Goal: Task Accomplishment & Management: Use online tool/utility

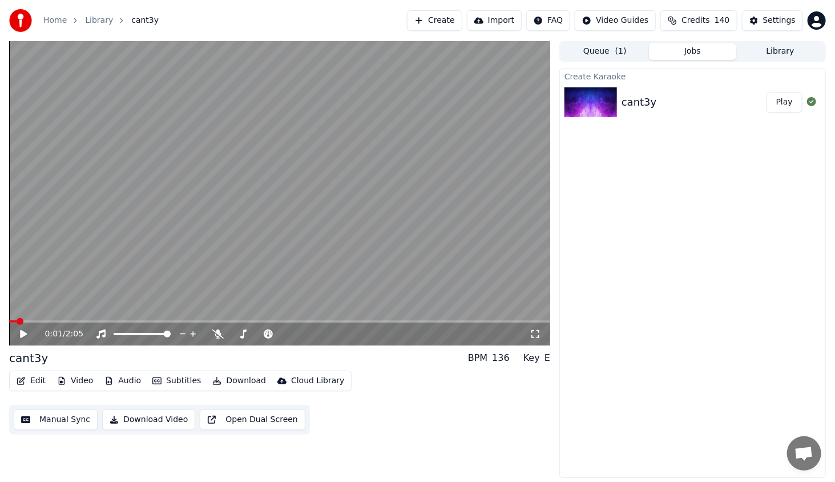
click at [27, 329] on icon at bounding box center [31, 333] width 27 height 9
drag, startPoint x: 68, startPoint y: 323, endPoint x: 83, endPoint y: 321, distance: 15.0
click at [74, 323] on div "0:02 / 2:05" at bounding box center [279, 333] width 541 height 23
click at [123, 322] on span at bounding box center [279, 321] width 541 height 2
drag, startPoint x: 249, startPoint y: 327, endPoint x: 261, endPoint y: 330, distance: 12.3
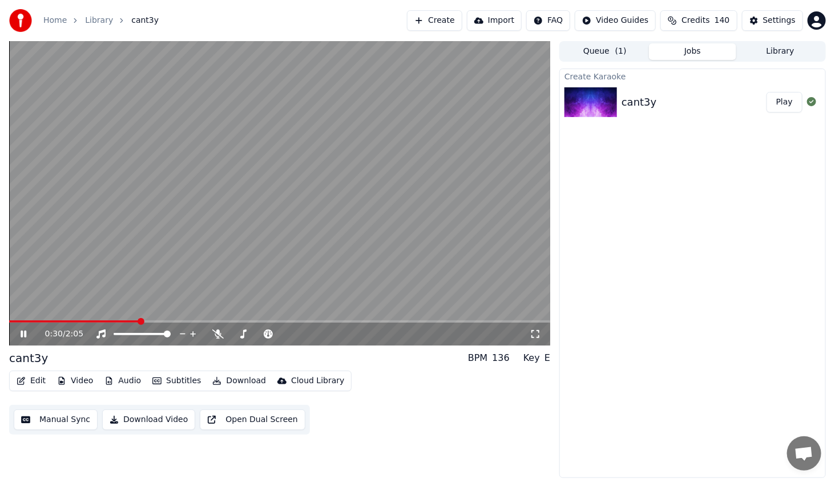
click at [261, 330] on div "0:30 / 2:05" at bounding box center [279, 333] width 541 height 23
click at [170, 93] on video at bounding box center [279, 193] width 541 height 304
click at [22, 339] on div "0:35 / 2:05" at bounding box center [280, 333] width 532 height 11
click at [29, 331] on icon at bounding box center [31, 333] width 27 height 9
click at [197, 320] on span at bounding box center [279, 321] width 541 height 2
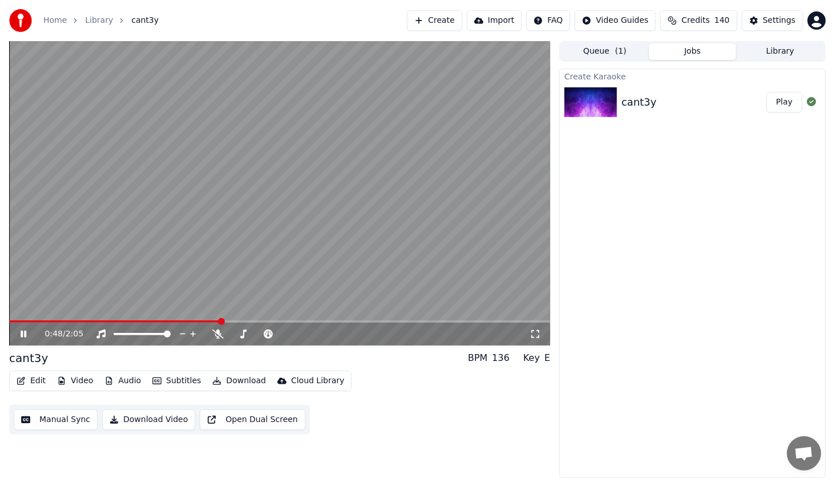
click at [247, 322] on span at bounding box center [279, 321] width 541 height 2
click at [285, 322] on span at bounding box center [279, 321] width 541 height 2
click at [304, 320] on span at bounding box center [279, 321] width 541 height 2
click at [230, 159] on video at bounding box center [279, 193] width 541 height 304
click at [23, 334] on icon at bounding box center [23, 334] width 7 height 8
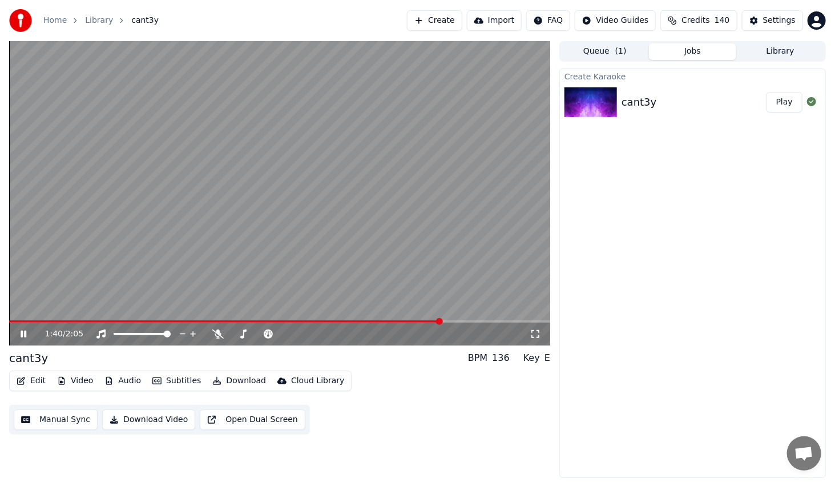
click at [23, 334] on icon at bounding box center [24, 333] width 6 height 7
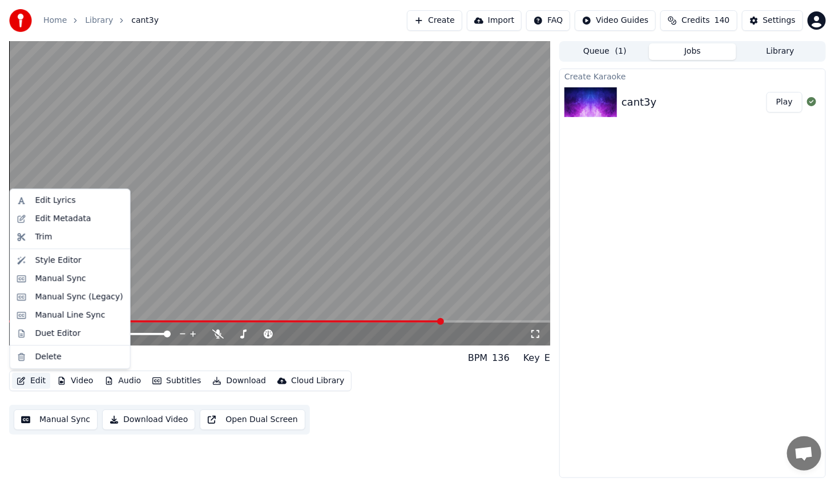
click at [35, 377] on button "Edit" at bounding box center [31, 381] width 38 height 16
click at [80, 293] on div "Manual Sync (Legacy)" at bounding box center [79, 296] width 88 height 11
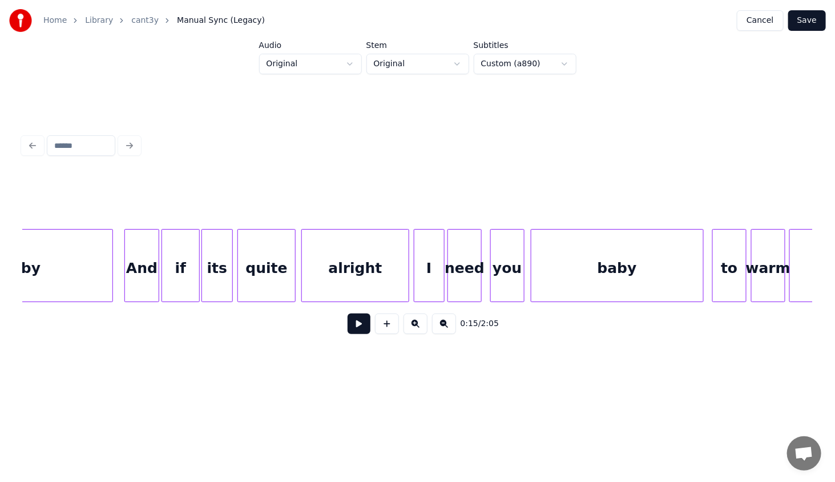
scroll to position [0, 8147]
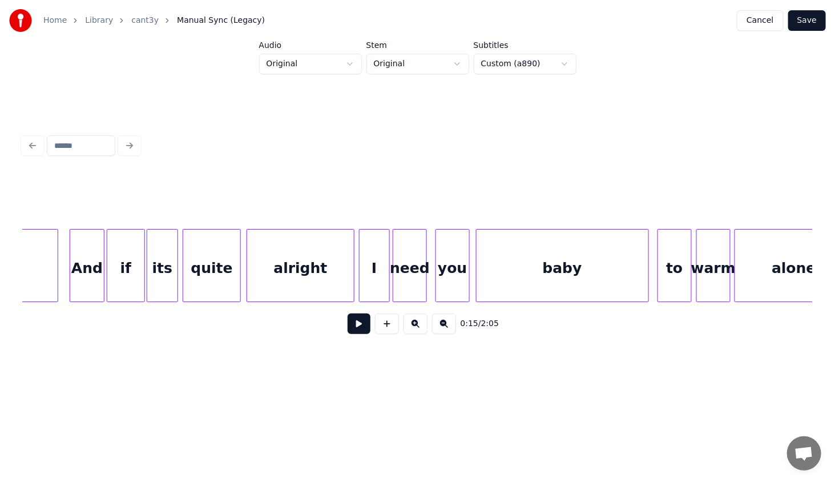
click at [324, 245] on div "alright" at bounding box center [300, 268] width 107 height 78
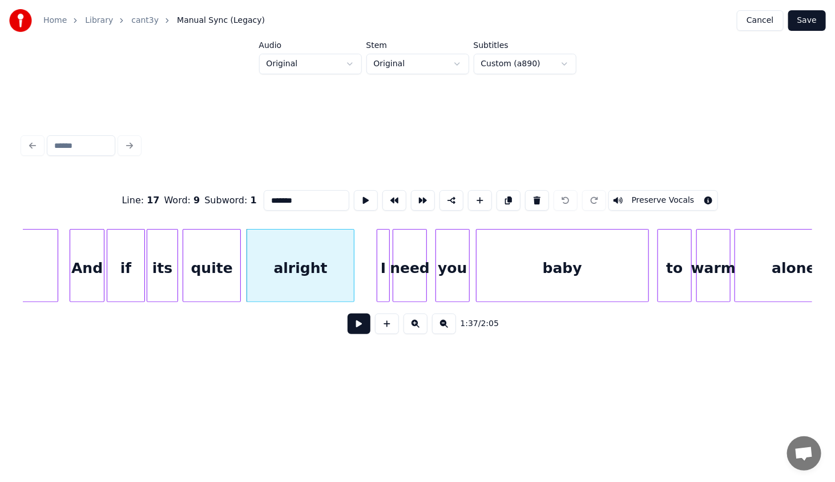
click at [378, 286] on div at bounding box center [378, 265] width 3 height 72
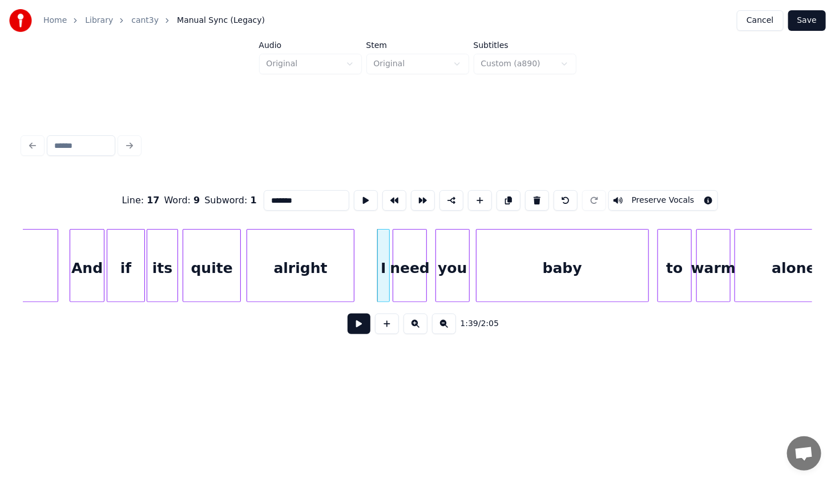
click at [382, 267] on div "I" at bounding box center [383, 268] width 11 height 78
type input "*"
click at [317, 278] on div "alright" at bounding box center [300, 268] width 107 height 78
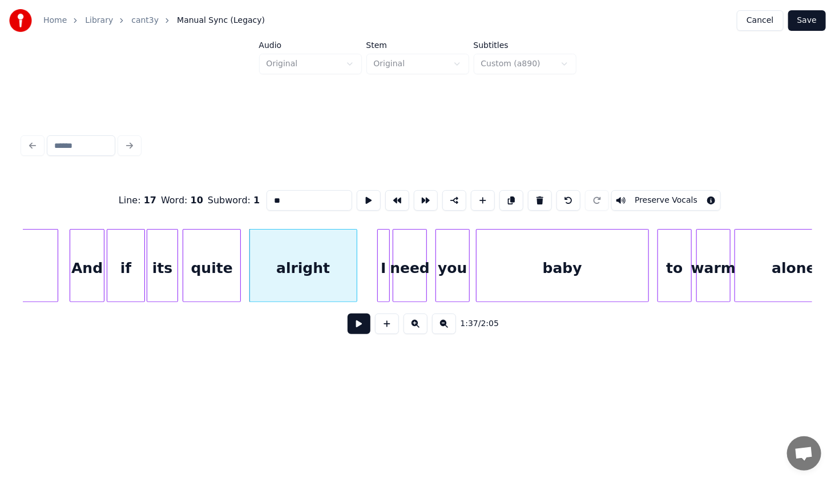
click at [363, 326] on button at bounding box center [359, 323] width 23 height 21
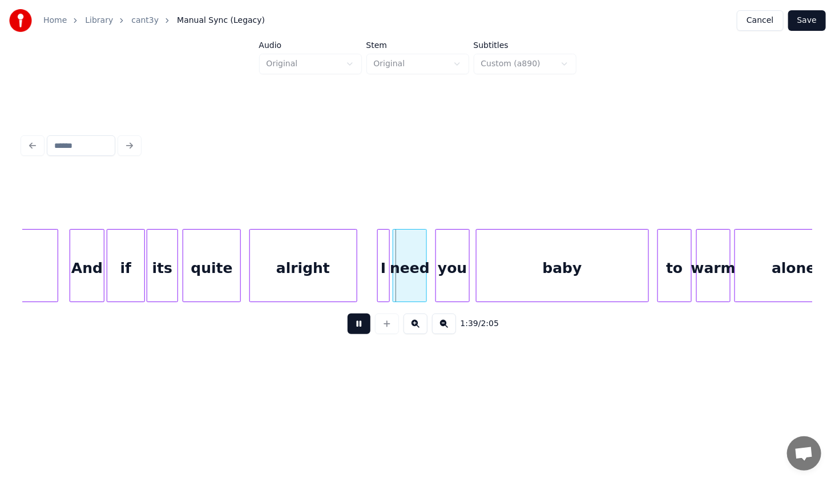
drag, startPoint x: 357, startPoint y: 323, endPoint x: 362, endPoint y: 320, distance: 6.7
click at [357, 323] on button at bounding box center [359, 323] width 23 height 21
click at [408, 278] on div at bounding box center [409, 265] width 3 height 72
click at [419, 283] on div "need" at bounding box center [423, 268] width 18 height 78
click at [391, 272] on div "I" at bounding box center [390, 268] width 11 height 78
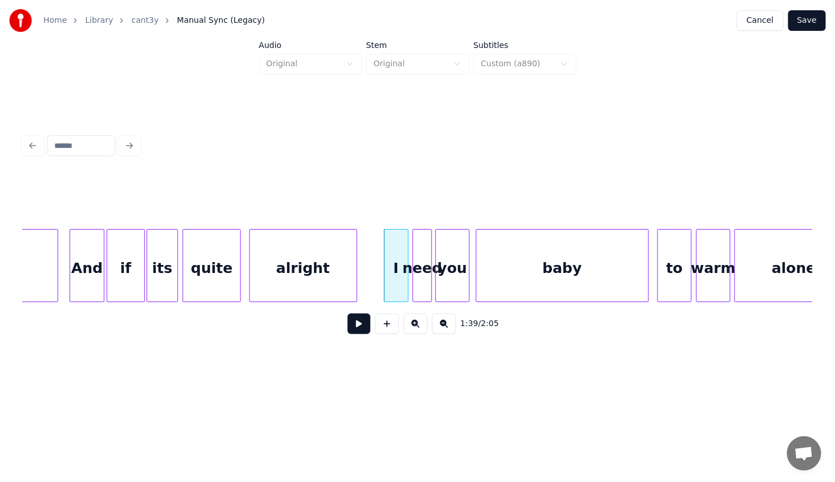
click at [407, 284] on div at bounding box center [406, 265] width 3 height 72
click at [393, 274] on div "I" at bounding box center [396, 268] width 23 height 78
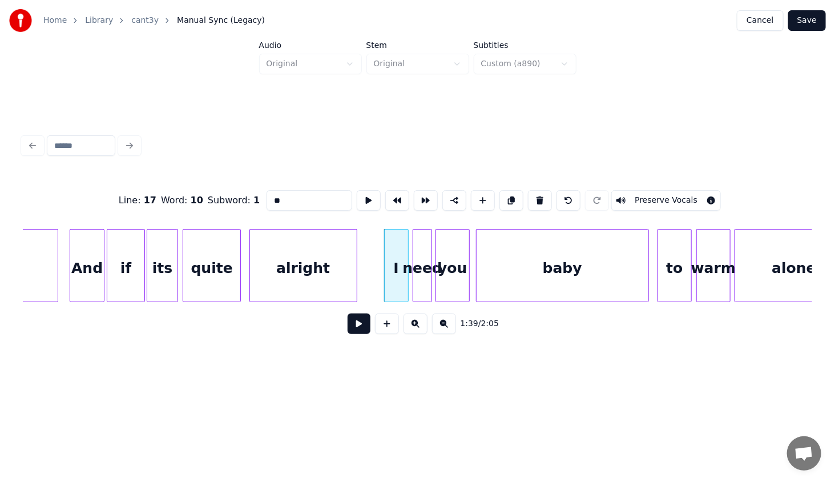
click at [360, 324] on button at bounding box center [359, 323] width 23 height 21
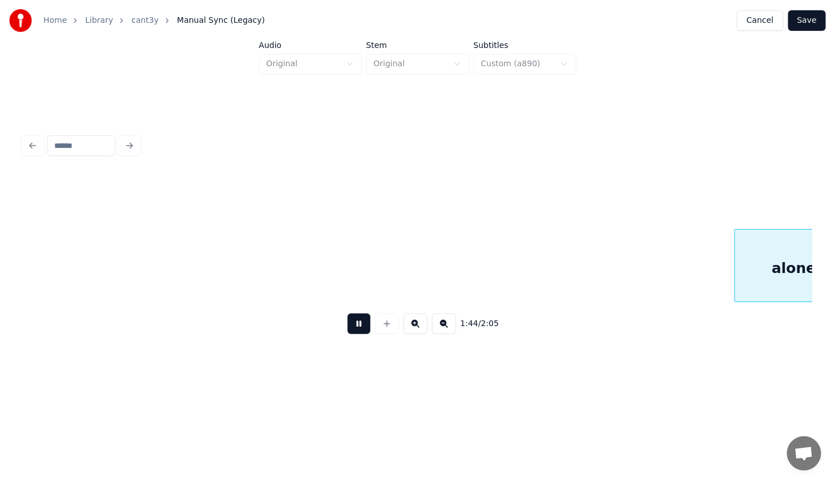
scroll to position [0, 8936]
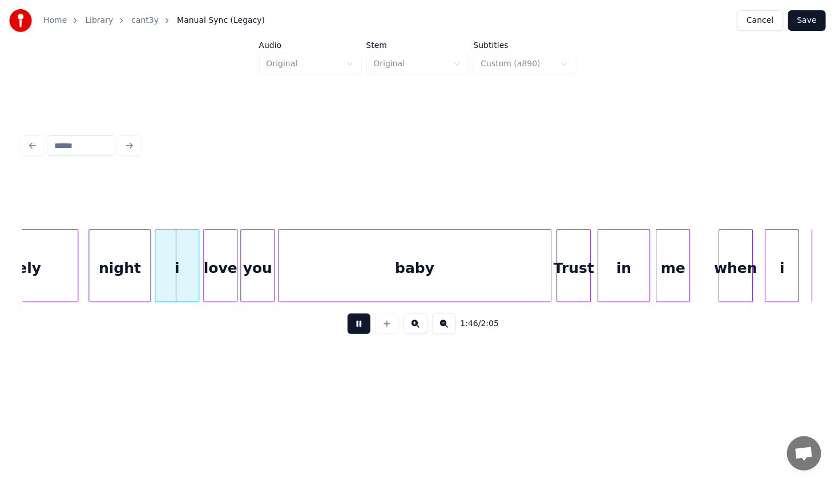
click at [352, 320] on button at bounding box center [359, 323] width 23 height 21
click at [449, 334] on button at bounding box center [444, 323] width 24 height 21
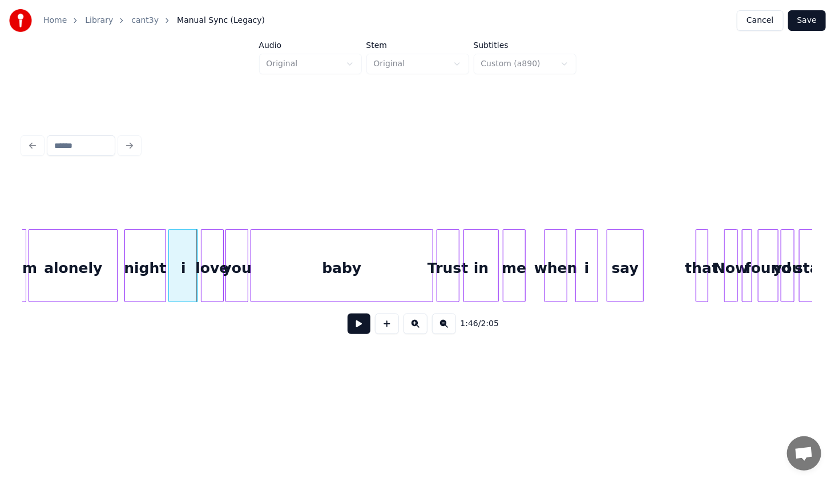
click at [449, 334] on button at bounding box center [444, 323] width 24 height 21
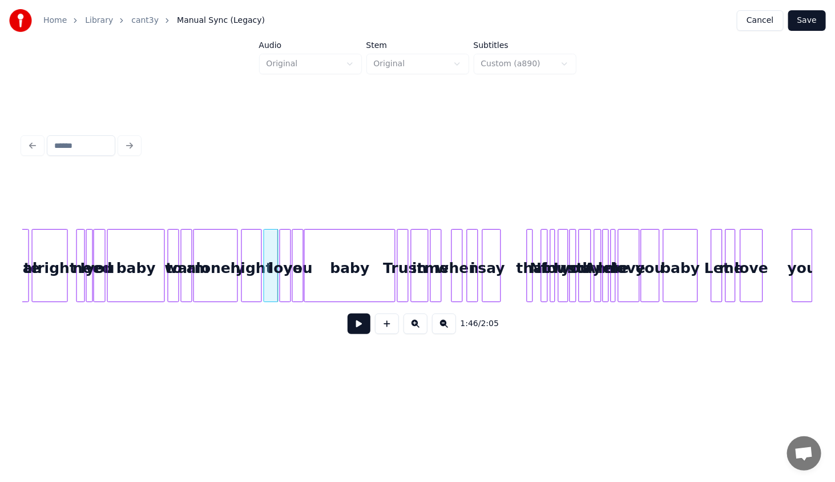
click at [416, 325] on button at bounding box center [415, 323] width 24 height 21
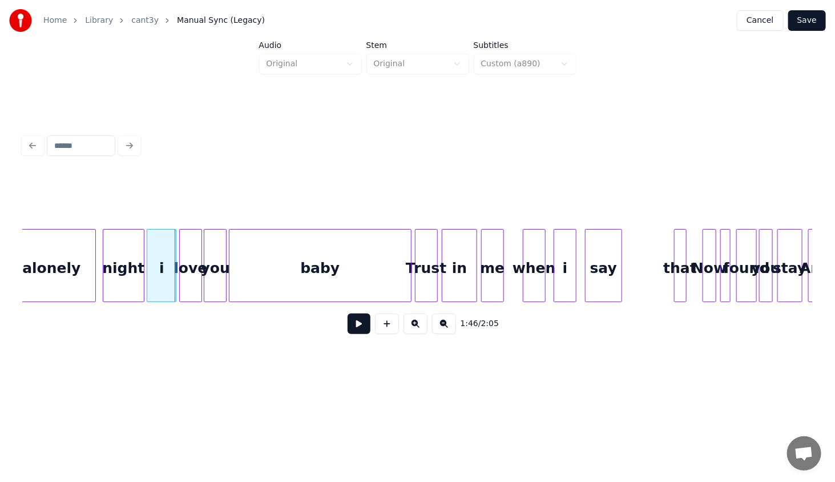
scroll to position [0, 5955]
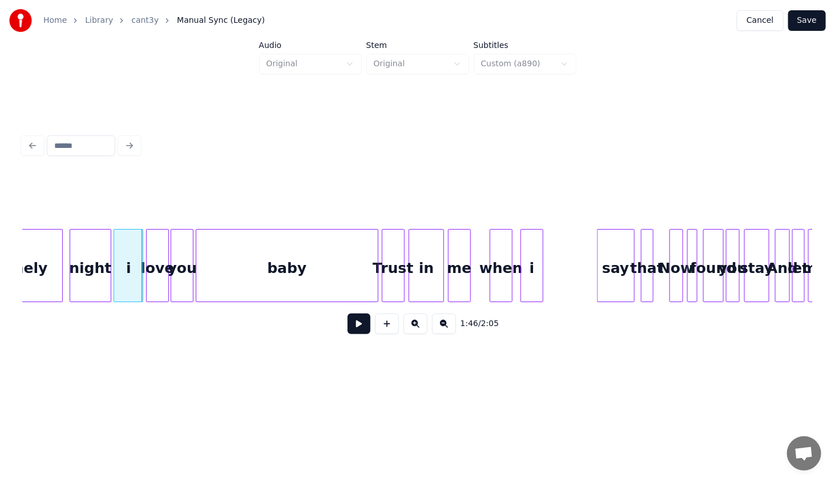
click at [622, 273] on div "say" at bounding box center [615, 268] width 37 height 78
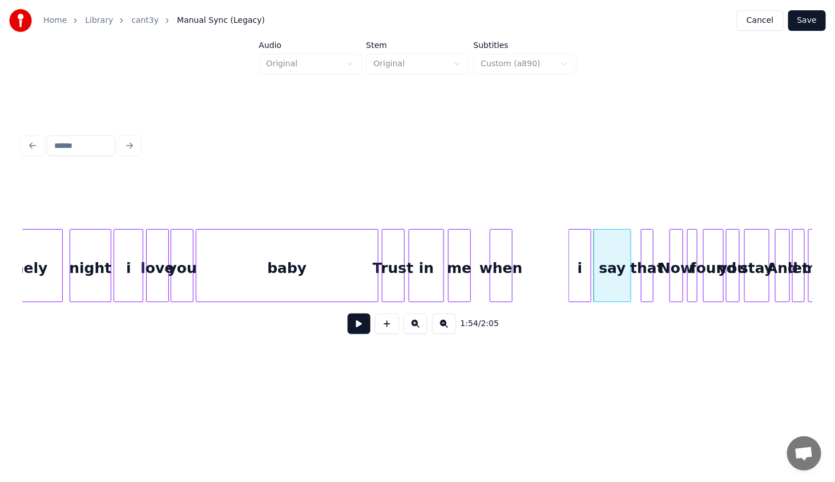
click at [580, 290] on div "i" at bounding box center [580, 268] width 22 height 78
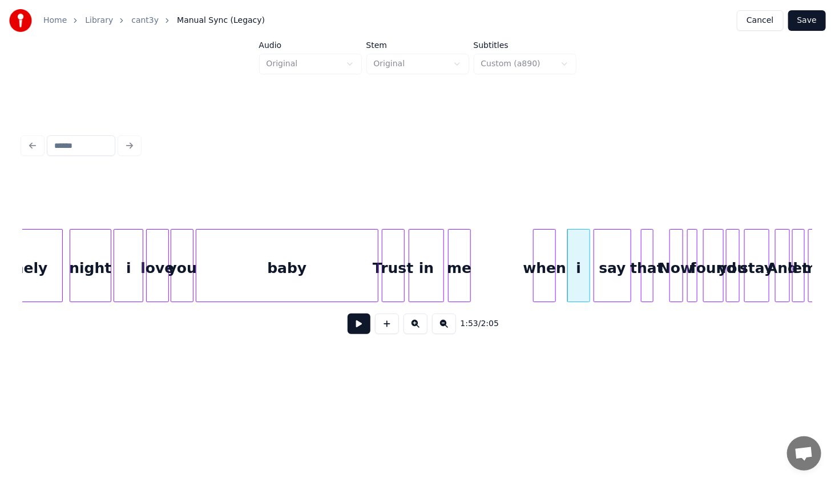
click at [552, 284] on div "when" at bounding box center [545, 268] width 22 height 78
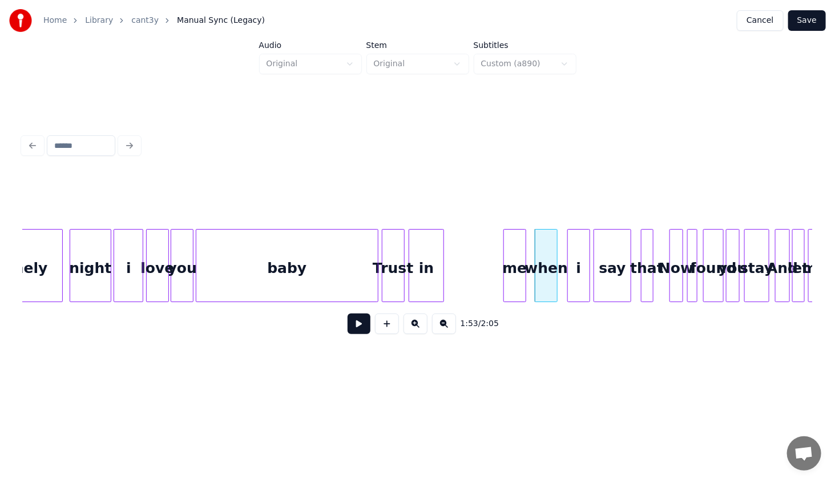
click at [510, 292] on div "me" at bounding box center [515, 268] width 22 height 78
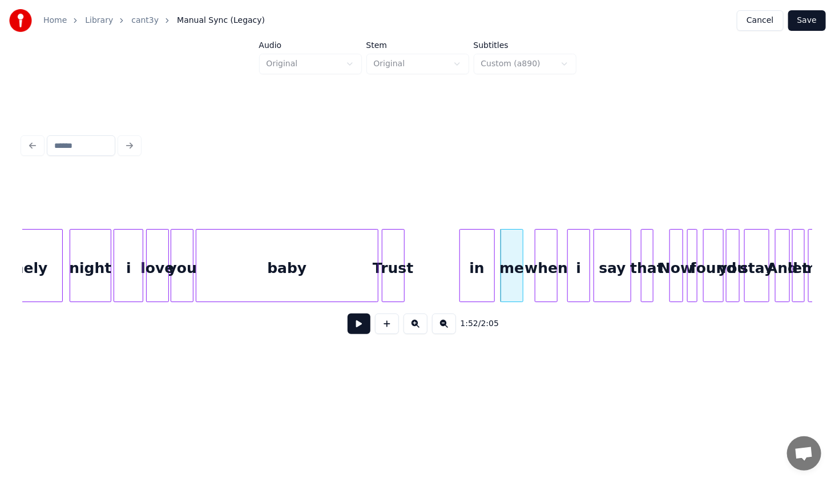
click at [472, 289] on div "in" at bounding box center [477, 268] width 34 height 78
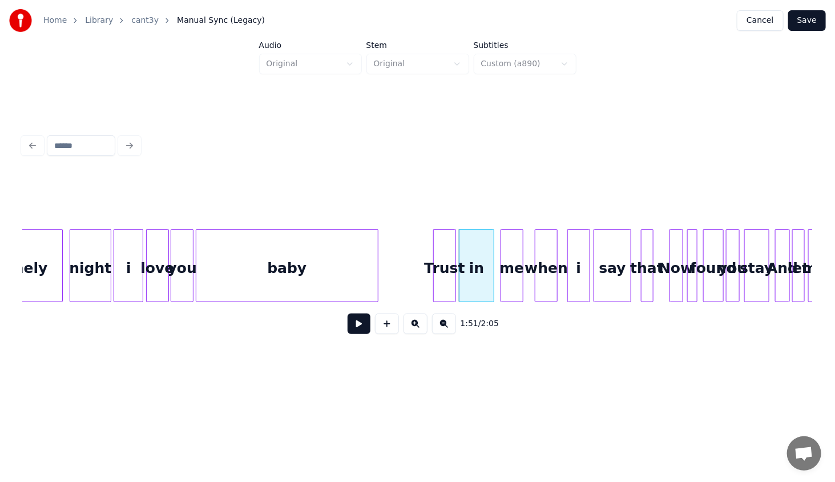
click at [445, 293] on div "Trust" at bounding box center [445, 268] width 22 height 78
click at [46, 267] on div "alonely" at bounding box center [18, 268] width 88 height 78
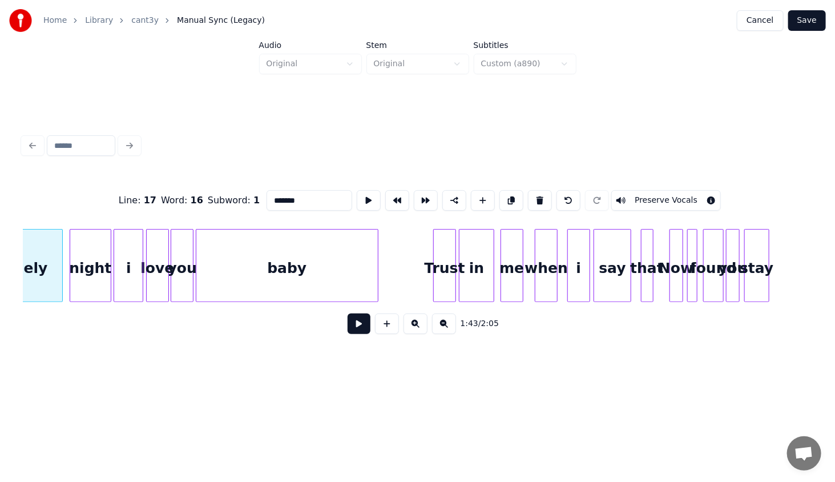
scroll to position [0, 5906]
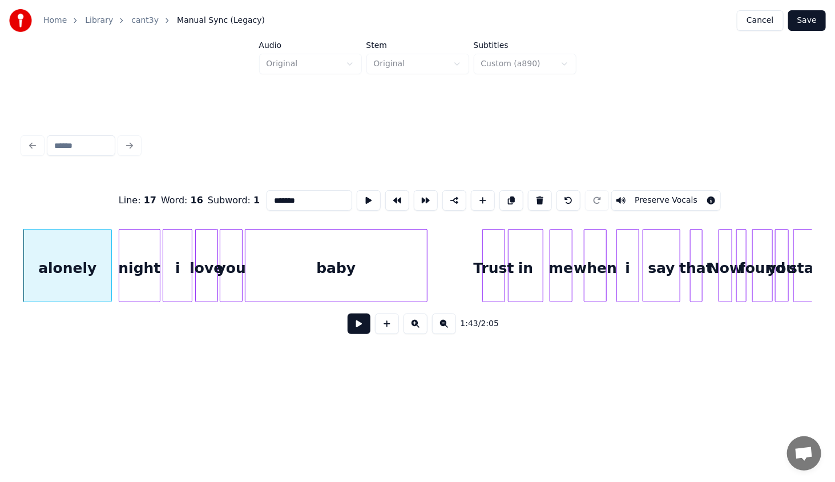
click at [360, 334] on button at bounding box center [359, 323] width 23 height 21
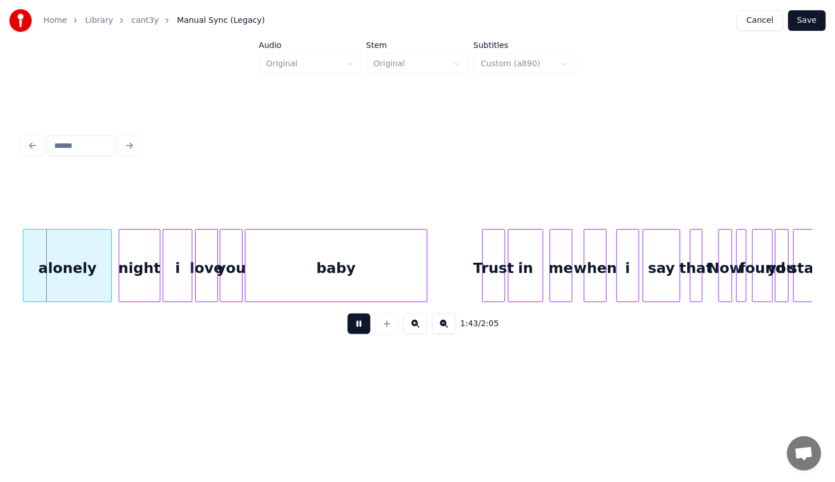
click at [361, 327] on button at bounding box center [359, 323] width 23 height 21
click at [37, 268] on div "alonely" at bounding box center [67, 268] width 88 height 78
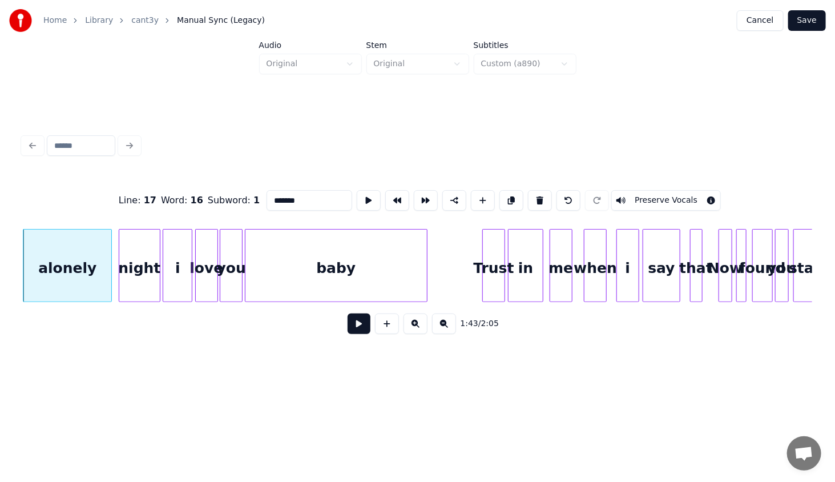
click at [360, 325] on button at bounding box center [359, 323] width 23 height 21
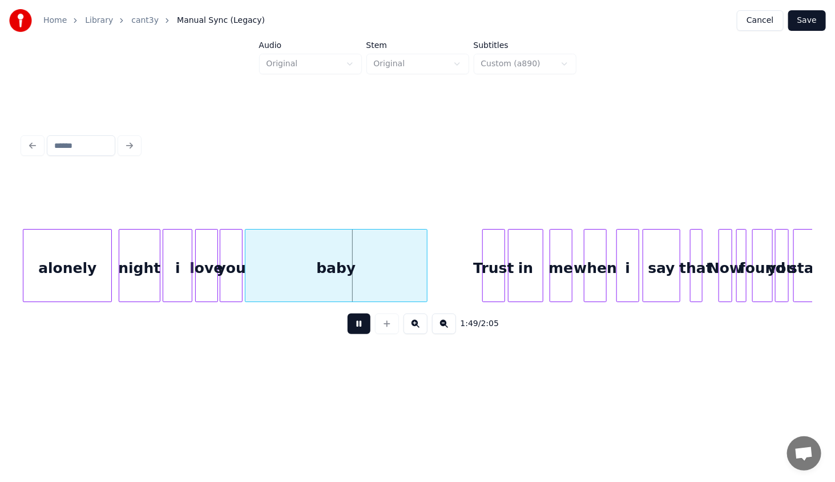
click at [356, 325] on button at bounding box center [359, 323] width 23 height 21
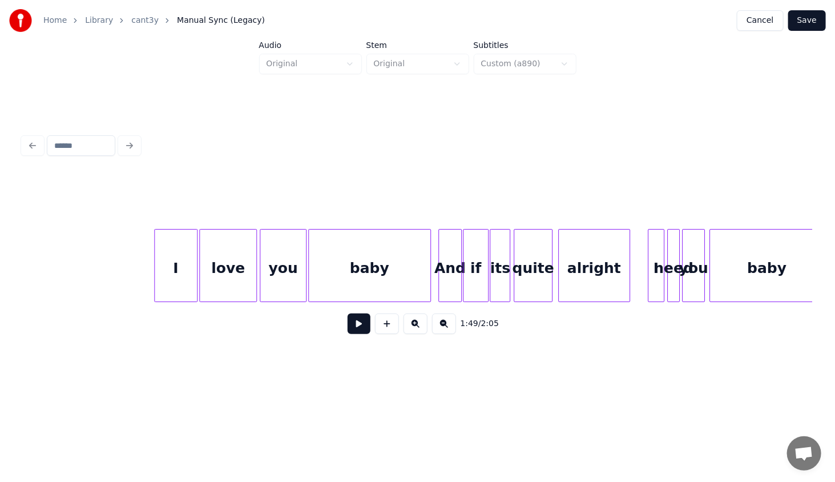
scroll to position [0, 5047]
click at [183, 256] on div "I" at bounding box center [176, 268] width 42 height 78
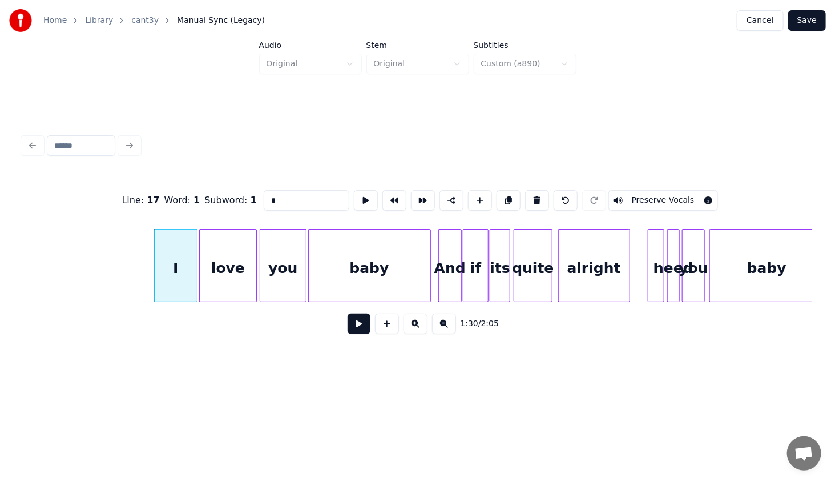
click at [353, 326] on button at bounding box center [359, 323] width 23 height 21
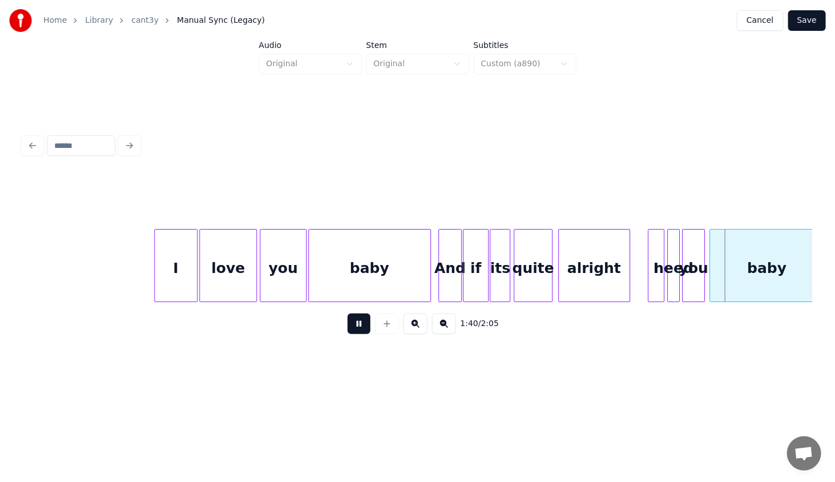
click at [352, 325] on button at bounding box center [359, 323] width 23 height 21
click at [410, 323] on button at bounding box center [415, 323] width 24 height 21
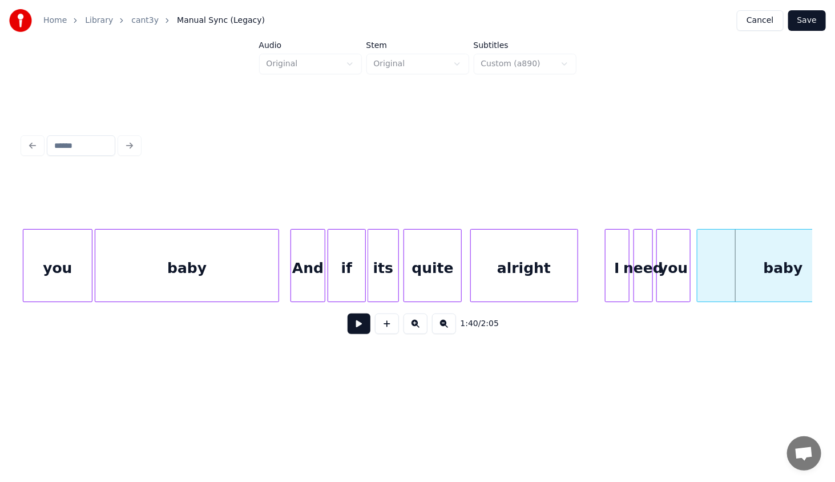
click at [611, 262] on div "I" at bounding box center [616, 268] width 23 height 78
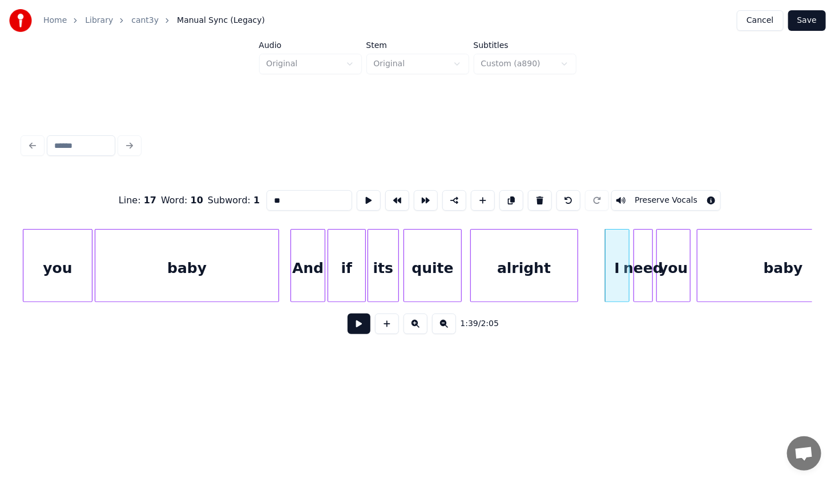
click at [493, 267] on div "alright" at bounding box center [524, 268] width 107 height 78
type input "*******"
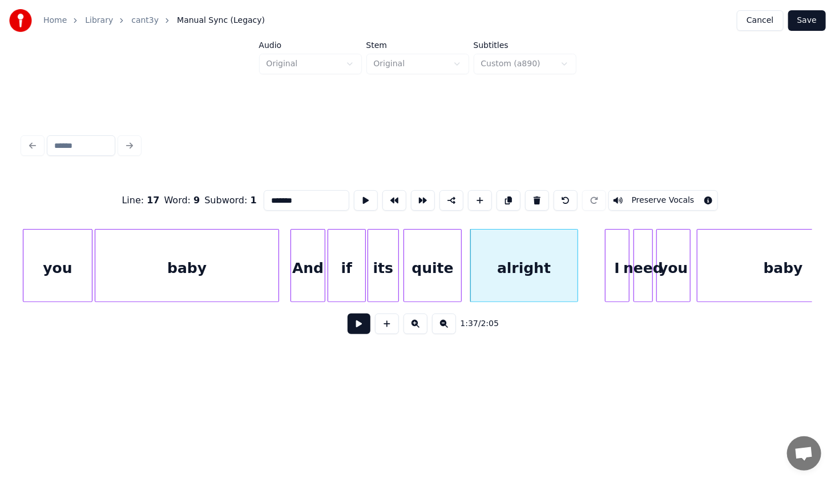
click at [353, 329] on button at bounding box center [359, 323] width 23 height 21
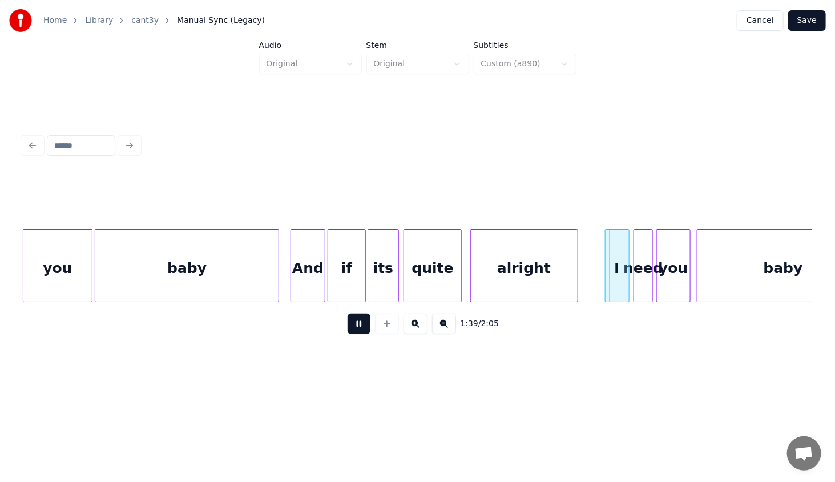
drag, startPoint x: 352, startPoint y: 328, endPoint x: 492, endPoint y: 264, distance: 154.0
click at [352, 329] on button at bounding box center [359, 323] width 23 height 21
click at [588, 273] on div at bounding box center [589, 265] width 3 height 72
click at [495, 285] on div "alright" at bounding box center [524, 268] width 107 height 78
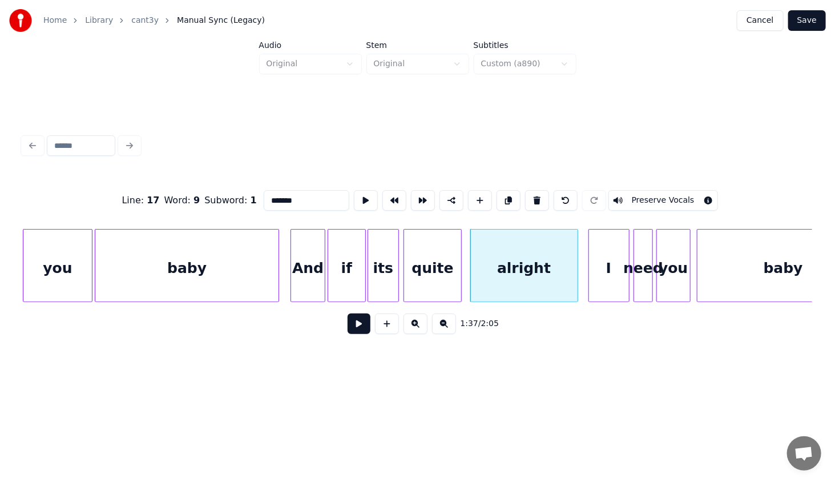
click at [357, 328] on button at bounding box center [359, 323] width 23 height 21
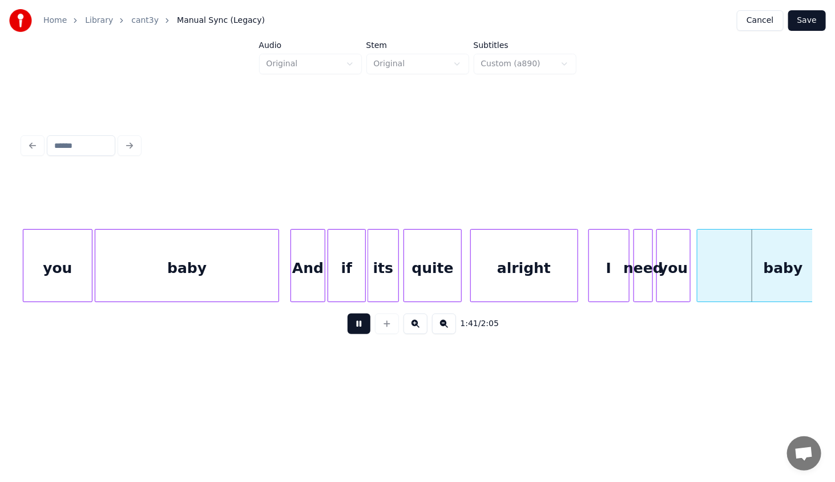
drag, startPoint x: 357, startPoint y: 328, endPoint x: 526, endPoint y: 262, distance: 181.7
click at [357, 327] on button at bounding box center [359, 323] width 23 height 21
click at [726, 281] on div at bounding box center [727, 265] width 3 height 72
click at [713, 282] on div at bounding box center [714, 265] width 3 height 72
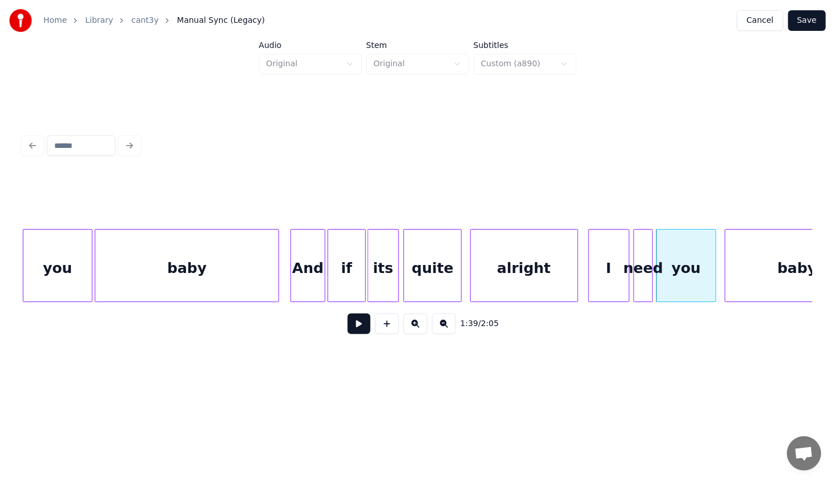
click at [621, 262] on div "I" at bounding box center [609, 268] width 40 height 78
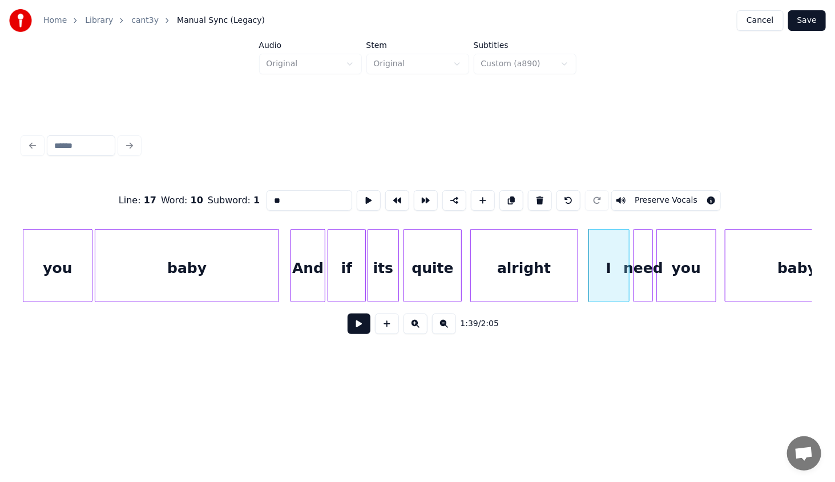
click at [364, 324] on button at bounding box center [359, 323] width 23 height 21
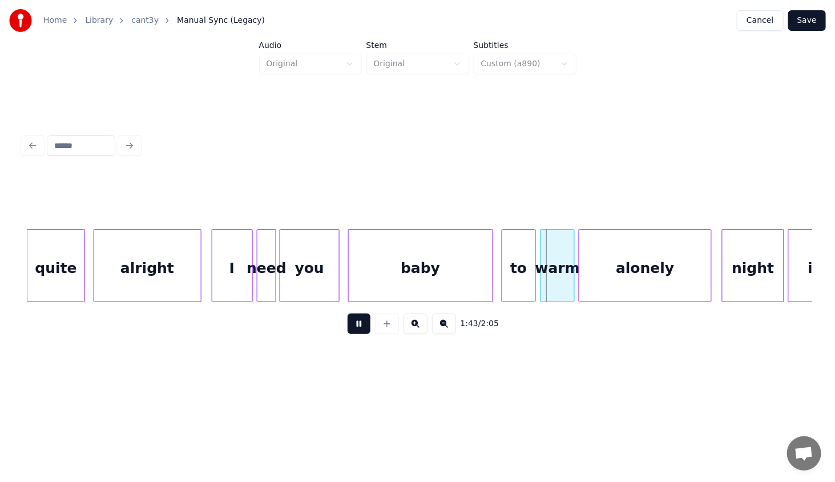
scroll to position [0, 8343]
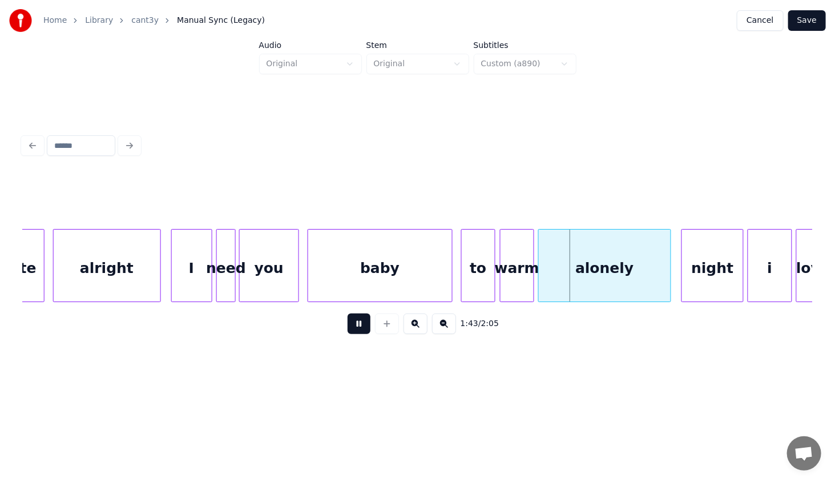
click at [468, 262] on div "to" at bounding box center [478, 268] width 33 height 78
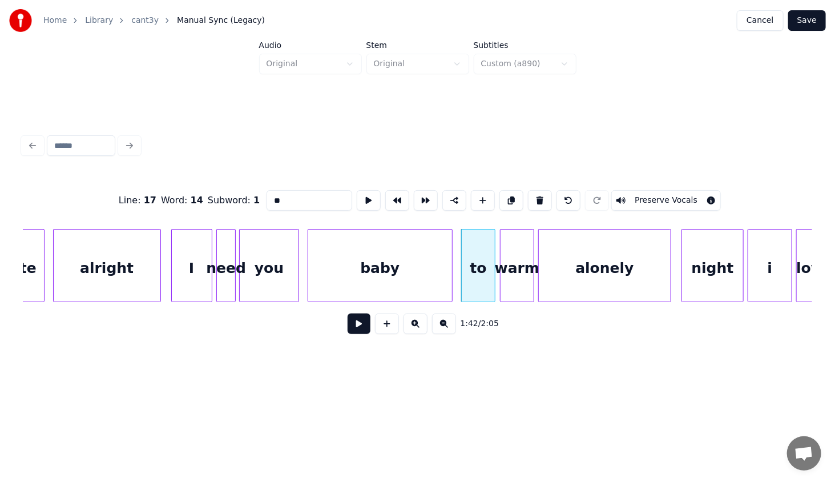
click at [357, 328] on button at bounding box center [359, 323] width 23 height 21
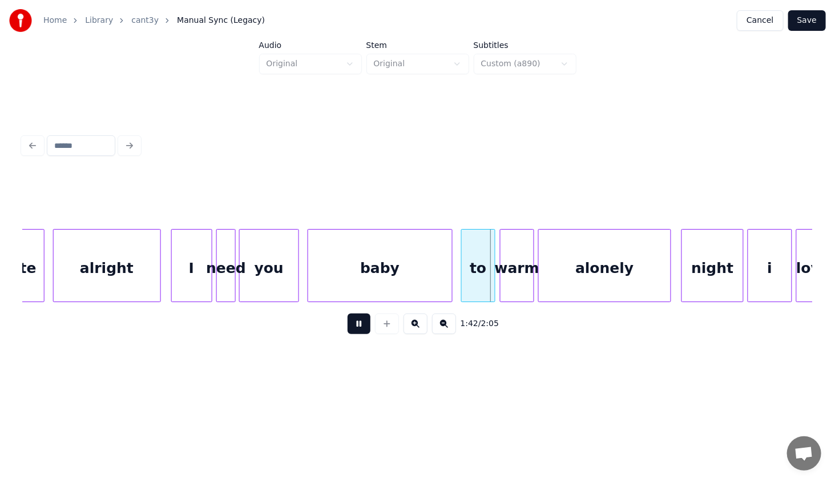
click at [472, 268] on div "to" at bounding box center [478, 268] width 33 height 78
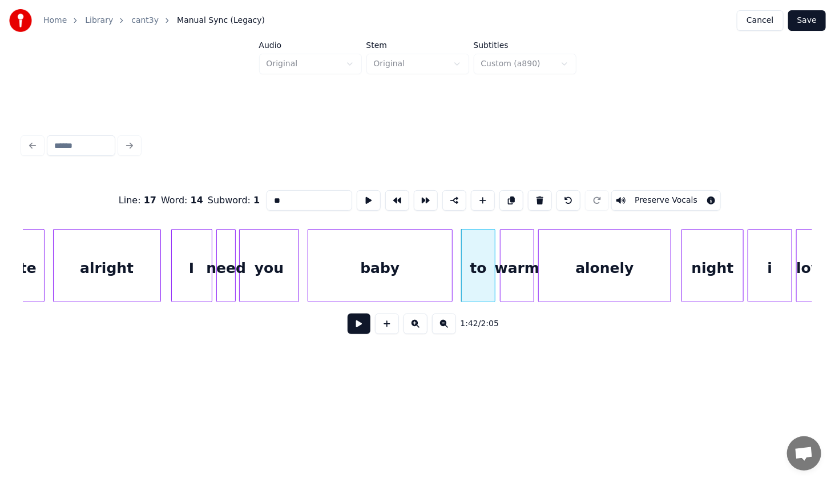
click at [364, 325] on button at bounding box center [359, 323] width 23 height 21
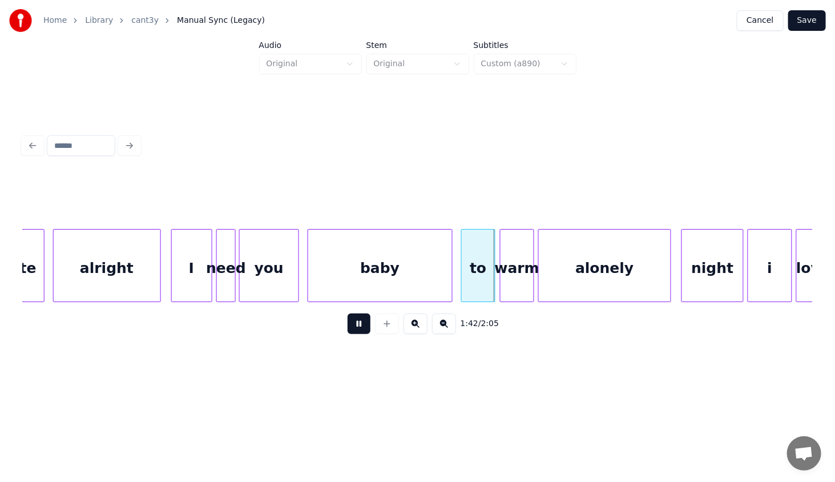
click at [364, 325] on button at bounding box center [359, 323] width 23 height 21
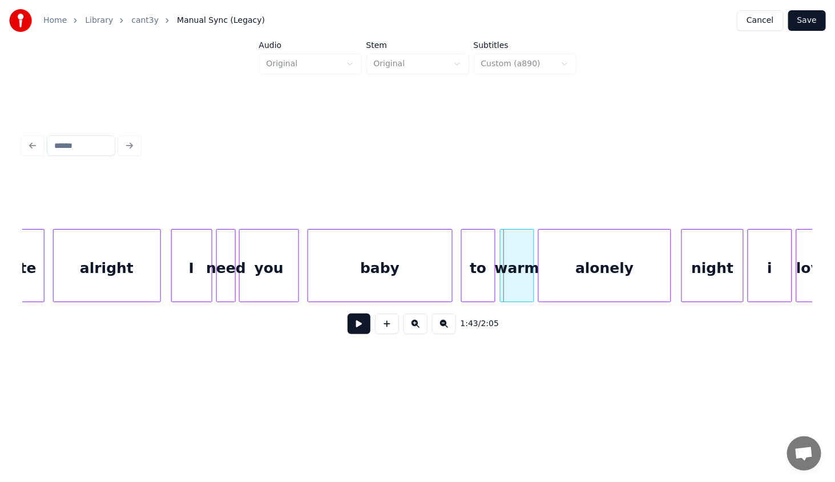
click at [480, 277] on div "to" at bounding box center [478, 268] width 33 height 78
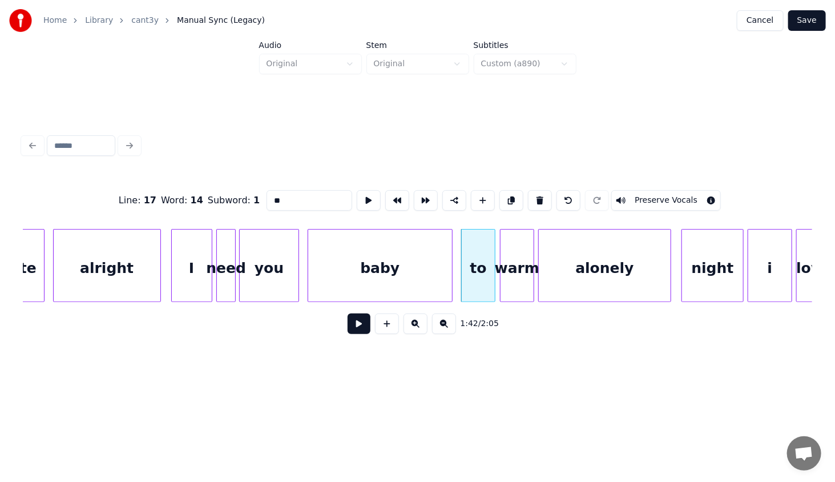
click at [364, 320] on button at bounding box center [359, 323] width 23 height 21
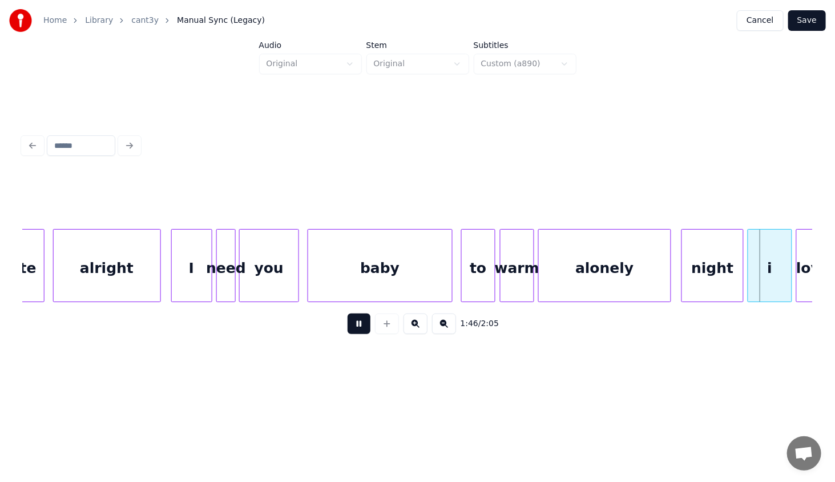
click at [364, 320] on button at bounding box center [359, 323] width 23 height 21
click at [770, 288] on div at bounding box center [769, 265] width 3 height 72
click at [748, 285] on div at bounding box center [747, 265] width 3 height 72
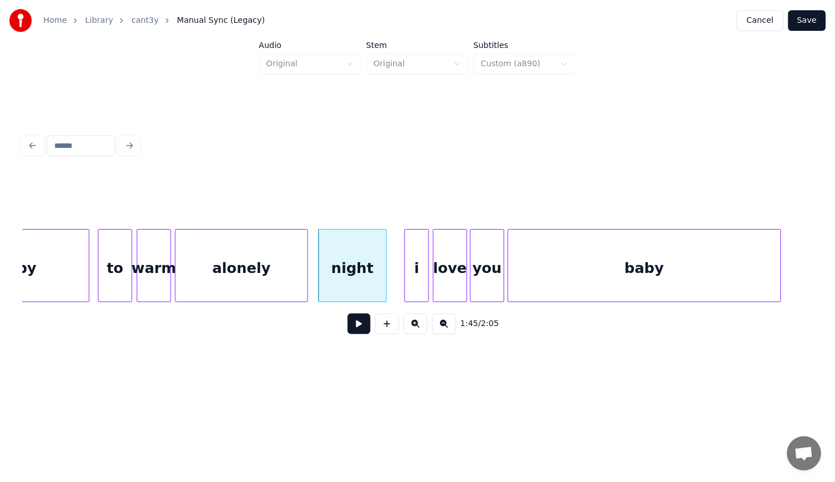
scroll to position [0, 8715]
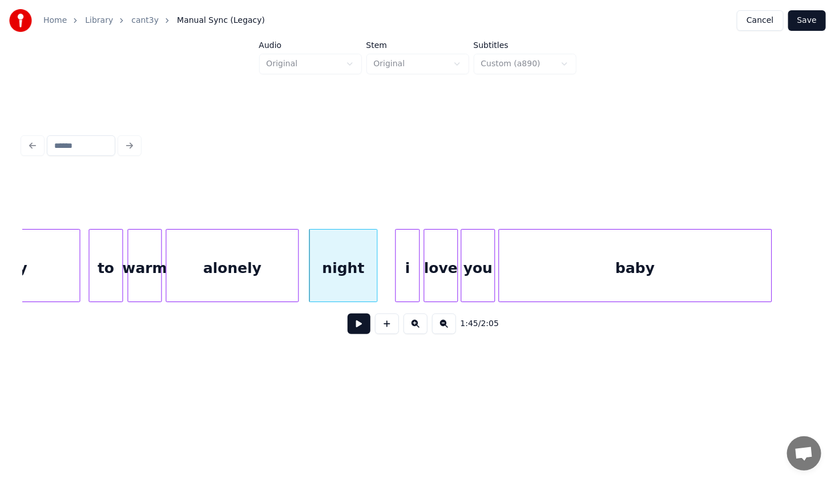
click at [399, 278] on div at bounding box center [397, 265] width 3 height 72
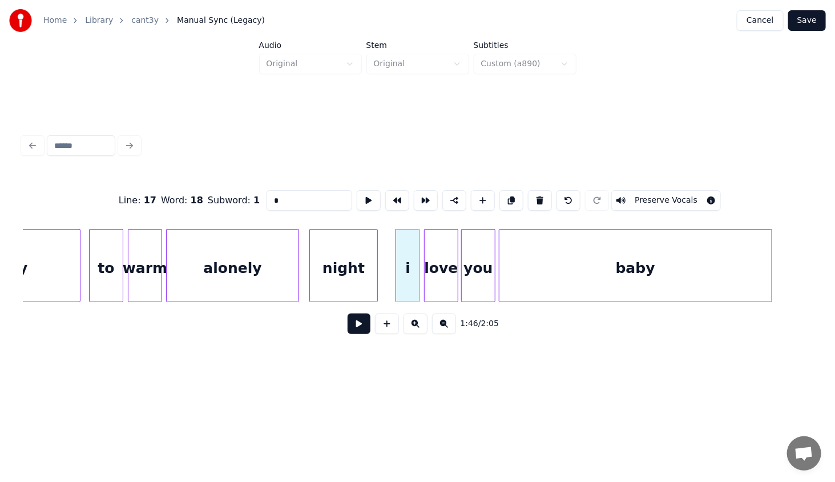
click at [364, 323] on button at bounding box center [359, 323] width 23 height 21
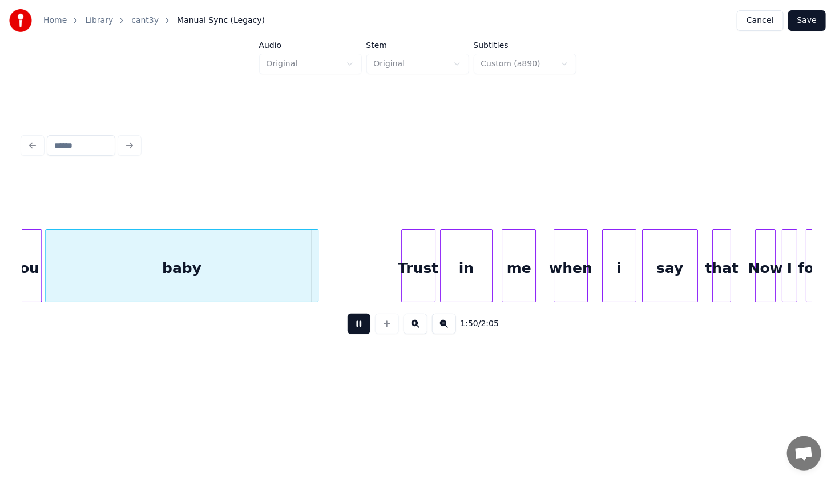
scroll to position [0, 9205]
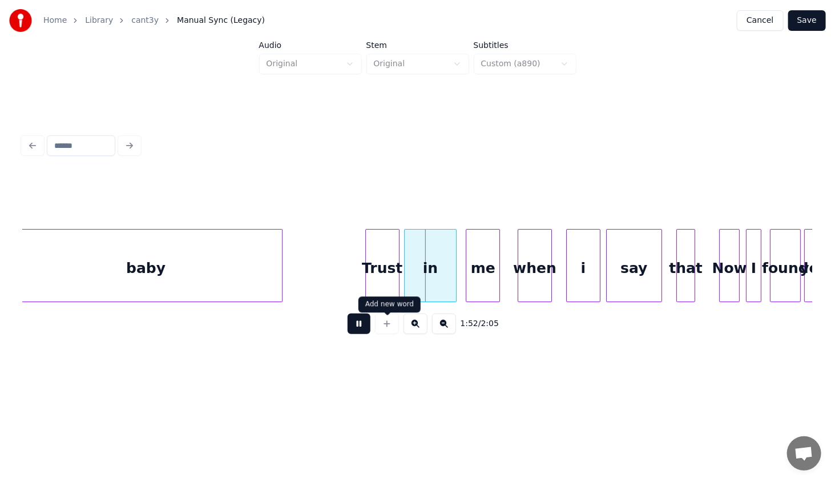
click at [356, 329] on button at bounding box center [359, 323] width 23 height 21
click at [349, 281] on div "Trust" at bounding box center [343, 268] width 33 height 78
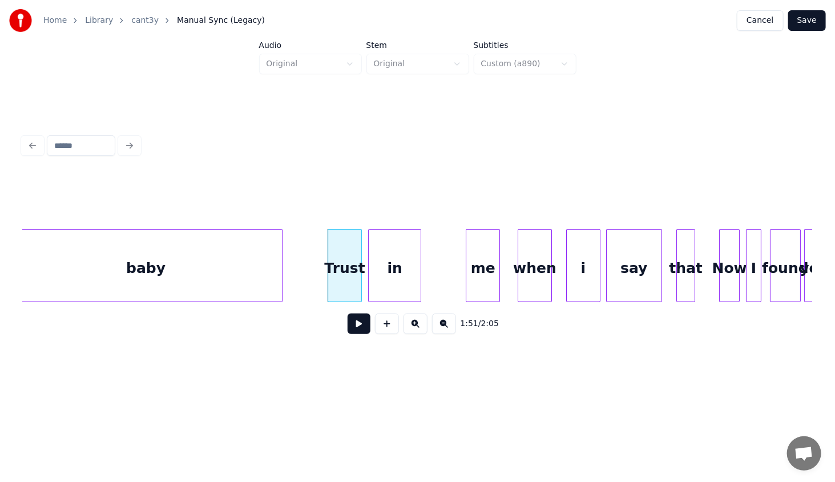
click at [391, 284] on div "in" at bounding box center [395, 268] width 52 height 78
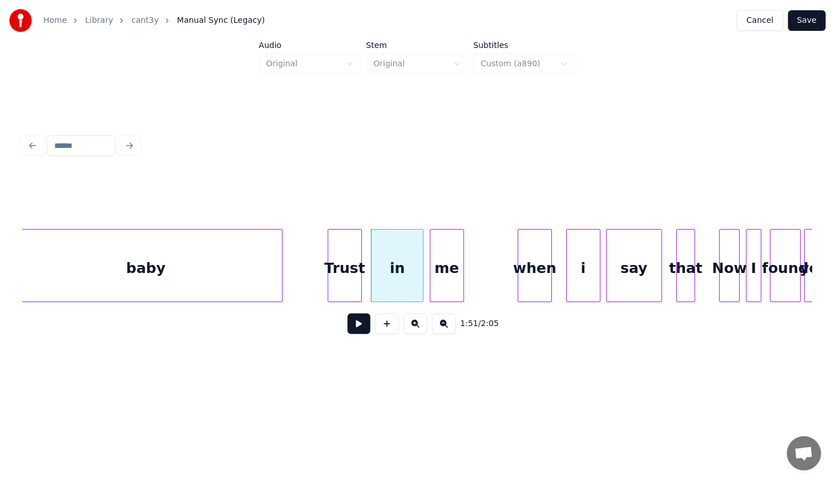
click at [443, 279] on div "me" at bounding box center [446, 268] width 33 height 78
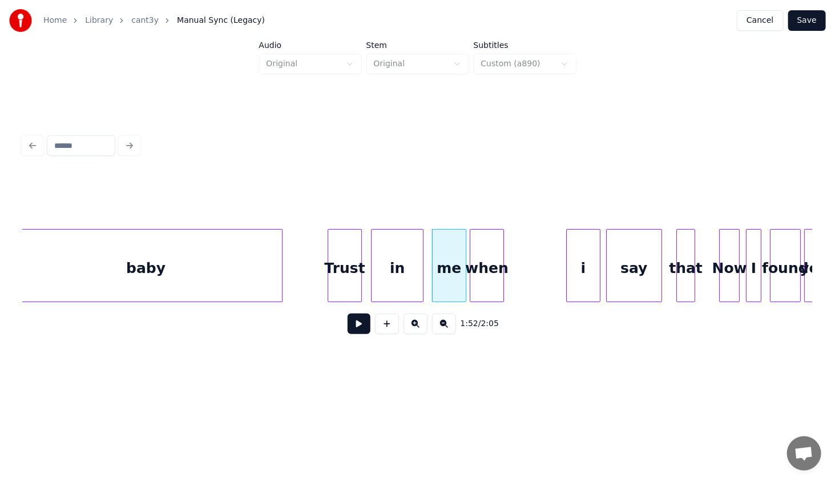
click at [487, 281] on div "when" at bounding box center [486, 268] width 33 height 78
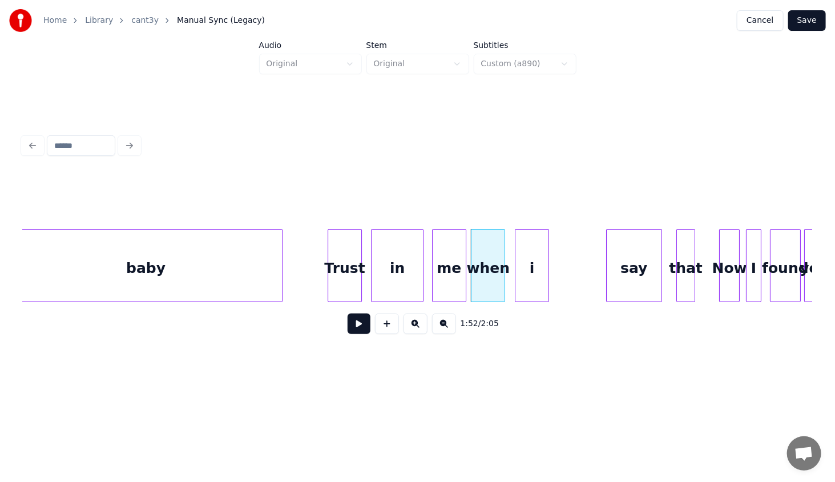
click at [542, 279] on div "i" at bounding box center [531, 268] width 33 height 78
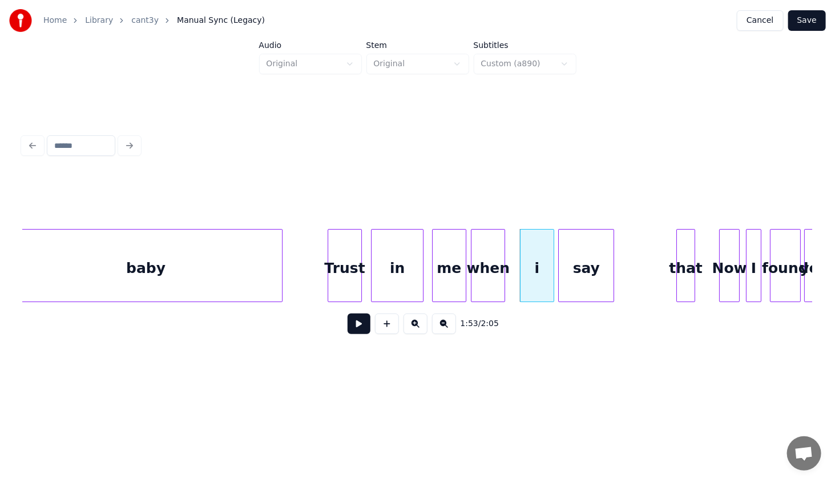
click at [592, 284] on div "say" at bounding box center [586, 268] width 55 height 78
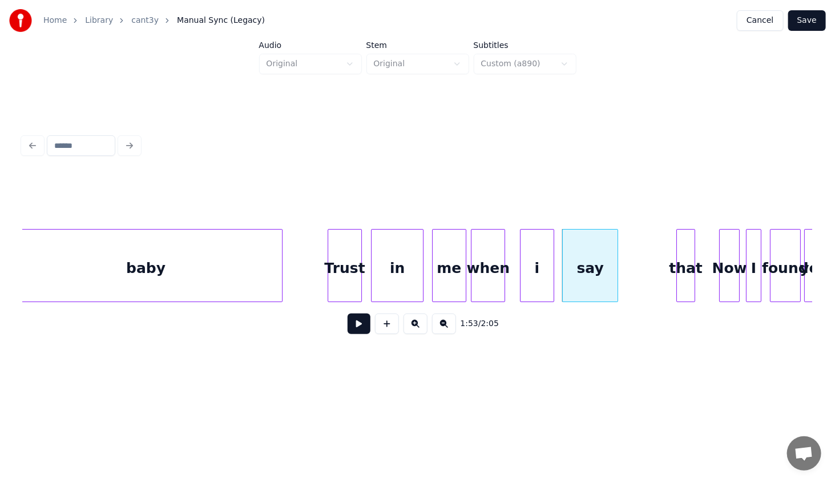
click at [340, 248] on div "Trust" at bounding box center [344, 268] width 33 height 78
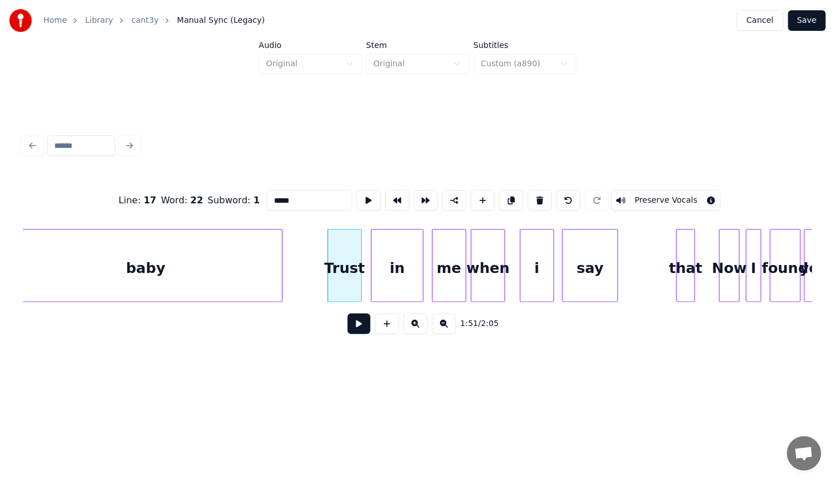
click at [358, 326] on button at bounding box center [359, 323] width 23 height 21
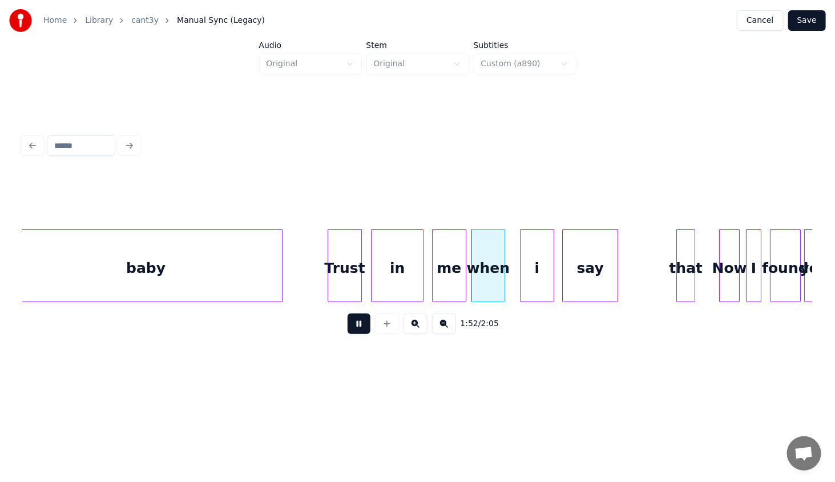
click at [358, 326] on button at bounding box center [359, 323] width 23 height 21
click at [482, 283] on div at bounding box center [481, 265] width 3 height 72
click at [612, 270] on div "say" at bounding box center [611, 268] width 55 height 78
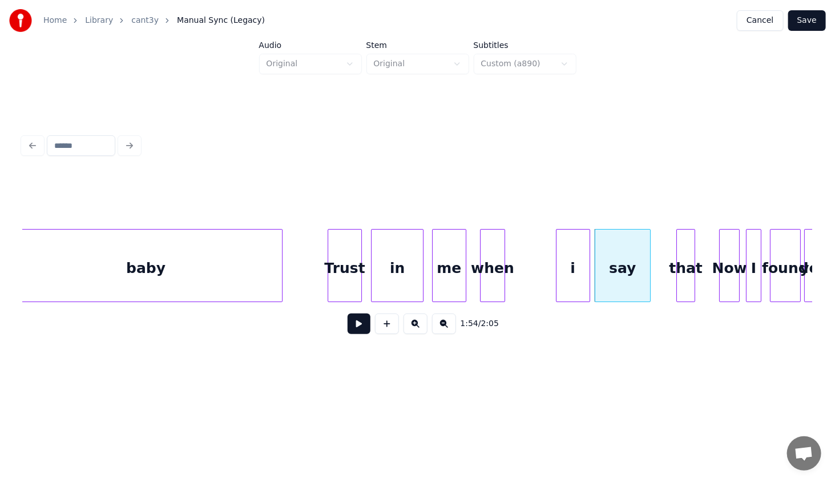
click at [583, 273] on div "i" at bounding box center [572, 268] width 33 height 78
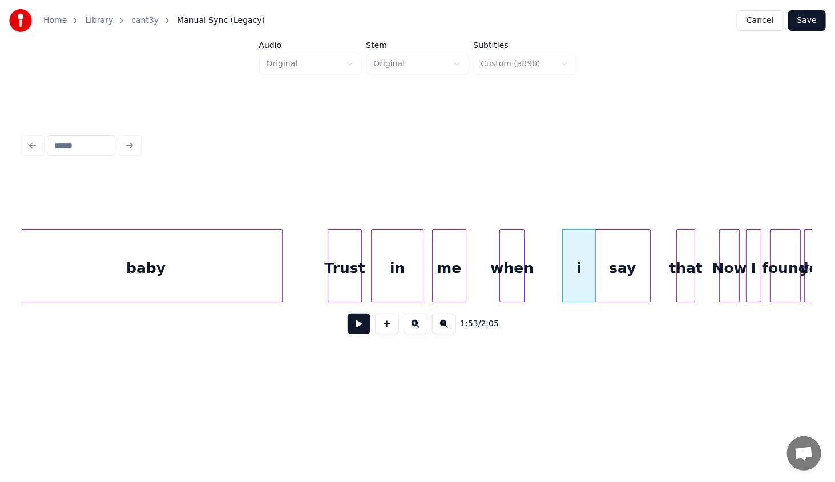
click at [520, 282] on div "when" at bounding box center [512, 268] width 25 height 78
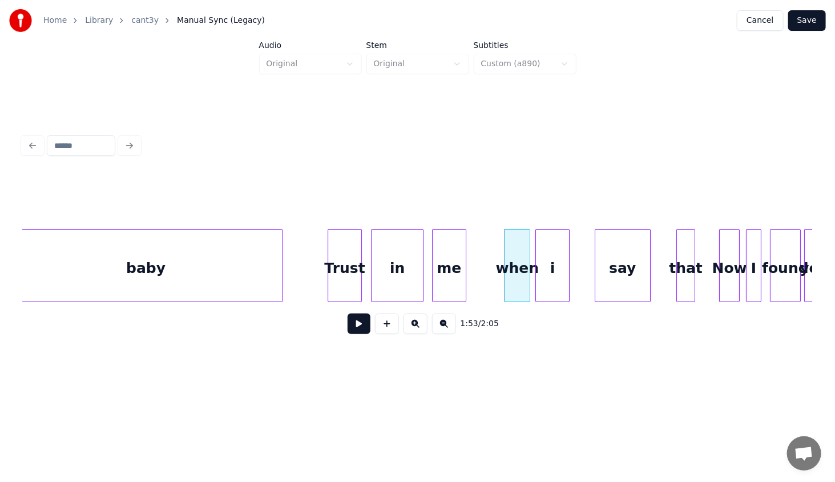
click at [548, 285] on div "i" at bounding box center [552, 268] width 33 height 78
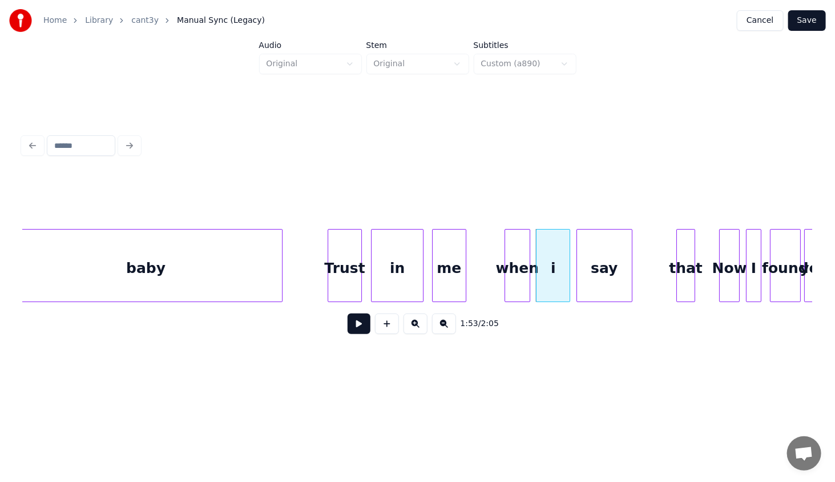
click at [593, 280] on div "say" at bounding box center [604, 268] width 55 height 78
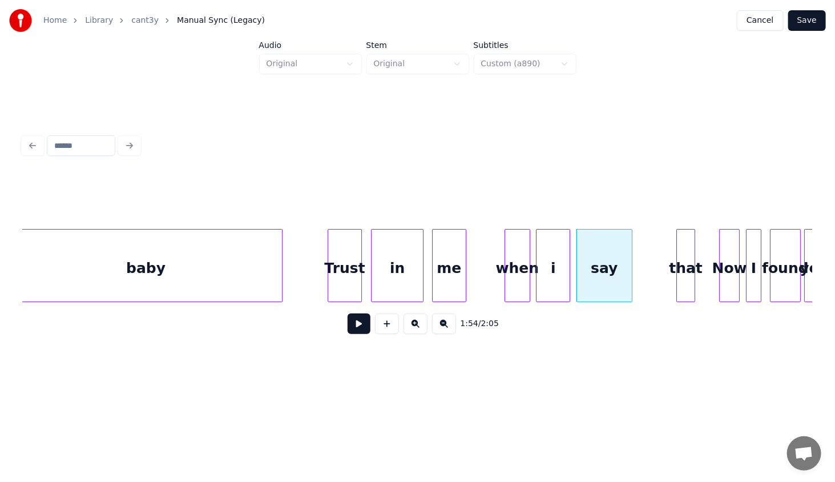
click at [348, 254] on div "Trust" at bounding box center [344, 268] width 33 height 78
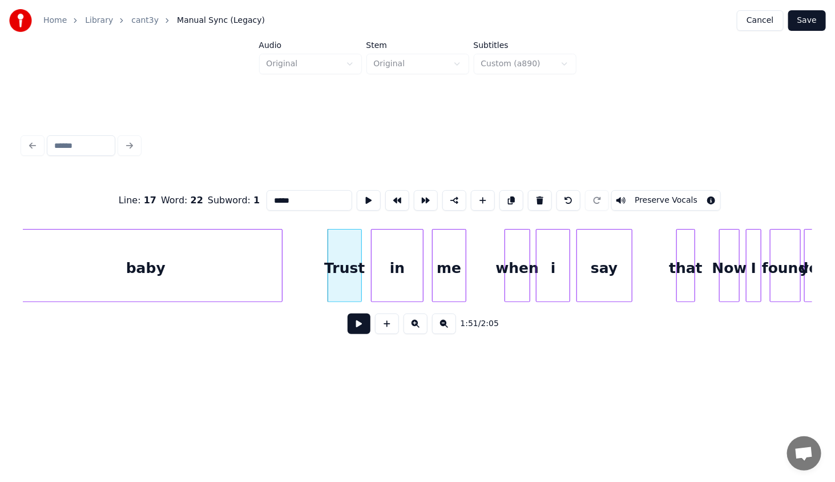
click at [360, 327] on button at bounding box center [359, 323] width 23 height 21
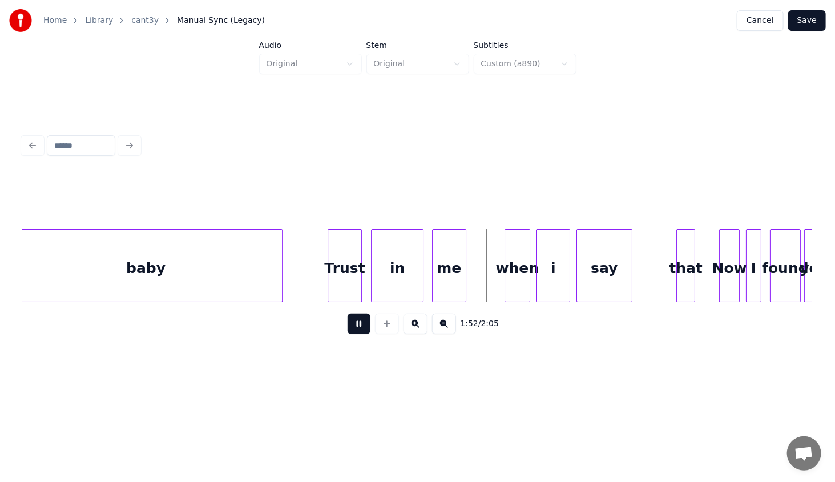
click at [360, 327] on button at bounding box center [359, 323] width 23 height 21
click at [462, 268] on div "me" at bounding box center [449, 268] width 33 height 78
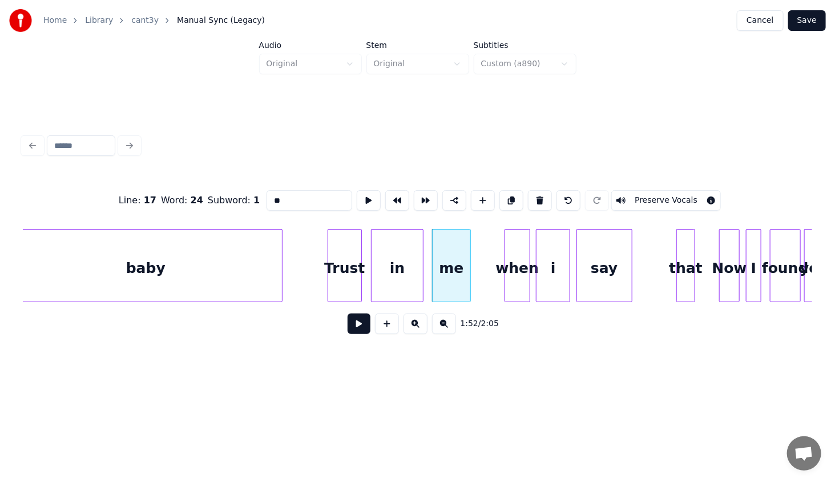
click at [470, 273] on div at bounding box center [468, 265] width 3 height 72
click at [345, 273] on div "Trust" at bounding box center [344, 268] width 33 height 78
type input "*****"
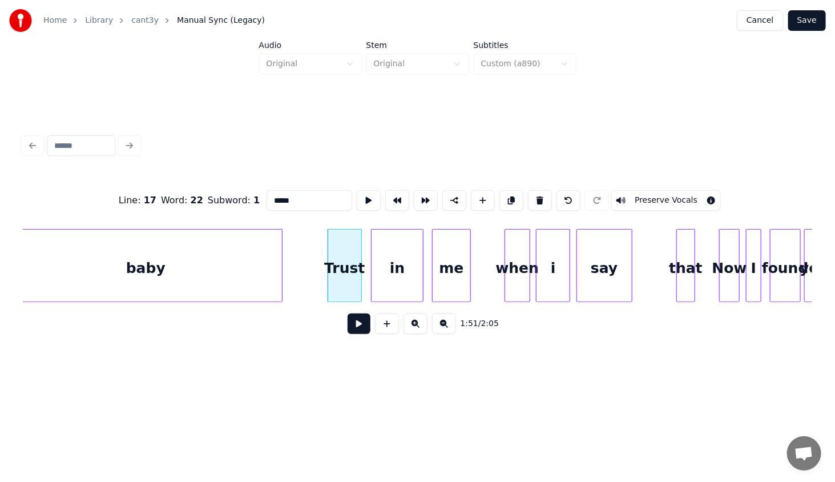
click at [362, 326] on button at bounding box center [359, 323] width 23 height 21
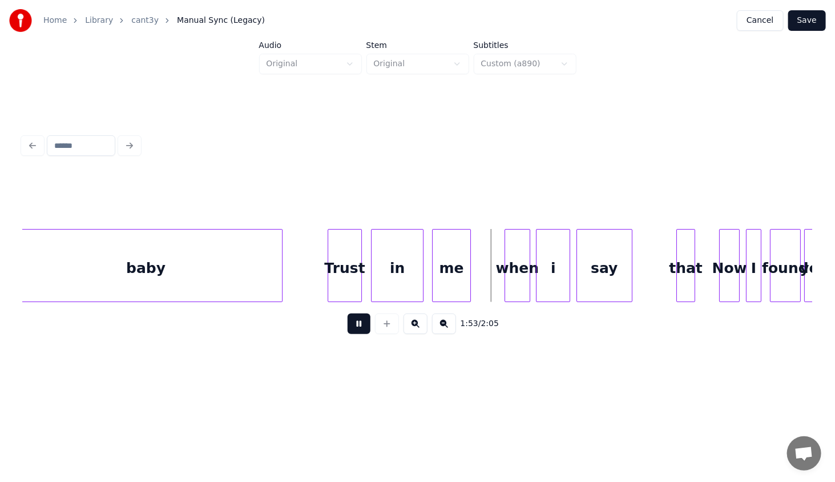
click at [361, 326] on button at bounding box center [359, 323] width 23 height 21
click at [491, 287] on div at bounding box center [491, 265] width 3 height 72
click at [348, 251] on div "Trust" at bounding box center [344, 268] width 33 height 78
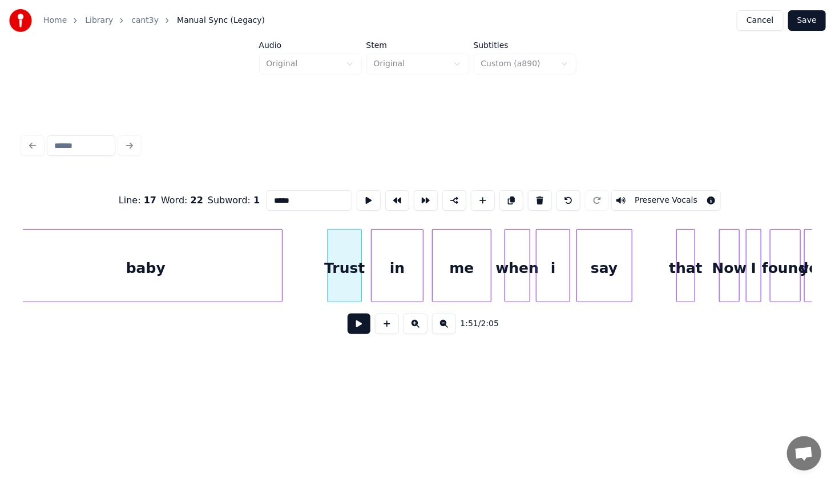
click at [364, 325] on button at bounding box center [359, 323] width 23 height 21
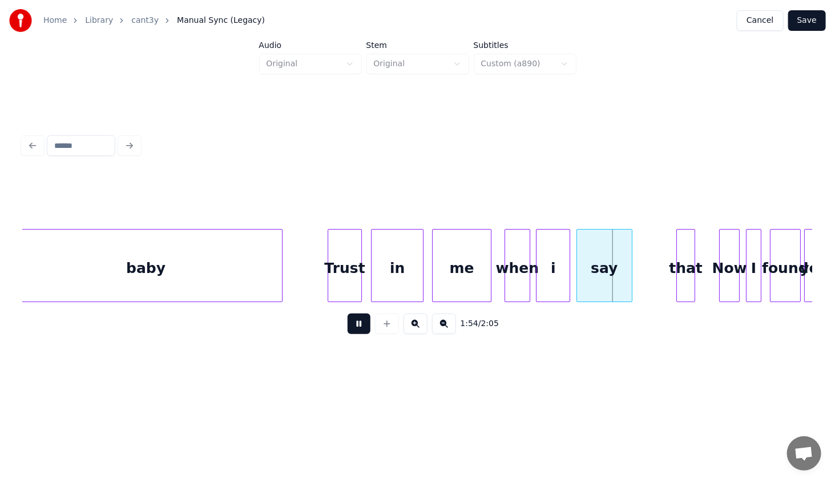
click at [362, 324] on button at bounding box center [359, 323] width 23 height 21
click at [623, 270] on div "say" at bounding box center [626, 268] width 55 height 78
click at [568, 281] on div "i" at bounding box center [556, 268] width 33 height 78
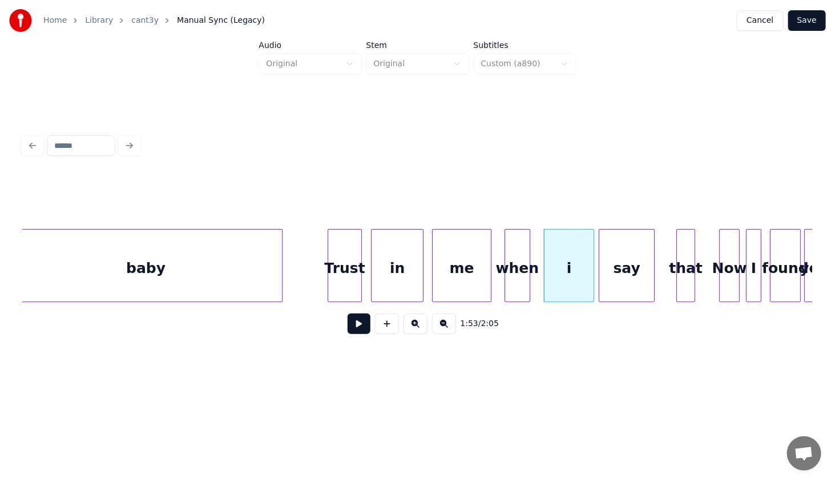
click at [591, 288] on div at bounding box center [591, 265] width 3 height 72
click at [539, 282] on div at bounding box center [537, 265] width 3 height 72
click at [354, 257] on div "Trust" at bounding box center [344, 268] width 33 height 78
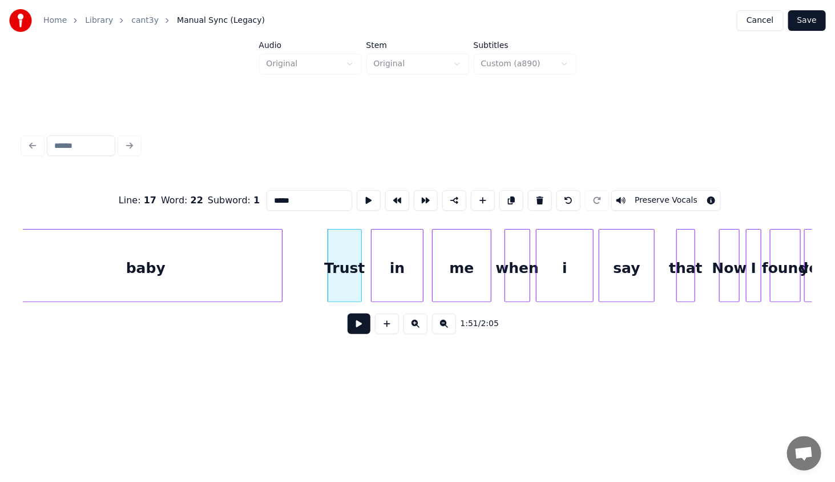
click at [363, 323] on button at bounding box center [359, 323] width 23 height 21
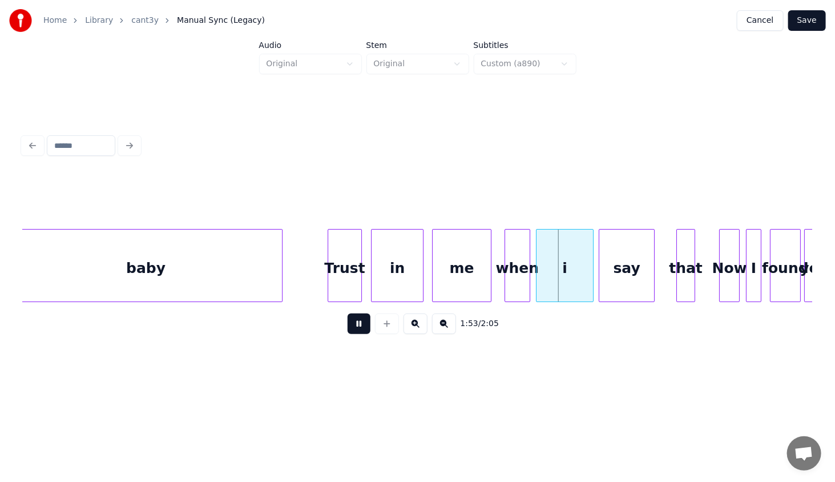
click at [361, 321] on button at bounding box center [359, 323] width 23 height 21
click at [562, 284] on div at bounding box center [562, 265] width 3 height 72
click at [551, 284] on div at bounding box center [550, 265] width 3 height 72
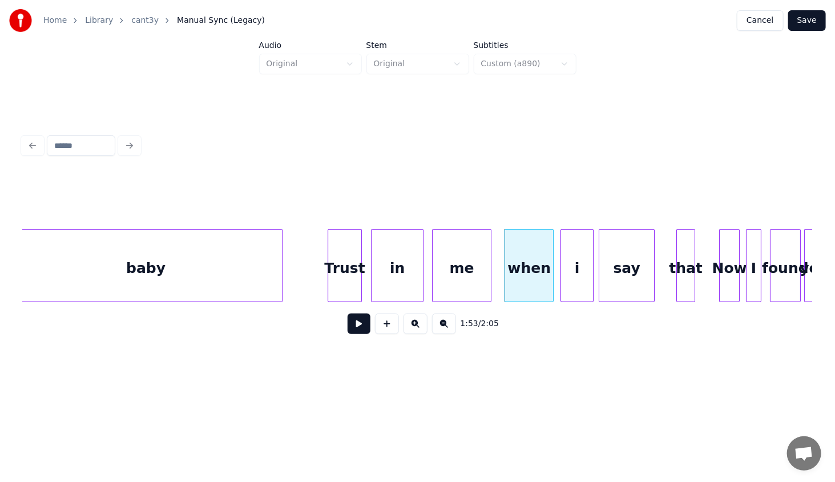
click at [534, 277] on div "when" at bounding box center [529, 268] width 48 height 78
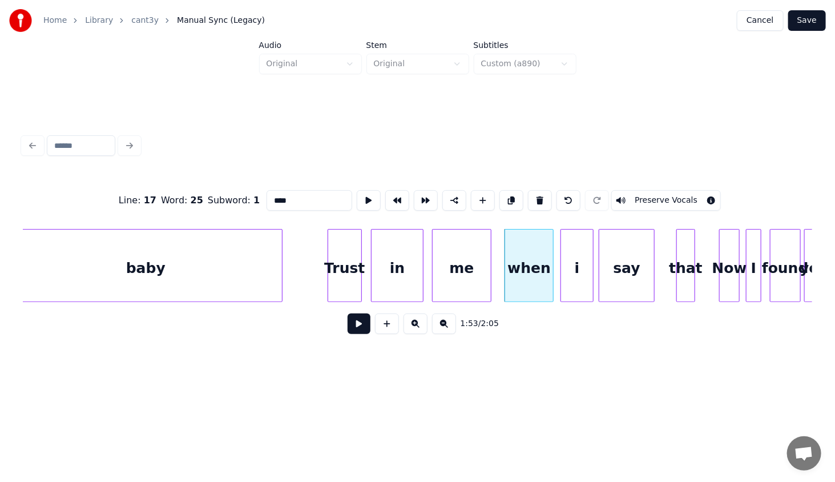
click at [355, 332] on button at bounding box center [359, 323] width 23 height 21
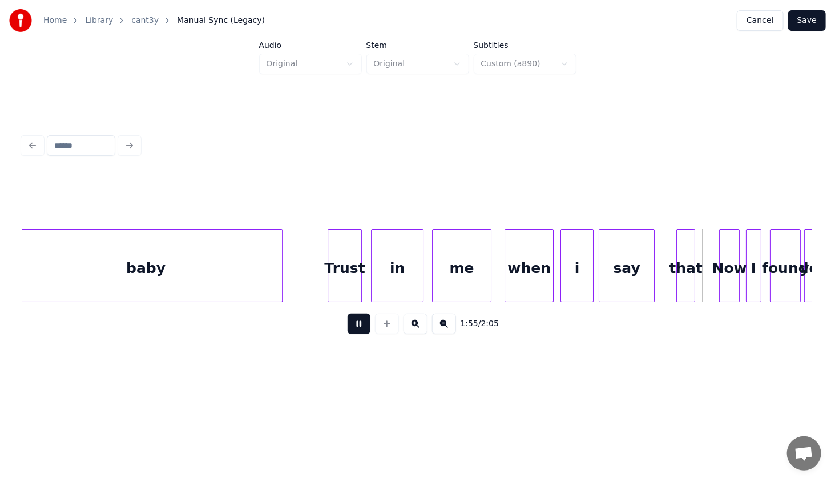
click at [355, 332] on button at bounding box center [359, 323] width 23 height 21
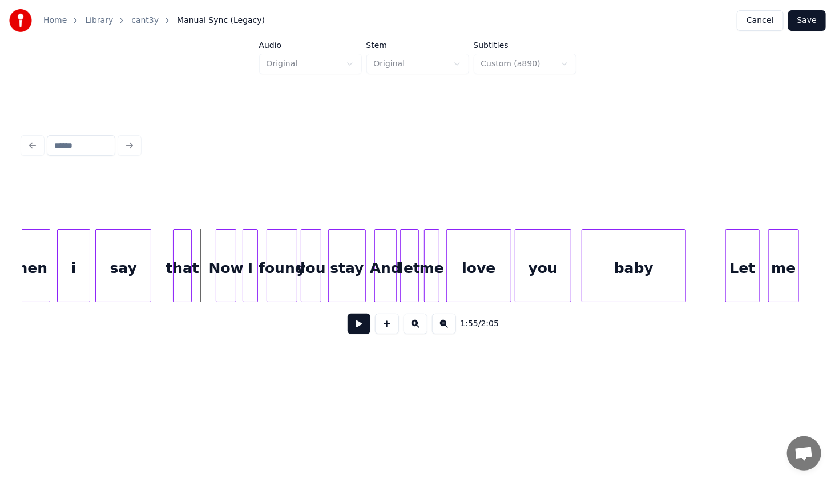
scroll to position [0, 9722]
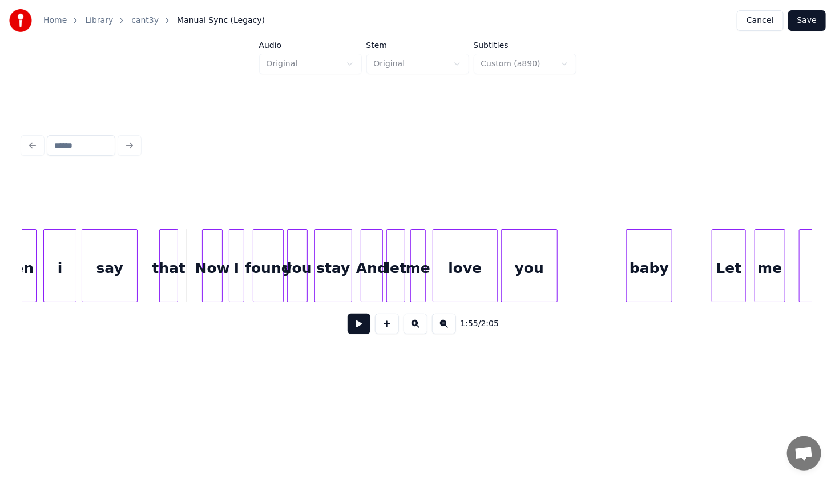
click at [628, 281] on div at bounding box center [628, 265] width 3 height 72
click at [671, 279] on div "baby" at bounding box center [677, 268] width 43 height 78
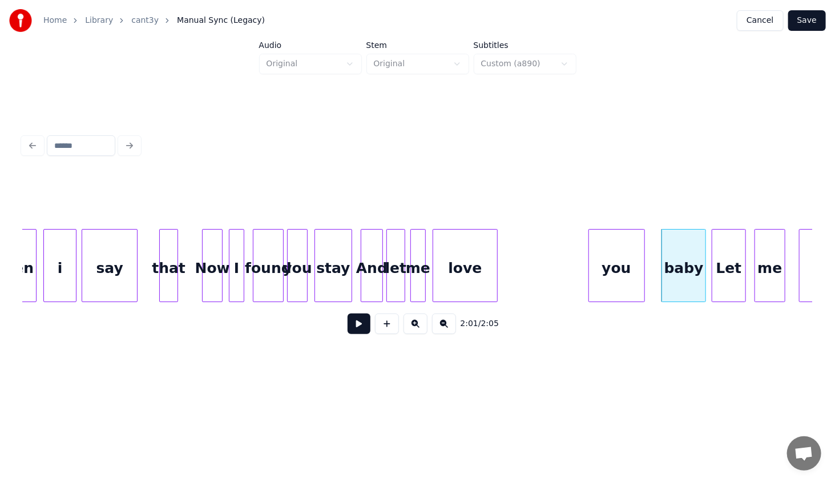
click at [632, 284] on div "you" at bounding box center [616, 268] width 55 height 78
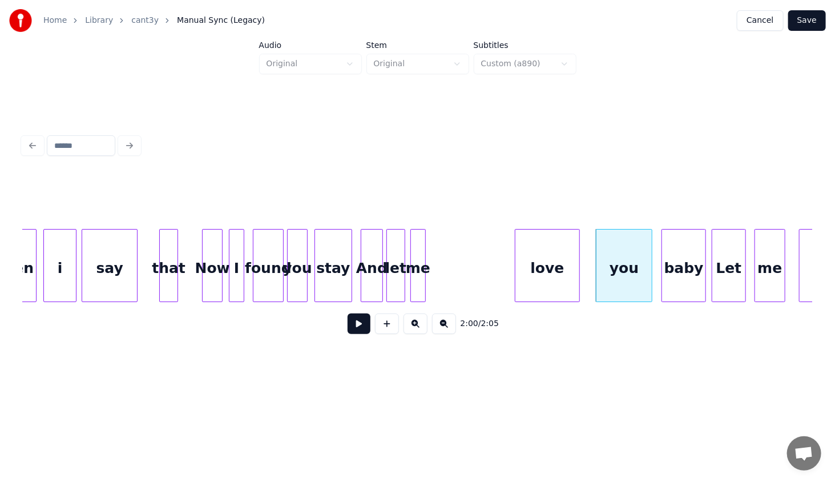
click at [555, 281] on div "love" at bounding box center [547, 268] width 64 height 78
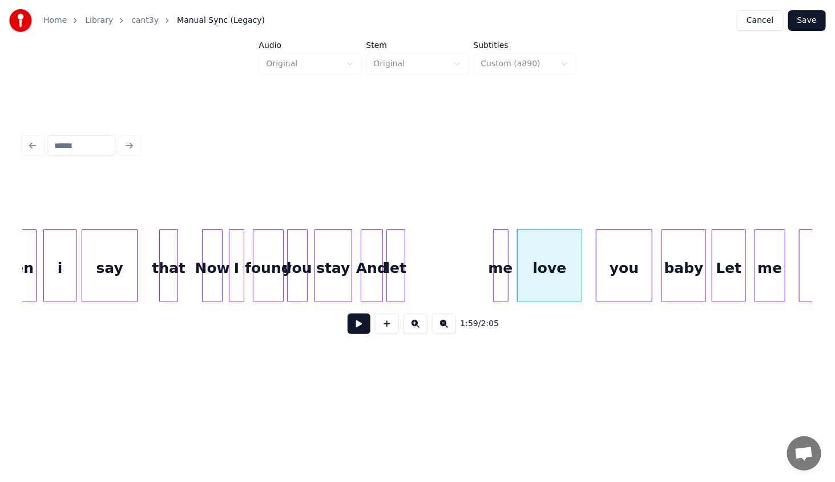
click at [497, 275] on div "me" at bounding box center [501, 268] width 14 height 78
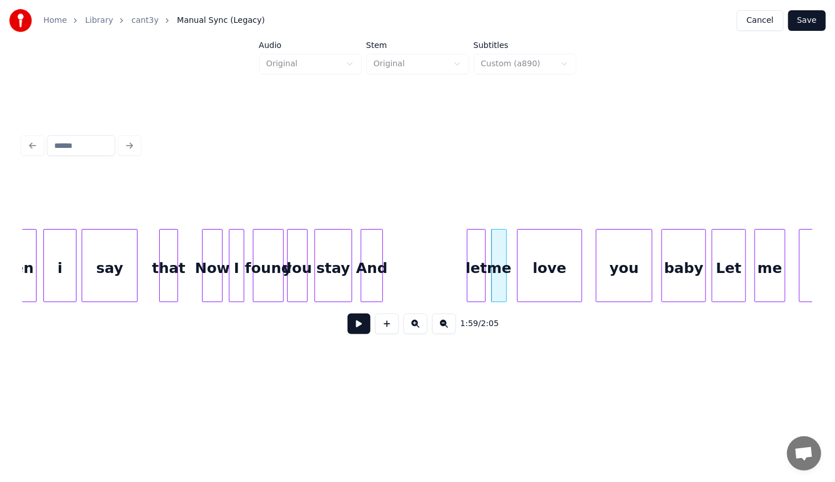
click at [478, 281] on div "let" at bounding box center [476, 268] width 18 height 78
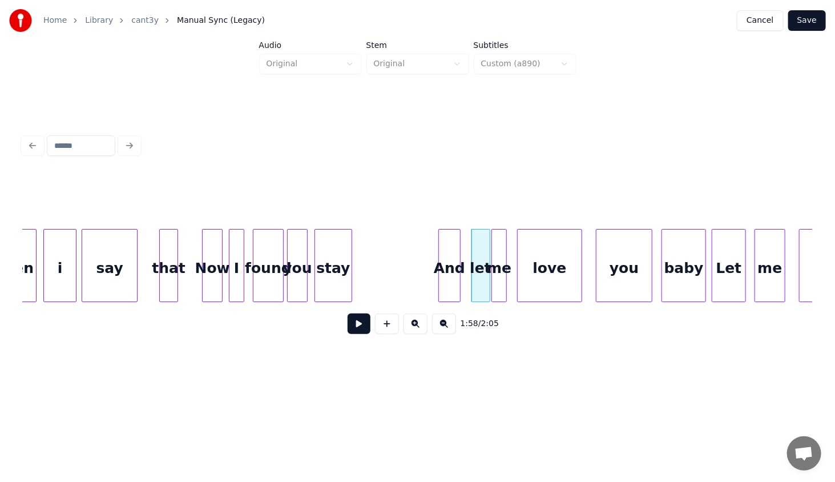
click at [445, 277] on div "And" at bounding box center [449, 268] width 21 height 78
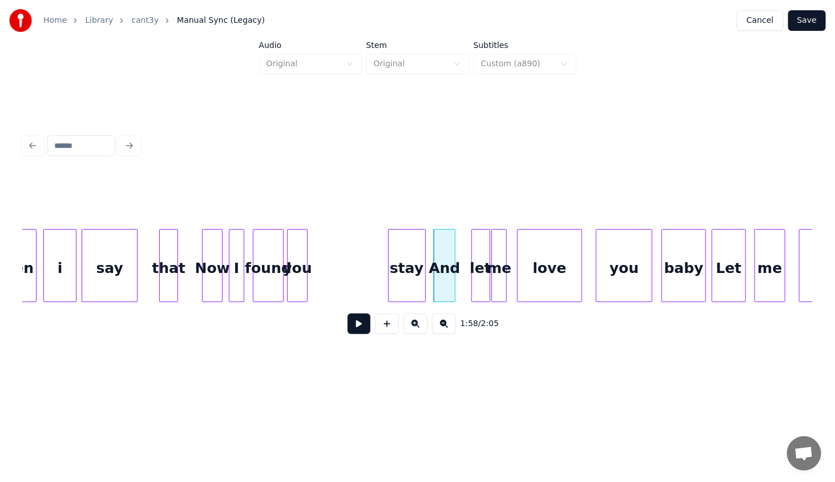
click at [408, 268] on div "stay" at bounding box center [407, 268] width 37 height 78
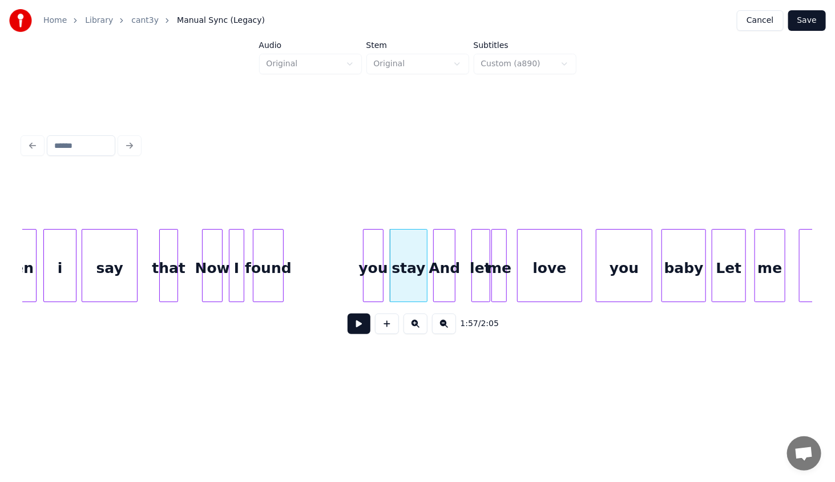
click at [375, 268] on div "you" at bounding box center [373, 268] width 19 height 78
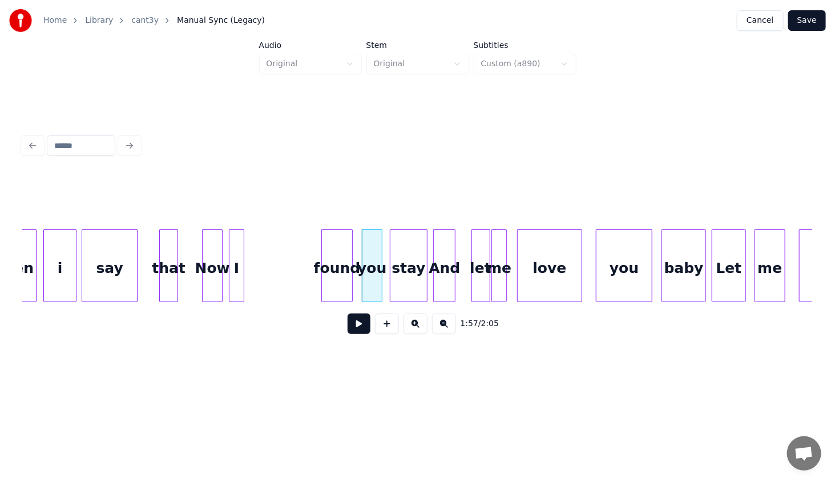
click at [336, 283] on div "found" at bounding box center [337, 268] width 30 height 78
click at [240, 238] on div at bounding box center [241, 265] width 3 height 72
click at [306, 277] on div "I" at bounding box center [310, 268] width 11 height 78
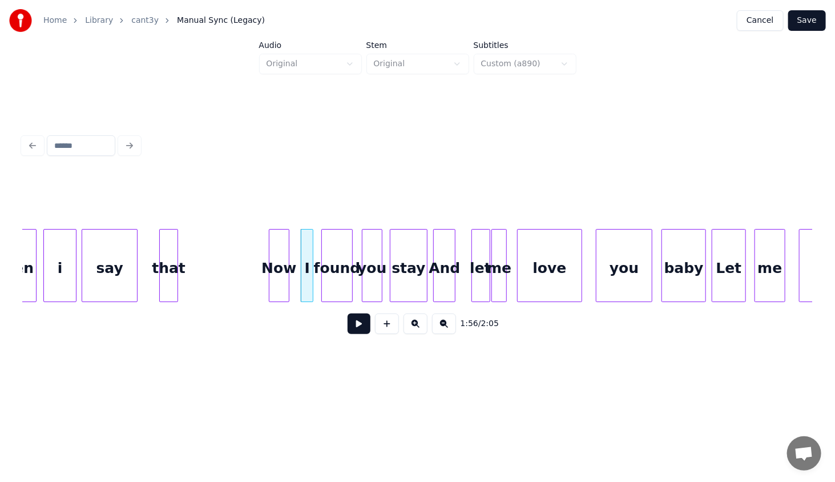
click at [280, 265] on div "Now" at bounding box center [278, 268] width 19 height 78
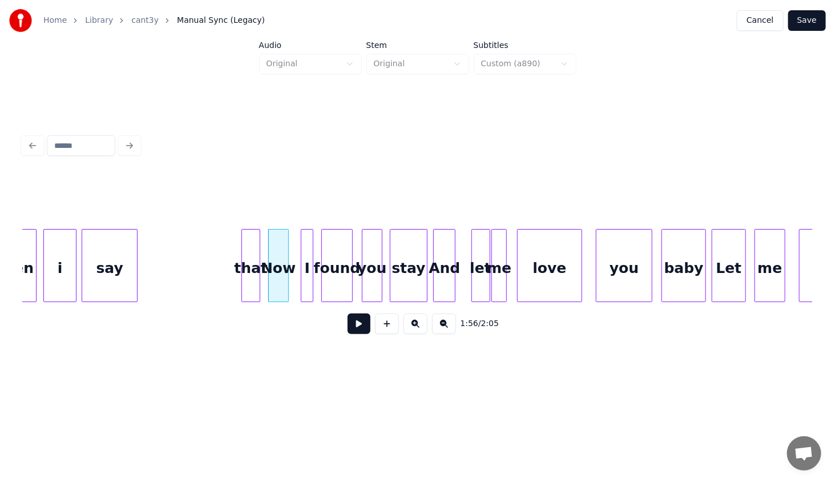
click at [247, 263] on div "that" at bounding box center [251, 268] width 18 height 78
click at [115, 249] on div "say" at bounding box center [109, 268] width 55 height 78
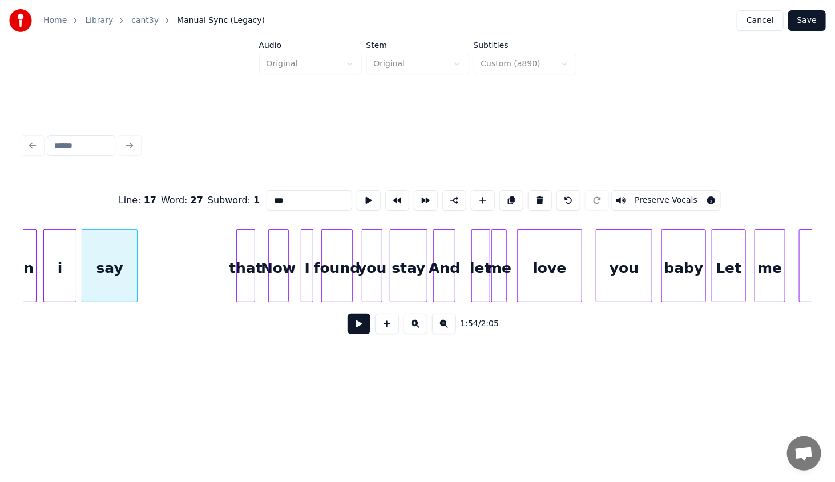
click at [357, 329] on button at bounding box center [359, 323] width 23 height 21
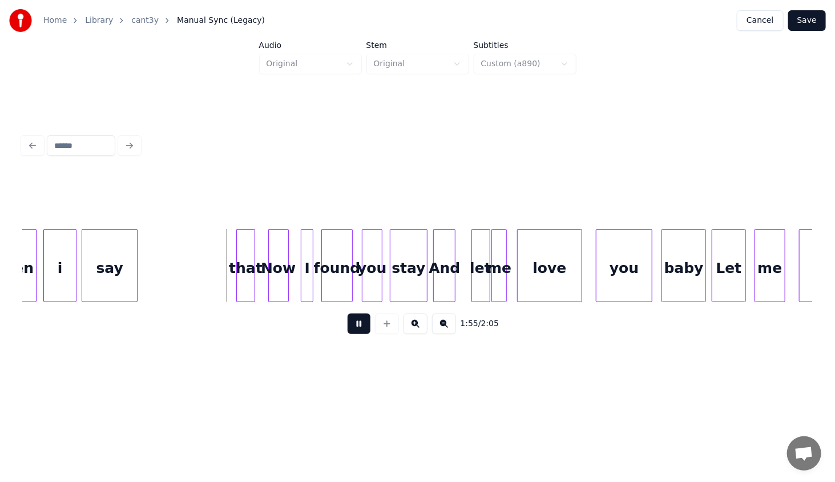
click at [361, 329] on button at bounding box center [359, 323] width 23 height 21
click at [147, 277] on div at bounding box center [147, 265] width 3 height 72
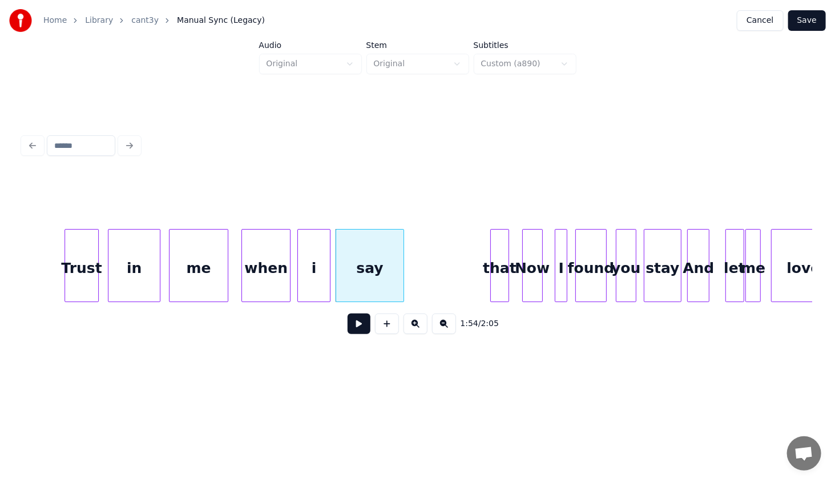
scroll to position [0, 9436]
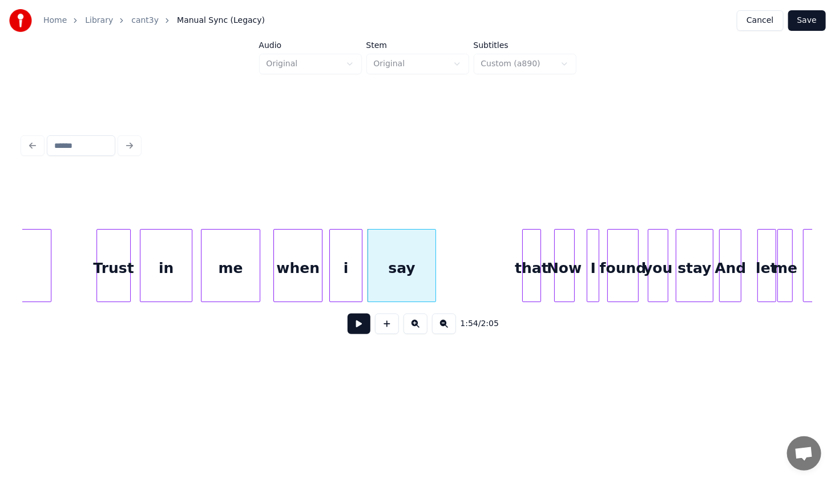
click at [100, 259] on div "Trust" at bounding box center [113, 268] width 33 height 78
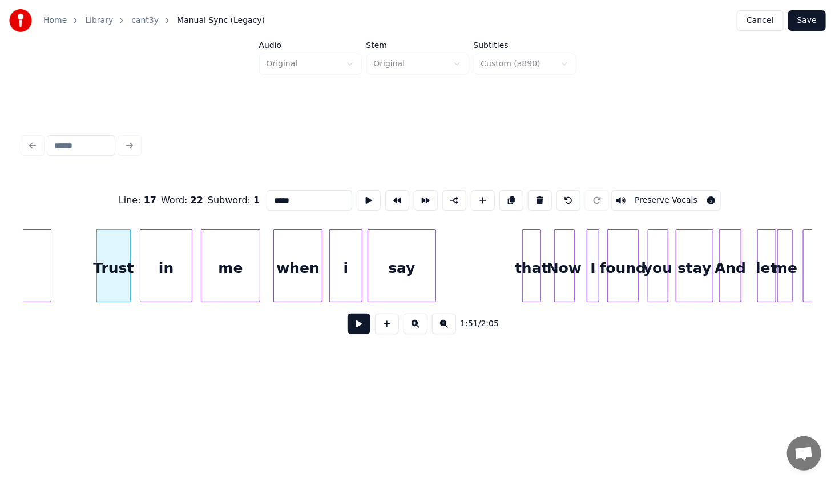
click at [354, 323] on button at bounding box center [359, 323] width 23 height 21
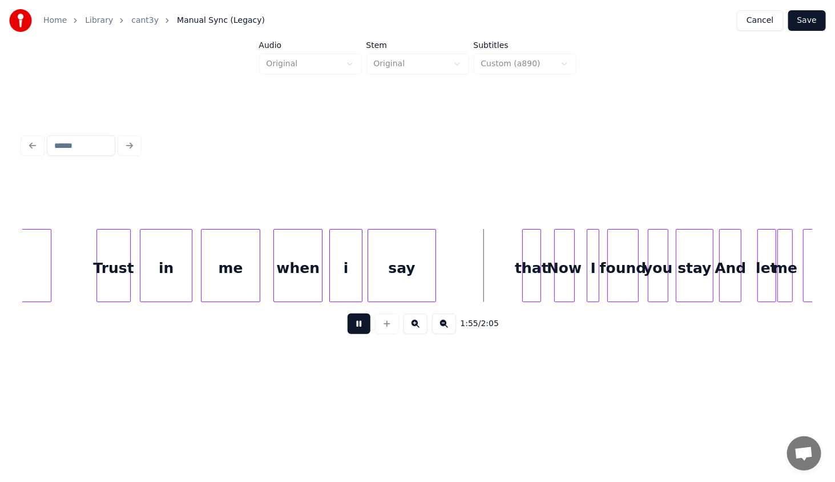
click at [353, 323] on button at bounding box center [359, 323] width 23 height 21
click at [484, 271] on div at bounding box center [484, 265] width 3 height 72
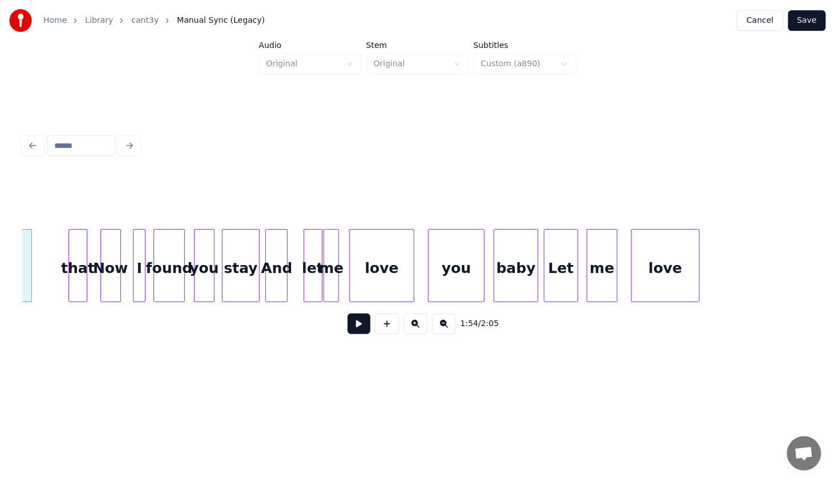
scroll to position [0, 9926]
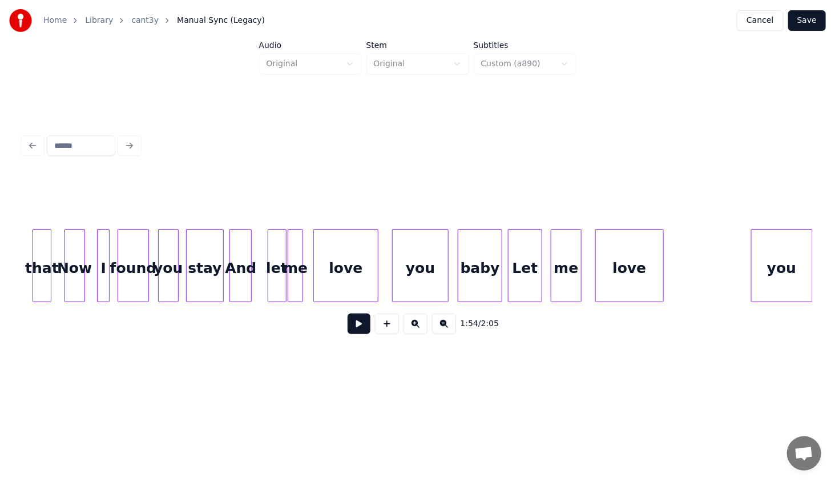
click at [786, 276] on div "you" at bounding box center [782, 268] width 60 height 78
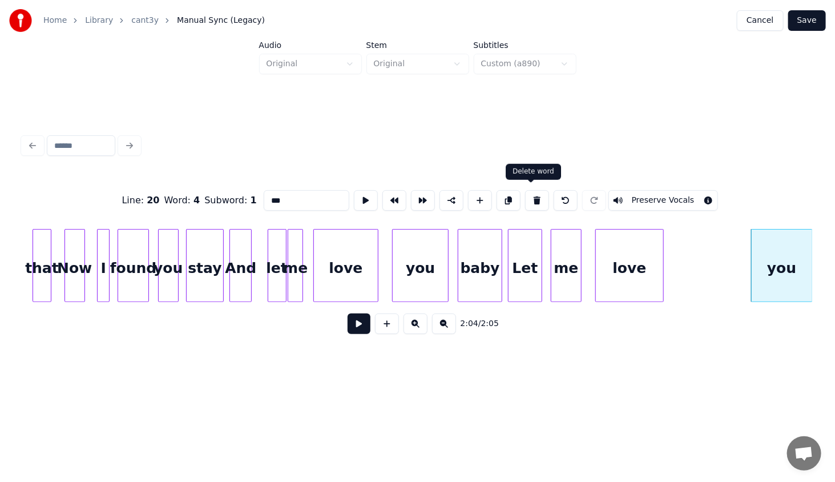
click at [533, 196] on button at bounding box center [537, 200] width 24 height 21
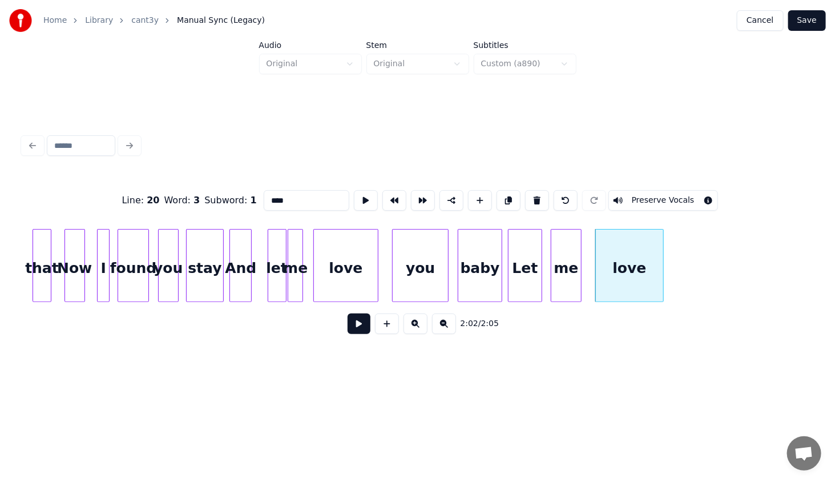
click at [533, 196] on button at bounding box center [537, 200] width 24 height 21
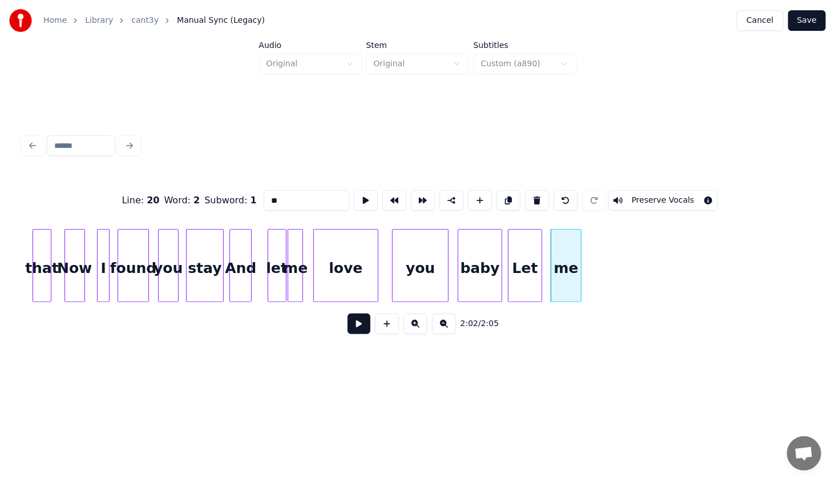
click at [533, 196] on button at bounding box center [537, 200] width 24 height 21
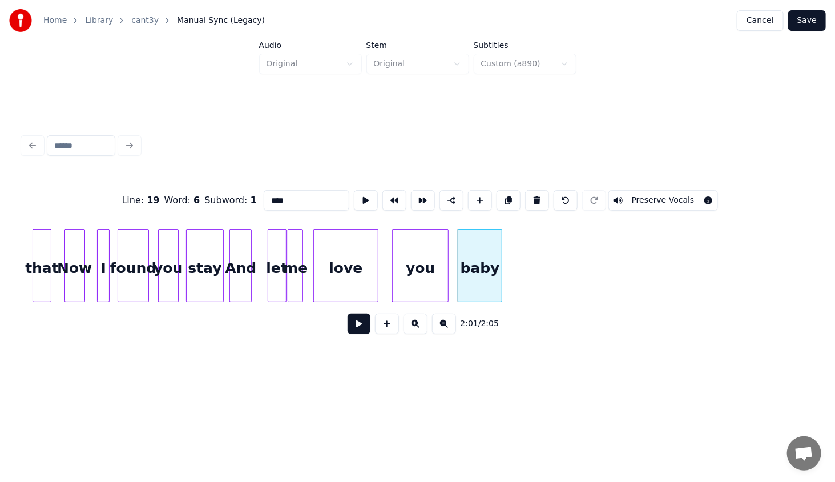
click at [533, 196] on button at bounding box center [537, 200] width 24 height 21
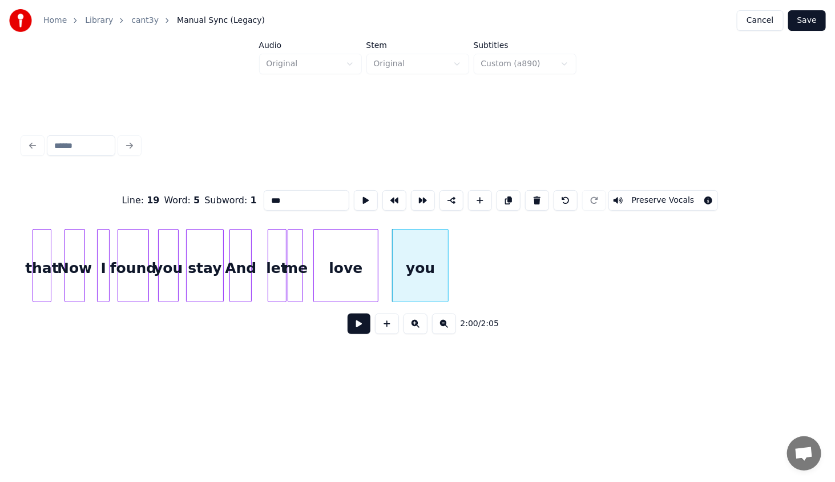
click at [533, 196] on button at bounding box center [537, 200] width 24 height 21
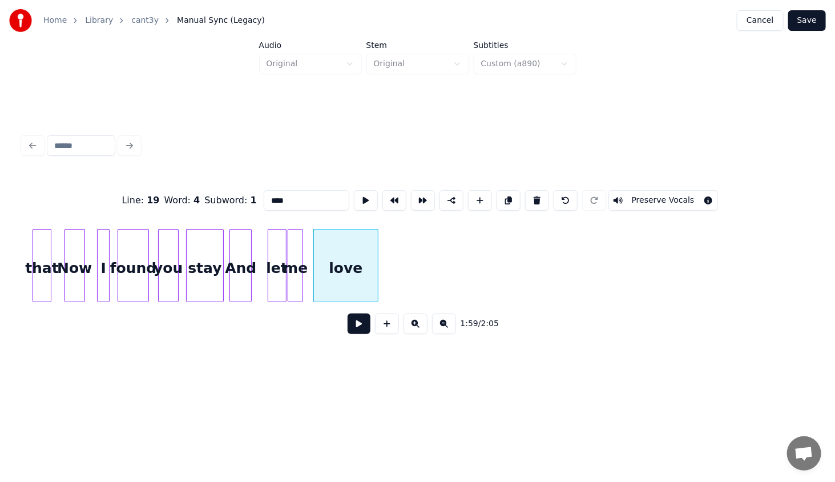
click at [533, 196] on button at bounding box center [537, 200] width 24 height 21
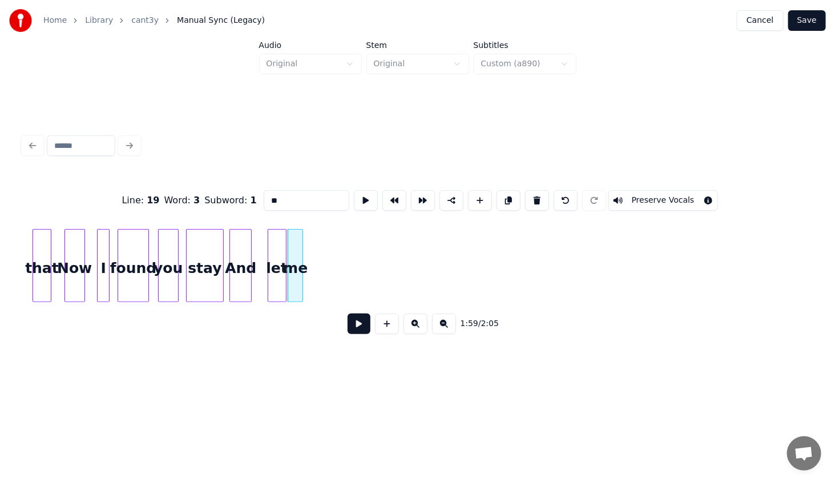
click at [533, 196] on button at bounding box center [537, 200] width 24 height 21
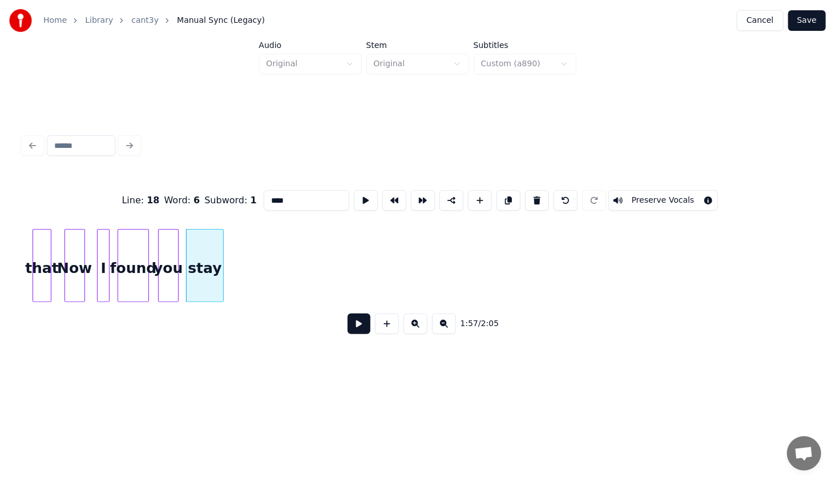
click at [533, 196] on button at bounding box center [537, 200] width 24 height 21
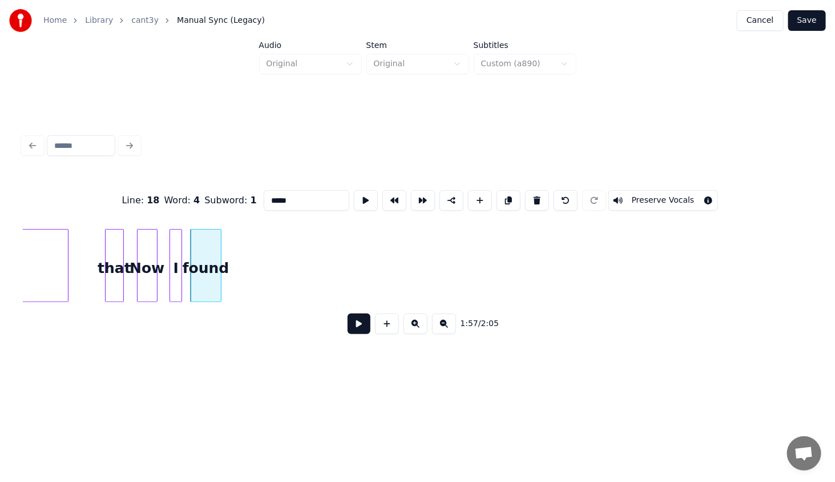
scroll to position [0, 9799]
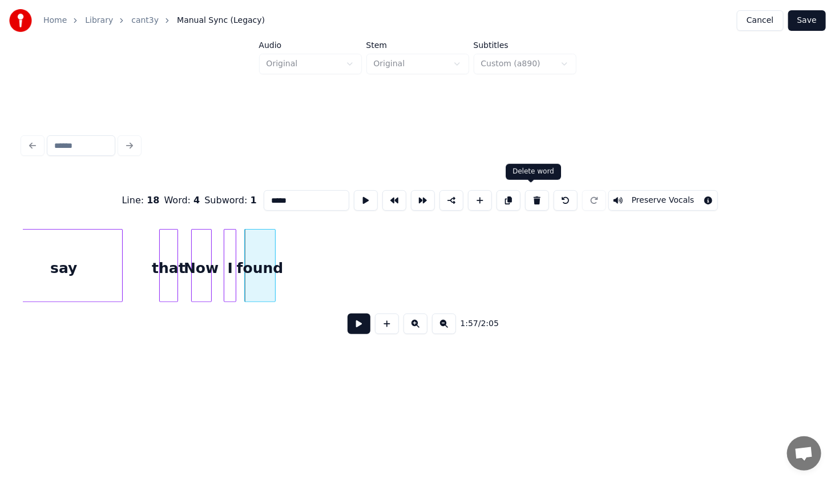
click at [530, 192] on button at bounding box center [537, 200] width 24 height 21
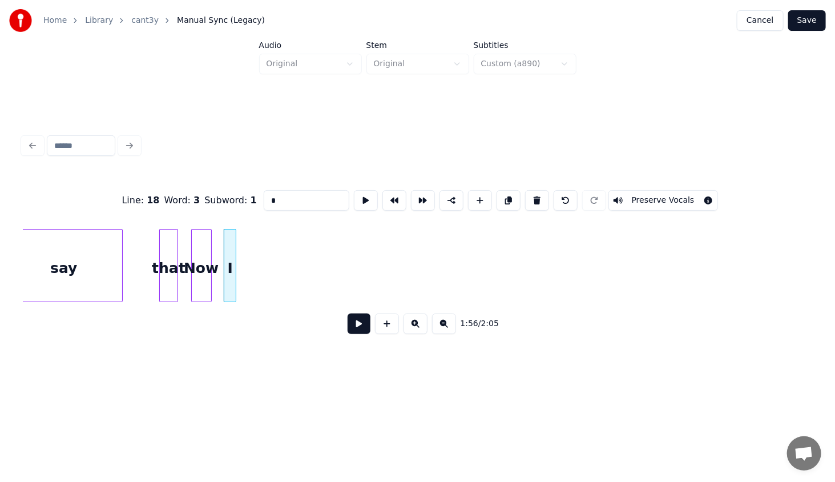
click at [530, 192] on button at bounding box center [537, 200] width 24 height 21
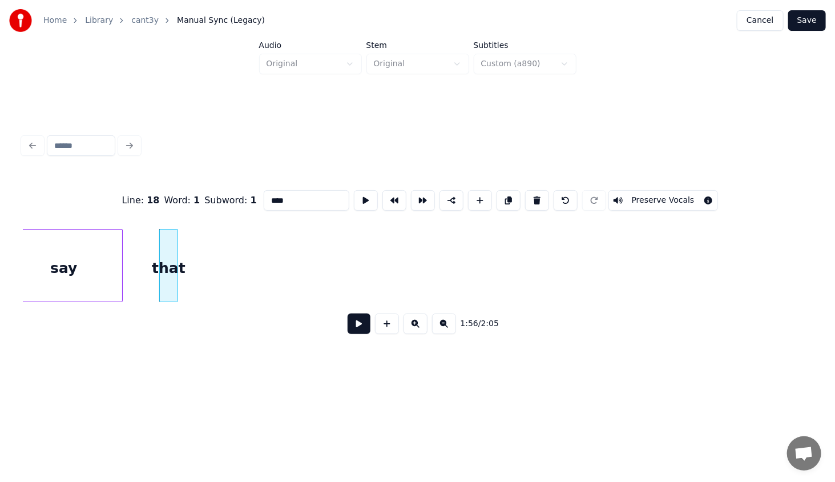
drag, startPoint x: 290, startPoint y: 200, endPoint x: 231, endPoint y: 204, distance: 59.5
click at [231, 203] on div "Line : 18 Word : 1 Subword : 1 **** Preserve Vocals" at bounding box center [417, 200] width 789 height 57
paste input
click at [71, 270] on div "say" at bounding box center [63, 268] width 117 height 78
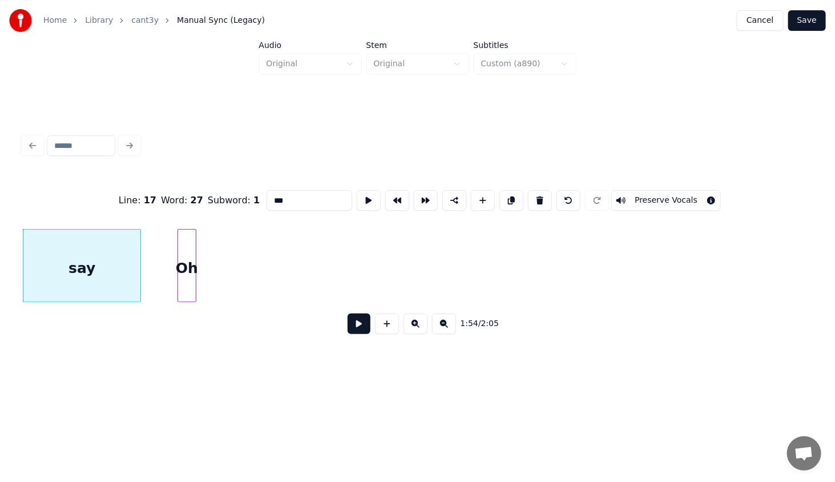
type input "***"
click at [353, 327] on button at bounding box center [359, 323] width 23 height 21
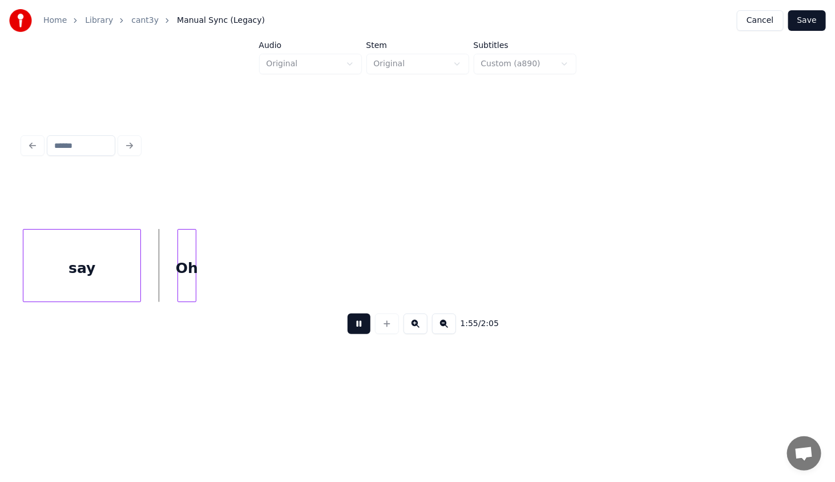
click at [350, 328] on button at bounding box center [359, 323] width 23 height 21
click at [235, 289] on div "Oh" at bounding box center [233, 268] width 18 height 78
click at [163, 288] on div at bounding box center [160, 265] width 3 height 72
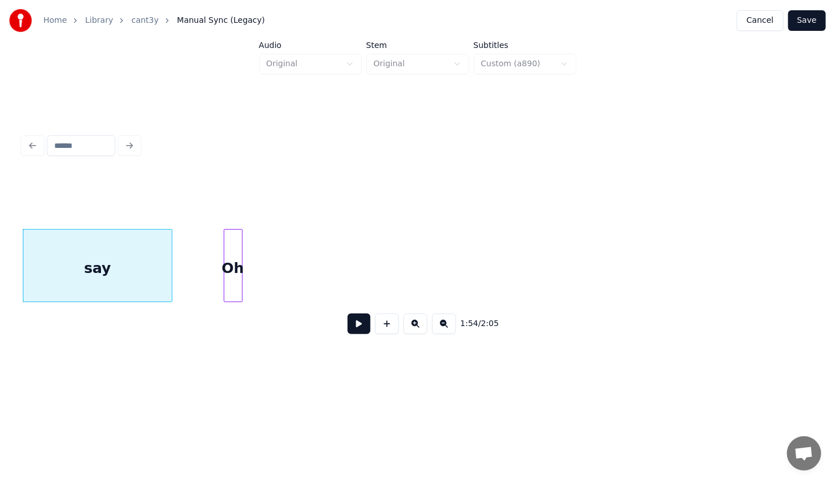
click at [121, 248] on div "say" at bounding box center [97, 268] width 148 height 78
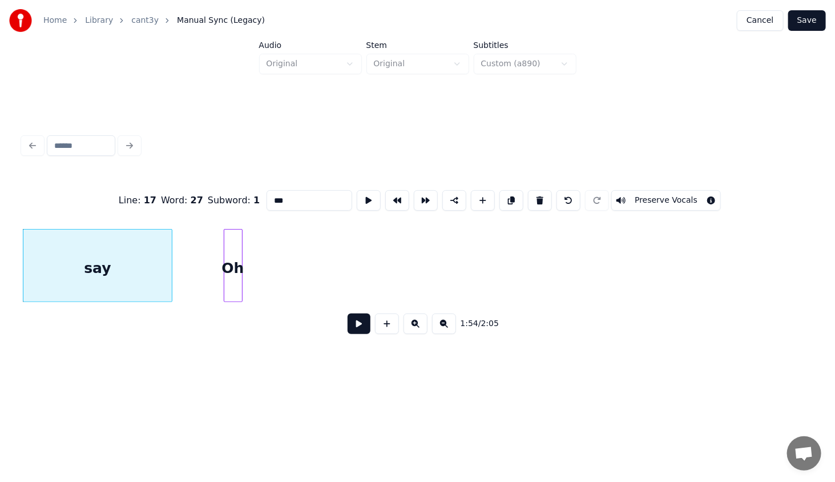
click at [359, 326] on button at bounding box center [359, 323] width 23 height 21
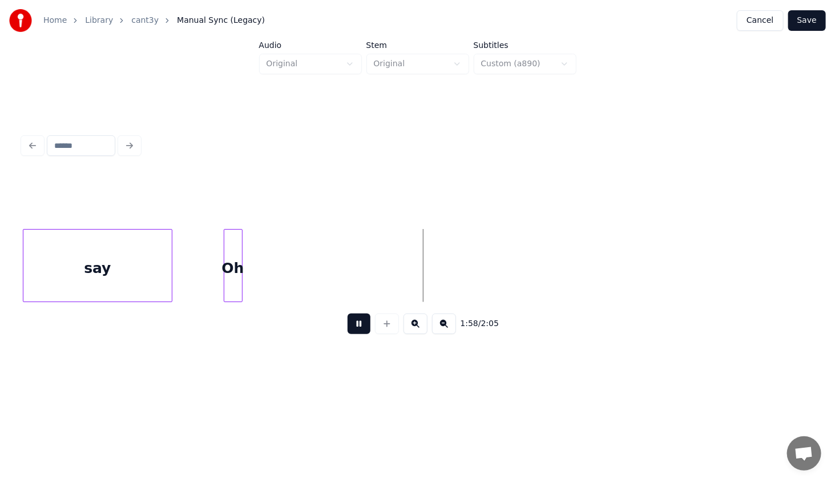
click at [359, 326] on button at bounding box center [359, 323] width 23 height 21
click at [429, 266] on div "Oh" at bounding box center [430, 268] width 18 height 78
click at [439, 290] on div "Oh" at bounding box center [430, 265] width 19 height 73
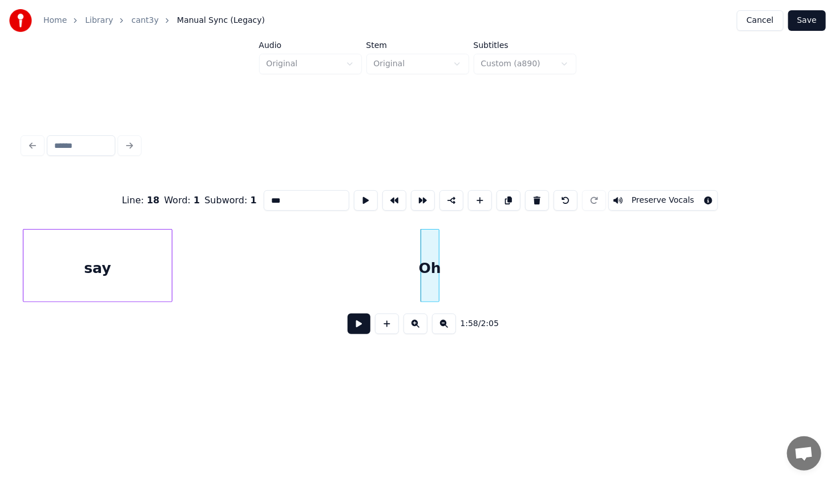
type input "**"
click at [358, 325] on button at bounding box center [359, 323] width 23 height 21
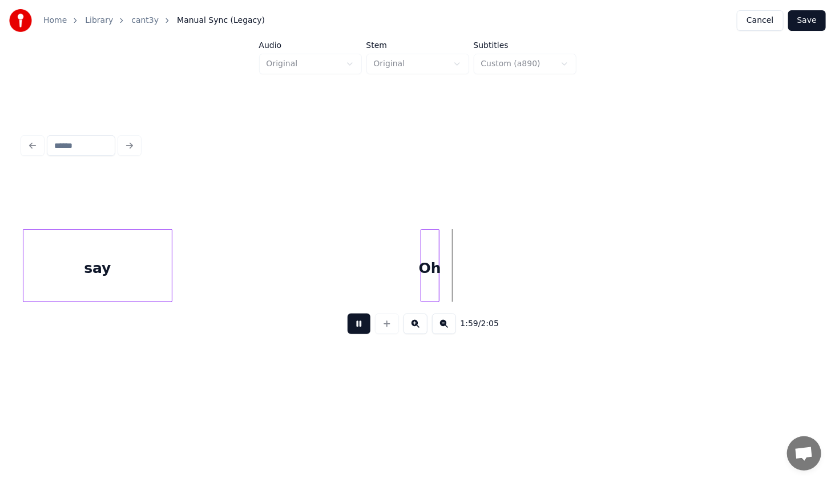
click at [359, 325] on button at bounding box center [359, 323] width 23 height 21
click at [494, 292] on div at bounding box center [495, 265] width 3 height 72
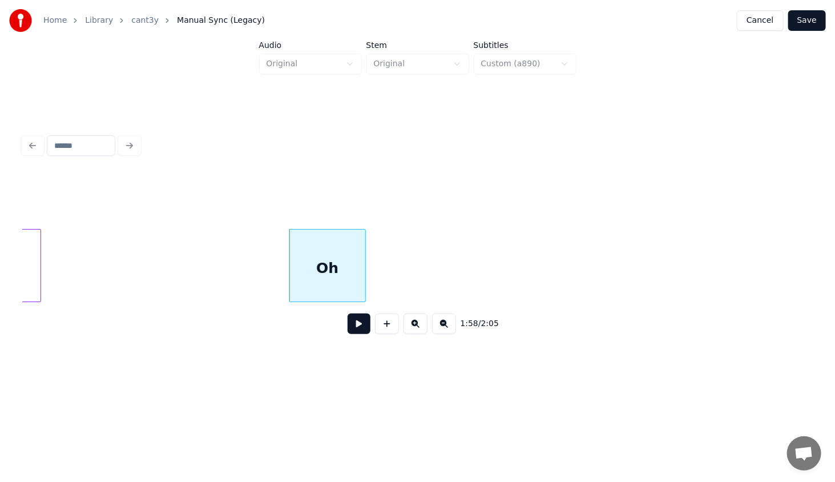
scroll to position [0, 9926]
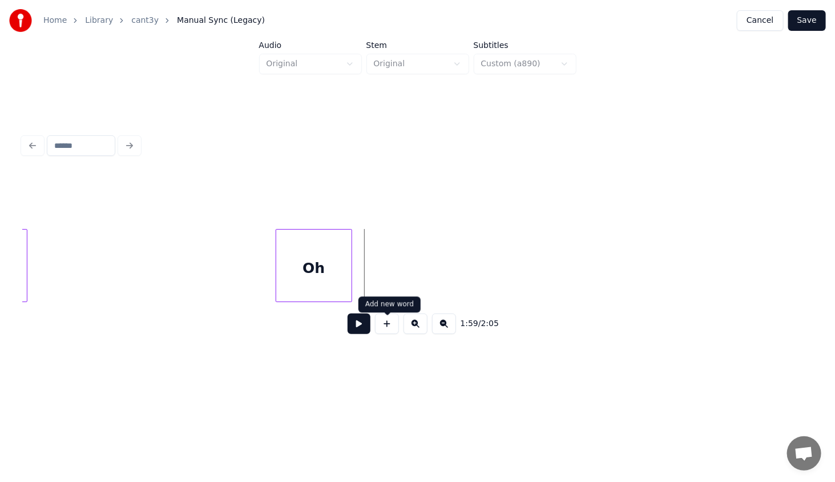
click at [389, 324] on button at bounding box center [387, 323] width 24 height 21
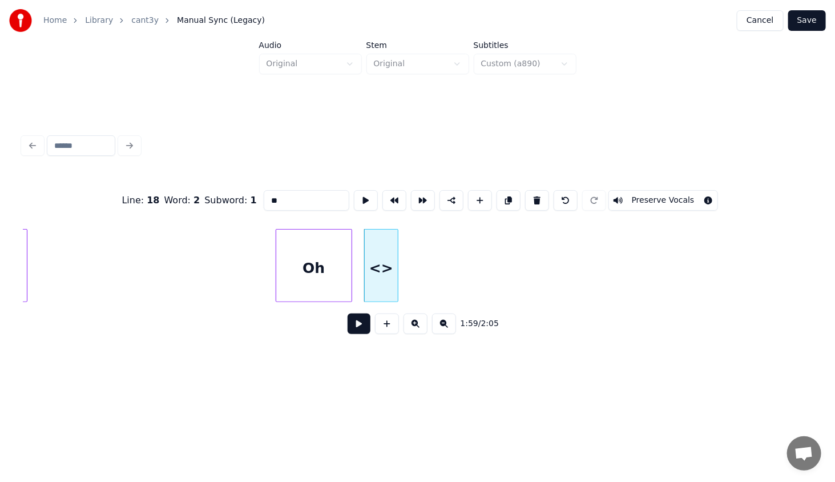
drag, startPoint x: 309, startPoint y: 196, endPoint x: 256, endPoint y: 199, distance: 53.7
click at [256, 197] on div "Line : 18 Word : 2 Subword : 1 ** Preserve Vocals" at bounding box center [417, 200] width 789 height 57
paste input "****"
type input "******"
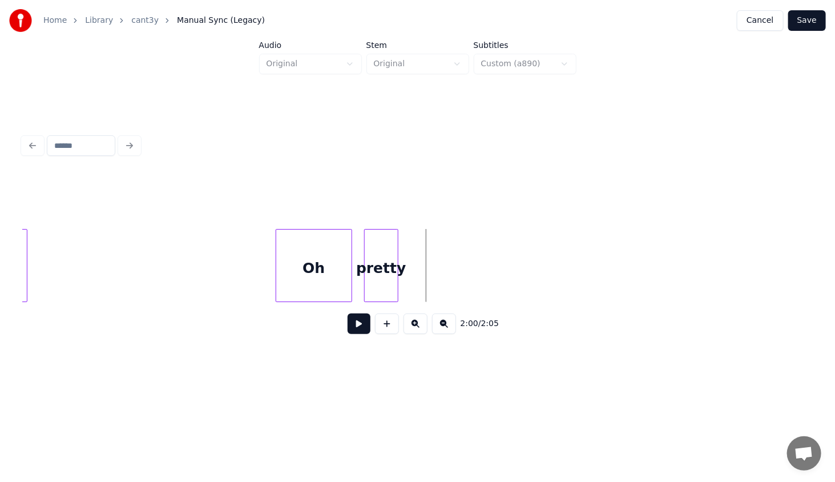
click at [417, 328] on button at bounding box center [415, 323] width 24 height 21
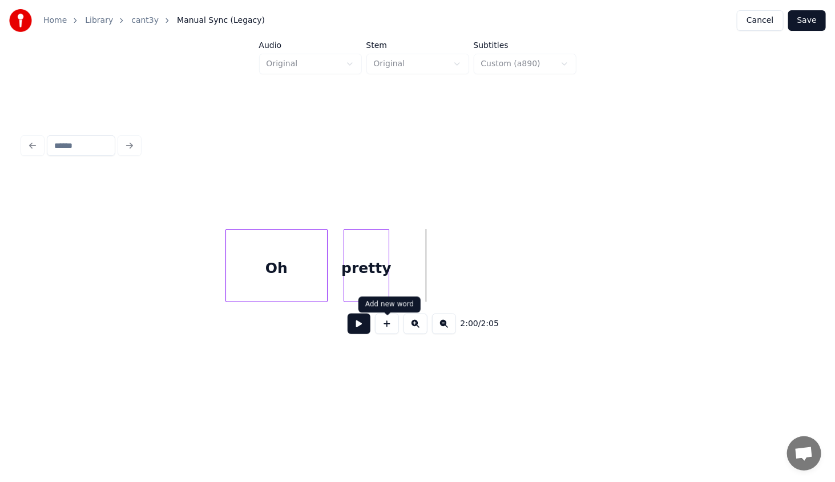
click at [384, 323] on button at bounding box center [387, 323] width 24 height 21
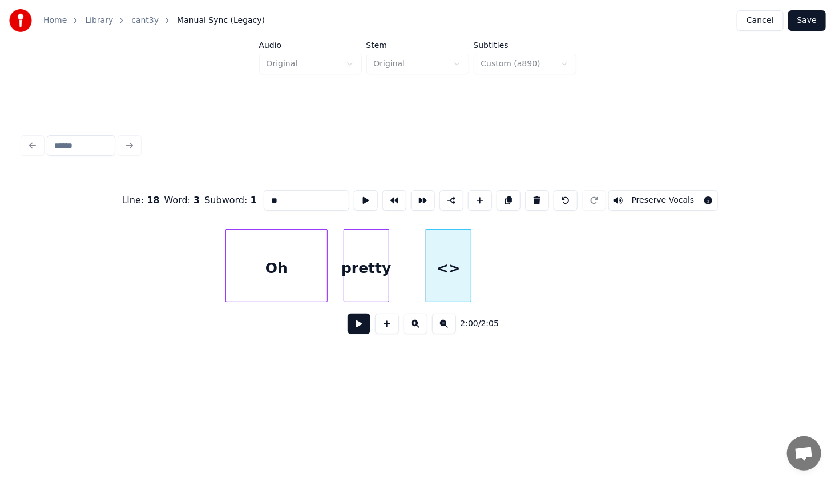
drag, startPoint x: 293, startPoint y: 189, endPoint x: 242, endPoint y: 200, distance: 52.4
click at [242, 199] on div "Line : 18 Word : 3 Subword : 1 ** Preserve Vocals" at bounding box center [417, 200] width 789 height 57
drag, startPoint x: 540, startPoint y: 321, endPoint x: 512, endPoint y: 305, distance: 32.7
click at [538, 322] on div "2:00 / 2:05" at bounding box center [417, 323] width 771 height 25
click at [425, 282] on div "baby" at bounding box center [423, 268] width 45 height 78
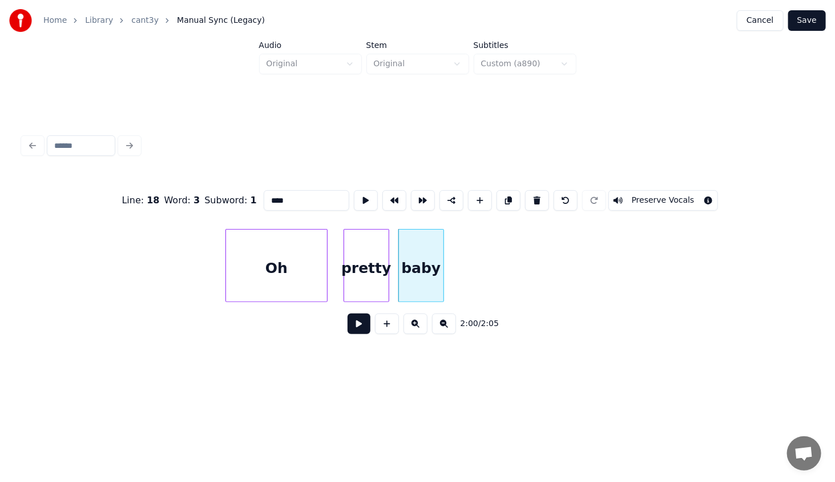
click at [238, 265] on div "Oh" at bounding box center [276, 268] width 101 height 78
type input "**"
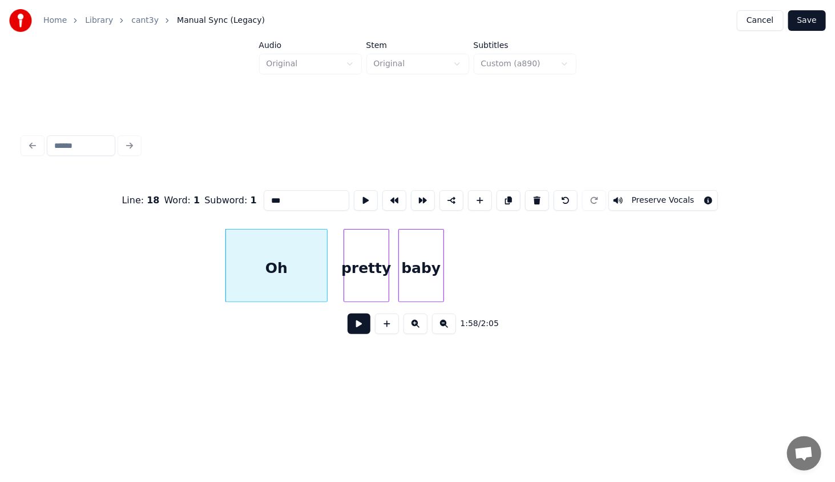
click at [353, 324] on button at bounding box center [359, 323] width 23 height 21
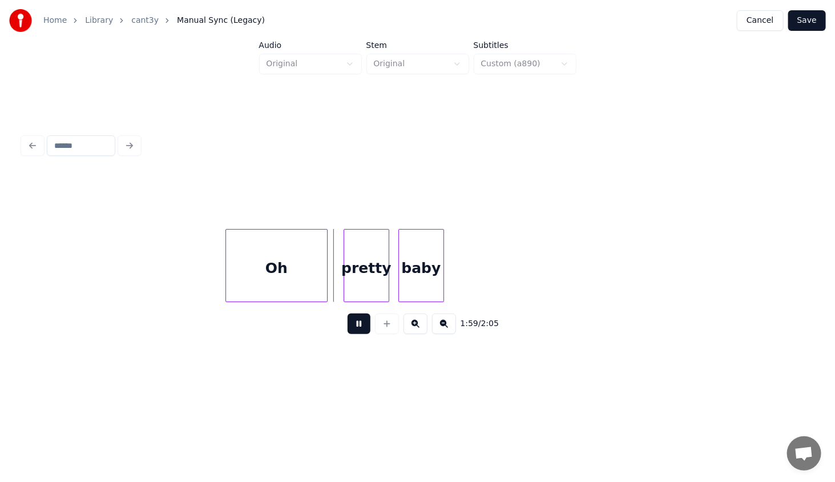
click at [353, 324] on button at bounding box center [359, 323] width 23 height 21
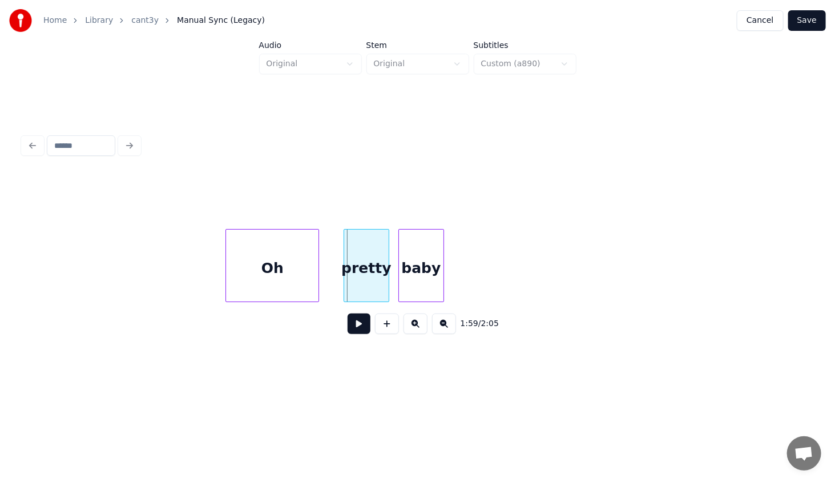
click at [315, 272] on div at bounding box center [316, 265] width 3 height 72
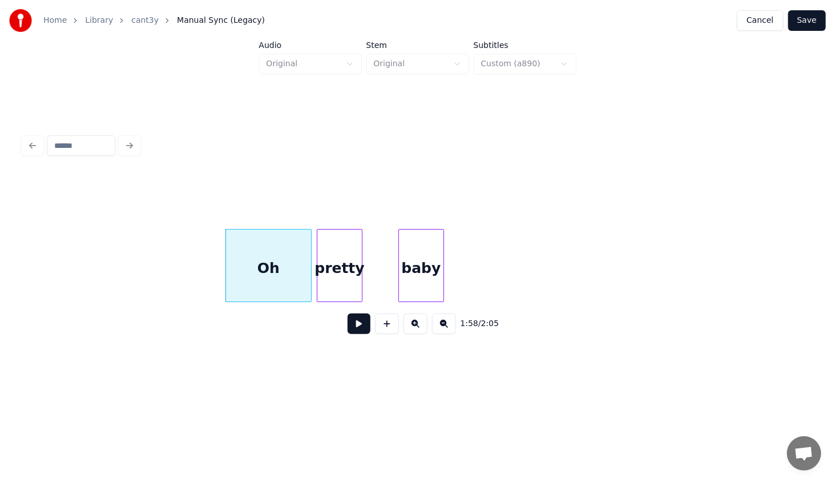
click at [332, 286] on div "pretty" at bounding box center [339, 268] width 45 height 78
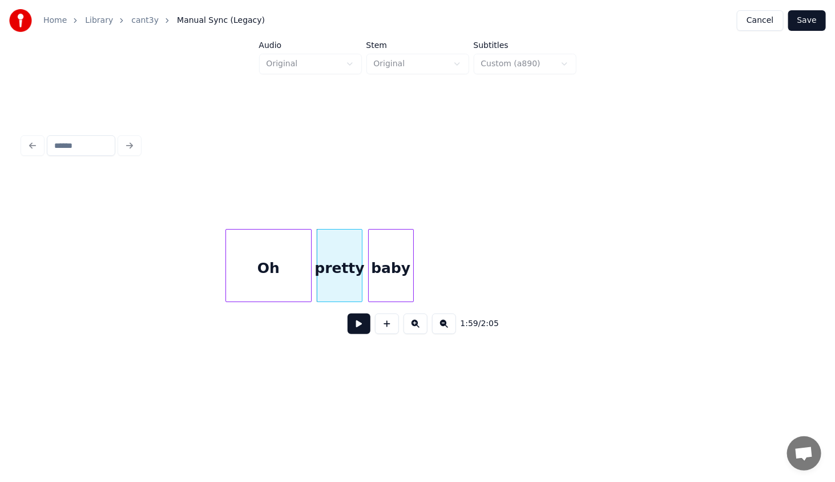
click at [391, 286] on div "baby" at bounding box center [391, 268] width 45 height 78
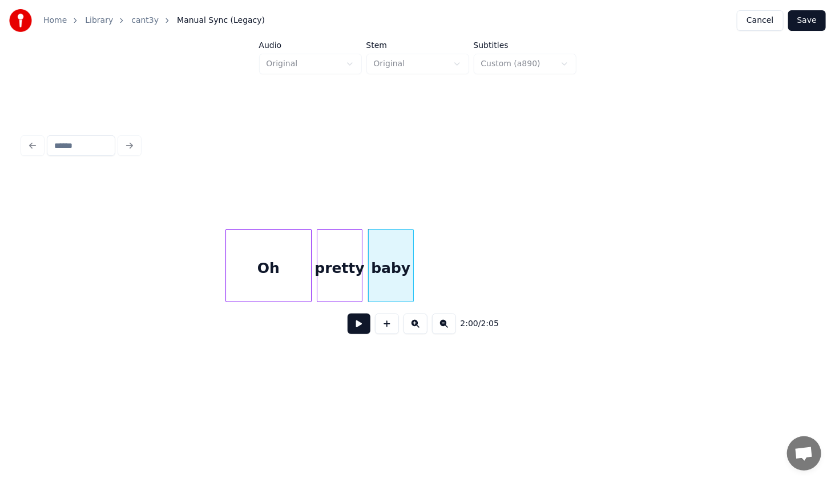
click at [282, 272] on div "Oh" at bounding box center [268, 268] width 85 height 78
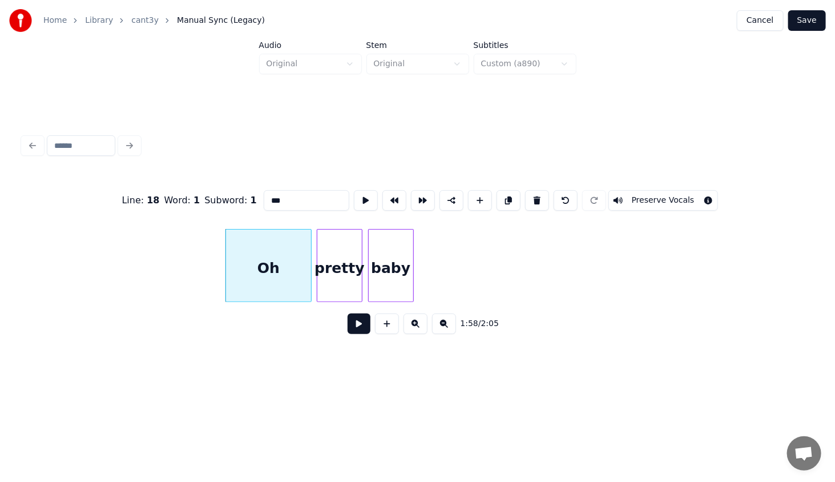
click at [350, 311] on div "1:58 / 2:05" at bounding box center [417, 323] width 789 height 43
click at [354, 325] on button at bounding box center [359, 323] width 23 height 21
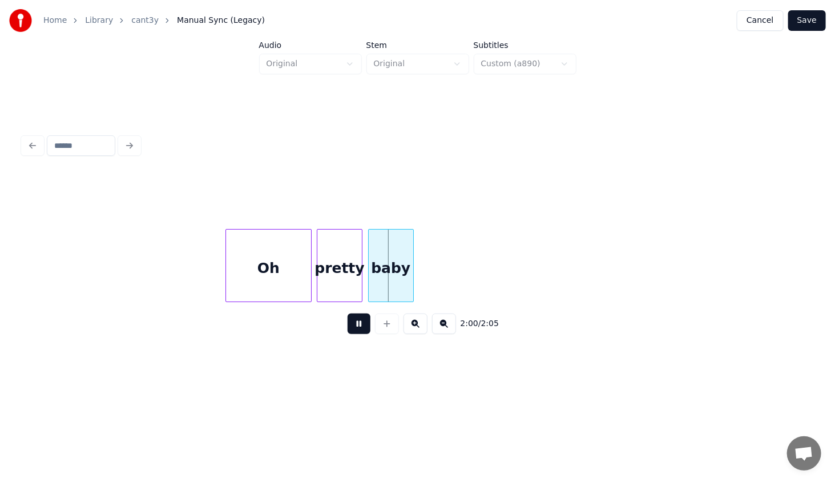
click at [354, 325] on button at bounding box center [359, 323] width 23 height 21
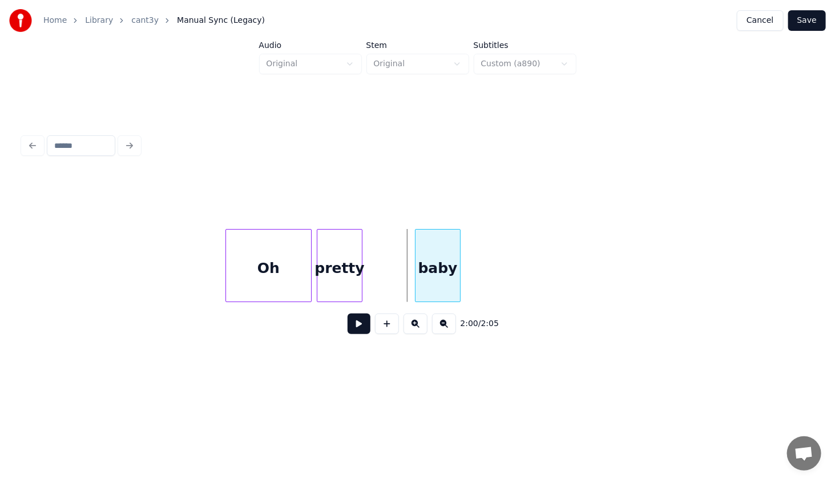
click at [437, 265] on div "baby" at bounding box center [437, 268] width 45 height 78
click at [401, 289] on div at bounding box center [399, 265] width 3 height 72
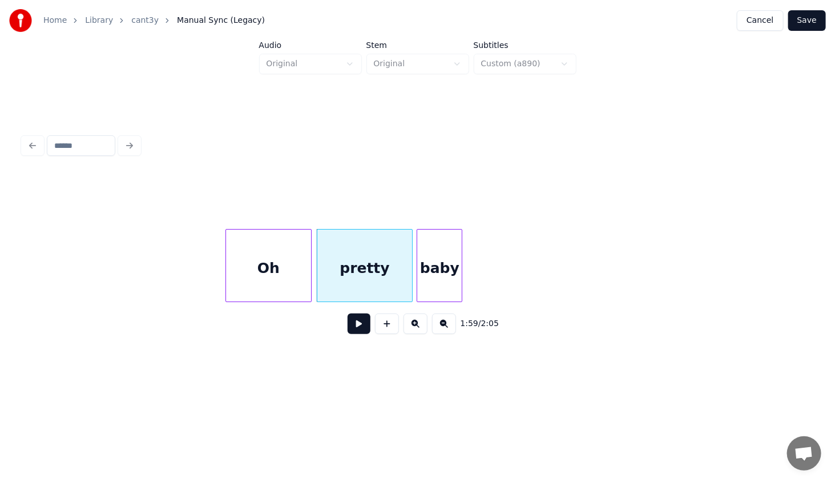
click at [409, 291] on div at bounding box center [410, 265] width 3 height 72
click at [298, 273] on div "Oh" at bounding box center [268, 268] width 85 height 78
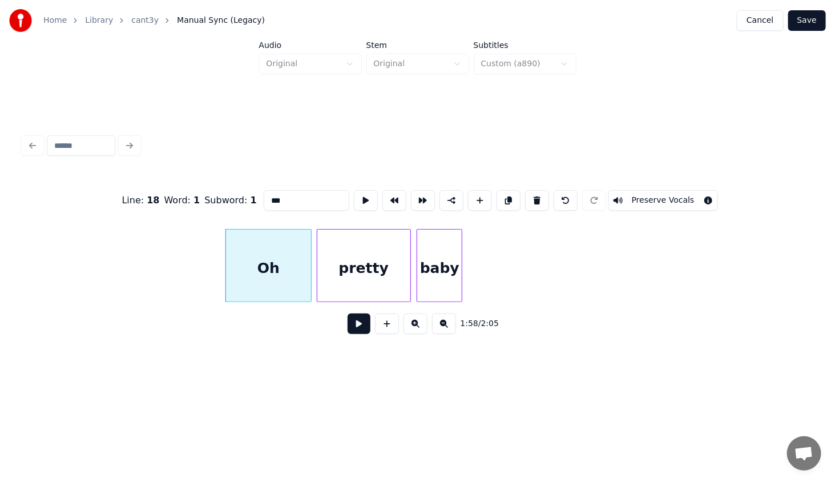
click at [356, 329] on button at bounding box center [359, 323] width 23 height 21
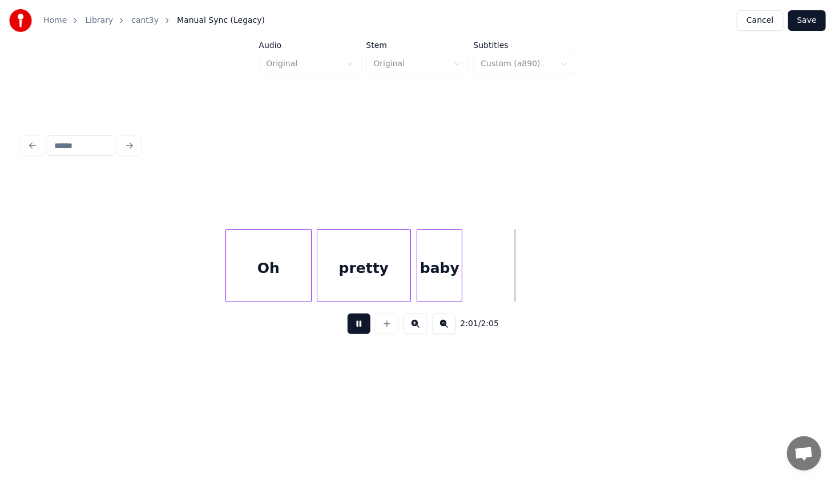
click at [356, 329] on button at bounding box center [359, 323] width 23 height 21
click at [550, 284] on div "baby" at bounding box center [552, 268] width 45 height 78
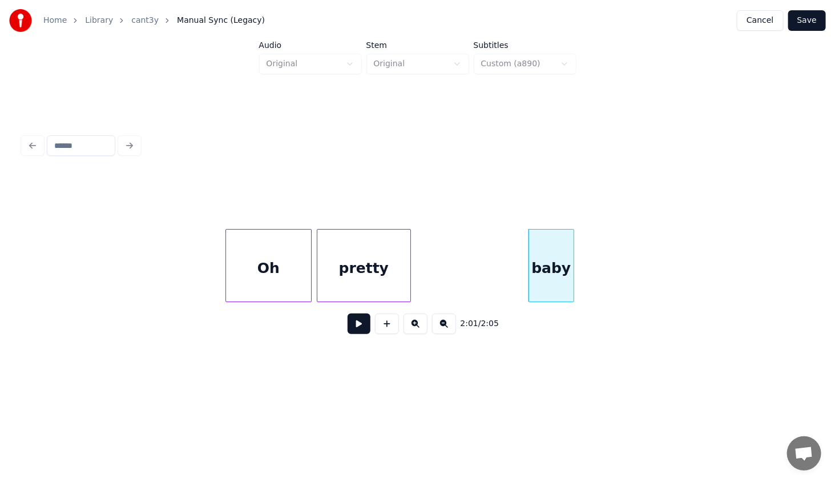
click at [406, 283] on div "pretty" at bounding box center [364, 265] width 94 height 73
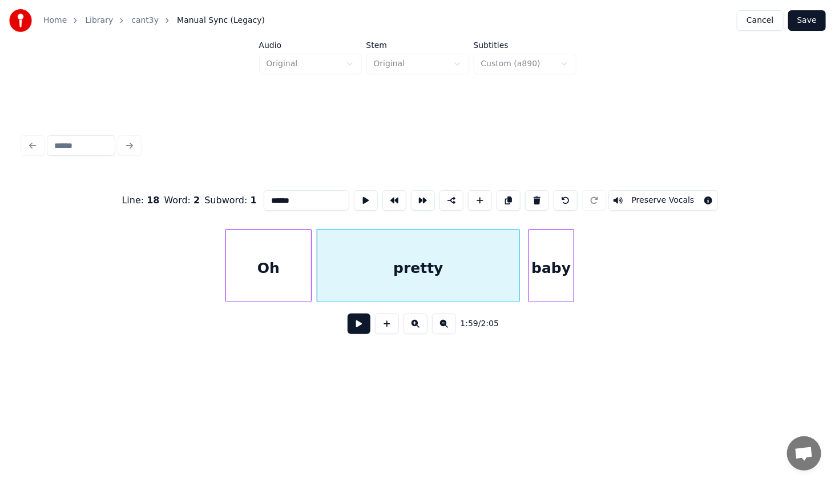
click at [516, 283] on div at bounding box center [517, 265] width 3 height 72
click at [253, 267] on div "Oh" at bounding box center [268, 268] width 85 height 78
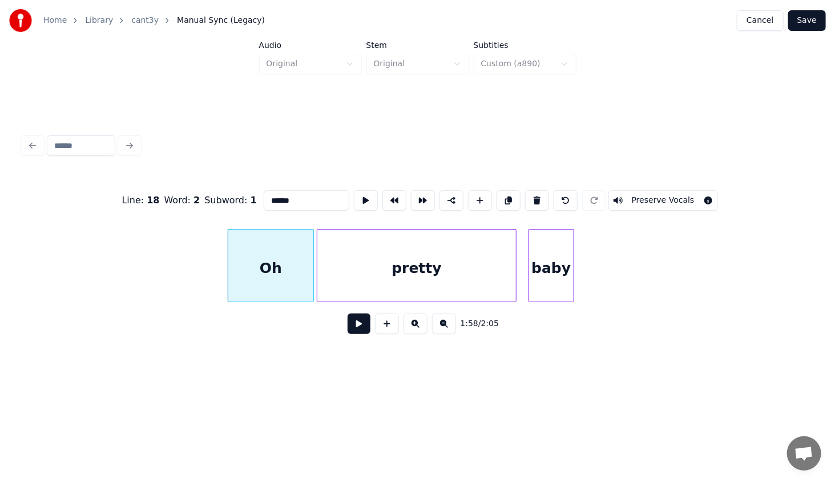
click at [361, 325] on button at bounding box center [359, 323] width 23 height 21
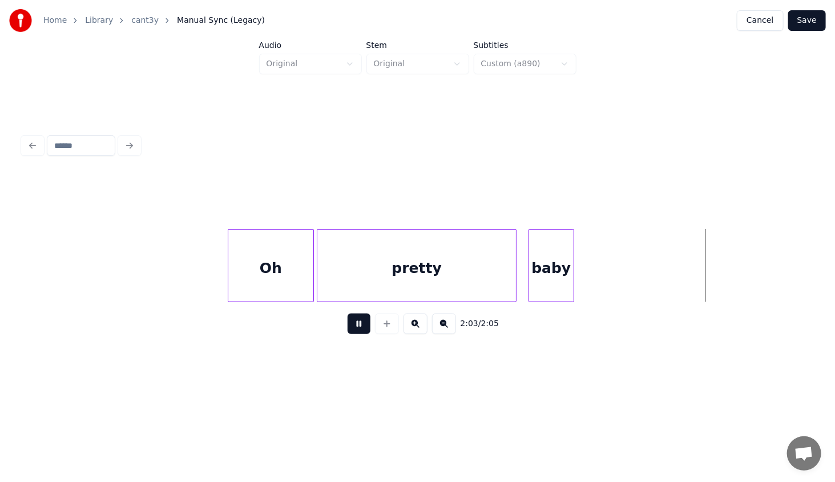
click at [358, 326] on button at bounding box center [359, 323] width 23 height 21
click at [573, 273] on div "baby" at bounding box center [551, 265] width 46 height 73
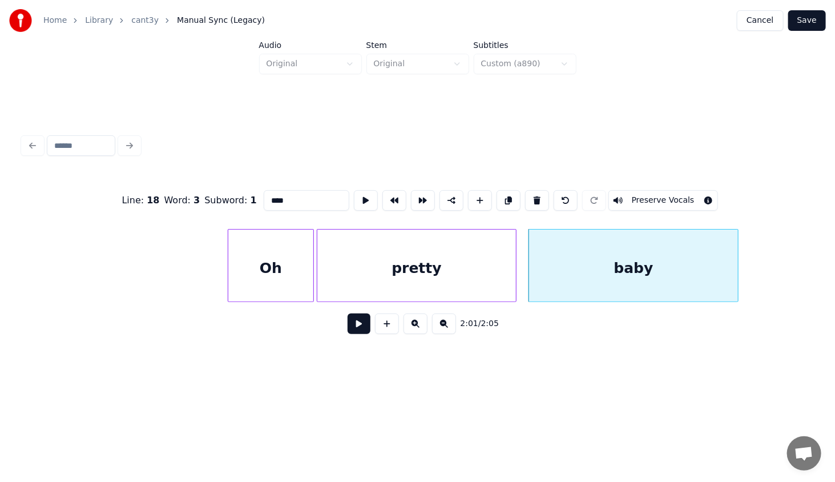
click at [736, 273] on div at bounding box center [735, 265] width 3 height 72
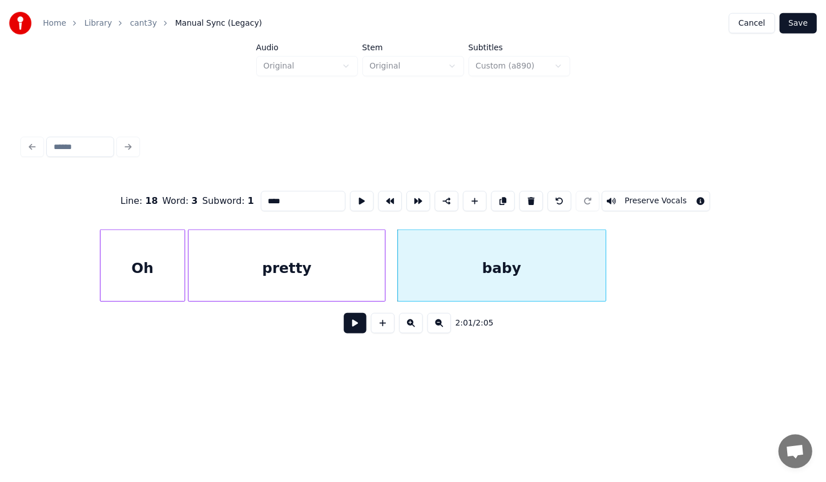
scroll to position [0, 13497]
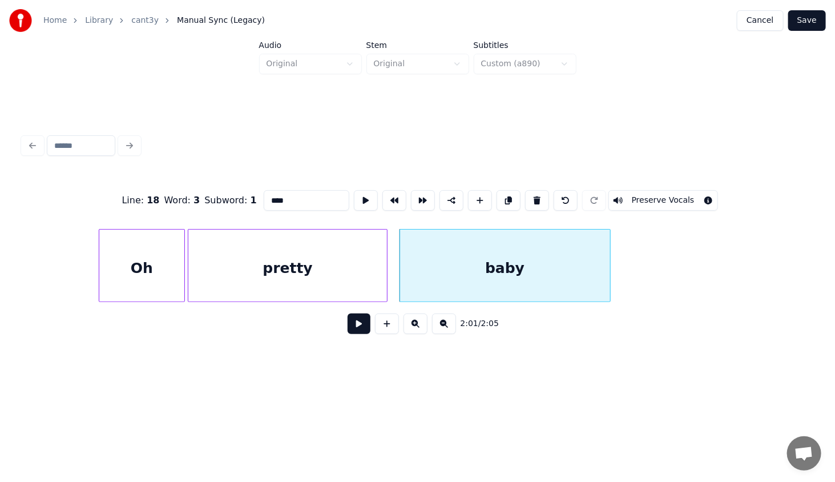
click at [798, 302] on div "Oh pretty baby" at bounding box center [417, 265] width 789 height 73
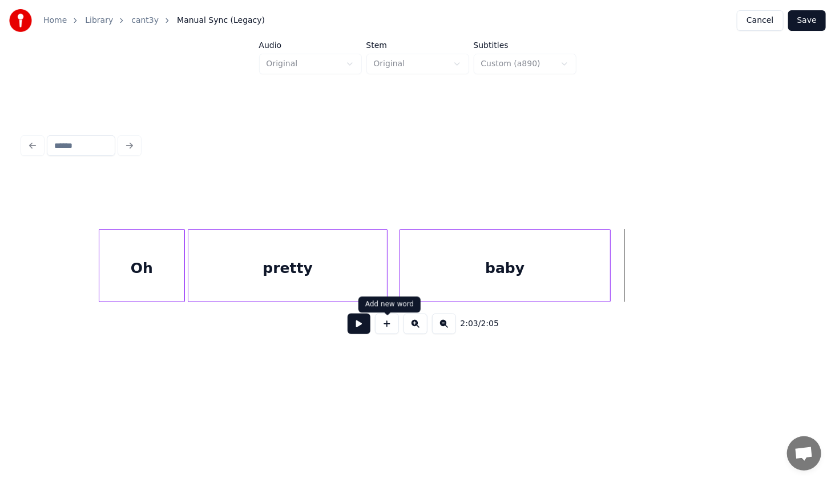
click at [398, 327] on button at bounding box center [387, 323] width 24 height 21
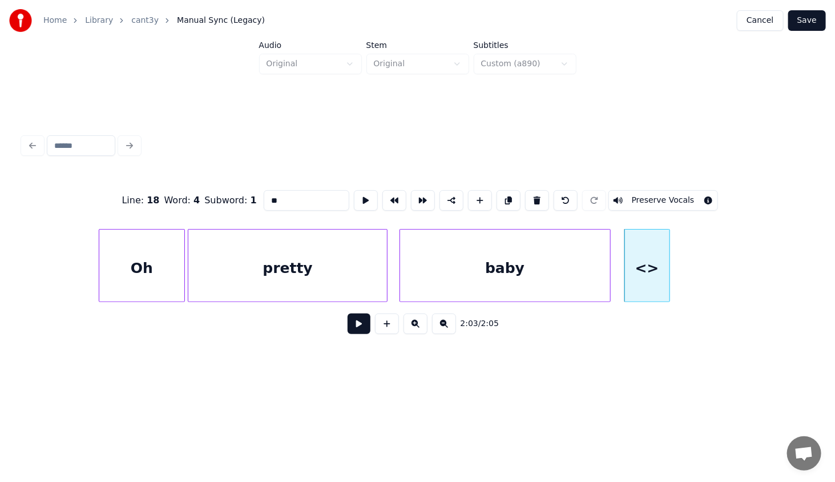
drag, startPoint x: 284, startPoint y: 197, endPoint x: 248, endPoint y: 203, distance: 36.3
click at [248, 203] on div "Line : 18 Word : 4 Subword : 1 ** Preserve Vocals" at bounding box center [417, 200] width 789 height 57
paste input "***"
type input "*****"
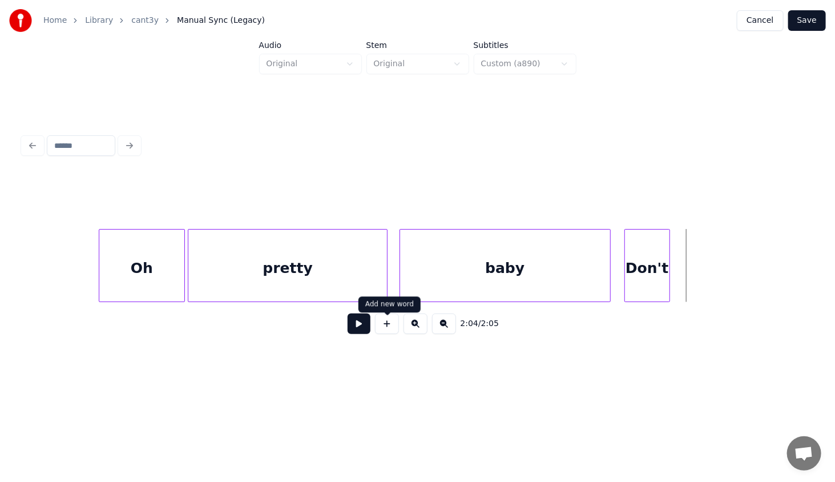
click at [394, 325] on button at bounding box center [387, 323] width 24 height 21
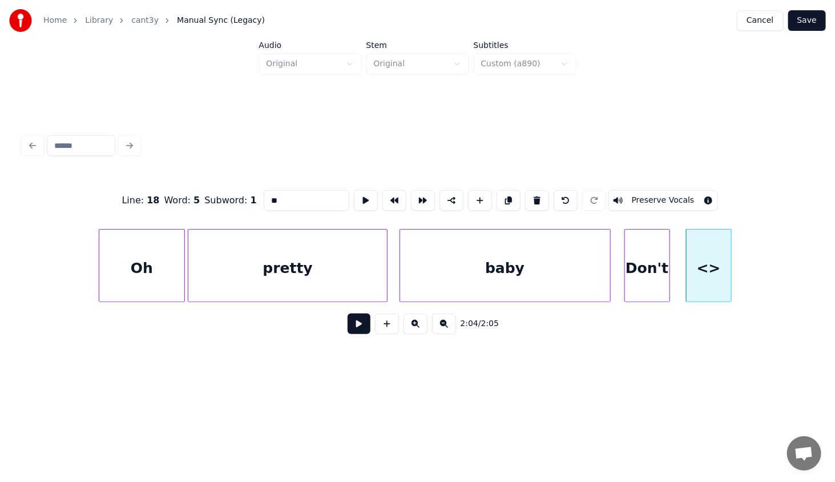
drag, startPoint x: 296, startPoint y: 194, endPoint x: 206, endPoint y: 211, distance: 91.2
click at [208, 211] on div "Line : 18 Word : 5 Subword : 1 ** Preserve Vocals" at bounding box center [417, 200] width 789 height 57
type input "*****"
click at [520, 382] on html "Home Library cant3y Manual Sync (Legacy) Cancel Save Audio Original Stem Origin…" at bounding box center [417, 199] width 835 height 399
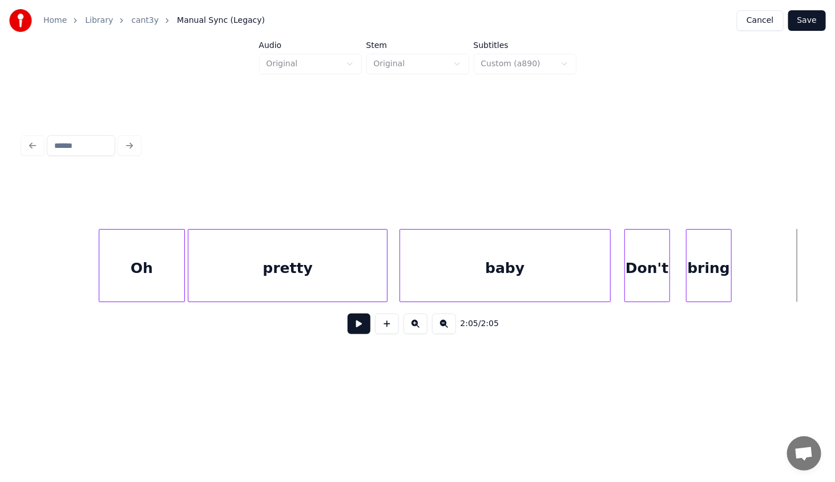
click at [817, 23] on button "Save" at bounding box center [807, 20] width 38 height 21
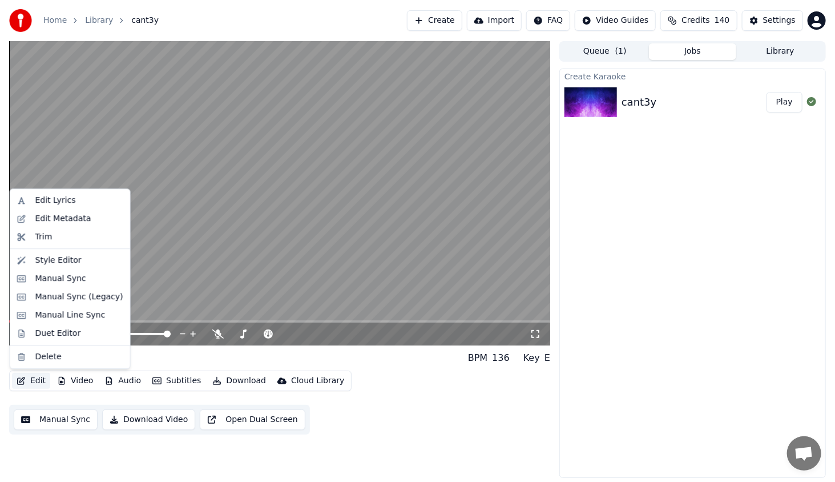
click at [33, 382] on button "Edit" at bounding box center [31, 381] width 38 height 16
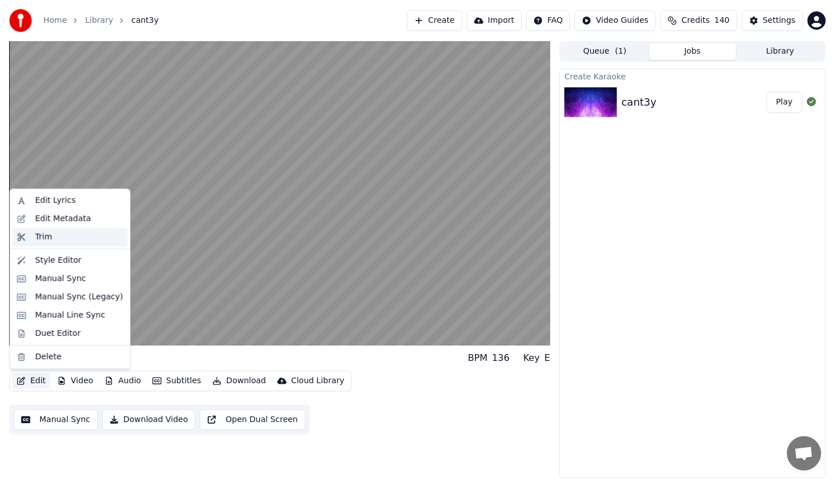
click at [60, 229] on div "Trim" at bounding box center [70, 237] width 115 height 18
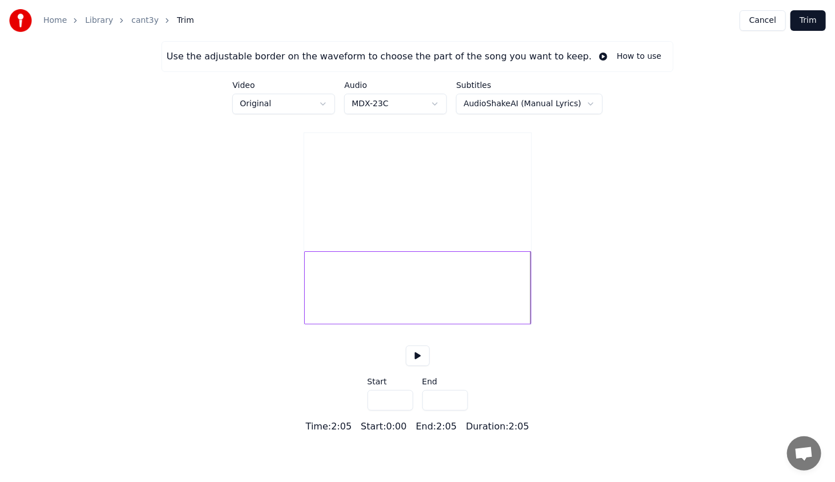
click at [546, 322] on div "Use the adjustable border on the waveform to choose the part of the song you wa…" at bounding box center [417, 237] width 835 height 392
click at [539, 325] on div "Use the adjustable border on the waveform to choose the part of the song you wa…" at bounding box center [417, 237] width 835 height 392
type input "*****"
click at [416, 366] on button at bounding box center [418, 355] width 24 height 21
click at [420, 366] on button at bounding box center [418, 355] width 24 height 21
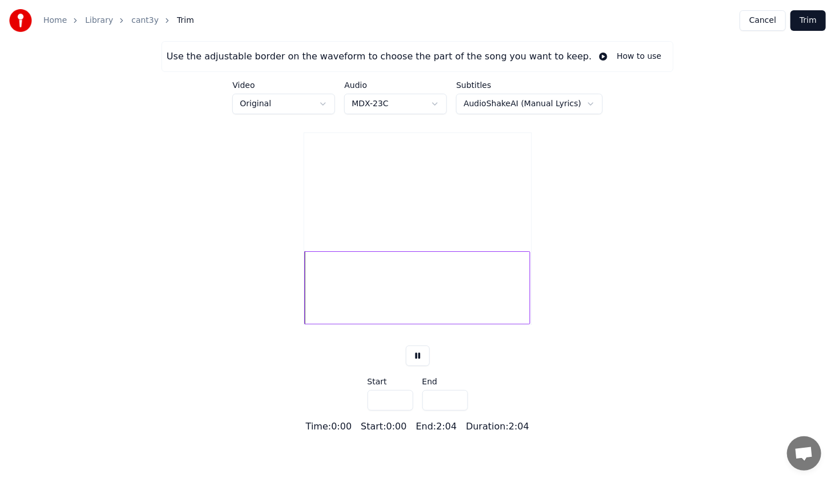
click at [398, 321] on div at bounding box center [417, 287] width 226 height 73
click at [418, 366] on button at bounding box center [418, 355] width 24 height 21
click at [511, 324] on div at bounding box center [417, 287] width 226 height 73
click at [428, 366] on button at bounding box center [418, 355] width 24 height 21
drag, startPoint x: 415, startPoint y: 372, endPoint x: 474, endPoint y: 320, distance: 78.8
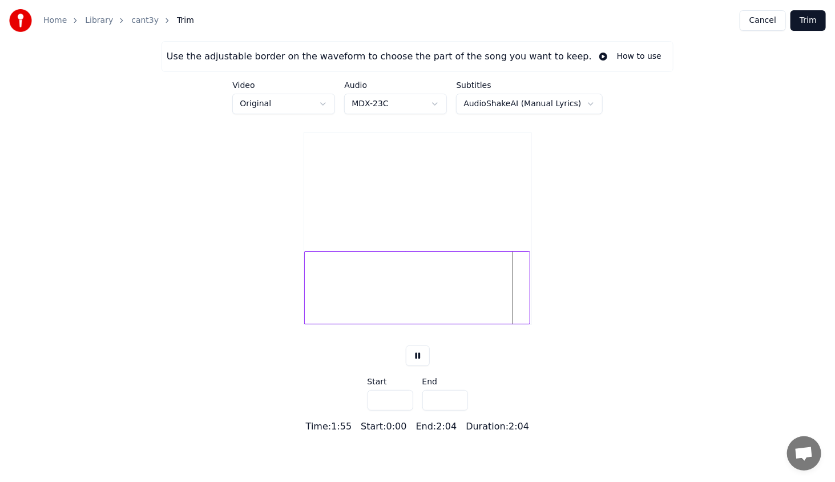
click at [418, 366] on button at bounding box center [418, 355] width 24 height 21
click at [599, 342] on div "Use the adjustable border on the waveform to choose the part of the song you wa…" at bounding box center [417, 237] width 835 height 392
type input "*****"
click at [773, 22] on button "Cancel" at bounding box center [763, 20] width 46 height 21
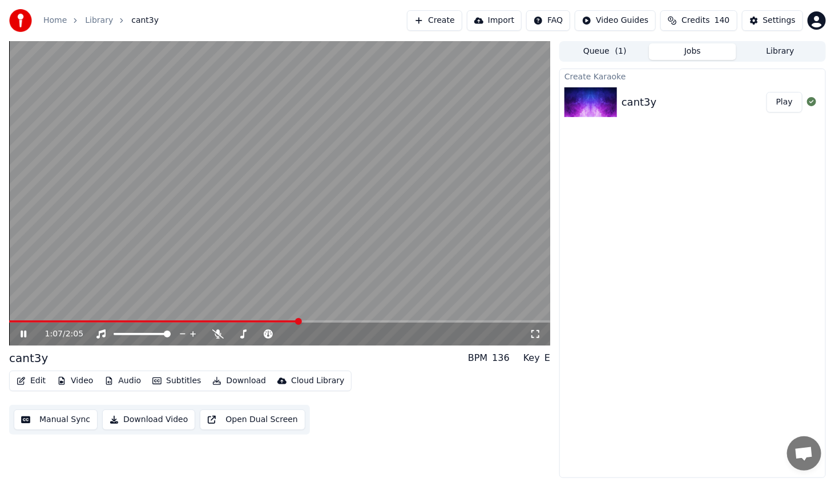
click at [298, 321] on span at bounding box center [279, 321] width 541 height 2
click at [337, 320] on span at bounding box center [279, 321] width 541 height 2
click at [373, 320] on span at bounding box center [279, 321] width 541 height 2
click at [411, 320] on span at bounding box center [279, 321] width 541 height 2
click at [22, 332] on icon at bounding box center [24, 333] width 6 height 7
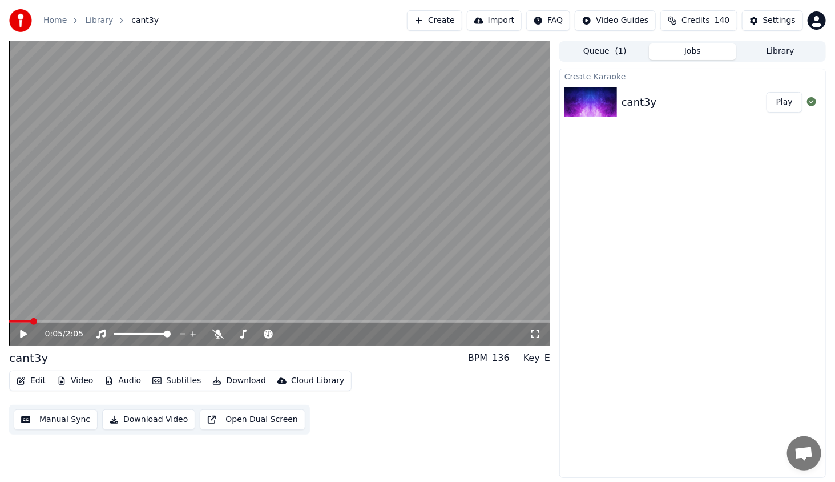
click at [31, 322] on span at bounding box center [20, 321] width 22 height 2
click at [23, 337] on icon at bounding box center [23, 334] width 7 height 8
drag, startPoint x: 163, startPoint y: 336, endPoint x: 154, endPoint y: 334, distance: 9.2
click at [145, 336] on div at bounding box center [153, 333] width 92 height 11
click at [171, 335] on span at bounding box center [142, 334] width 57 height 2
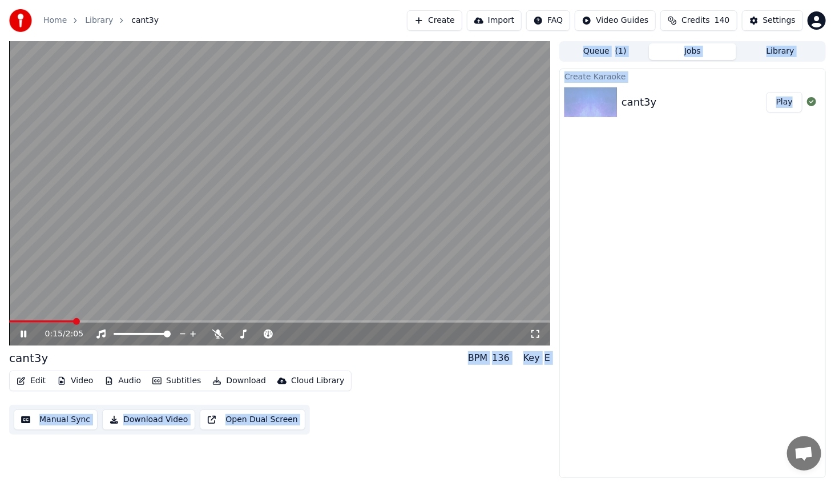
click at [73, 322] on span at bounding box center [41, 321] width 65 height 2
click at [64, 322] on span at bounding box center [37, 321] width 56 height 2
click at [114, 335] on span at bounding box center [114, 334] width 0 height 2
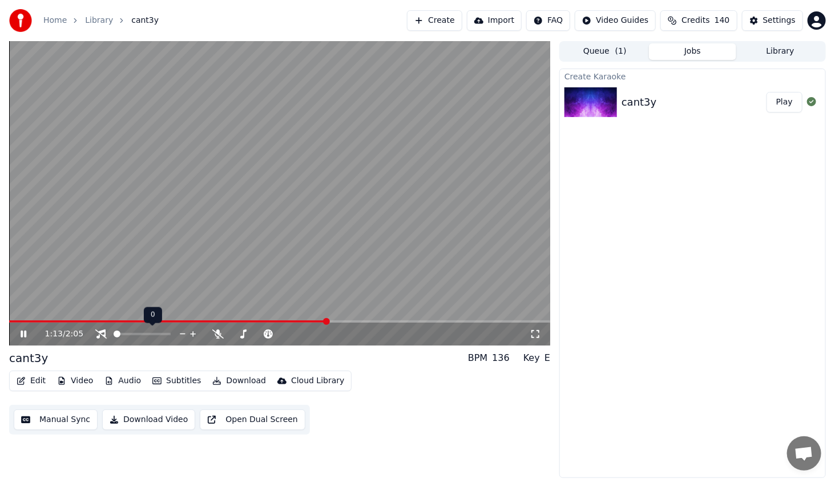
drag, startPoint x: 122, startPoint y: 337, endPoint x: 128, endPoint y: 332, distance: 7.3
click at [136, 337] on div at bounding box center [153, 333] width 92 height 11
click at [158, 337] on span at bounding box center [156, 333] width 7 height 7
click at [114, 336] on span at bounding box center [117, 333] width 7 height 7
click at [411, 320] on span at bounding box center [210, 321] width 402 height 2
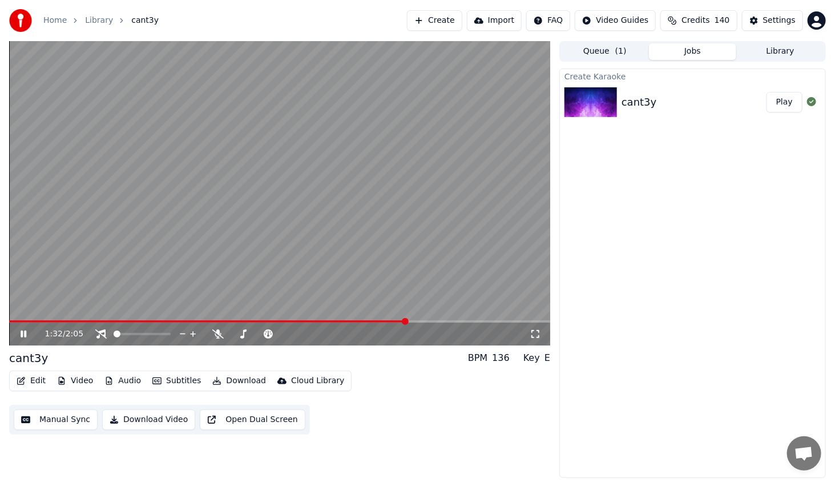
click at [398, 320] on span at bounding box center [208, 321] width 398 height 2
click at [391, 320] on video at bounding box center [279, 193] width 541 height 304
click at [391, 322] on div "1:33 / 2:05" at bounding box center [279, 333] width 541 height 23
click at [393, 322] on span at bounding box center [211, 321] width 405 height 2
click at [22, 336] on icon at bounding box center [23, 334] width 7 height 8
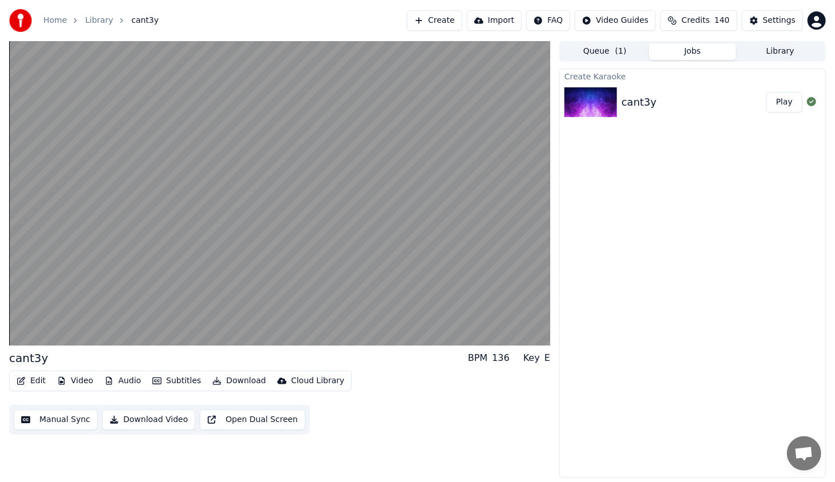
click at [27, 374] on button "Edit" at bounding box center [31, 381] width 38 height 16
click at [44, 418] on button "Manual Sync" at bounding box center [56, 419] width 84 height 21
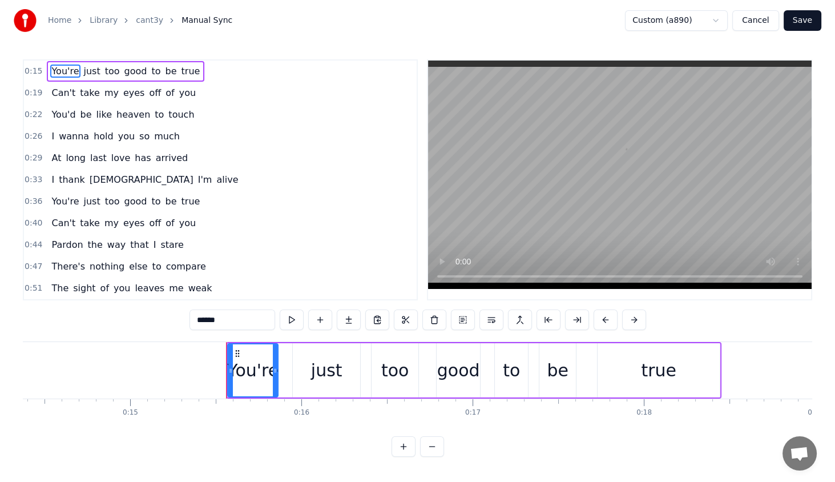
scroll to position [0, 2607]
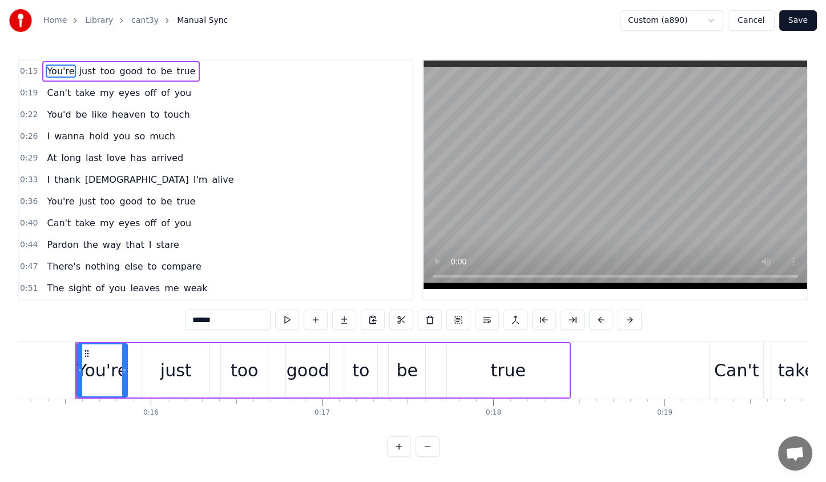
click at [757, 14] on button "Cancel" at bounding box center [751, 20] width 46 height 21
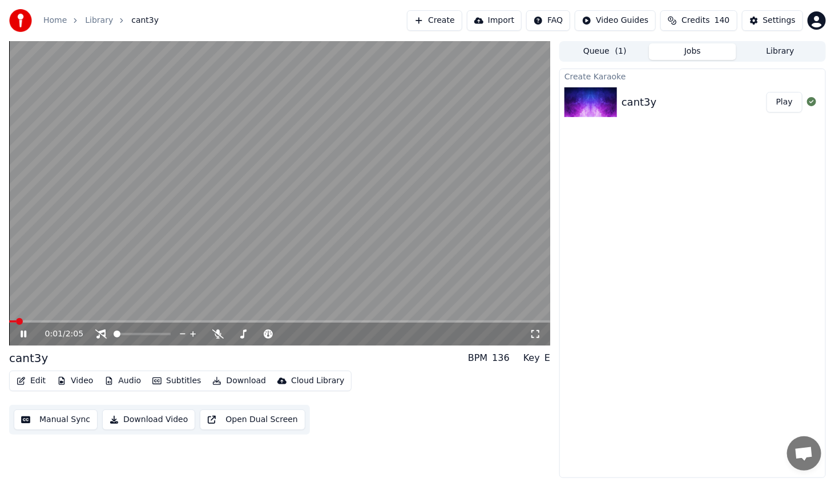
click at [31, 382] on button "Edit" at bounding box center [31, 381] width 38 height 16
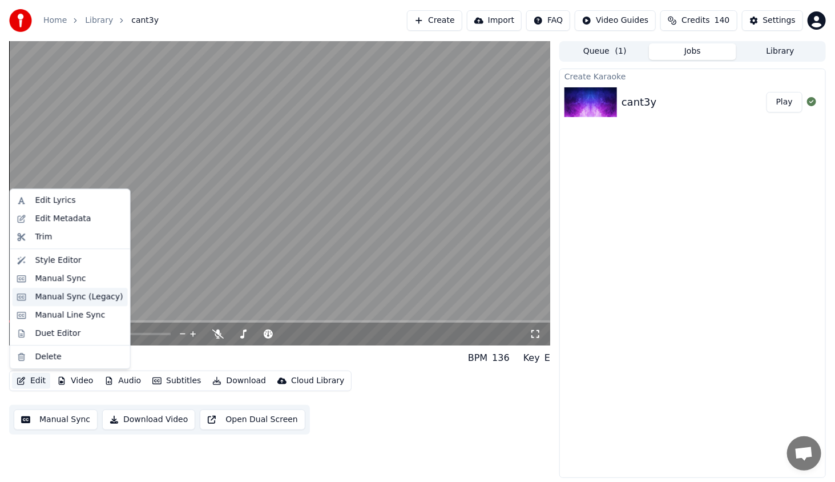
click at [78, 297] on div "Manual Sync (Legacy)" at bounding box center [79, 296] width 88 height 11
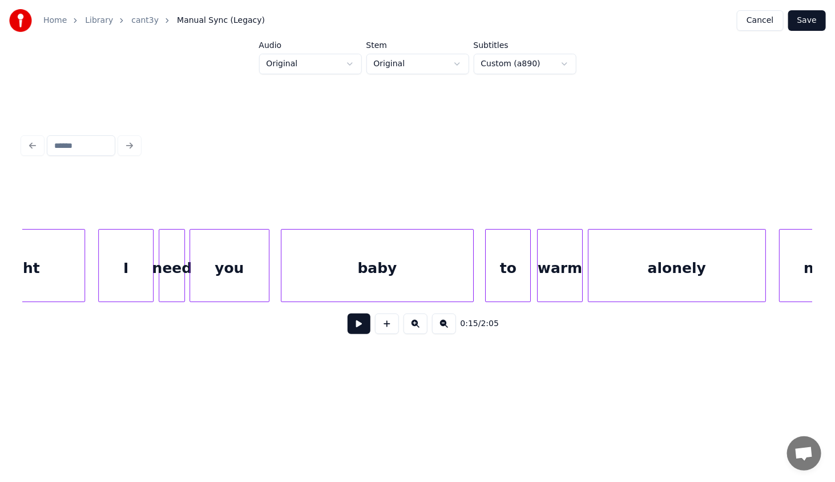
scroll to position [0, 11276]
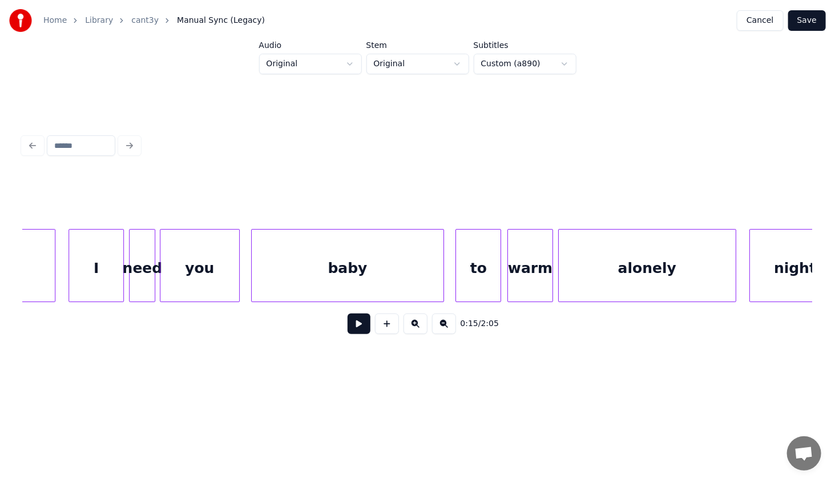
click at [399, 279] on div "baby" at bounding box center [348, 268] width 192 height 78
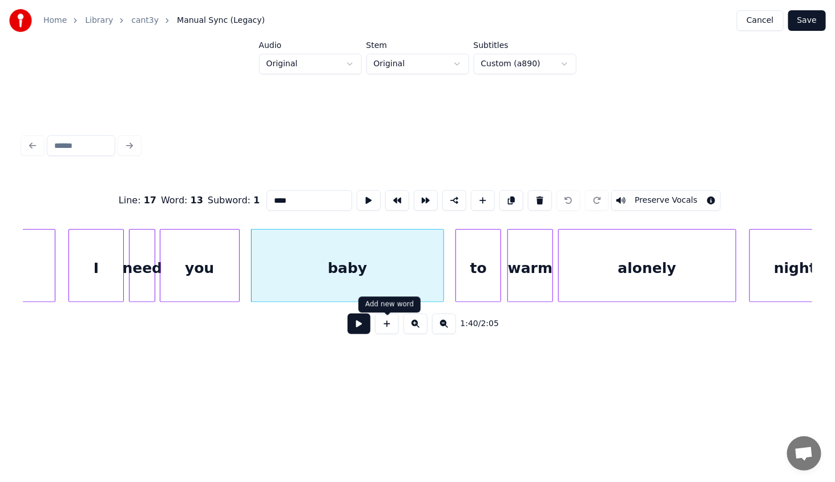
click at [363, 323] on button at bounding box center [359, 323] width 23 height 21
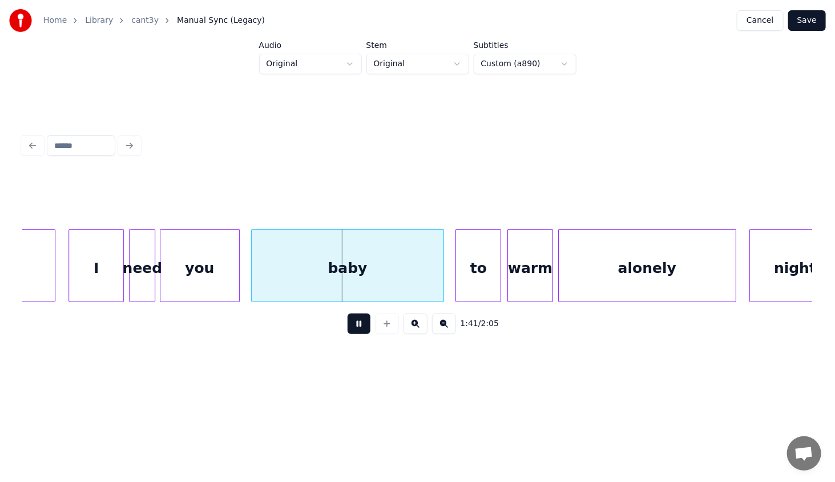
click at [363, 323] on button at bounding box center [359, 323] width 23 height 21
click at [260, 265] on div "baby" at bounding box center [348, 268] width 192 height 78
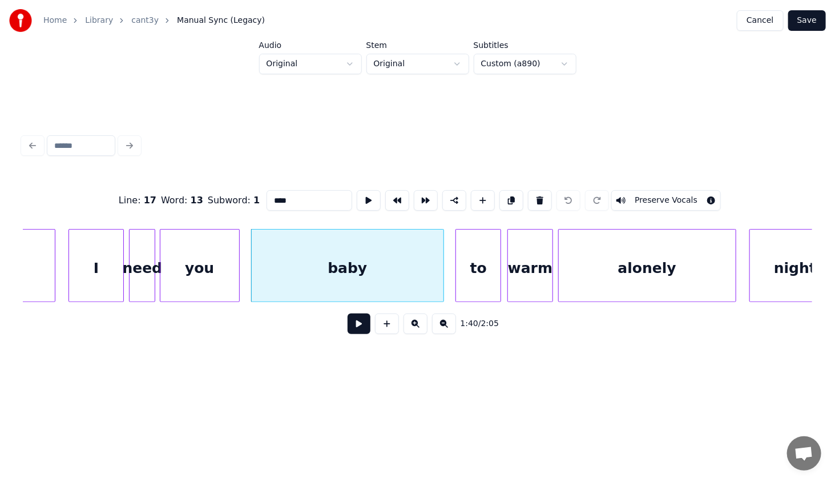
click at [355, 327] on button at bounding box center [359, 323] width 23 height 21
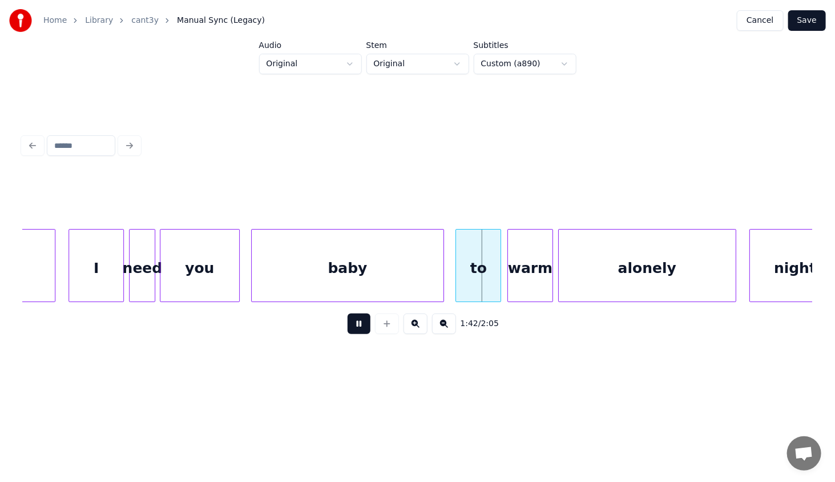
click at [352, 325] on button at bounding box center [359, 323] width 23 height 21
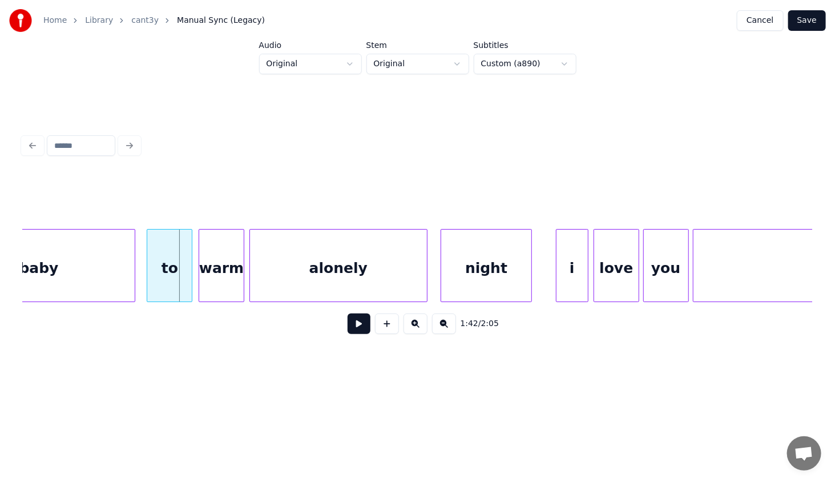
scroll to position [0, 11591]
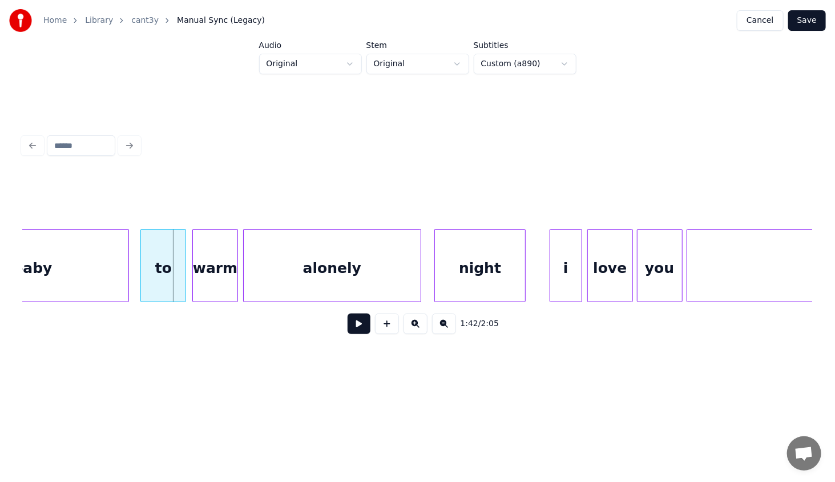
click at [762, 18] on button "Cancel" at bounding box center [760, 20] width 46 height 21
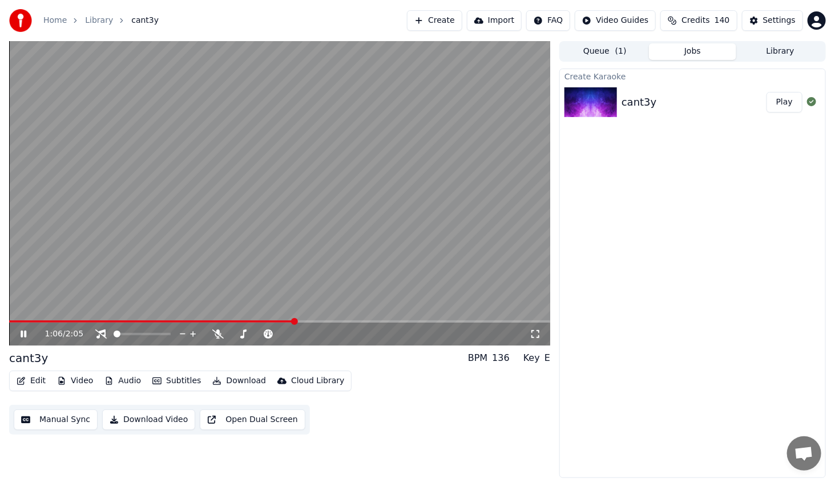
click at [296, 322] on span at bounding box center [279, 321] width 541 height 2
click at [27, 336] on icon at bounding box center [31, 333] width 27 height 9
click at [349, 320] on span at bounding box center [279, 321] width 541 height 2
click at [378, 322] on span at bounding box center [279, 321] width 541 height 2
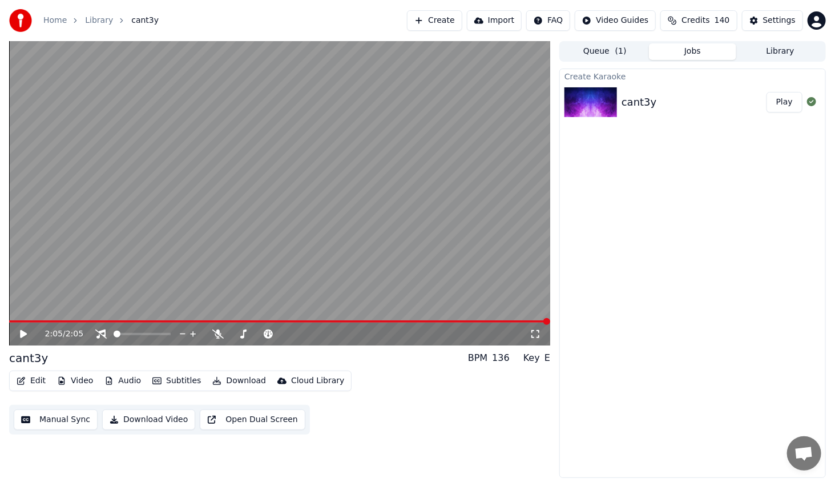
click at [27, 329] on icon at bounding box center [31, 333] width 27 height 9
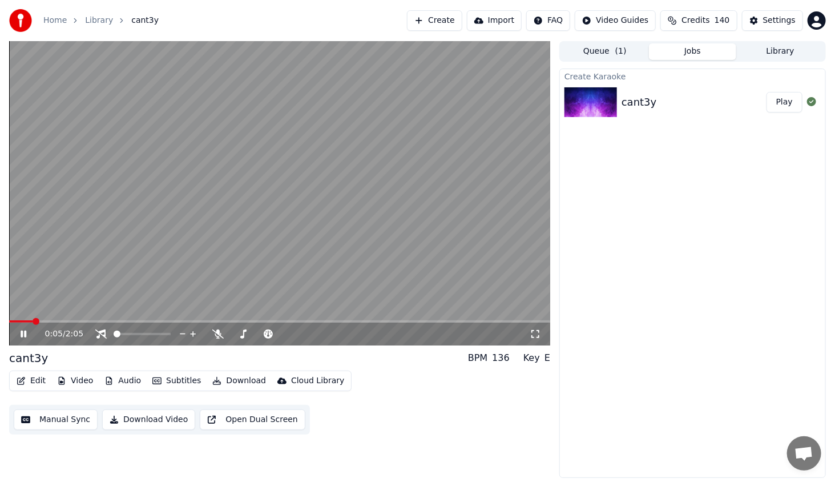
click at [25, 334] on icon at bounding box center [24, 333] width 6 height 7
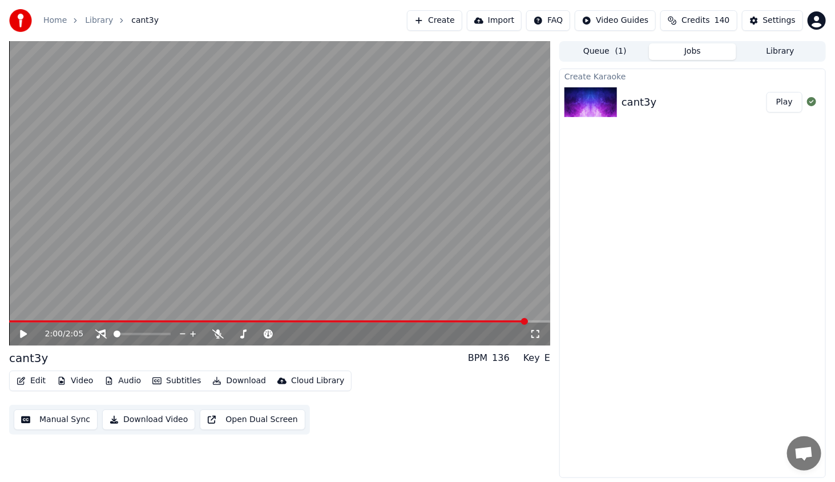
click at [529, 322] on span at bounding box center [279, 321] width 541 height 2
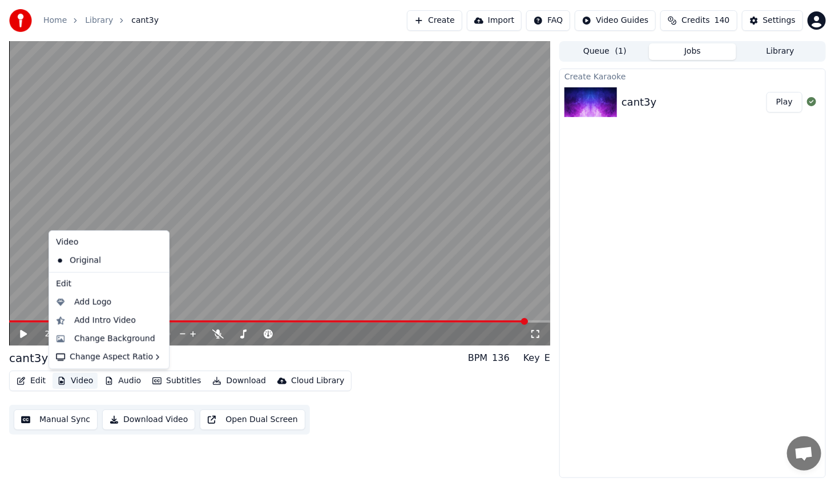
click at [80, 381] on button "Video" at bounding box center [74, 381] width 45 height 16
click at [111, 339] on div "Change Background" at bounding box center [114, 338] width 81 height 11
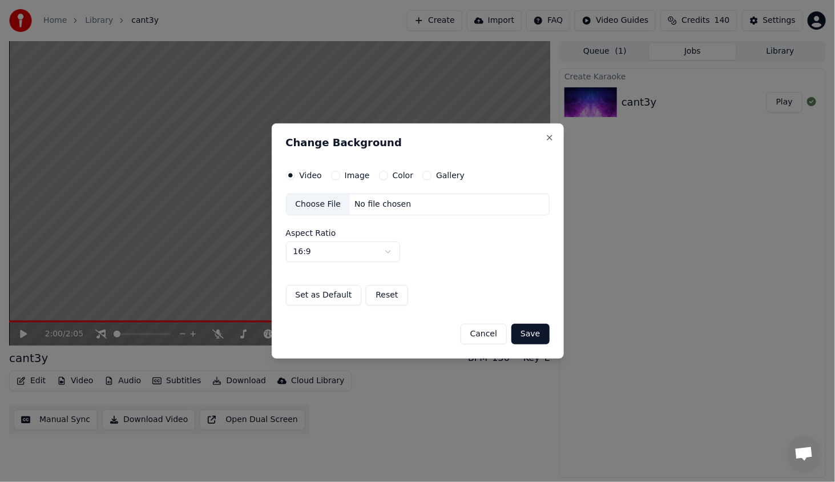
click at [334, 176] on button "Image" at bounding box center [335, 175] width 9 height 9
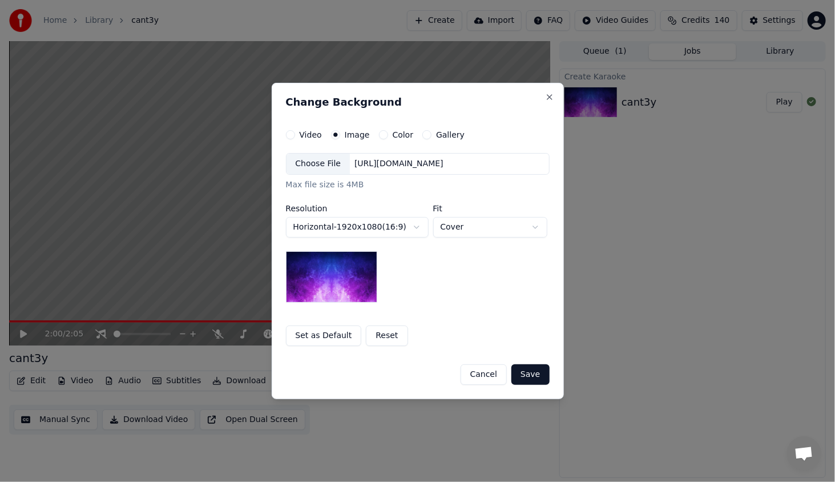
click at [323, 167] on div "Choose File" at bounding box center [318, 164] width 64 height 21
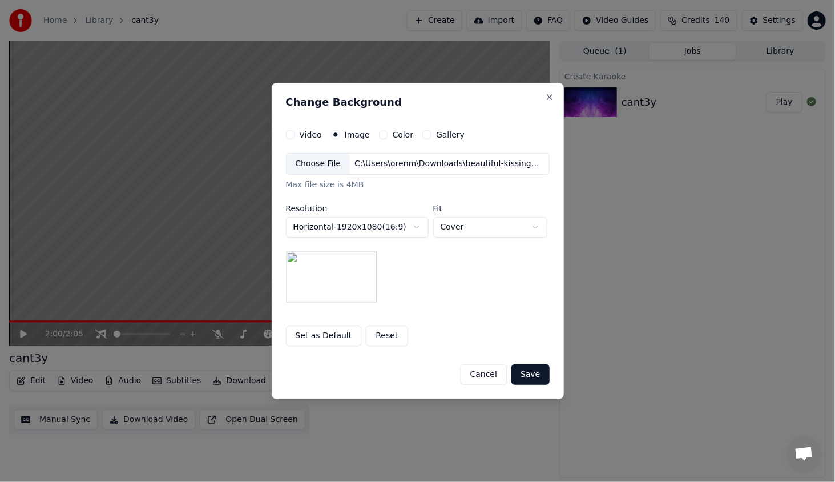
click at [536, 368] on button "Save" at bounding box center [530, 374] width 38 height 21
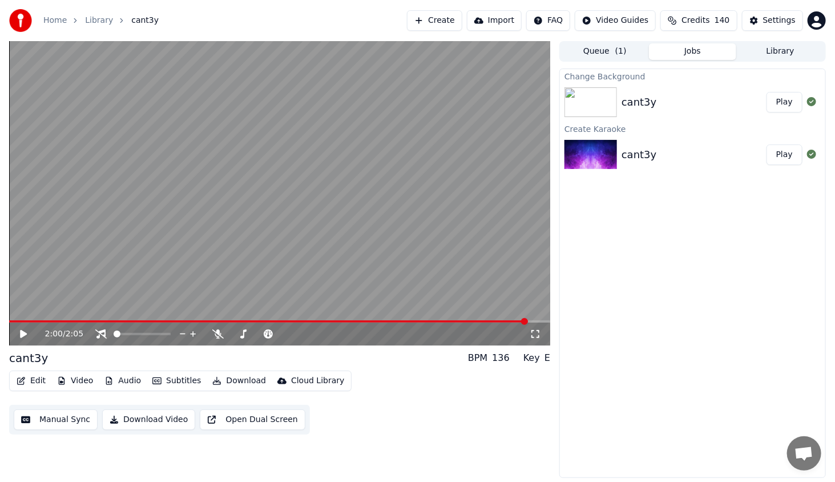
click at [782, 100] on button "Play" at bounding box center [784, 102] width 36 height 21
click at [62, 322] on span at bounding box center [279, 321] width 541 height 2
click at [24, 333] on icon at bounding box center [24, 333] width 6 height 7
click at [34, 375] on button "Edit" at bounding box center [31, 381] width 38 height 16
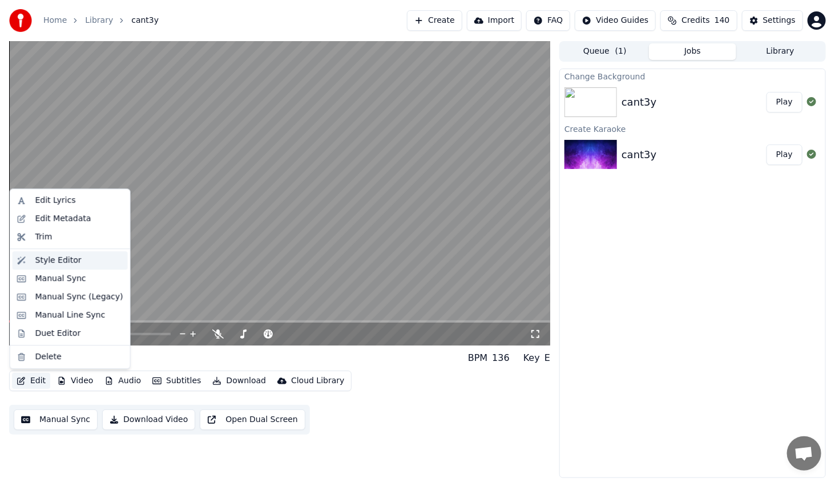
click at [44, 261] on div "Style Editor" at bounding box center [58, 260] width 46 height 11
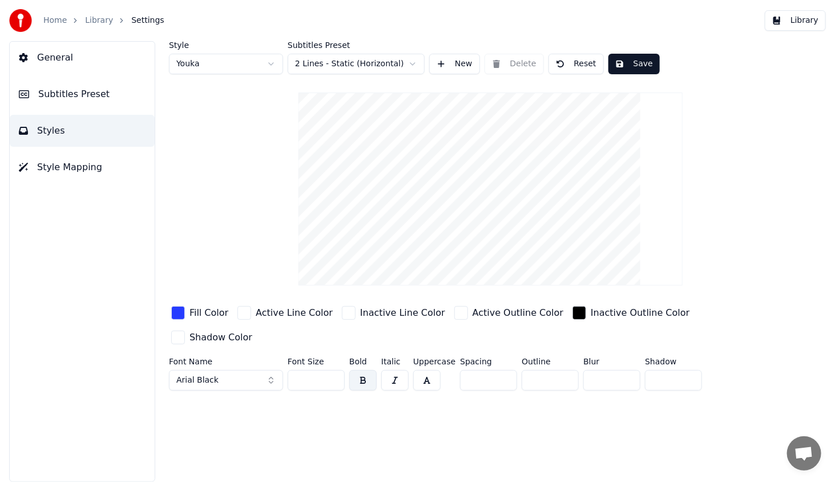
click at [176, 310] on div "button" at bounding box center [178, 313] width 14 height 14
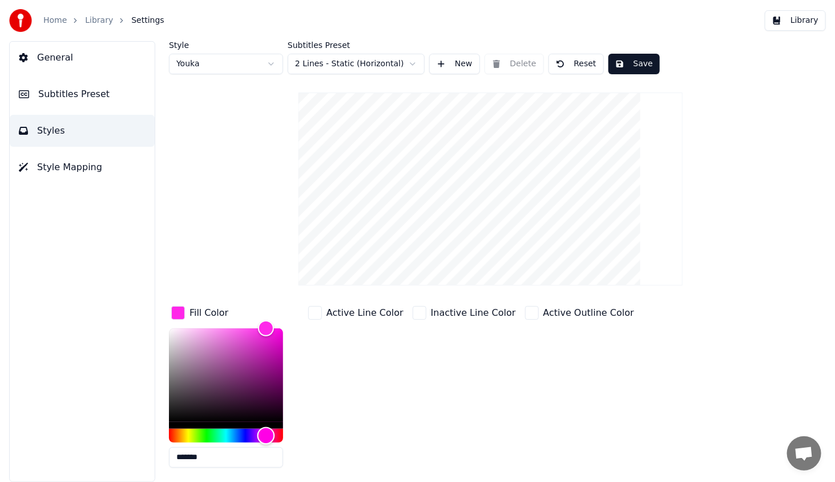
click at [266, 432] on div "Hue" at bounding box center [226, 436] width 114 height 14
type input "*******"
drag, startPoint x: 272, startPoint y: 326, endPoint x: 294, endPoint y: 340, distance: 26.4
click at [294, 340] on div "*******" at bounding box center [235, 400] width 132 height 144
click at [628, 62] on button "Save" at bounding box center [633, 64] width 51 height 21
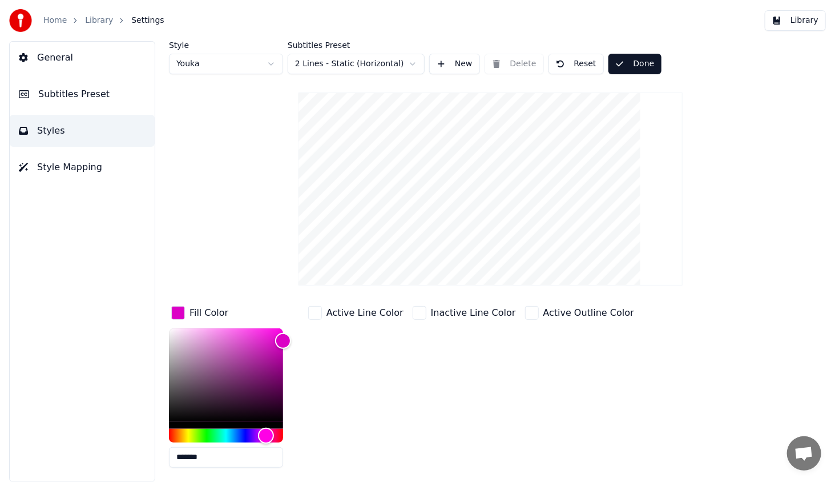
click at [805, 17] on button "Library" at bounding box center [795, 20] width 61 height 21
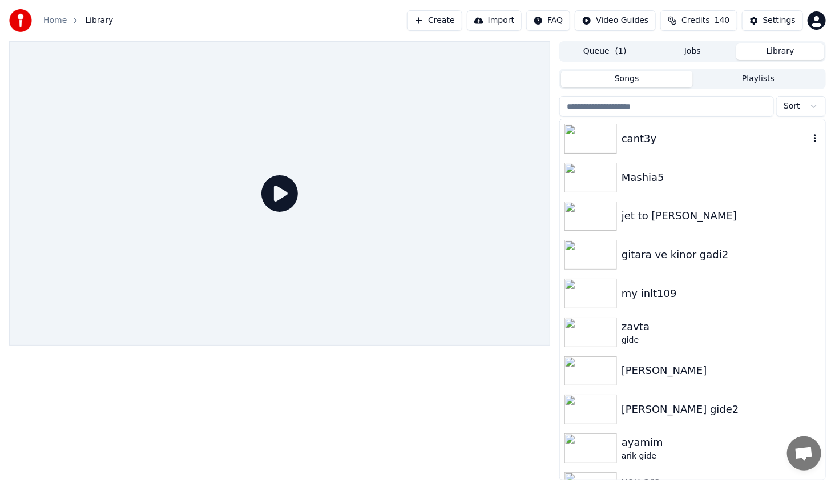
click at [596, 147] on img at bounding box center [590, 139] width 52 height 30
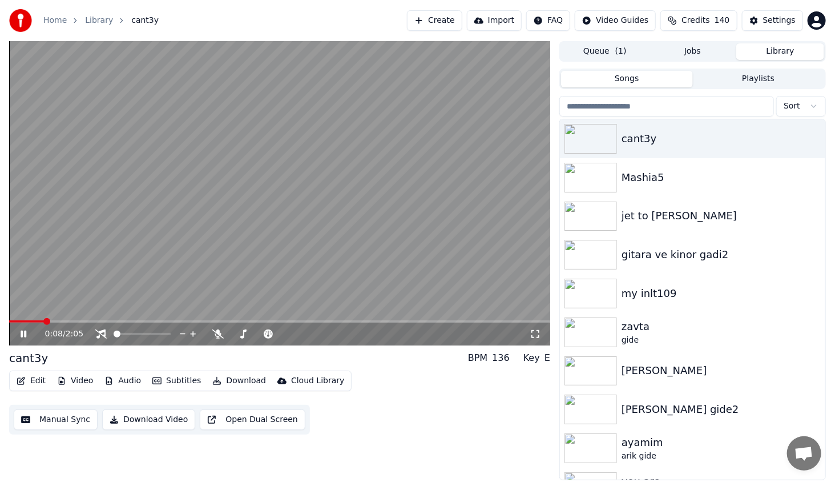
click at [50, 321] on span at bounding box center [279, 321] width 541 height 2
click at [87, 321] on span at bounding box center [279, 321] width 541 height 2
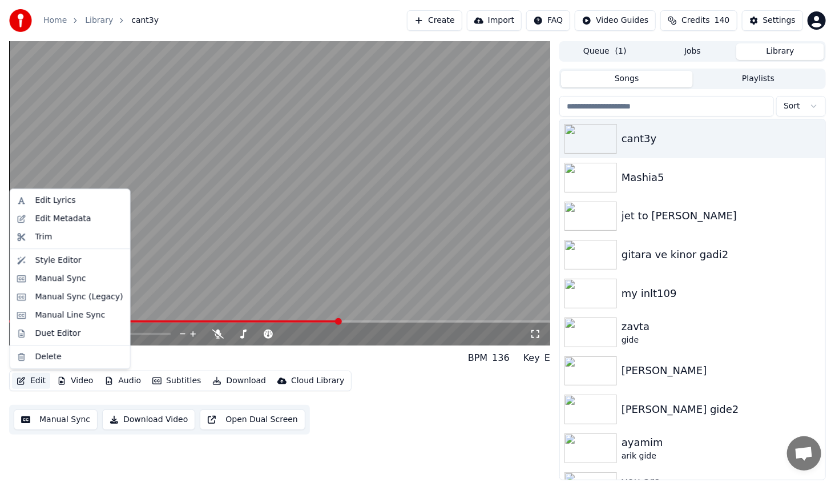
click at [43, 381] on button "Edit" at bounding box center [31, 381] width 38 height 16
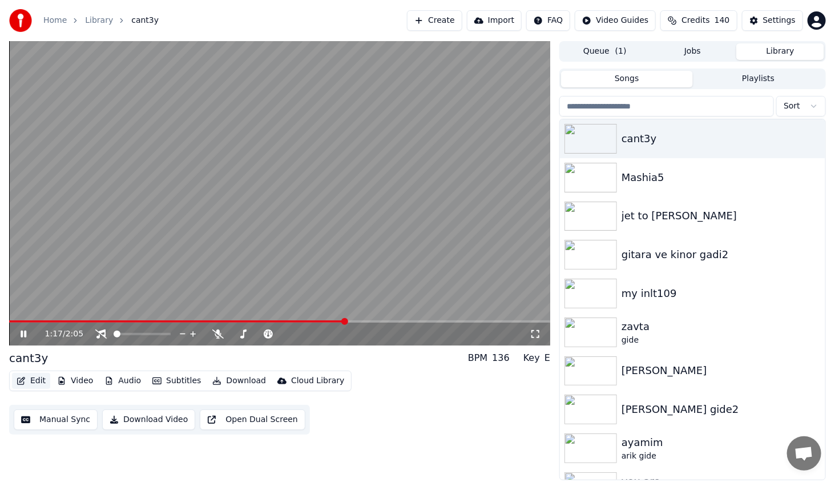
click at [25, 384] on button "Edit" at bounding box center [31, 381] width 38 height 16
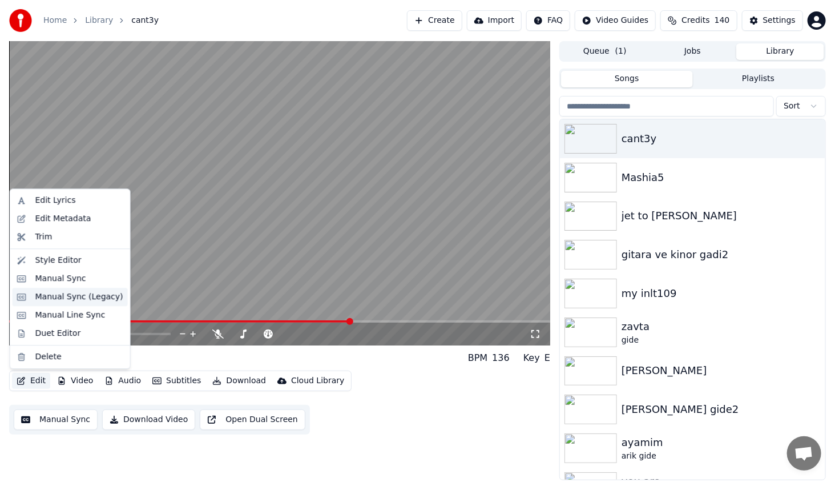
click at [62, 293] on div "Manual Sync (Legacy)" at bounding box center [79, 296] width 88 height 11
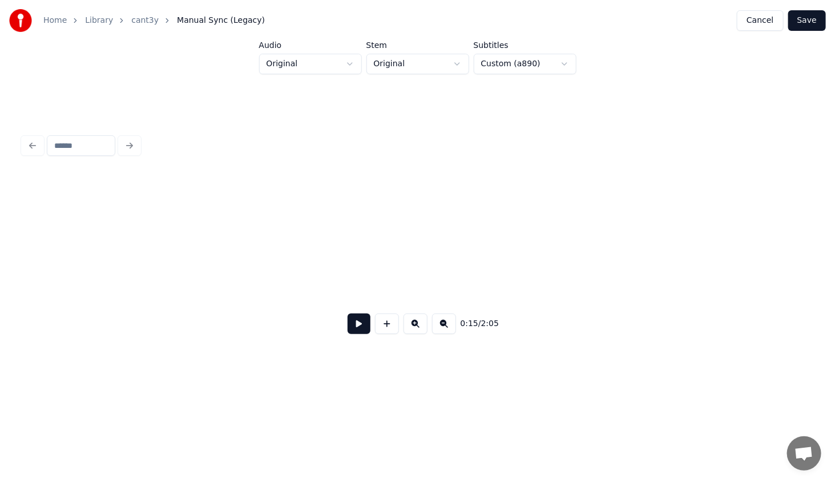
scroll to position [0, 1776]
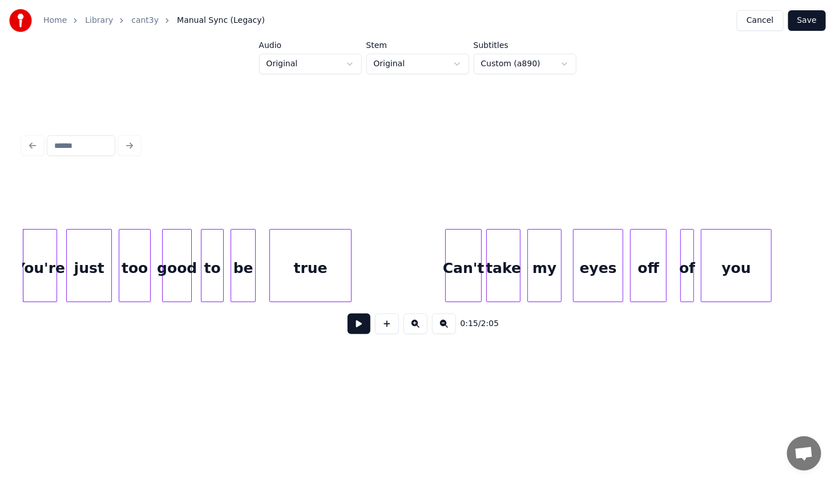
click at [763, 9] on div "Home Library cant3y Manual Sync (Legacy) Cancel Save" at bounding box center [417, 20] width 835 height 41
click at [762, 15] on button "Cancel" at bounding box center [760, 20] width 46 height 21
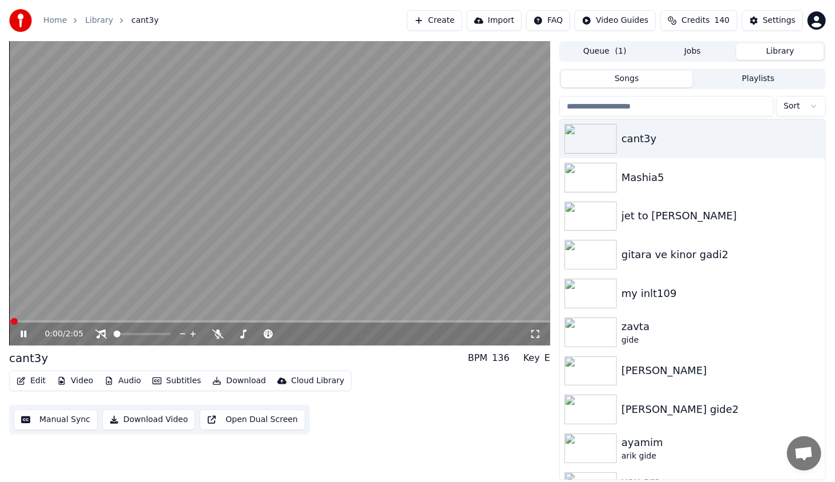
click at [22, 379] on icon "button" at bounding box center [21, 381] width 8 height 8
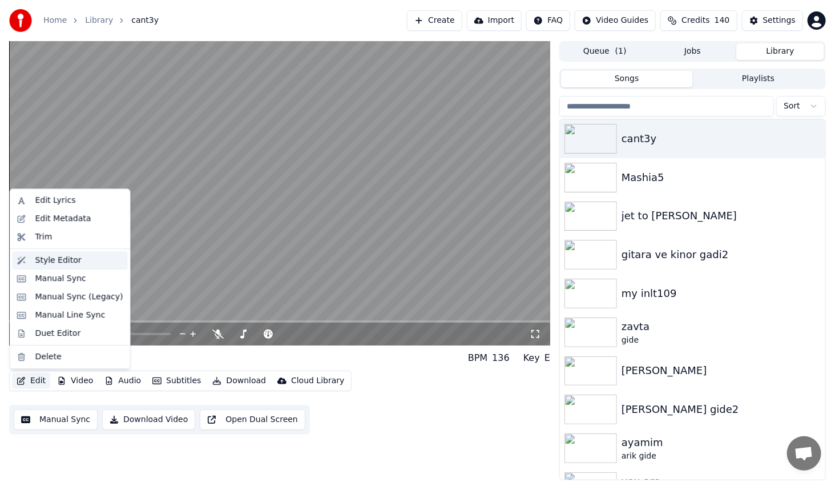
click at [80, 264] on div "Style Editor" at bounding box center [79, 260] width 88 height 11
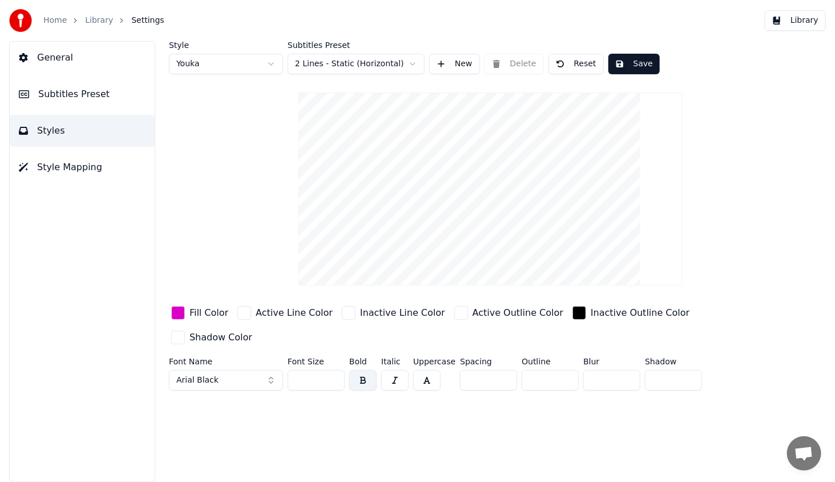
click at [563, 370] on input "*" at bounding box center [550, 380] width 57 height 21
type input "*"
click at [563, 370] on input "*" at bounding box center [550, 380] width 57 height 21
drag, startPoint x: 636, startPoint y: 70, endPoint x: 643, endPoint y: 67, distance: 7.4
click at [636, 70] on button "Save" at bounding box center [633, 64] width 51 height 21
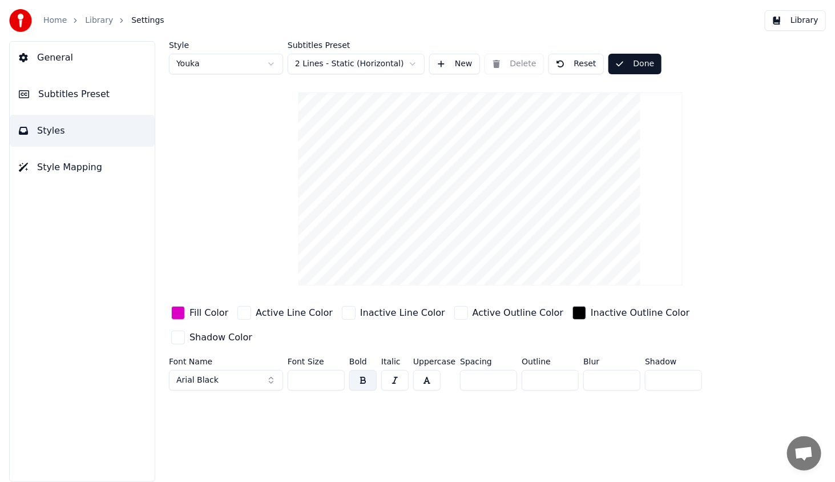
click at [791, 24] on button "Library" at bounding box center [795, 20] width 61 height 21
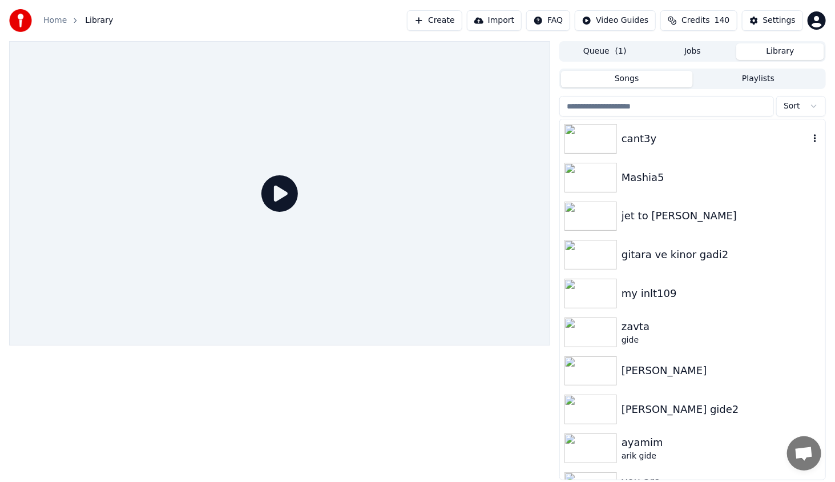
click at [600, 130] on img at bounding box center [590, 139] width 52 height 30
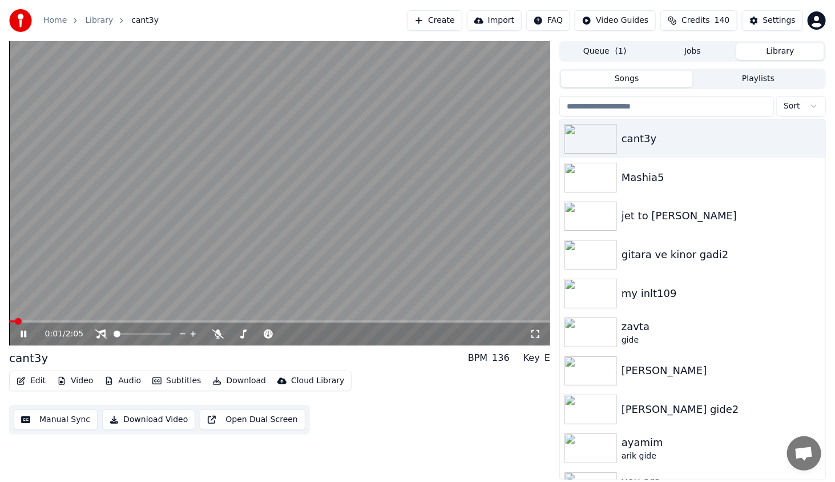
click at [135, 322] on span at bounding box center [279, 321] width 541 height 2
click at [542, 334] on div "0:38 / 2:05" at bounding box center [280, 333] width 532 height 11
click at [532, 332] on icon at bounding box center [535, 334] width 8 height 8
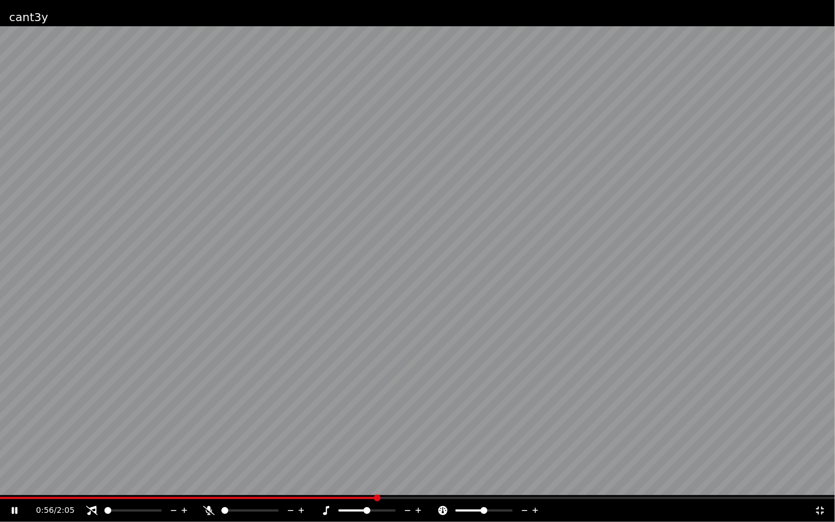
click at [821, 481] on icon at bounding box center [819, 510] width 11 height 9
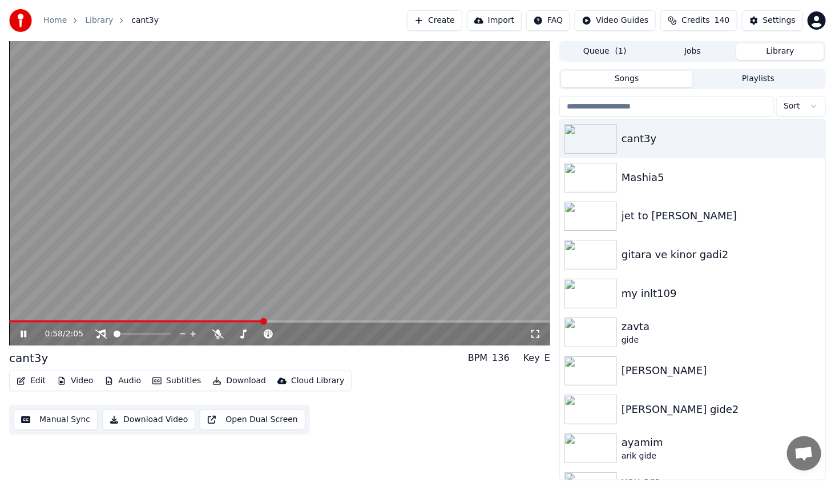
click at [21, 338] on div "0:58 / 2:05" at bounding box center [280, 333] width 532 height 11
click at [24, 338] on icon at bounding box center [31, 333] width 27 height 9
click at [514, 322] on span at bounding box center [279, 321] width 541 height 2
click at [25, 334] on icon at bounding box center [23, 334] width 7 height 8
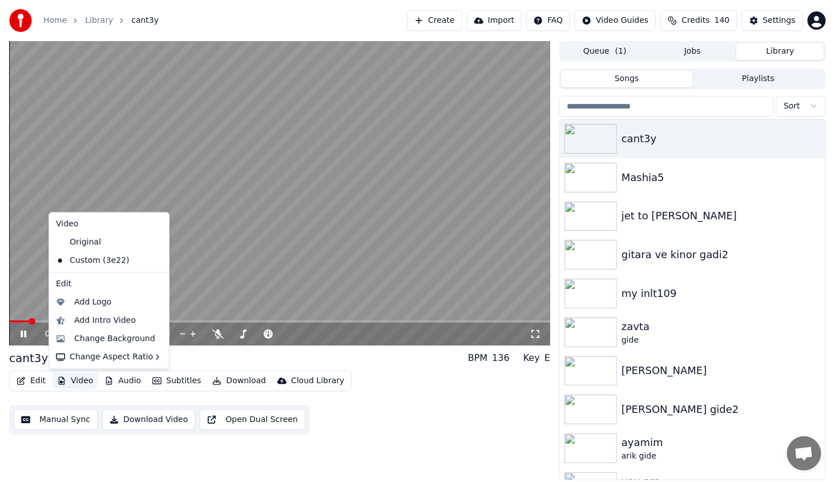
click at [76, 382] on button "Video" at bounding box center [74, 381] width 45 height 16
click at [103, 341] on div "Change Background" at bounding box center [114, 338] width 81 height 11
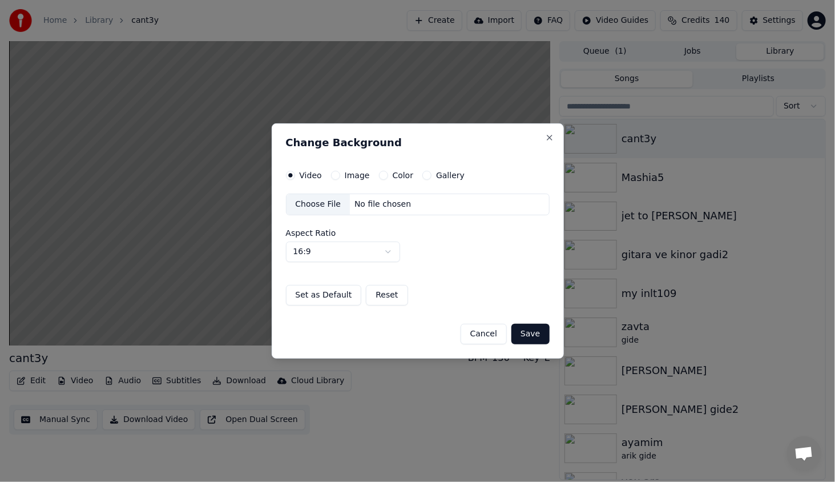
click at [379, 176] on button "Color" at bounding box center [383, 175] width 9 height 9
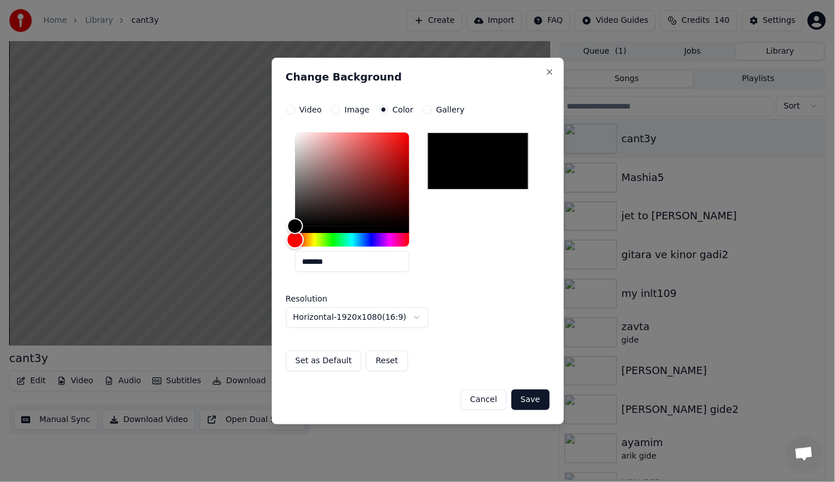
click at [333, 237] on div "Hue" at bounding box center [352, 240] width 114 height 14
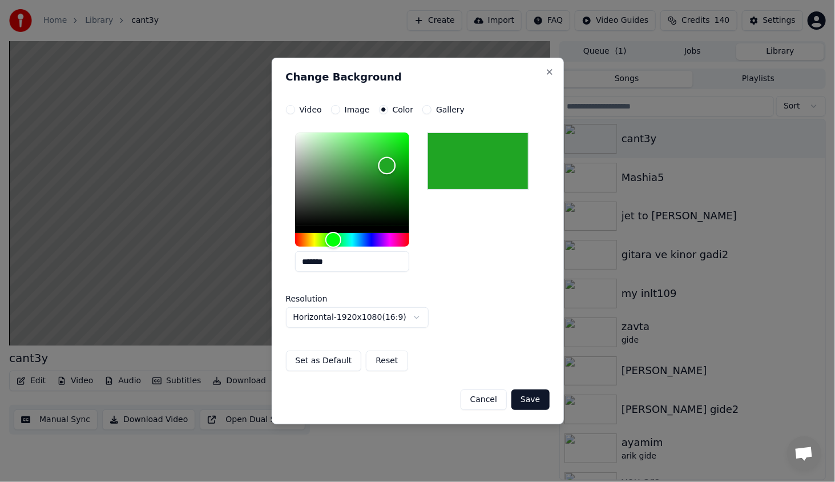
type input "*******"
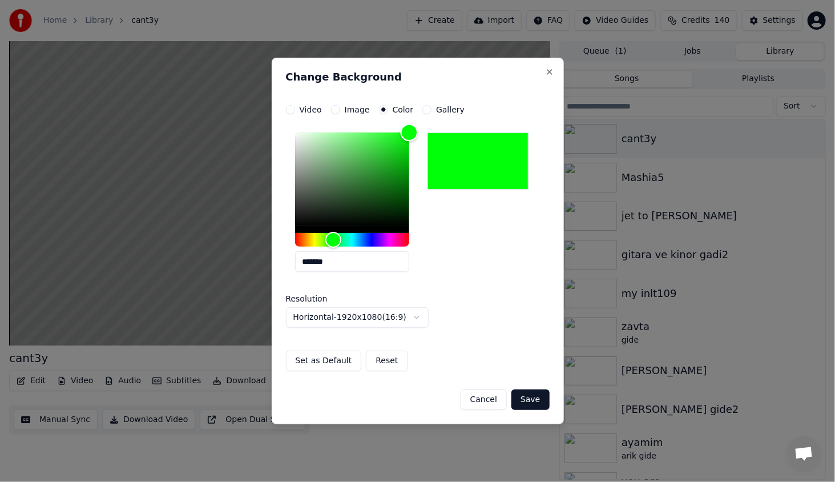
drag, startPoint x: 370, startPoint y: 181, endPoint x: 452, endPoint y: 88, distance: 124.5
click at [452, 88] on div "**********" at bounding box center [418, 241] width 292 height 366
click at [523, 395] on button "Save" at bounding box center [530, 399] width 38 height 21
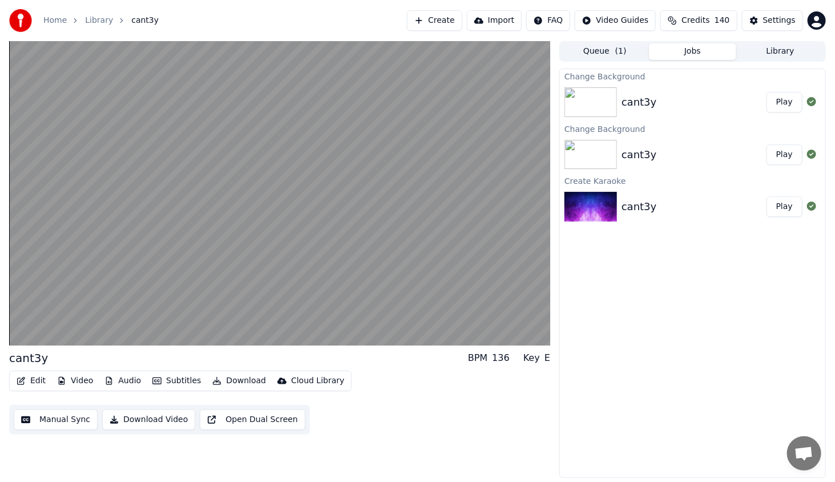
click at [790, 110] on button "Play" at bounding box center [784, 102] width 36 height 21
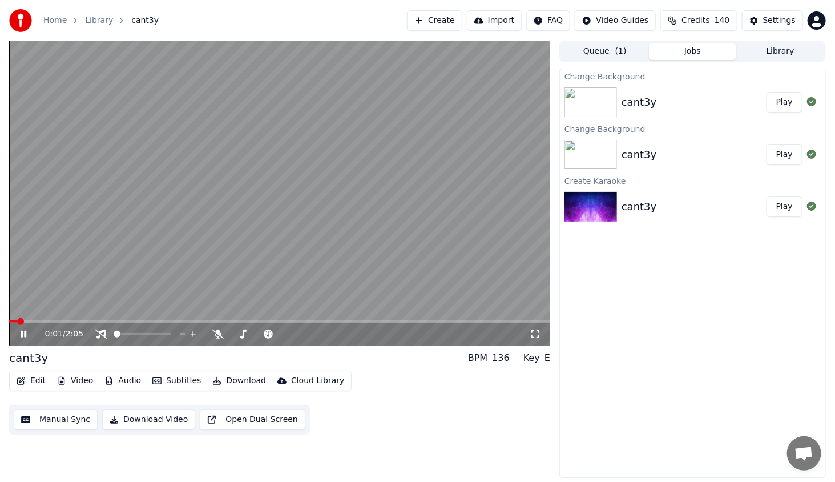
click at [83, 321] on span at bounding box center [279, 321] width 541 height 2
click at [25, 332] on icon at bounding box center [24, 333] width 6 height 7
click at [235, 386] on button "Download" at bounding box center [239, 381] width 63 height 16
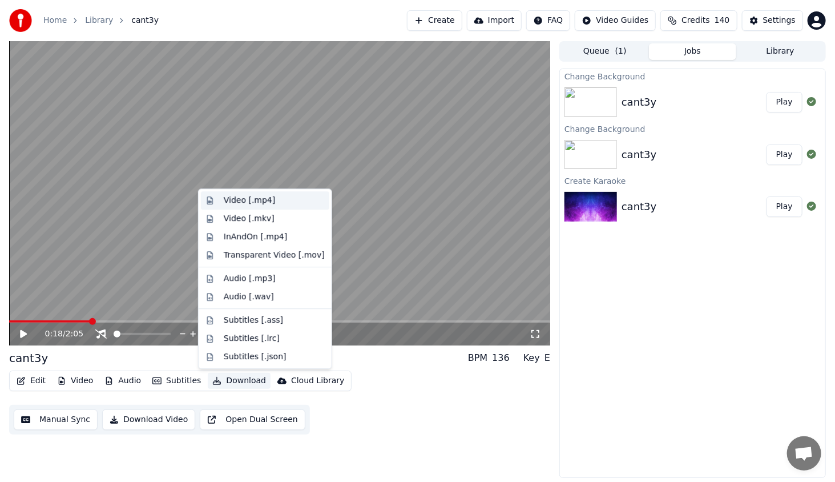
click at [277, 203] on div "Video [.mp4]" at bounding box center [274, 200] width 101 height 11
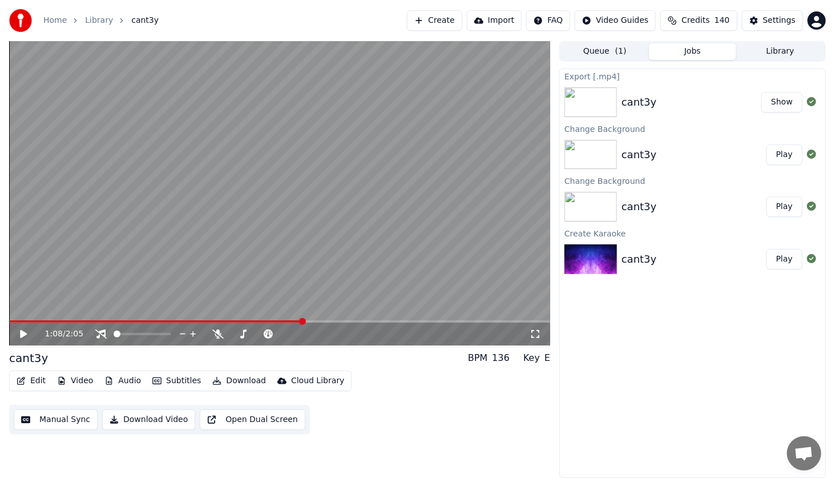
click at [323, 320] on span at bounding box center [279, 321] width 541 height 2
click at [28, 334] on icon at bounding box center [31, 333] width 27 height 9
click at [347, 320] on span at bounding box center [279, 321] width 541 height 2
click at [357, 321] on span at bounding box center [353, 321] width 7 height 7
click at [374, 321] on span at bounding box center [279, 321] width 541 height 2
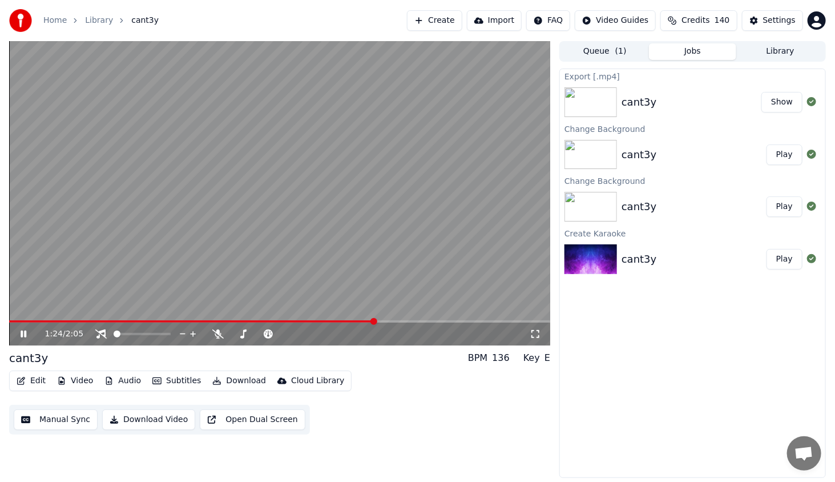
click at [391, 321] on span at bounding box center [279, 321] width 541 height 2
click at [16, 329] on div "1:32 / 2:05" at bounding box center [280, 333] width 532 height 11
click at [21, 330] on icon at bounding box center [31, 333] width 27 height 9
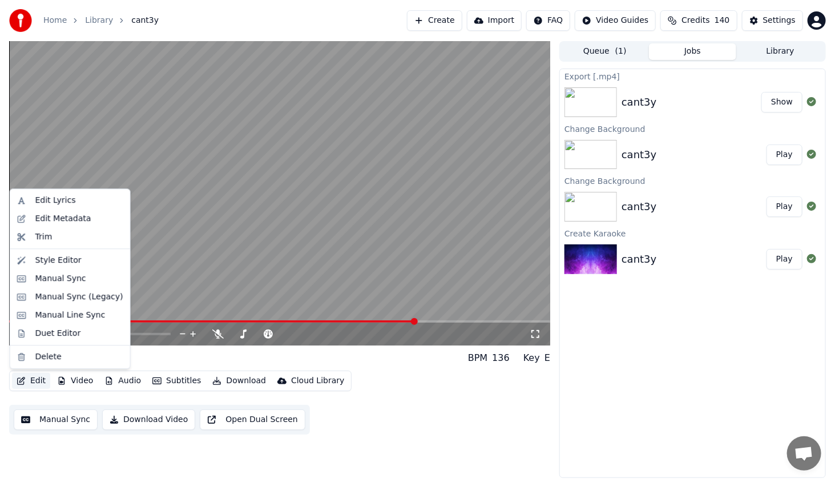
click at [40, 382] on button "Edit" at bounding box center [31, 381] width 38 height 16
click at [90, 300] on div "Manual Sync (Legacy)" at bounding box center [79, 296] width 88 height 11
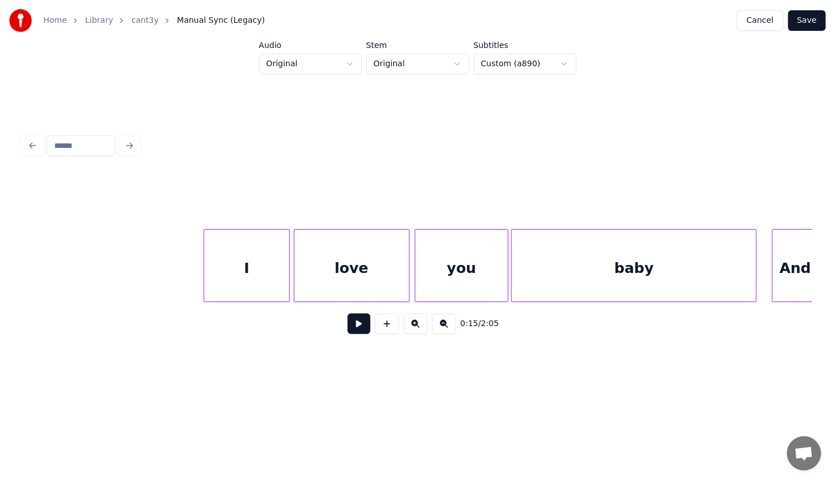
scroll to position [0, 10188]
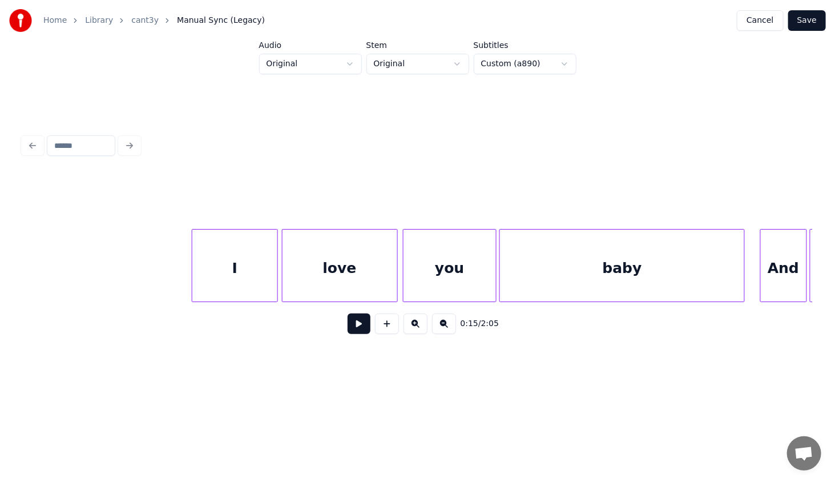
click at [255, 268] on div "I" at bounding box center [235, 268] width 86 height 78
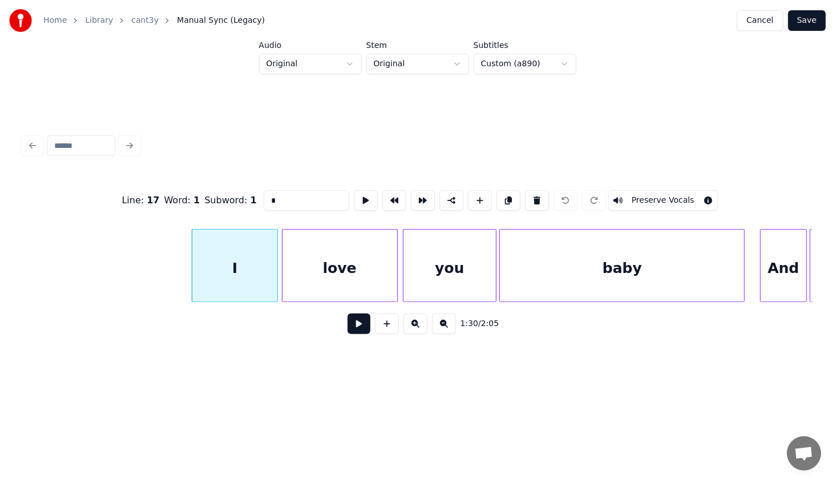
drag, startPoint x: 269, startPoint y: 194, endPoint x: 253, endPoint y: 188, distance: 17.2
click at [253, 188] on div "Line : 17 Word : 1 Subword : 1 * Preserve Vocals" at bounding box center [417, 200] width 789 height 57
paste input "*"
click at [324, 239] on div "love" at bounding box center [339, 268] width 115 height 78
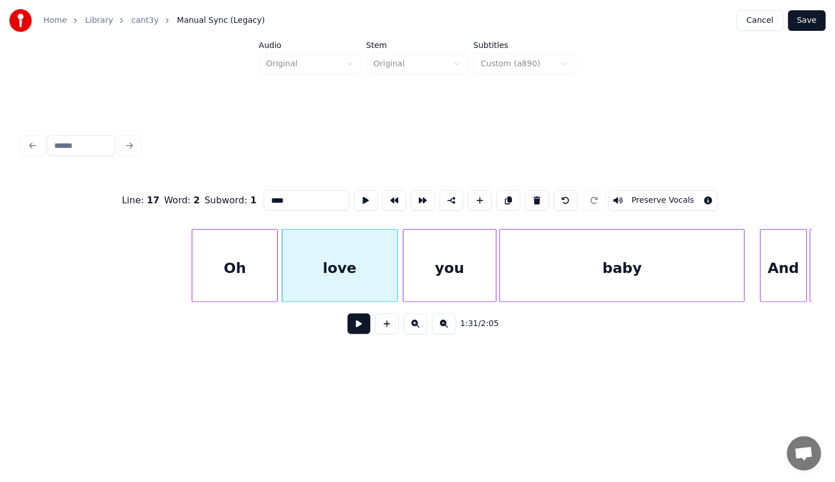
drag, startPoint x: 291, startPoint y: 196, endPoint x: 361, endPoint y: 219, distance: 73.8
click at [264, 190] on input "****" at bounding box center [307, 200] width 86 height 21
paste input "**"
click at [447, 252] on div "you" at bounding box center [449, 268] width 92 height 78
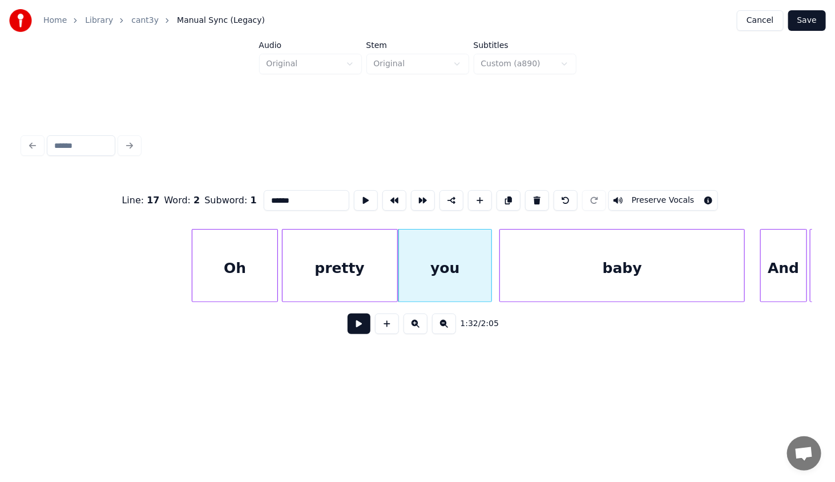
drag, startPoint x: 313, startPoint y: 195, endPoint x: 233, endPoint y: 190, distance: 80.6
click at [233, 187] on div "Line : 17 Word : 2 Subword : 1 ****** Preserve Vocals" at bounding box center [417, 200] width 789 height 57
click at [446, 277] on div "you" at bounding box center [445, 268] width 92 height 78
click at [372, 254] on div "baby" at bounding box center [339, 268] width 115 height 78
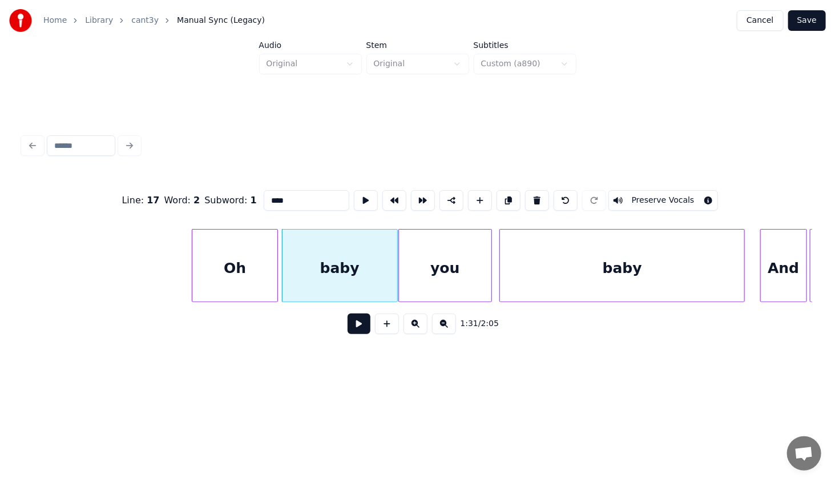
drag, startPoint x: 292, startPoint y: 194, endPoint x: 257, endPoint y: 191, distance: 34.9
click at [257, 191] on div "Line : 17 Word : 2 Subword : 1 **** Preserve Vocals" at bounding box center [417, 200] width 789 height 57
paste input "**"
click at [434, 253] on div "you" at bounding box center [445, 268] width 92 height 78
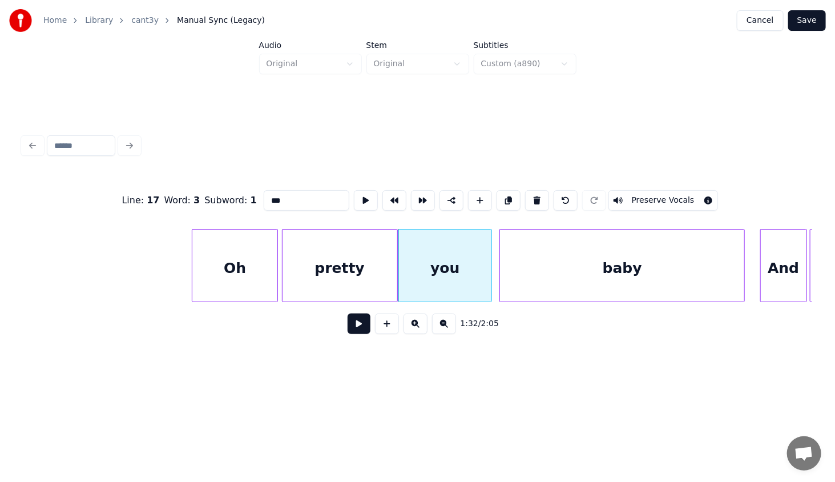
drag, startPoint x: 303, startPoint y: 197, endPoint x: 244, endPoint y: 199, distance: 58.8
click at [244, 199] on div "Line : 17 Word : 3 Subword : 1 *** Preserve Vocals" at bounding box center [417, 200] width 789 height 57
click at [604, 279] on div "baby" at bounding box center [622, 268] width 244 height 78
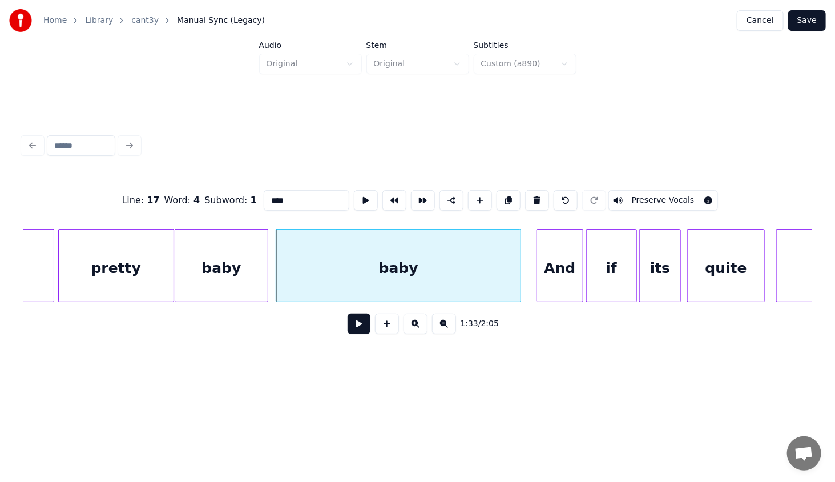
scroll to position [0, 10399]
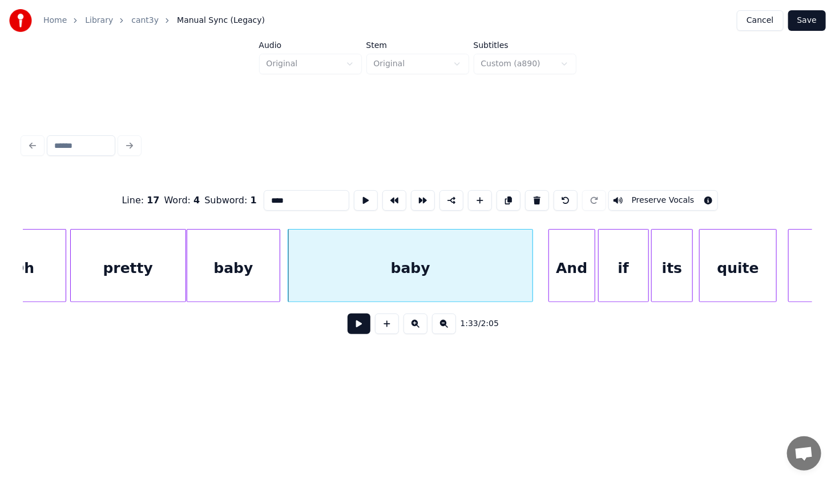
click at [401, 264] on div "baby" at bounding box center [410, 268] width 244 height 78
click at [475, 240] on div "baby" at bounding box center [410, 268] width 244 height 78
drag, startPoint x: 305, startPoint y: 191, endPoint x: 268, endPoint y: 189, distance: 37.7
click at [268, 190] on input "****" at bounding box center [307, 200] width 86 height 21
paste input "*"
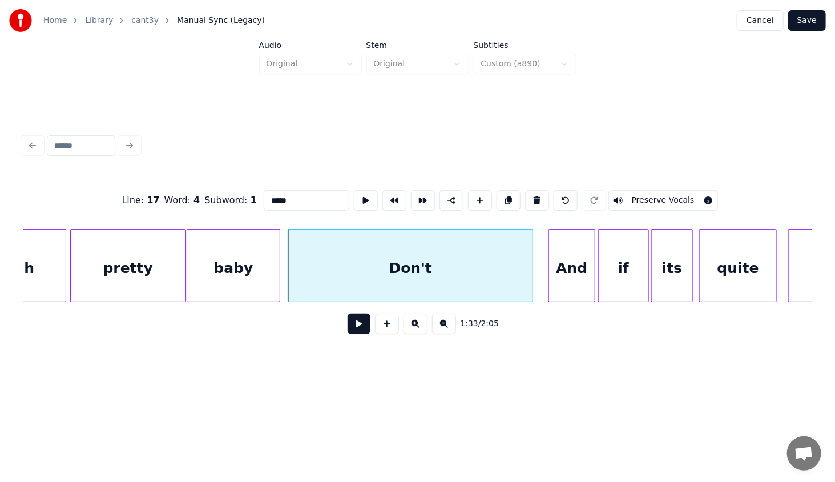
click at [568, 259] on div "And" at bounding box center [572, 268] width 46 height 78
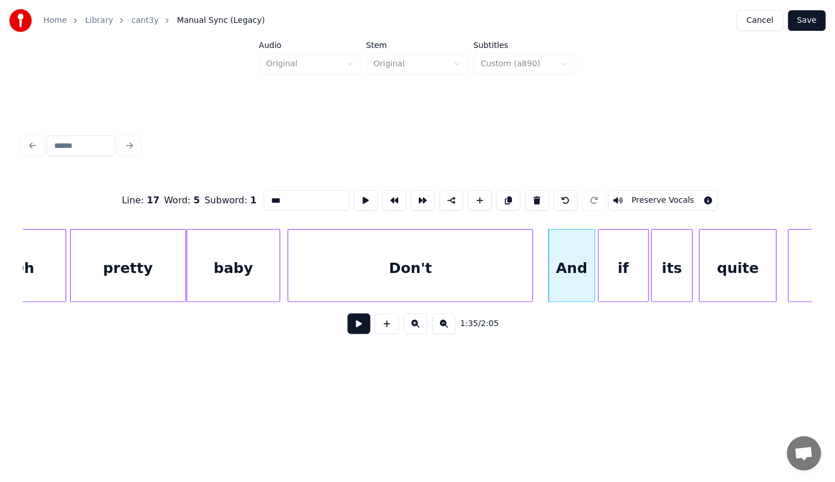
click at [247, 276] on div "baby" at bounding box center [233, 268] width 92 height 78
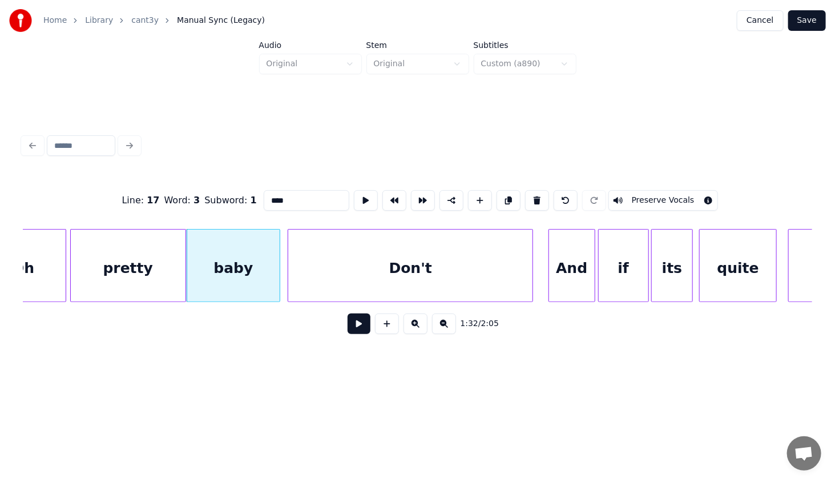
click at [342, 259] on div "Don't" at bounding box center [410, 268] width 244 height 78
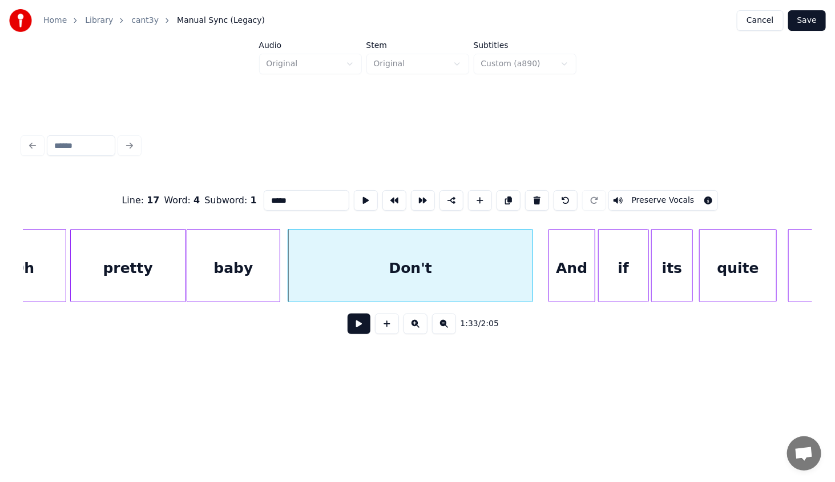
click at [563, 268] on div "And" at bounding box center [572, 268] width 46 height 78
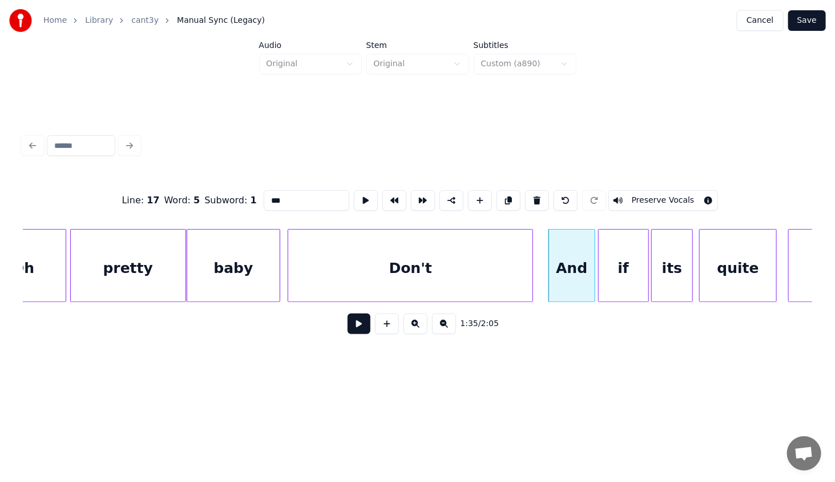
drag, startPoint x: 278, startPoint y: 195, endPoint x: 233, endPoint y: 195, distance: 44.5
click at [235, 194] on div "Line : 17 Word : 5 Subword : 1 *** Preserve Vocals" at bounding box center [417, 200] width 789 height 57
click at [621, 244] on div "if" at bounding box center [623, 268] width 49 height 78
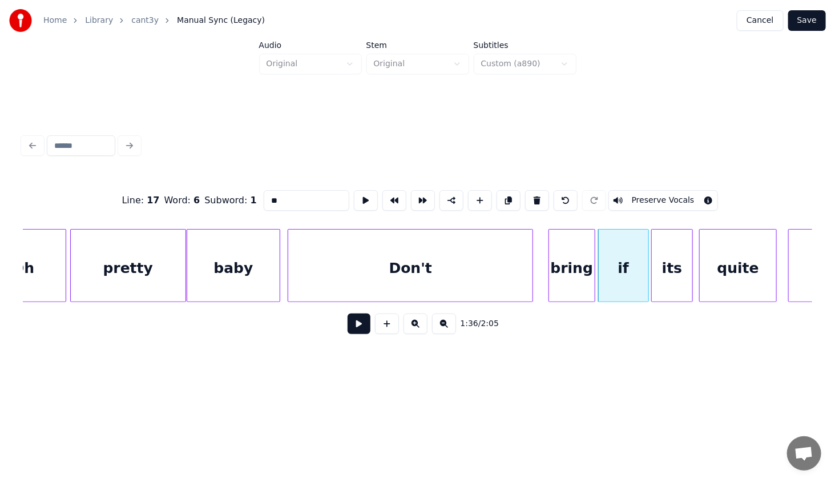
drag, startPoint x: 300, startPoint y: 197, endPoint x: 201, endPoint y: 208, distance: 99.3
click at [201, 208] on div "Line : 17 Word : 6 Subword : 1 ** Preserve Vocals" at bounding box center [417, 200] width 789 height 57
click at [682, 268] on div "its" at bounding box center [672, 268] width 40 height 78
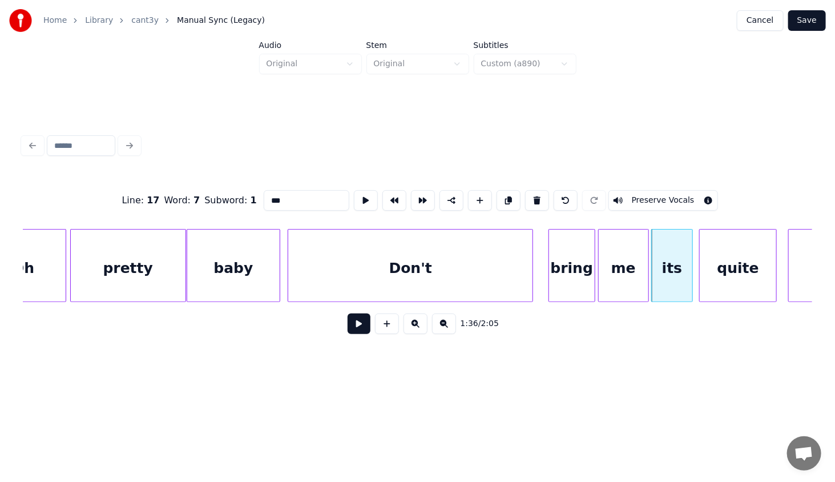
drag, startPoint x: 285, startPoint y: 197, endPoint x: 205, endPoint y: 212, distance: 81.4
click at [205, 212] on div "Line : 17 Word : 7 Subword : 1 *** Preserve Vocals" at bounding box center [417, 200] width 789 height 57
click at [623, 255] on div "me" at bounding box center [623, 268] width 49 height 78
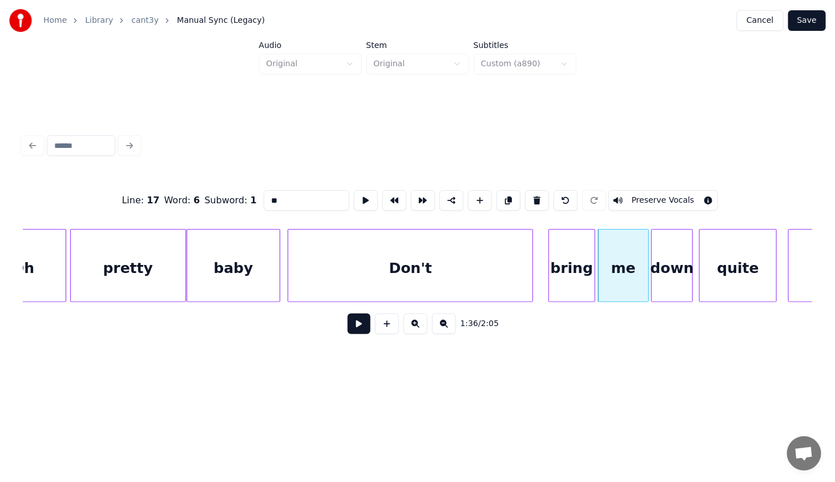
drag, startPoint x: 276, startPoint y: 195, endPoint x: 204, endPoint y: 196, distance: 72.5
click at [204, 196] on div "Line : 17 Word : 6 Subword : 1 ** Preserve Vocals" at bounding box center [417, 200] width 789 height 57
click at [674, 259] on div "down" at bounding box center [672, 268] width 40 height 78
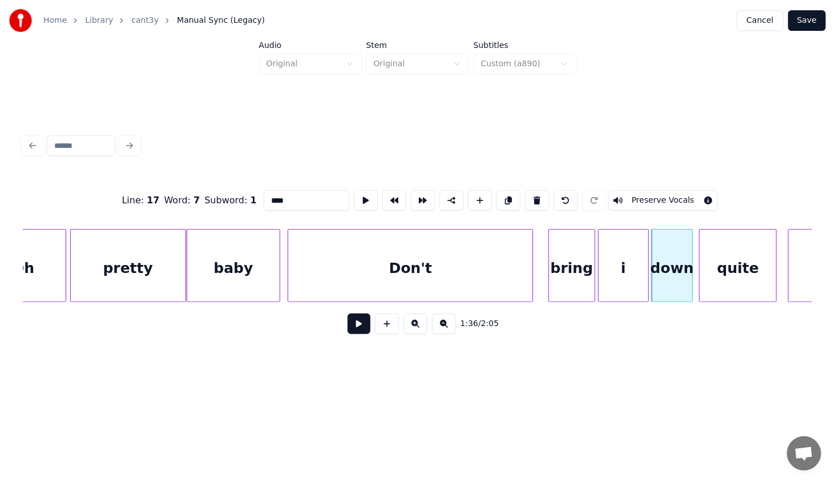
drag, startPoint x: 300, startPoint y: 188, endPoint x: 218, endPoint y: 207, distance: 83.7
click at [218, 207] on div "Line : 17 Word : 7 Subword : 1 **** Preserve Vocals" at bounding box center [417, 200] width 789 height 57
click at [714, 284] on div "quite" at bounding box center [738, 268] width 76 height 78
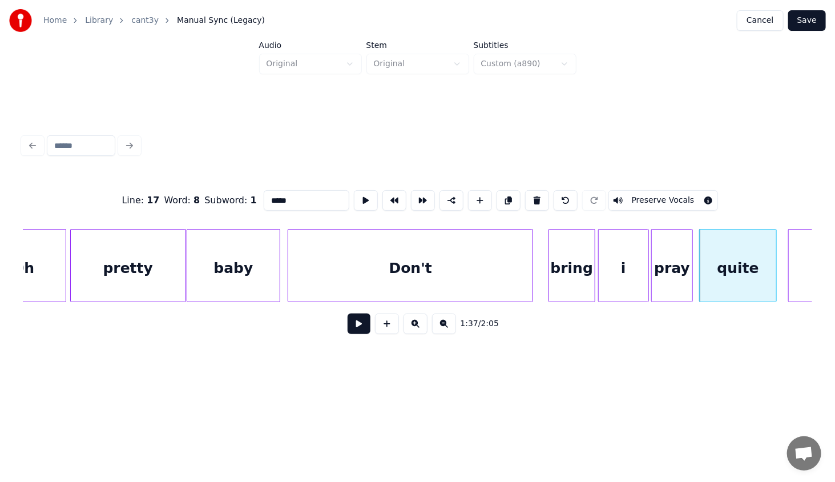
click at [631, 309] on div "1:37 / 2:05" at bounding box center [417, 323] width 789 height 43
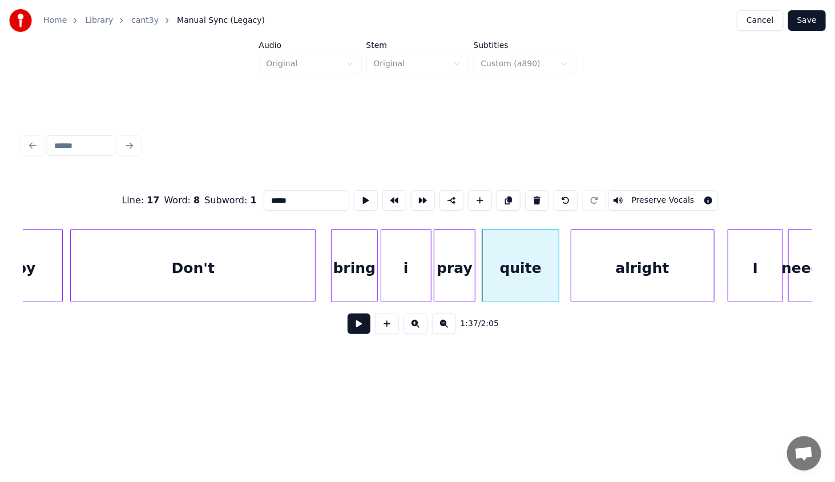
scroll to position [0, 10744]
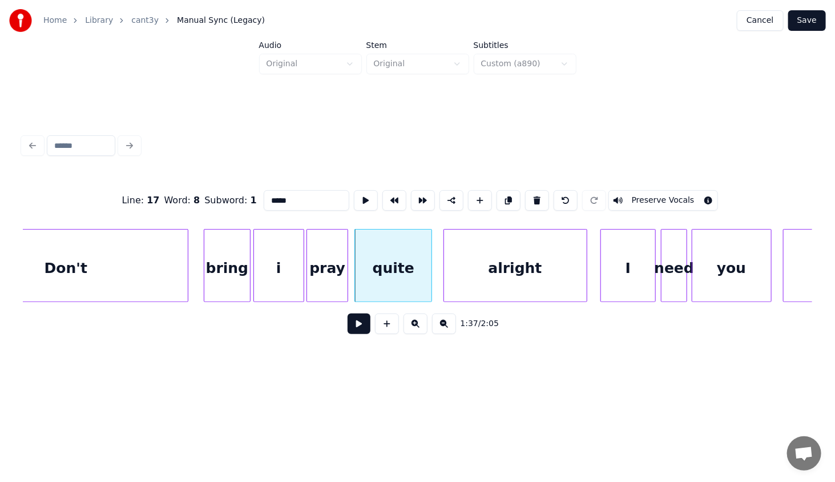
click at [298, 188] on div "Line : 17 Word : 8 Subword : 1 ***** Preserve Vocals" at bounding box center [417, 200] width 789 height 57
drag, startPoint x: 257, startPoint y: 186, endPoint x: 224, endPoint y: 182, distance: 32.8
click at [224, 181] on div "Line : 17 Word : 8 Subword : 1 ***** Preserve Vocals" at bounding box center [417, 200] width 789 height 57
click at [482, 252] on div "alright" at bounding box center [515, 268] width 143 height 78
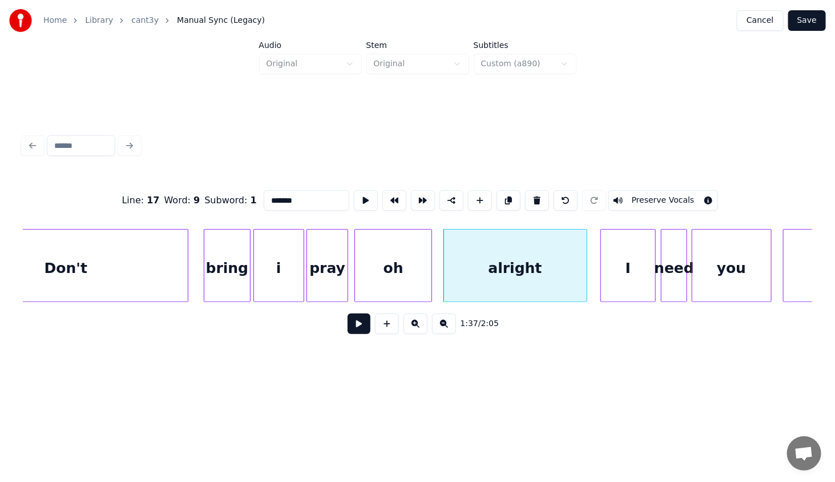
click at [503, 259] on div "alright" at bounding box center [515, 268] width 143 height 78
drag, startPoint x: 323, startPoint y: 197, endPoint x: 215, endPoint y: 202, distance: 107.9
click at [211, 199] on div "Line : 17 Word : 9 Subword : 1 ******* Preserve Vocals" at bounding box center [417, 200] width 789 height 57
paste input
click at [626, 249] on div "I" at bounding box center [628, 268] width 54 height 78
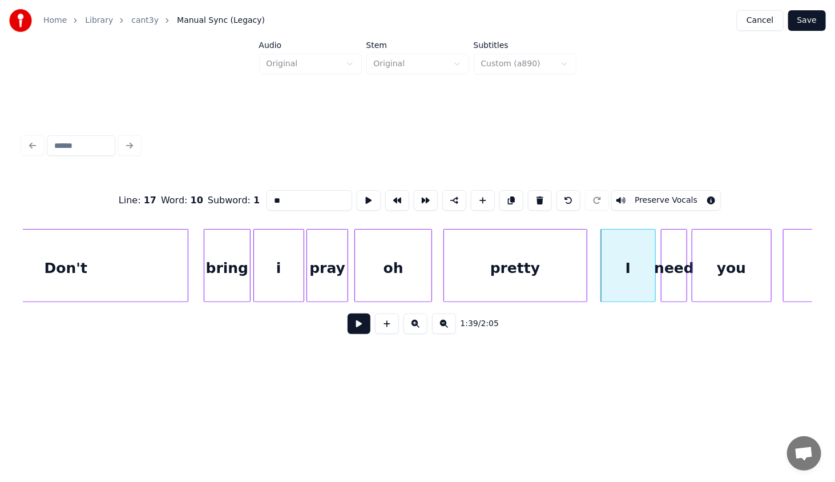
drag, startPoint x: 295, startPoint y: 197, endPoint x: 245, endPoint y: 195, distance: 49.7
click at [245, 195] on div "Line : 17 Word : 10 Subword : 1 * Preserve Vocals" at bounding box center [417, 200] width 789 height 57
click at [665, 266] on div "need" at bounding box center [673, 268] width 25 height 78
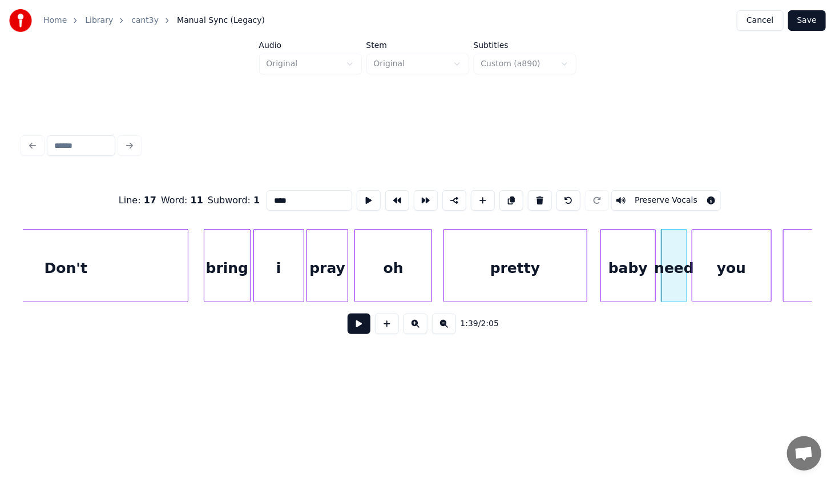
drag, startPoint x: 299, startPoint y: 199, endPoint x: 212, endPoint y: 202, distance: 86.8
click at [212, 202] on div "Line : 17 Word : 11 Subword : 1 **** Preserve Vocals" at bounding box center [417, 200] width 789 height 57
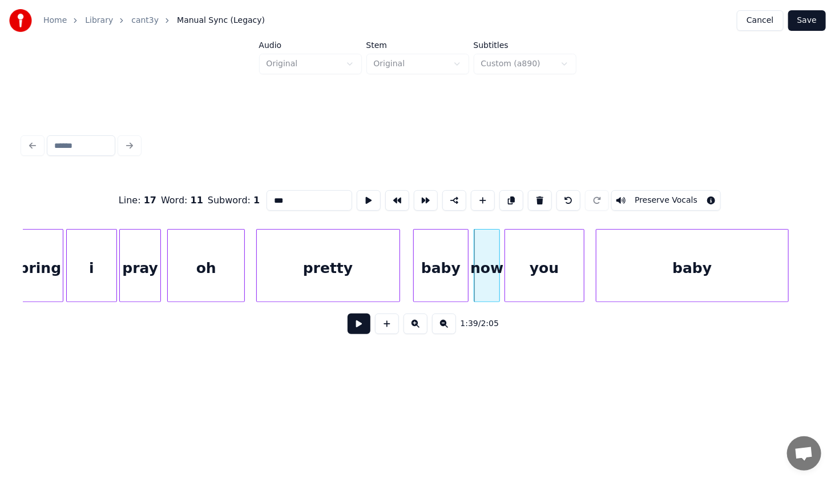
scroll to position [0, 10895]
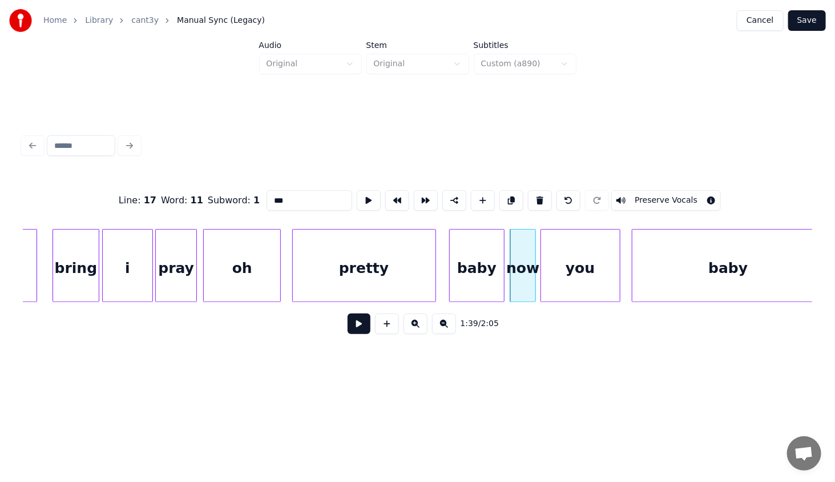
click at [583, 274] on div "you" at bounding box center [580, 268] width 79 height 78
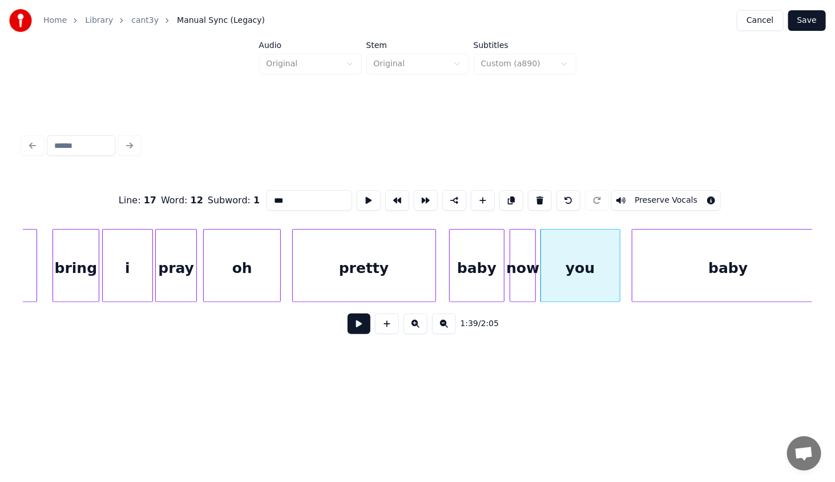
drag, startPoint x: 294, startPoint y: 192, endPoint x: 185, endPoint y: 204, distance: 110.2
click at [185, 204] on div "Line : 17 Word : 12 Subword : 1 *** Preserve Vocals" at bounding box center [417, 200] width 789 height 57
click at [710, 262] on div "baby" at bounding box center [728, 268] width 192 height 78
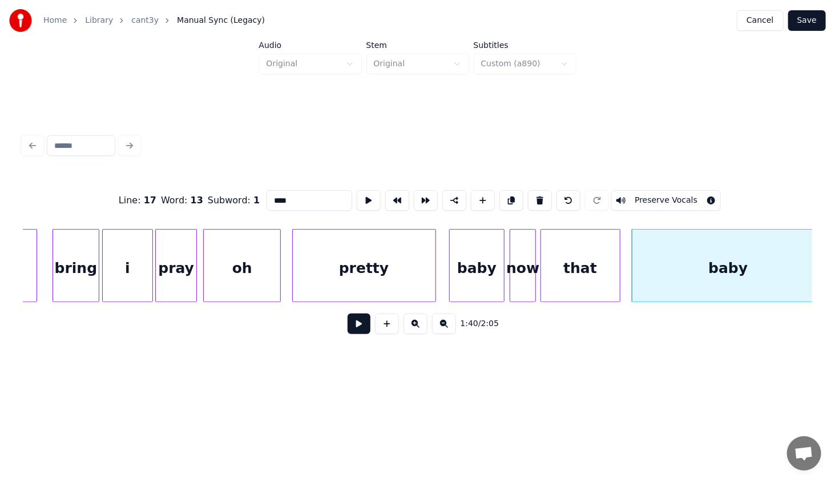
drag, startPoint x: 260, startPoint y: 196, endPoint x: 223, endPoint y: 199, distance: 37.7
click at [224, 197] on div "Line : 17 Word : 13 Subword : 1 **** Preserve Vocals" at bounding box center [417, 200] width 789 height 57
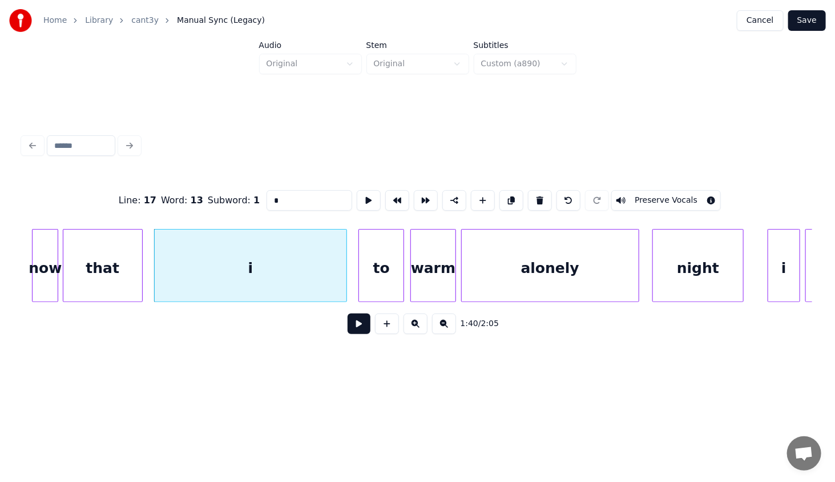
scroll to position [0, 11379]
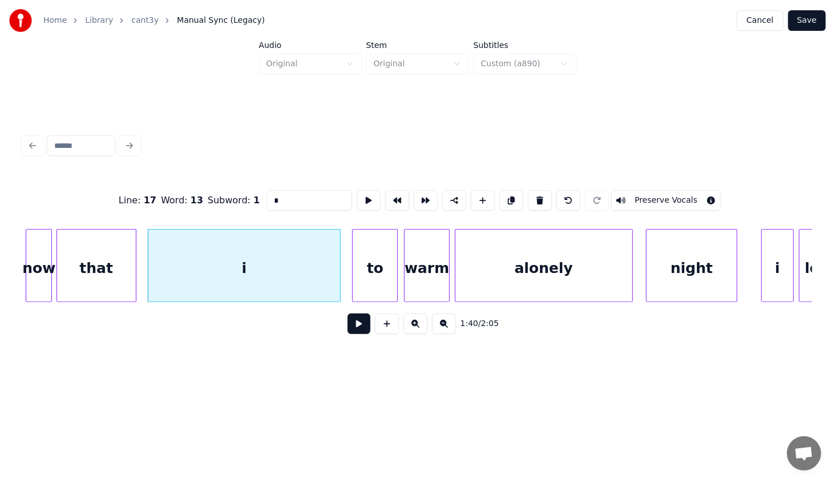
click at [393, 248] on div "to" at bounding box center [375, 268] width 45 height 78
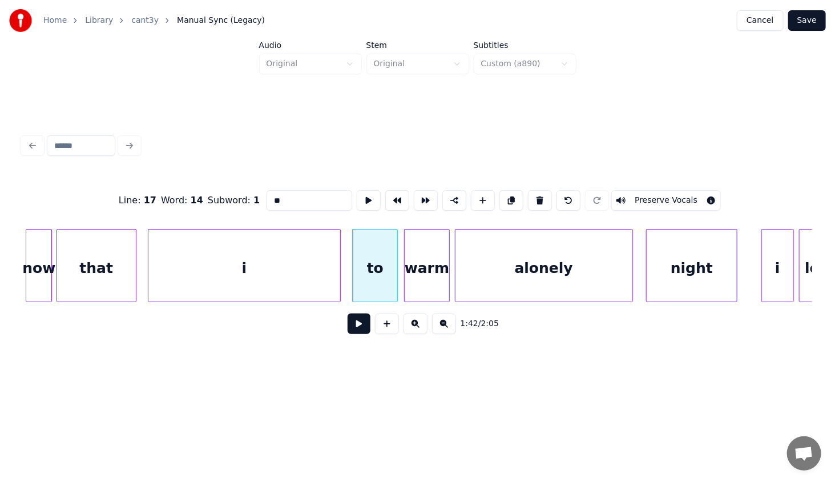
drag, startPoint x: 266, startPoint y: 193, endPoint x: 158, endPoint y: 195, distance: 108.4
click at [160, 194] on div "Line : 17 Word : 14 Subword : 1 ** Preserve Vocals" at bounding box center [417, 200] width 789 height 57
click at [289, 199] on input "**" at bounding box center [309, 200] width 86 height 21
drag, startPoint x: 295, startPoint y: 198, endPoint x: 261, endPoint y: 192, distance: 34.8
click at [261, 192] on div "Line : 17 Word : 14 Subword : 1 ** Preserve Vocals" at bounding box center [417, 200] width 789 height 57
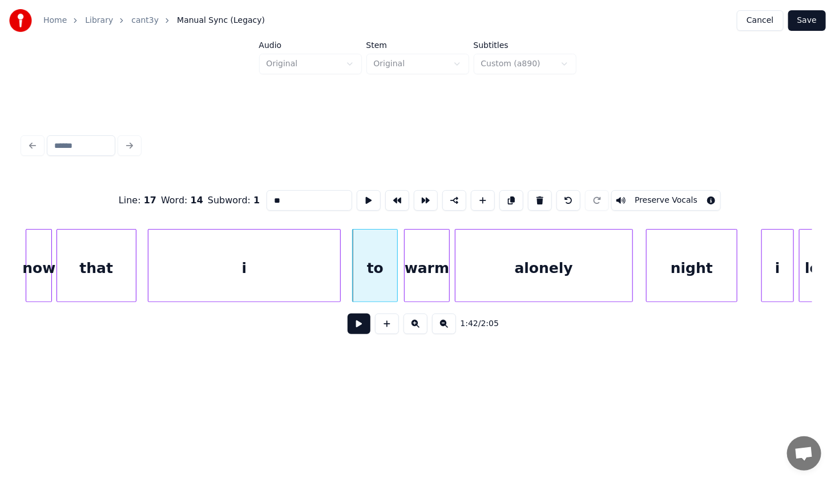
paste input "***"
click at [414, 257] on div "warm" at bounding box center [427, 268] width 45 height 78
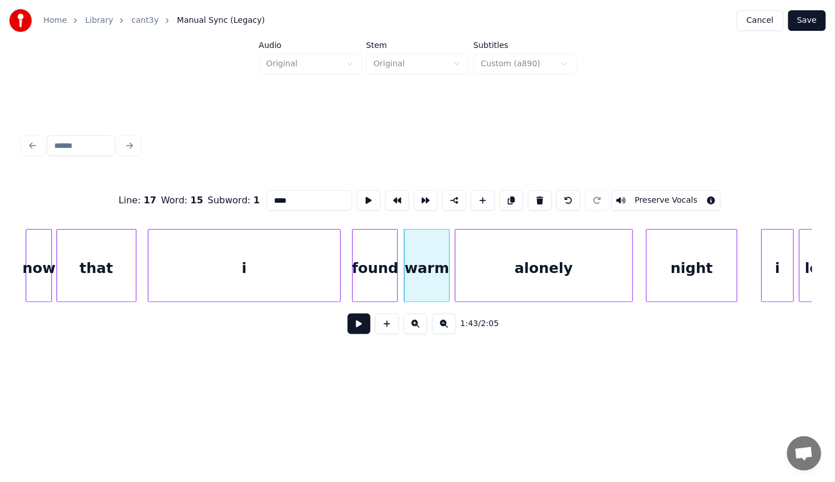
drag, startPoint x: 294, startPoint y: 199, endPoint x: 199, endPoint y: 192, distance: 95.0
click at [200, 191] on div "Line : 17 Word : 15 Subword : 1 **** Preserve Vocals" at bounding box center [417, 200] width 789 height 57
click at [484, 266] on div "alonely" at bounding box center [543, 268] width 177 height 78
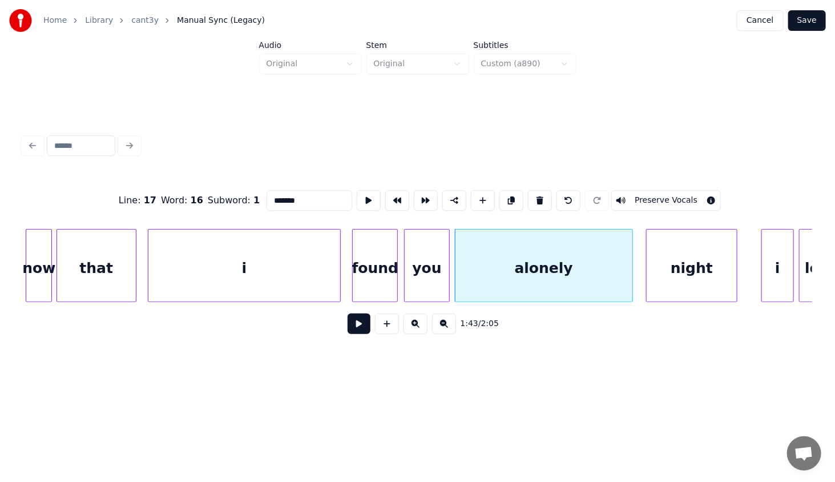
drag, startPoint x: 302, startPoint y: 194, endPoint x: 172, endPoint y: 191, distance: 130.1
click at [172, 189] on div "Line : 17 Word : 16 Subword : 1 ******* Preserve Vocals" at bounding box center [417, 200] width 789 height 57
click at [659, 266] on div "night" at bounding box center [692, 268] width 91 height 78
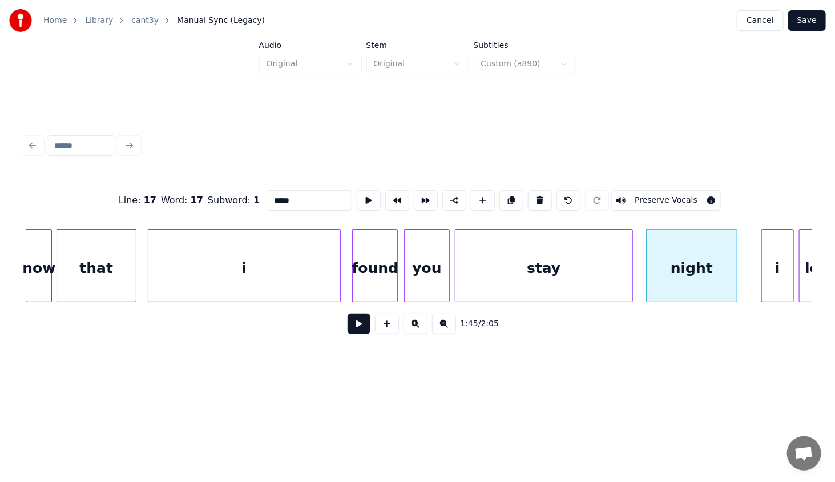
drag, startPoint x: 289, startPoint y: 194, endPoint x: 236, endPoint y: 188, distance: 53.4
click at [236, 188] on div "Line : 17 Word : 17 Subword : 1 ***** Preserve Vocals" at bounding box center [417, 200] width 789 height 57
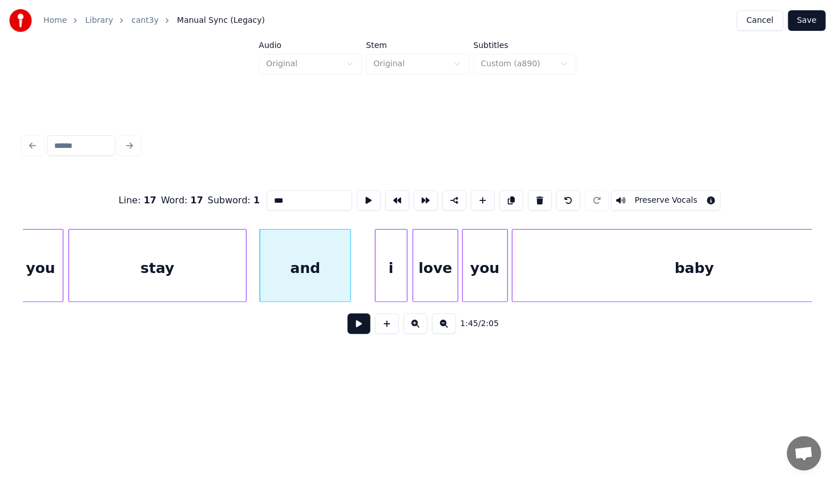
scroll to position [0, 11724]
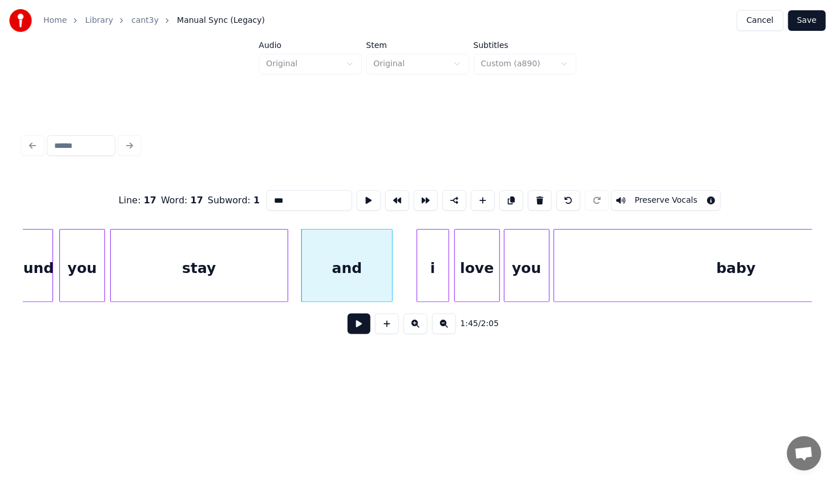
click at [426, 261] on div "i" at bounding box center [432, 268] width 31 height 78
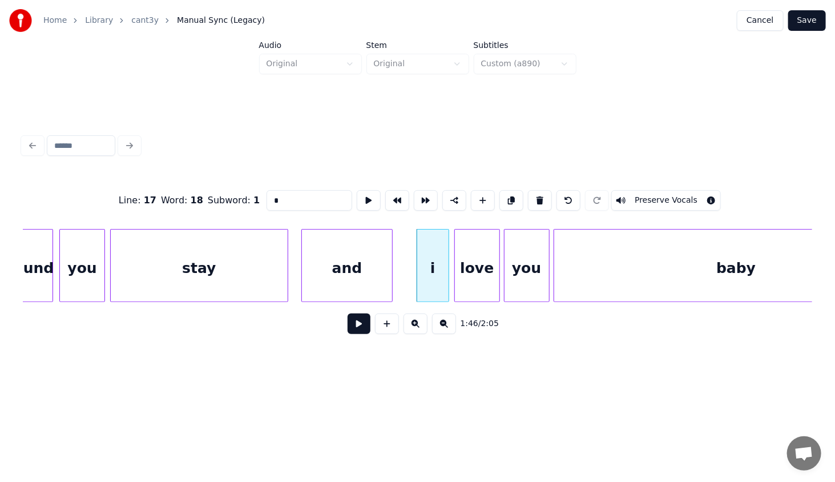
drag, startPoint x: 283, startPoint y: 192, endPoint x: 219, endPoint y: 187, distance: 64.1
click at [219, 187] on div "Line : 17 Word : 18 Subword : 1 * Preserve Vocals" at bounding box center [417, 200] width 789 height 57
click at [482, 272] on div "love" at bounding box center [477, 268] width 45 height 78
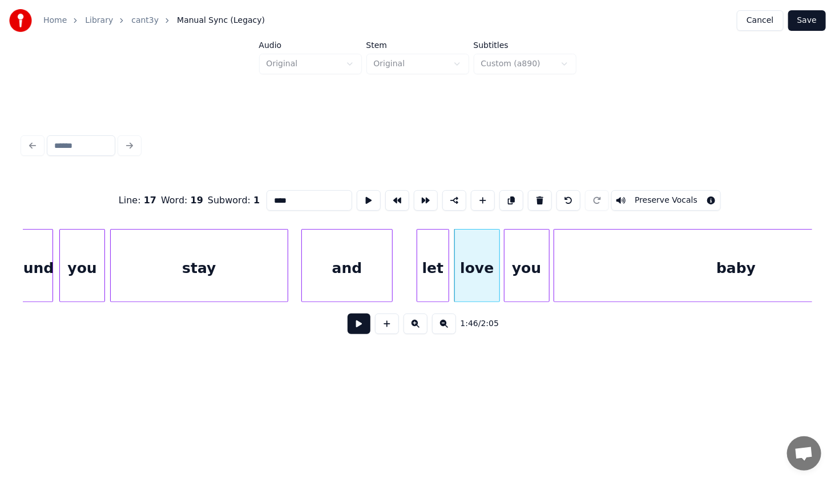
drag, startPoint x: 294, startPoint y: 196, endPoint x: 245, endPoint y: 185, distance: 49.6
click at [245, 185] on div "Line : 17 Word : 19 Subword : 1 **** Preserve Vocals" at bounding box center [417, 200] width 789 height 57
click at [530, 268] on div "you" at bounding box center [526, 268] width 45 height 78
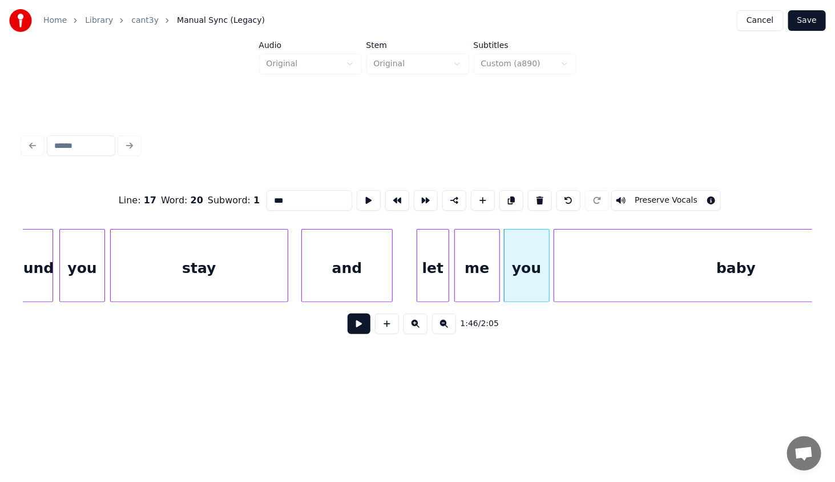
type input "***"
drag, startPoint x: 678, startPoint y: 308, endPoint x: 707, endPoint y: 309, distance: 29.1
click at [707, 309] on div "1:46 / 2:05" at bounding box center [417, 323] width 789 height 43
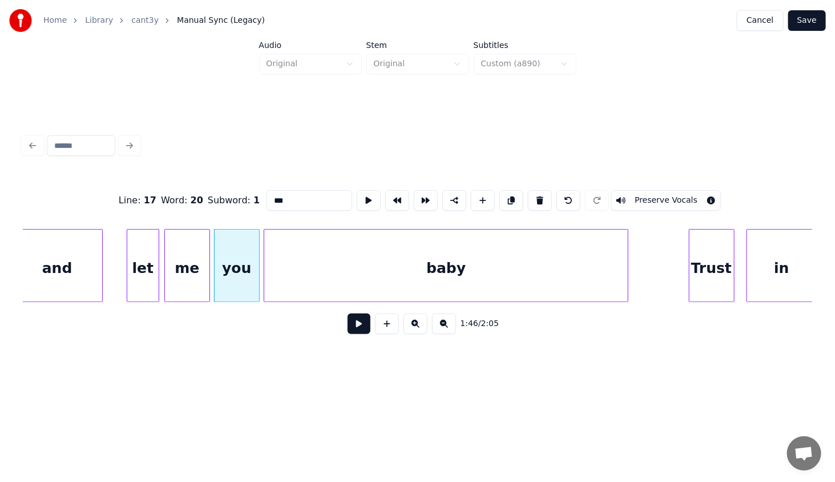
scroll to position [0, 12074]
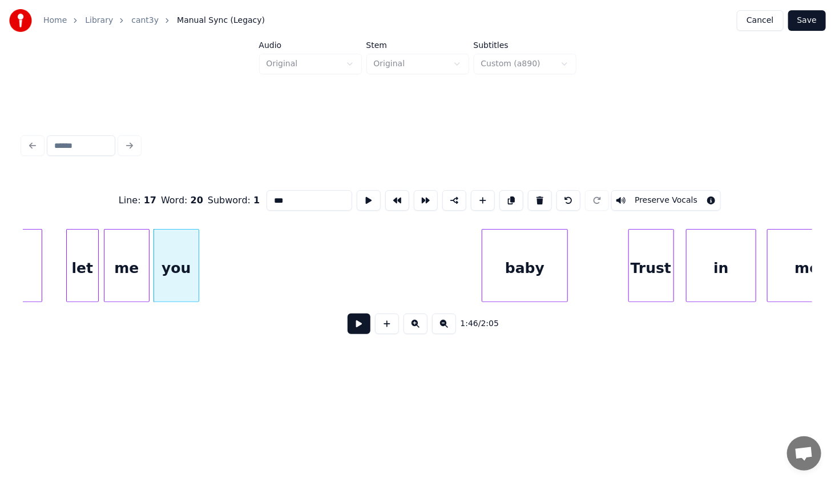
click at [486, 236] on div at bounding box center [483, 265] width 3 height 72
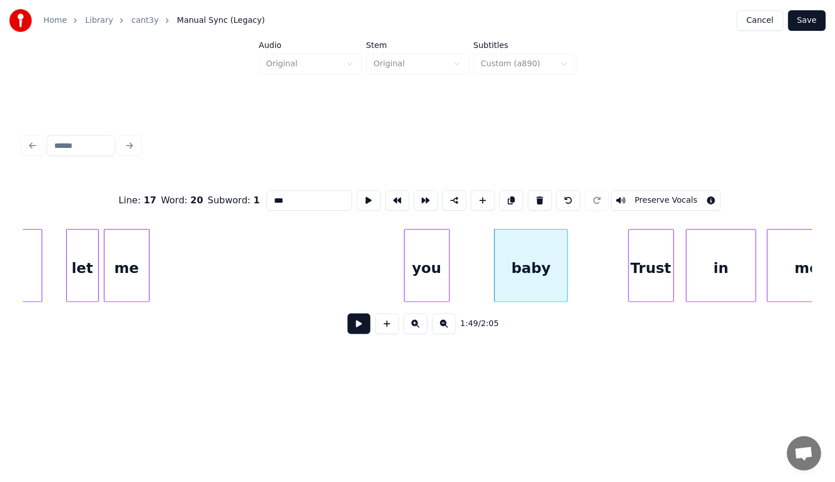
click at [446, 249] on div "you" at bounding box center [427, 268] width 45 height 78
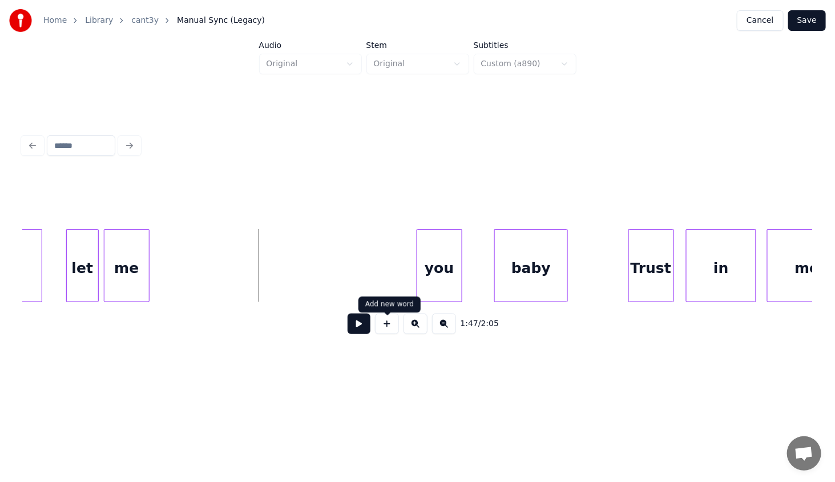
click at [390, 329] on button at bounding box center [387, 323] width 24 height 21
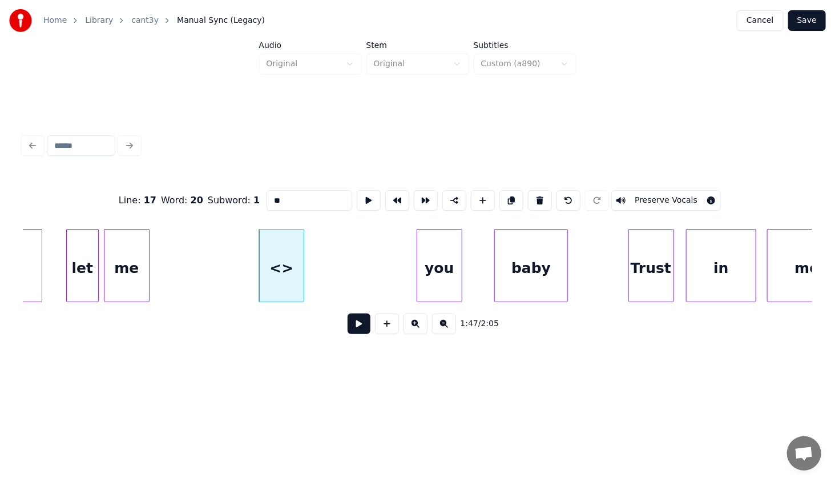
drag, startPoint x: 279, startPoint y: 196, endPoint x: 220, endPoint y: 201, distance: 59.6
click at [220, 199] on div "Line : 17 Word : 20 Subword : 1 ** Preserve Vocals" at bounding box center [417, 200] width 789 height 57
click at [410, 255] on div "you" at bounding box center [421, 268] width 45 height 78
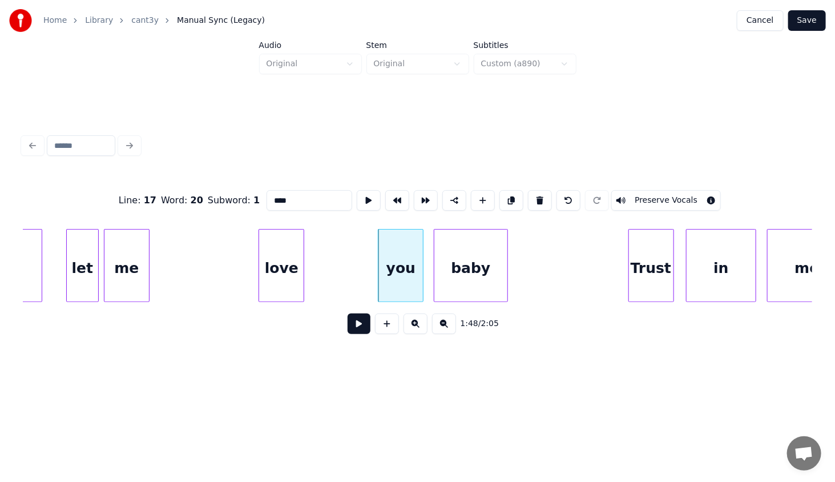
click at [472, 270] on div "baby" at bounding box center [470, 268] width 73 height 78
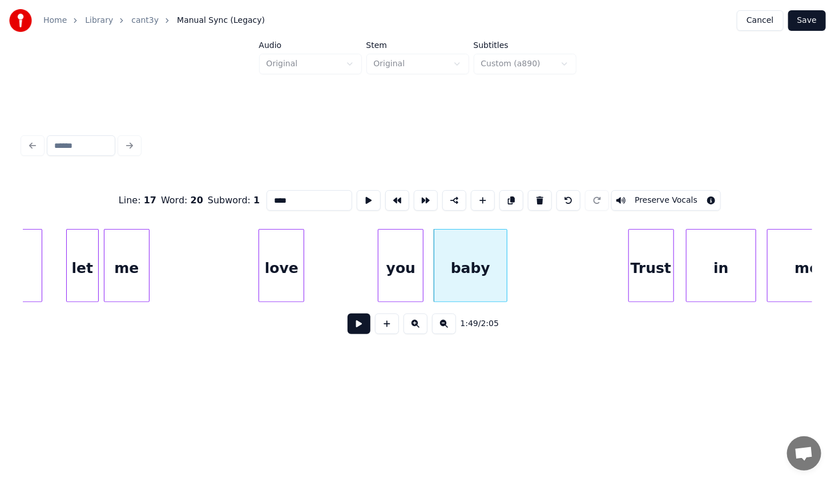
click at [637, 257] on div "Trust" at bounding box center [651, 268] width 45 height 78
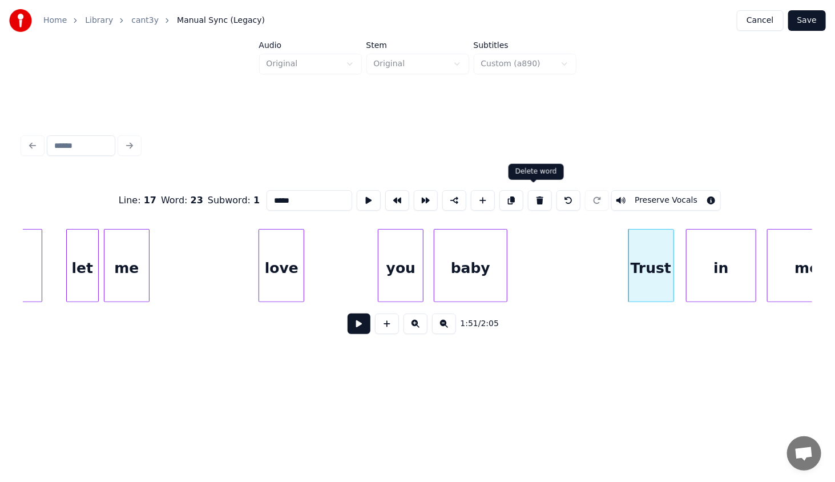
click at [531, 195] on button at bounding box center [540, 200] width 24 height 21
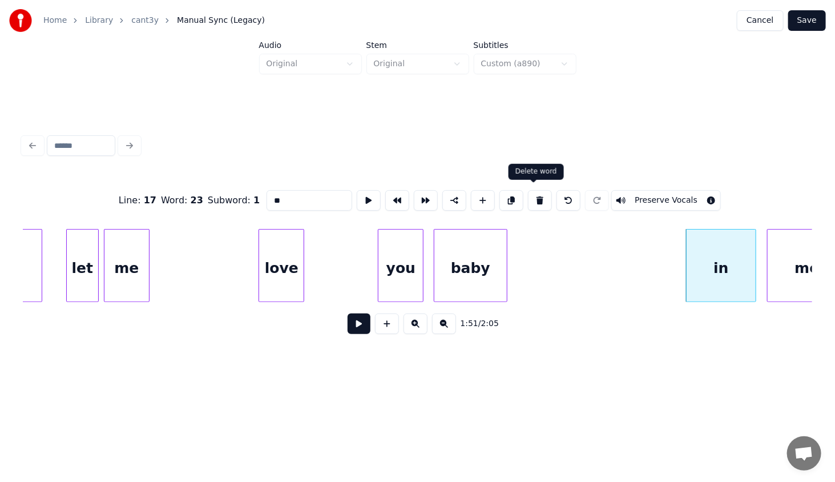
click at [533, 194] on button at bounding box center [540, 200] width 24 height 21
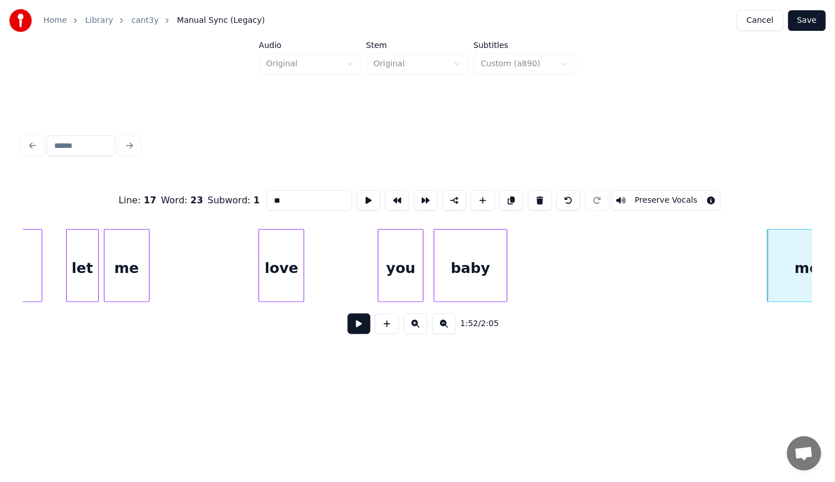
click at [533, 194] on button at bounding box center [540, 200] width 24 height 21
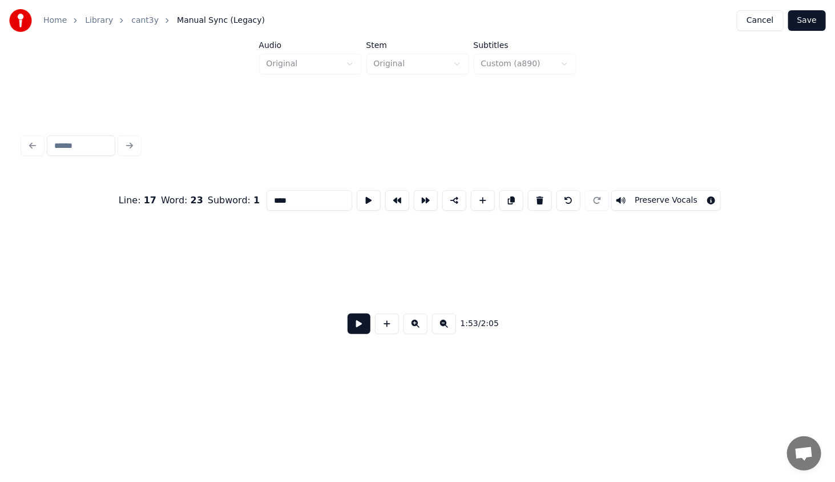
scroll to position [0, 12915]
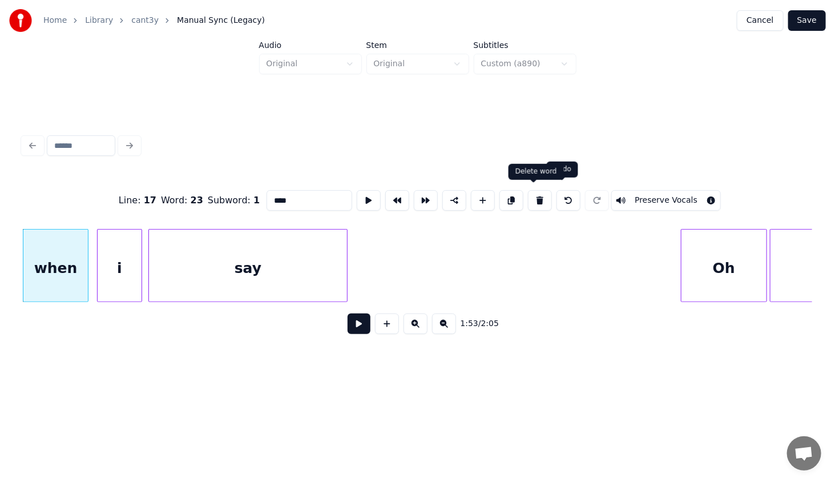
click at [534, 192] on button at bounding box center [540, 200] width 24 height 21
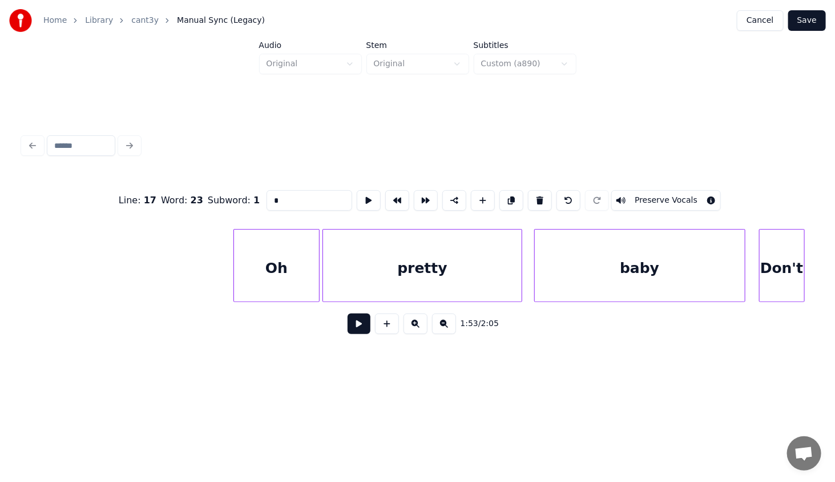
scroll to position [0, 13497]
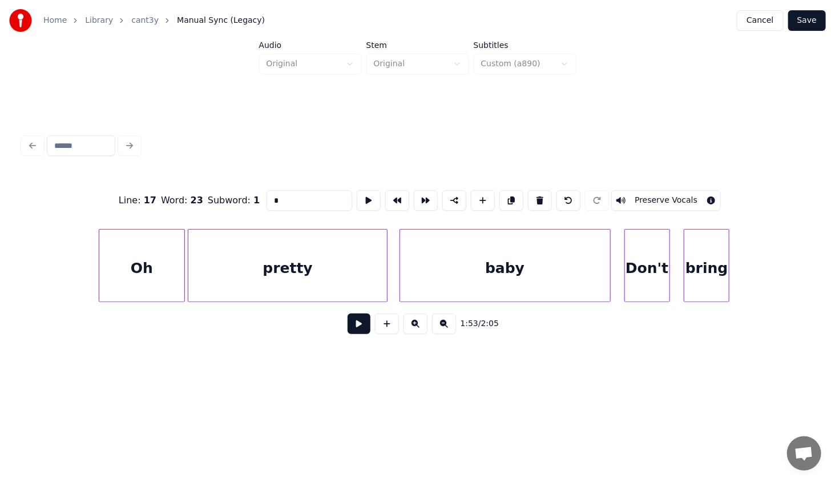
click at [714, 241] on div "bring" at bounding box center [706, 268] width 45 height 78
click at [532, 190] on button at bounding box center [540, 200] width 24 height 21
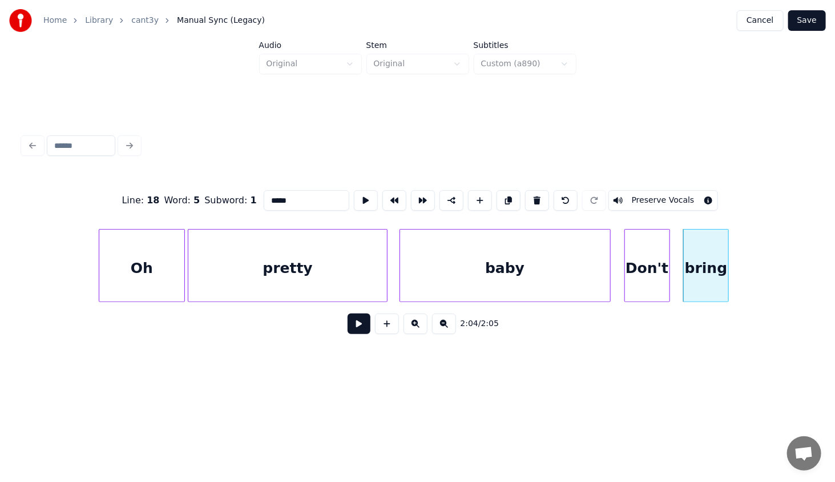
click at [531, 193] on button at bounding box center [537, 200] width 24 height 21
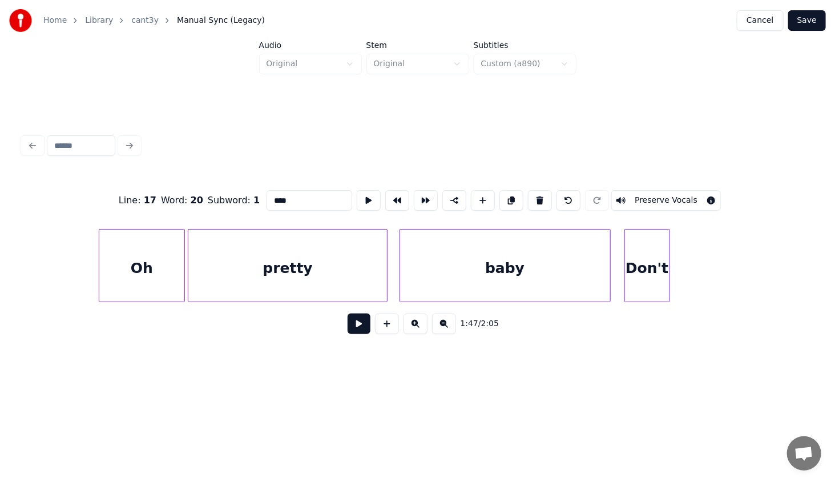
click at [659, 285] on div "Don't" at bounding box center [647, 268] width 45 height 78
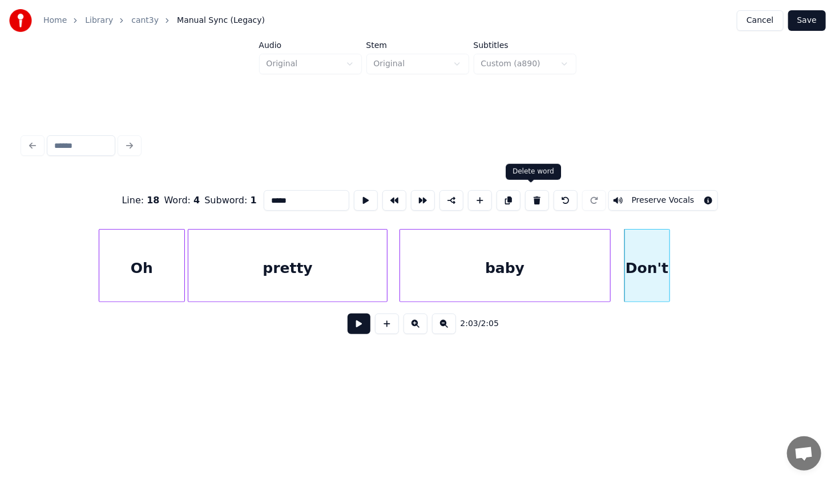
click at [534, 199] on button at bounding box center [537, 200] width 24 height 21
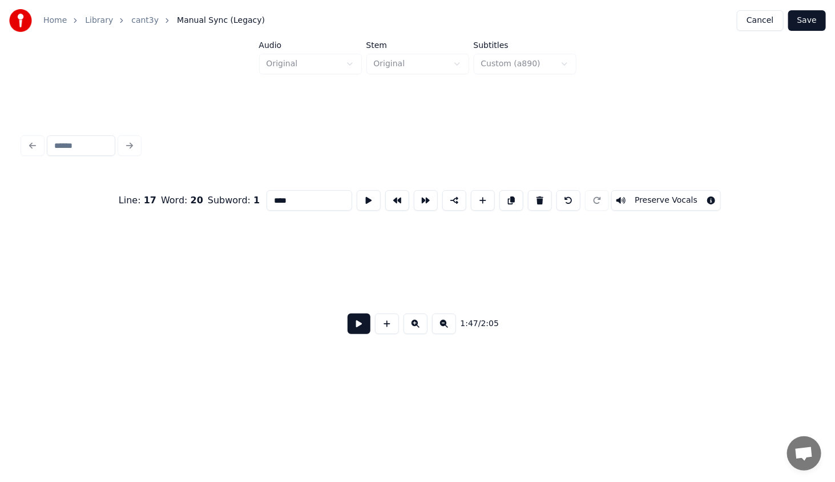
scroll to position [0, 12310]
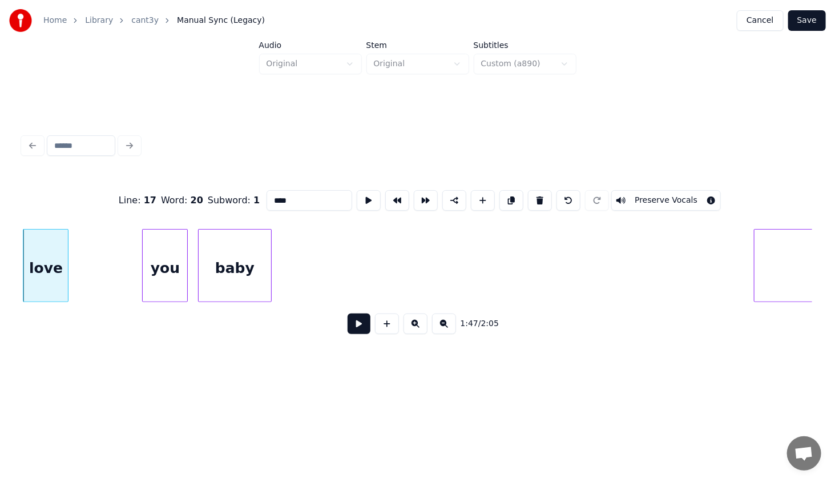
click at [442, 329] on button at bounding box center [444, 323] width 24 height 21
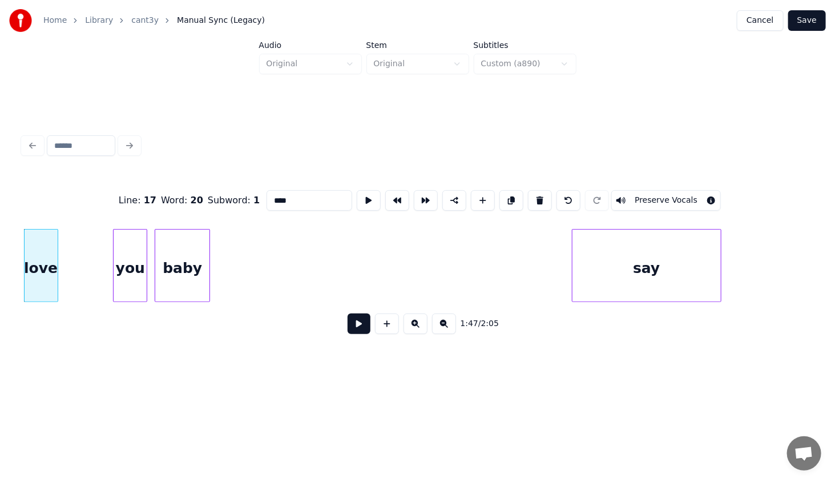
click at [442, 329] on button at bounding box center [444, 323] width 24 height 21
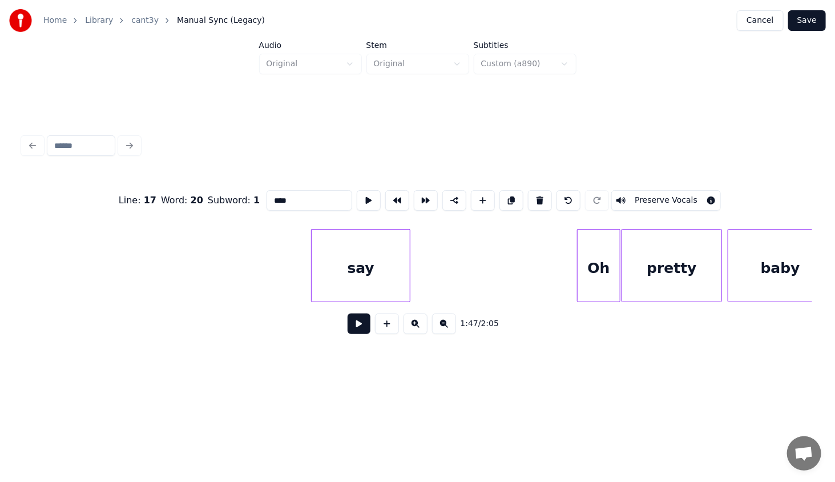
scroll to position [0, 6354]
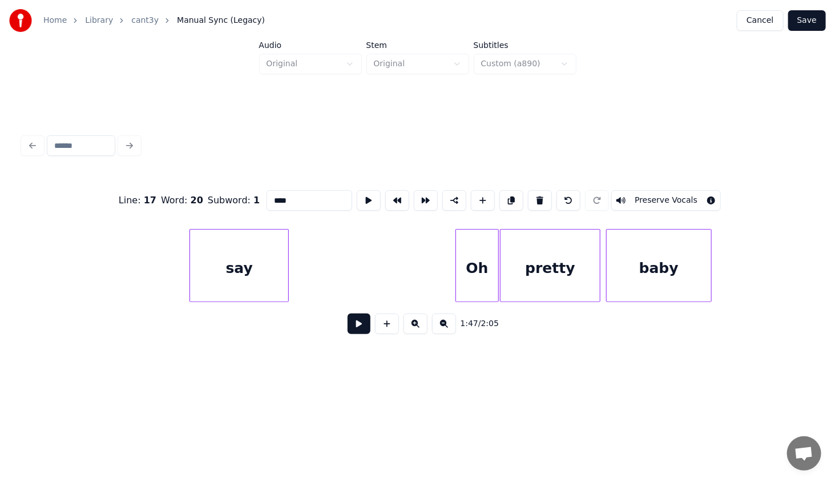
click at [693, 266] on div "baby" at bounding box center [659, 268] width 104 height 78
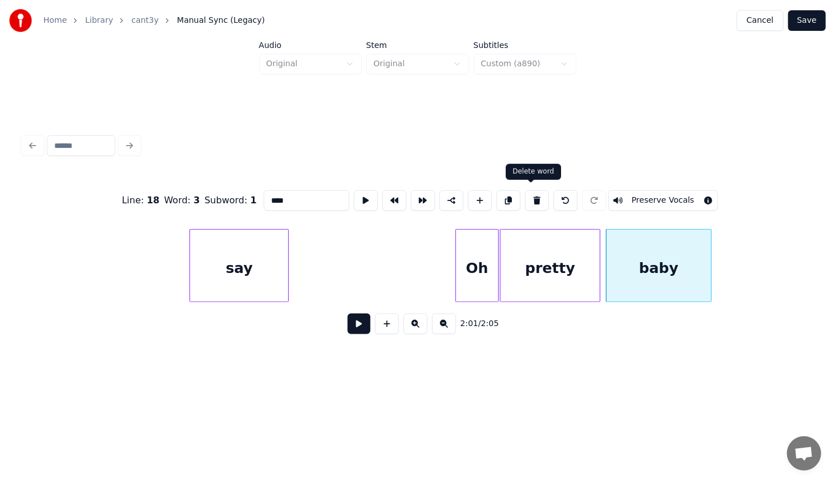
click at [530, 193] on button at bounding box center [537, 200] width 24 height 21
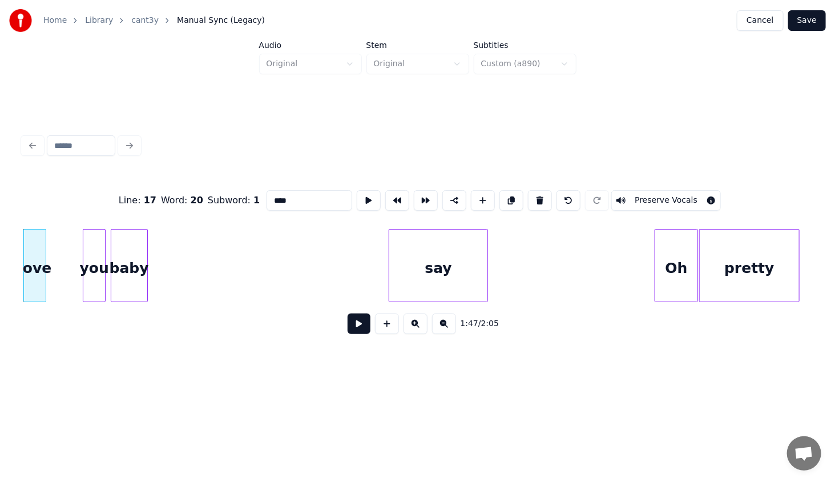
click at [530, 193] on button at bounding box center [540, 200] width 24 height 21
type input "**"
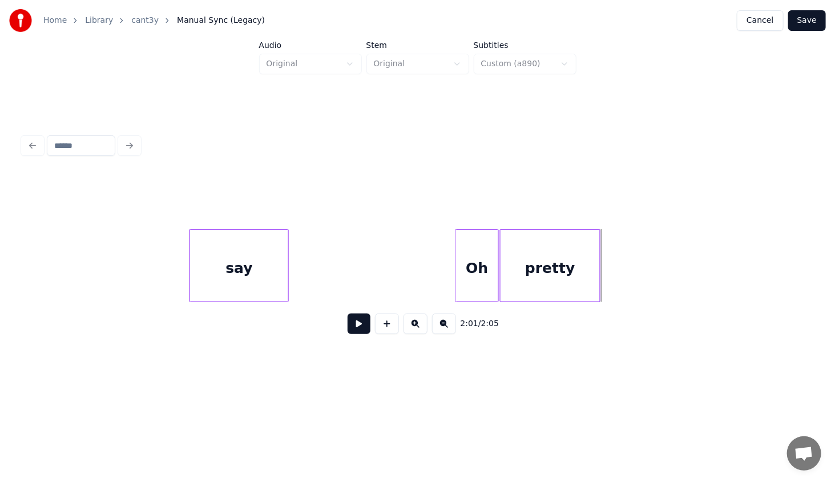
click at [587, 259] on div "pretty" at bounding box center [549, 268] width 99 height 78
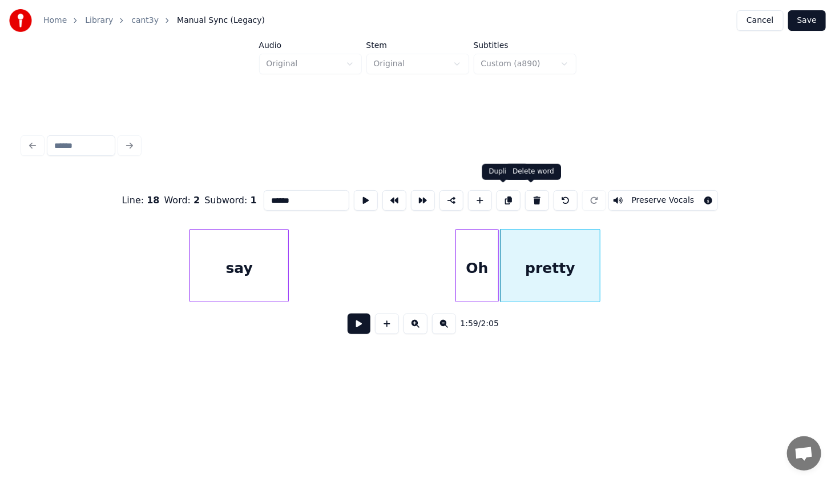
click at [523, 197] on div at bounding box center [537, 200] width 29 height 21
click at [527, 197] on button at bounding box center [537, 200] width 24 height 21
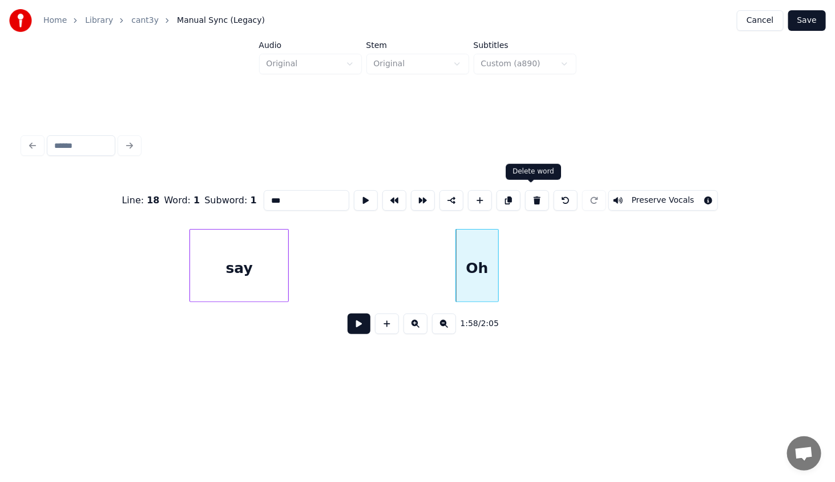
click at [525, 196] on button at bounding box center [537, 200] width 24 height 21
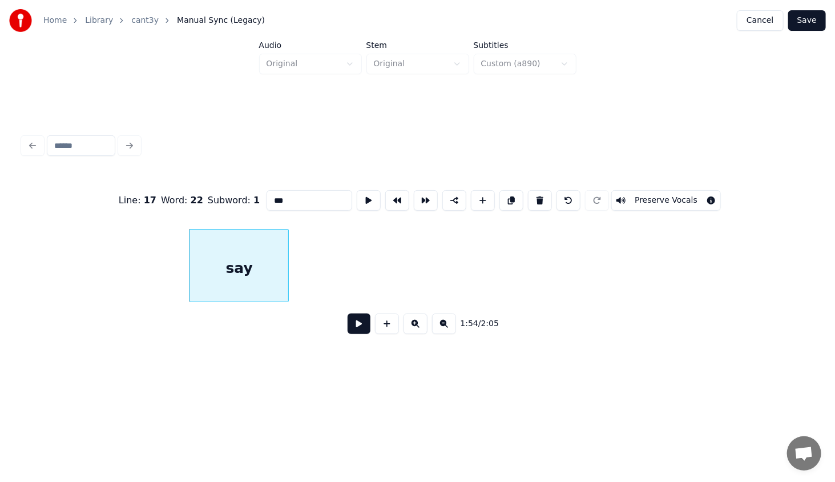
click at [710, 297] on div "say" at bounding box center [417, 265] width 789 height 73
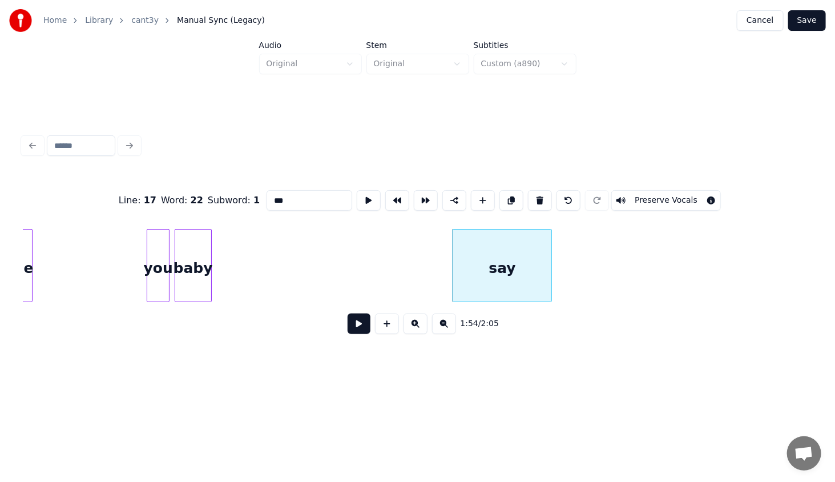
scroll to position [0, 6154]
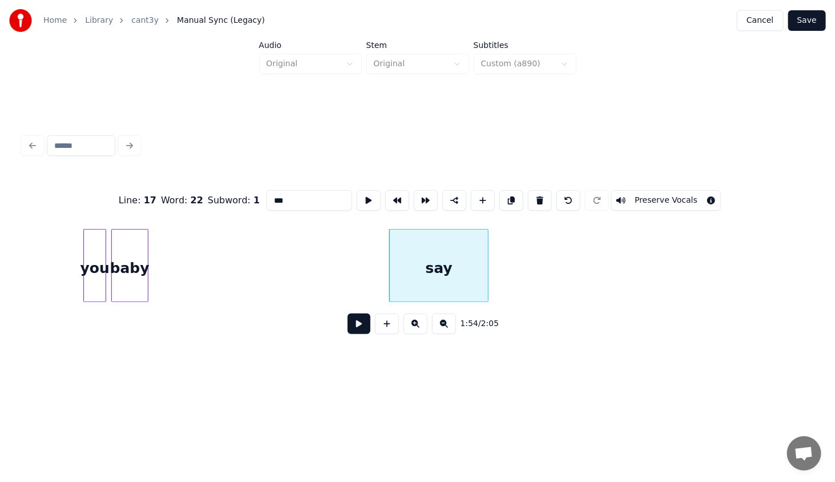
click at [437, 241] on div "say" at bounding box center [439, 268] width 99 height 78
click at [528, 195] on button at bounding box center [540, 200] width 24 height 21
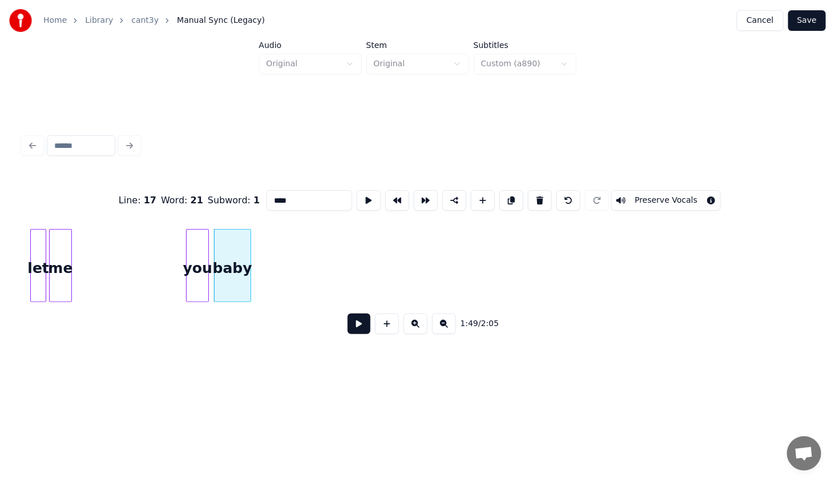
scroll to position [0, 6028]
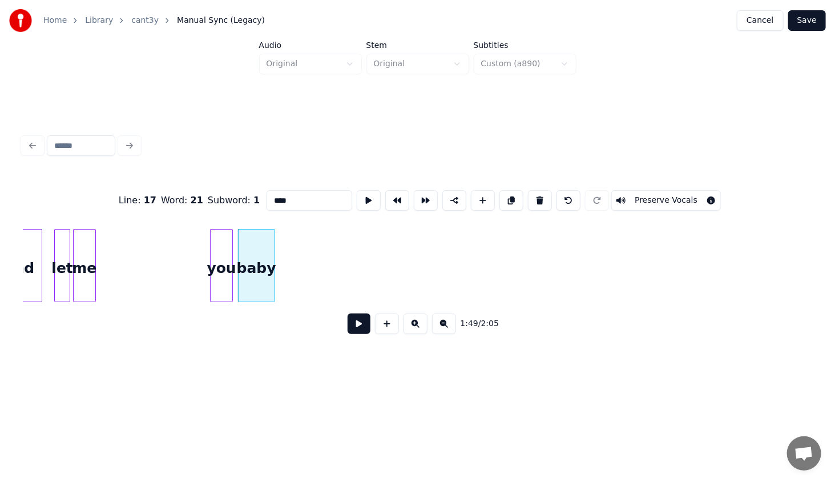
click at [60, 257] on div "let" at bounding box center [62, 268] width 15 height 78
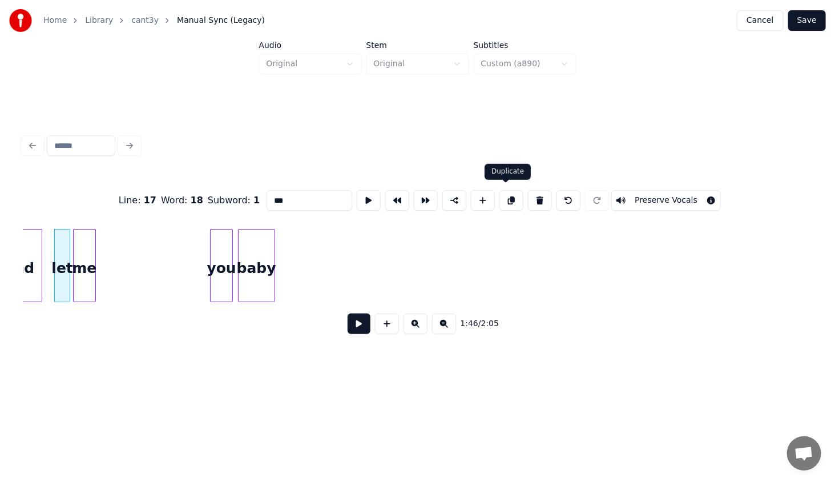
click at [507, 197] on button at bounding box center [511, 200] width 24 height 21
click at [302, 262] on div "let" at bounding box center [301, 268] width 15 height 78
click at [86, 265] on div "me" at bounding box center [85, 268] width 22 height 78
type input "**"
drag, startPoint x: 503, startPoint y: 194, endPoint x: 487, endPoint y: 201, distance: 18.1
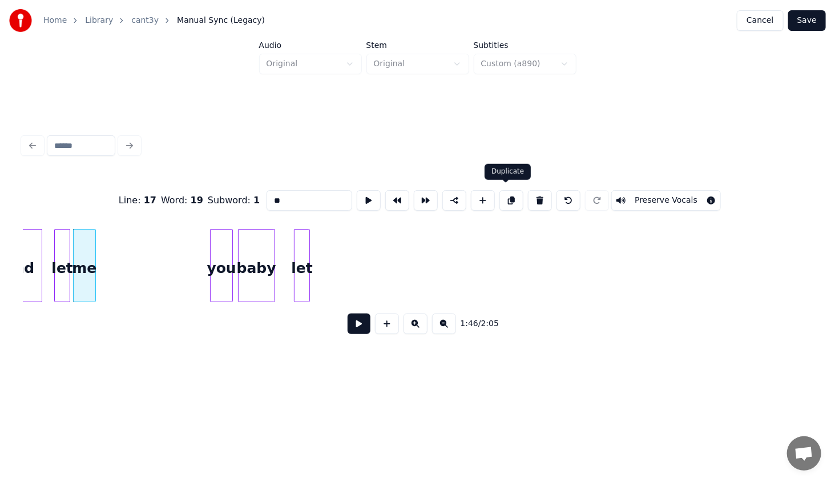
click at [504, 195] on button at bounding box center [511, 200] width 24 height 21
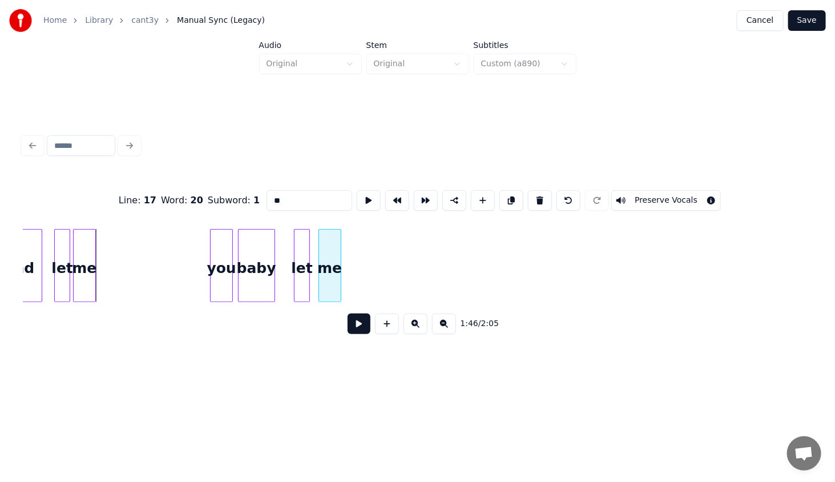
click at [333, 260] on div "me" at bounding box center [330, 268] width 22 height 78
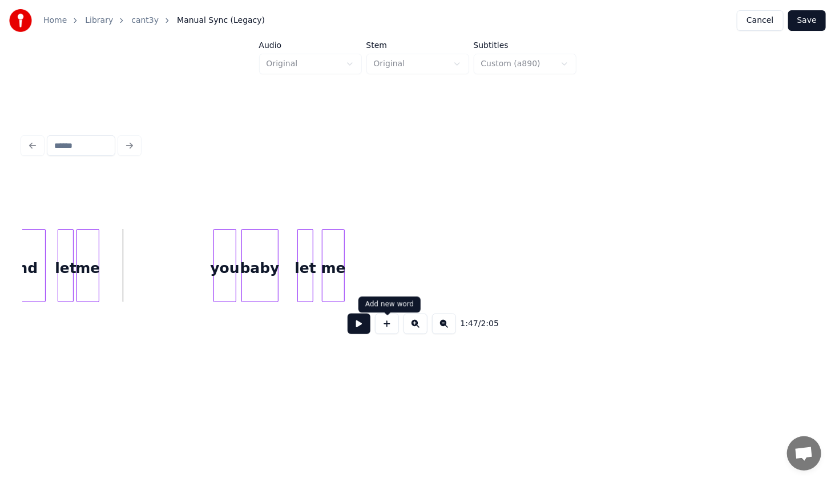
click at [393, 329] on button at bounding box center [387, 323] width 24 height 21
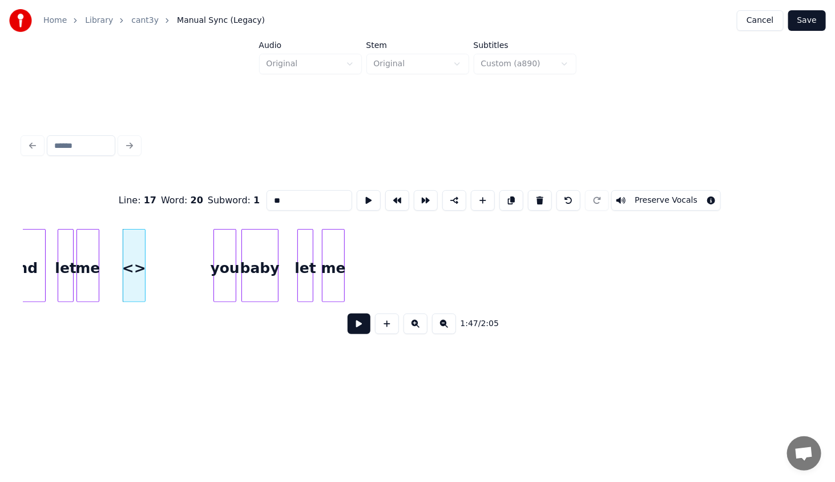
drag, startPoint x: 290, startPoint y: 197, endPoint x: 231, endPoint y: 201, distance: 59.5
click at [231, 201] on div "Line : 17 Word : 20 Subword : 1 ** Preserve Vocals" at bounding box center [417, 200] width 789 height 57
click at [244, 321] on div "1:47 / 2:05" at bounding box center [417, 323] width 771 height 25
click at [136, 264] on div "love" at bounding box center [134, 268] width 22 height 78
drag, startPoint x: 502, startPoint y: 199, endPoint x: 496, endPoint y: 204, distance: 7.3
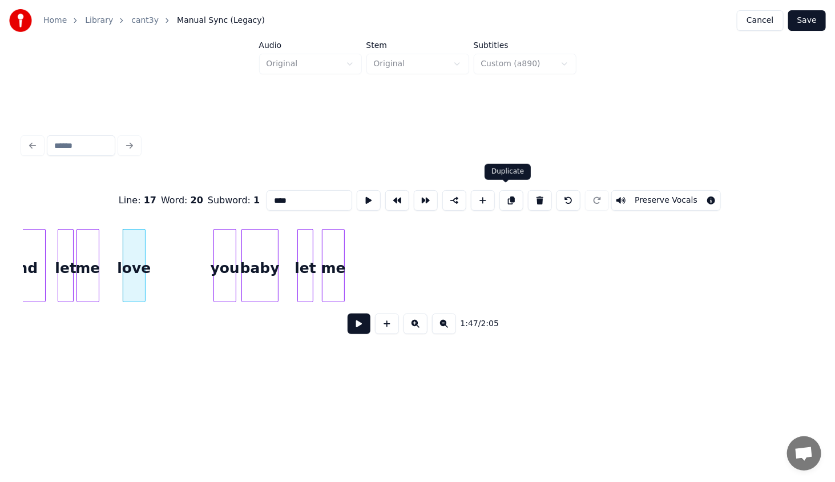
click at [503, 199] on button at bounding box center [511, 200] width 24 height 21
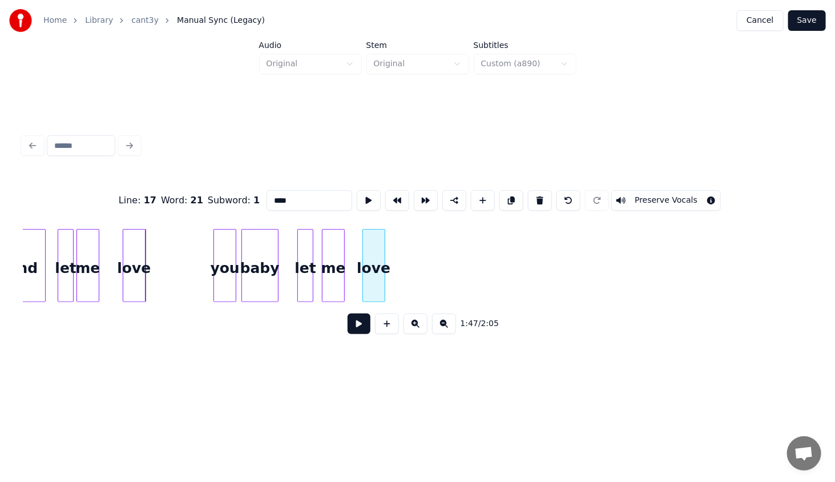
click at [374, 272] on div "love" at bounding box center [374, 268] width 22 height 78
click at [225, 278] on div "you" at bounding box center [225, 268] width 22 height 78
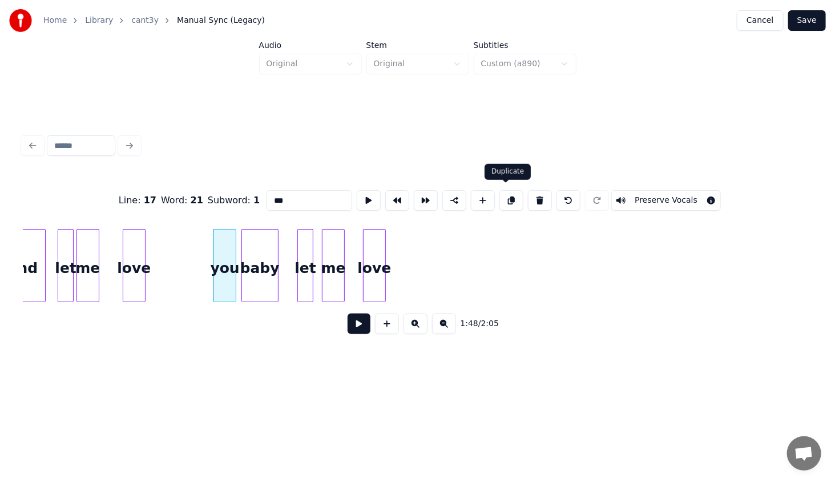
drag, startPoint x: 508, startPoint y: 197, endPoint x: 496, endPoint y: 201, distance: 12.8
click at [507, 197] on button at bounding box center [511, 200] width 24 height 21
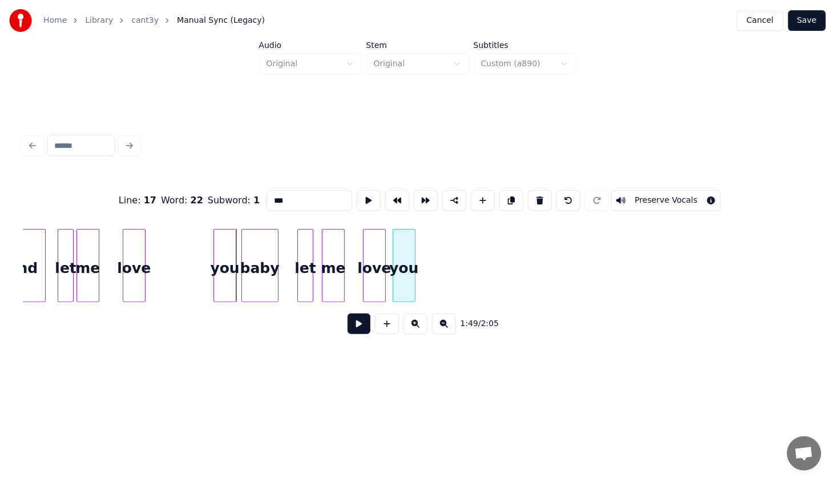
click at [407, 269] on div "you" at bounding box center [404, 268] width 22 height 78
click at [249, 269] on div "baby" at bounding box center [260, 268] width 36 height 78
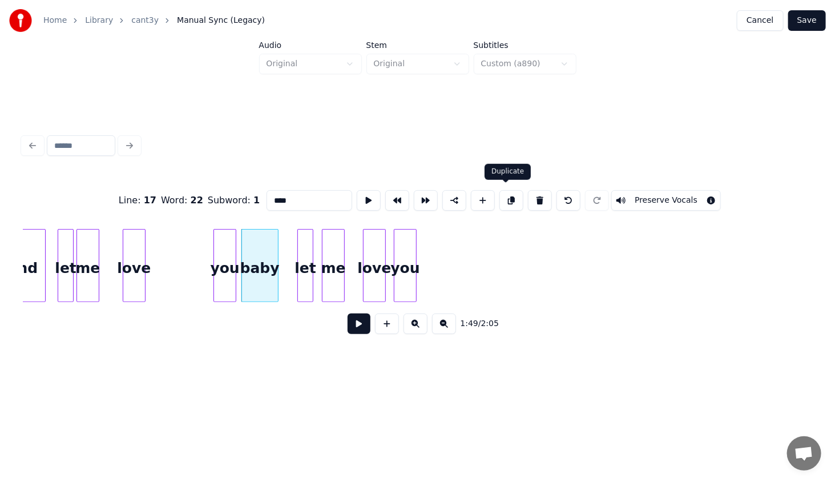
click at [511, 197] on button at bounding box center [511, 200] width 24 height 21
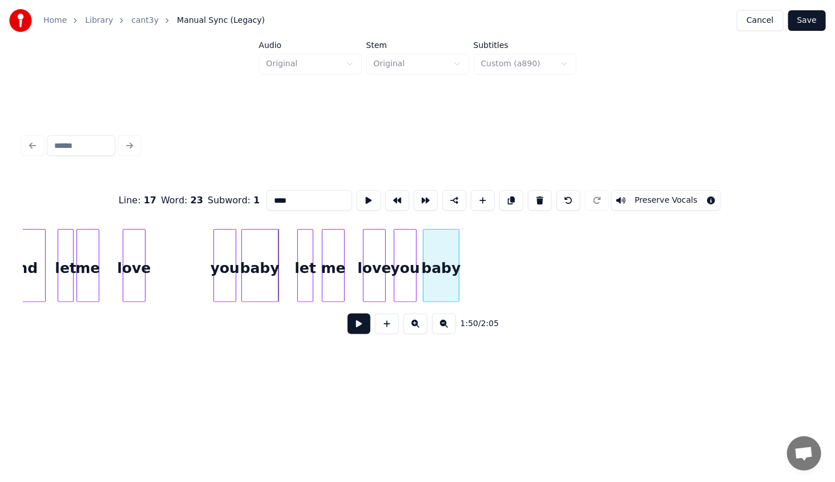
click at [441, 281] on div "baby" at bounding box center [441, 268] width 36 height 78
click at [302, 264] on div "let" at bounding box center [305, 268] width 15 height 78
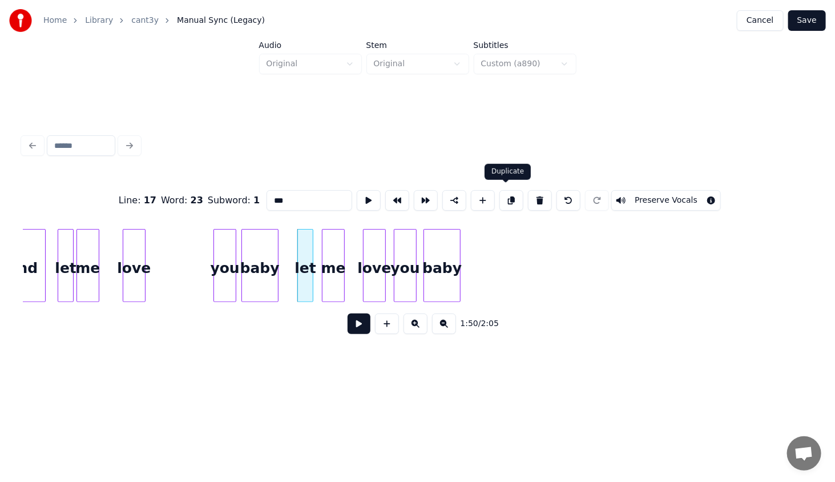
click at [499, 194] on button at bounding box center [511, 200] width 24 height 21
click at [471, 298] on div "baby you me let and let me love love you baby let" at bounding box center [417, 265] width 789 height 73
click at [340, 277] on div "me" at bounding box center [333, 268] width 22 height 78
click at [506, 198] on button at bounding box center [511, 200] width 24 height 21
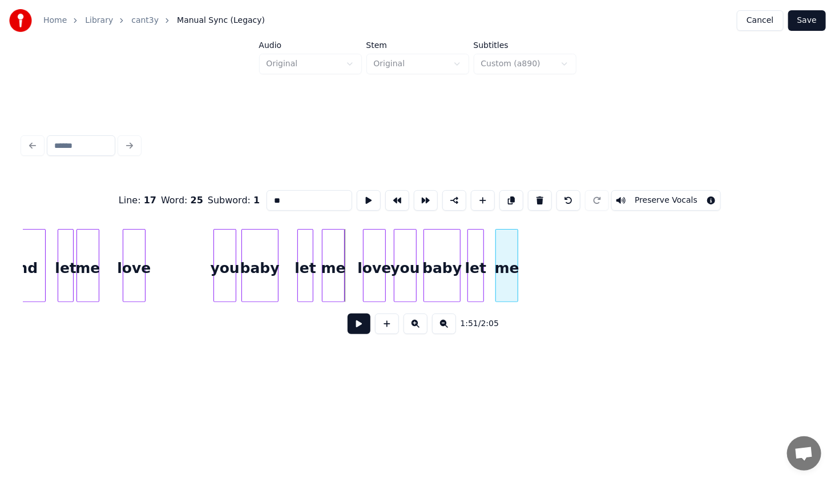
click at [505, 282] on div "me" at bounding box center [507, 268] width 22 height 78
click at [135, 269] on div "love" at bounding box center [134, 268] width 22 height 78
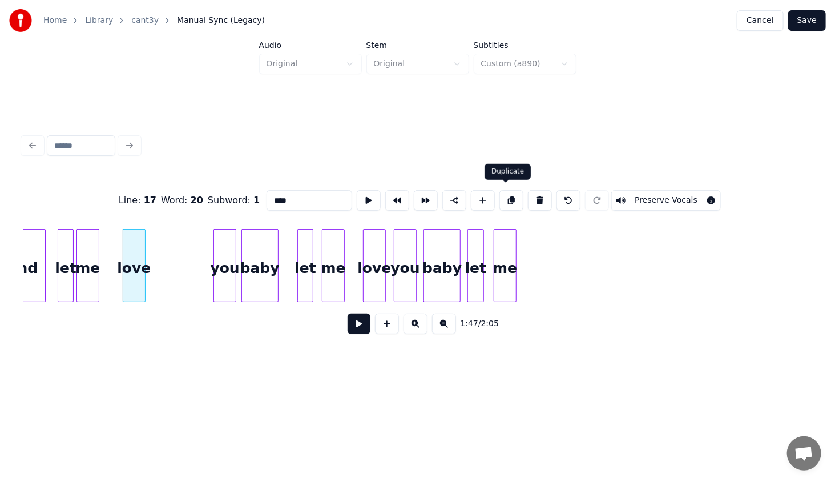
drag, startPoint x: 508, startPoint y: 197, endPoint x: 375, endPoint y: 233, distance: 137.2
click at [508, 197] on button at bounding box center [511, 200] width 24 height 21
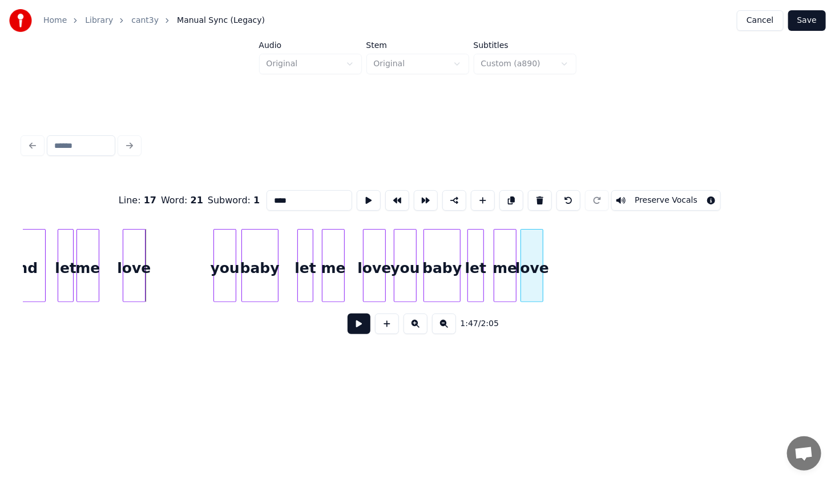
click at [542, 302] on div "baby you me let and let me love love you baby let me love" at bounding box center [417, 265] width 789 height 73
click at [222, 259] on div "you" at bounding box center [225, 268] width 22 height 78
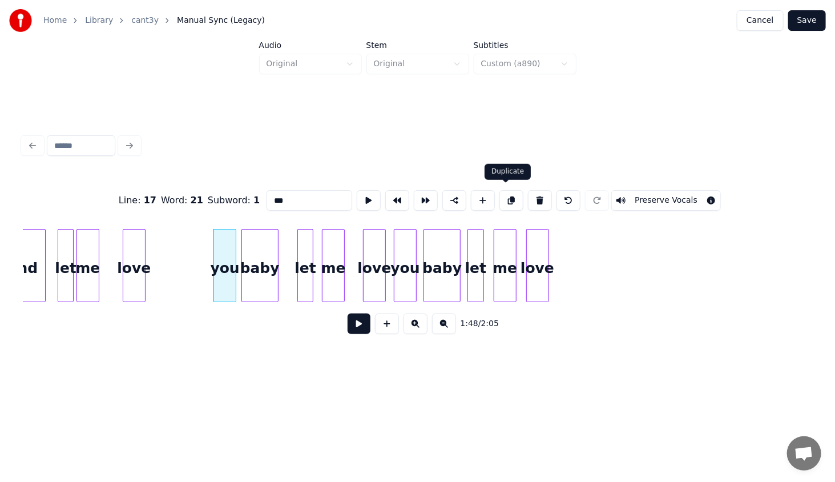
click at [500, 199] on button at bounding box center [511, 200] width 24 height 21
click at [242, 264] on div at bounding box center [243, 265] width 3 height 72
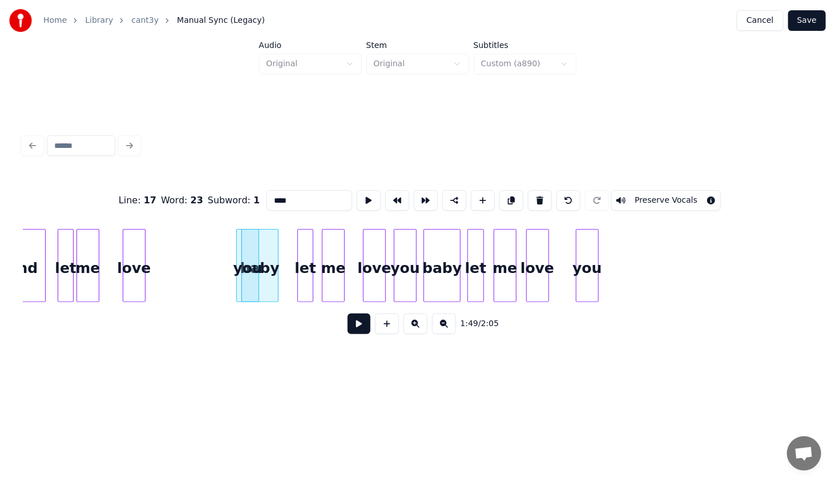
click at [583, 256] on div "you" at bounding box center [587, 268] width 22 height 78
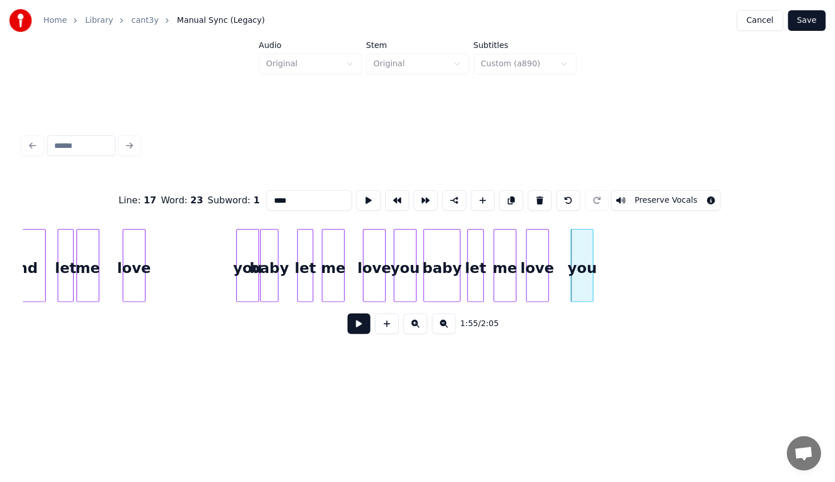
click at [264, 286] on div at bounding box center [262, 265] width 3 height 72
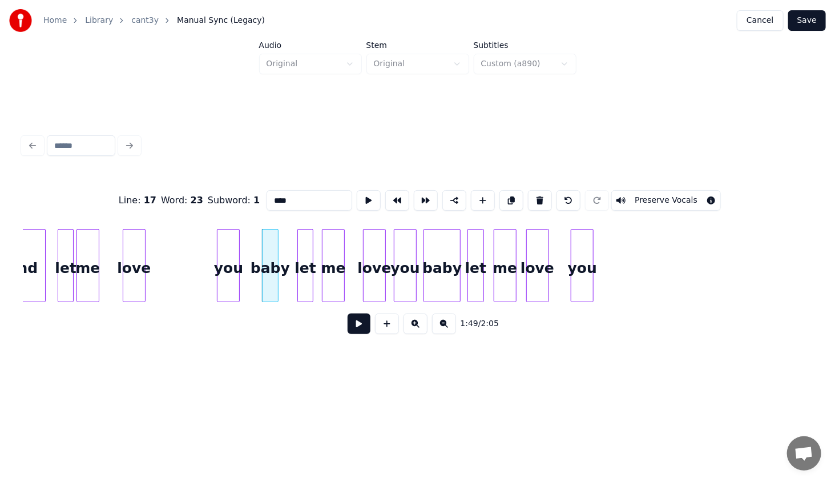
click at [229, 283] on div "you" at bounding box center [228, 268] width 22 height 78
click at [251, 284] on div at bounding box center [252, 265] width 3 height 72
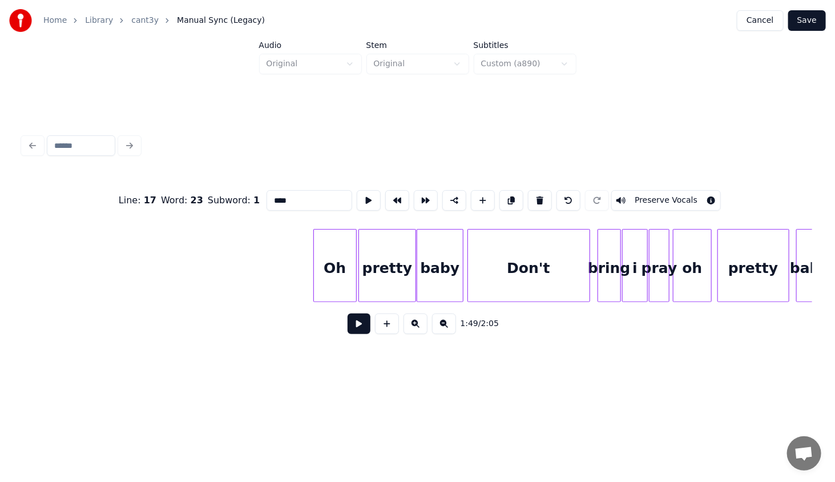
scroll to position [0, 4891]
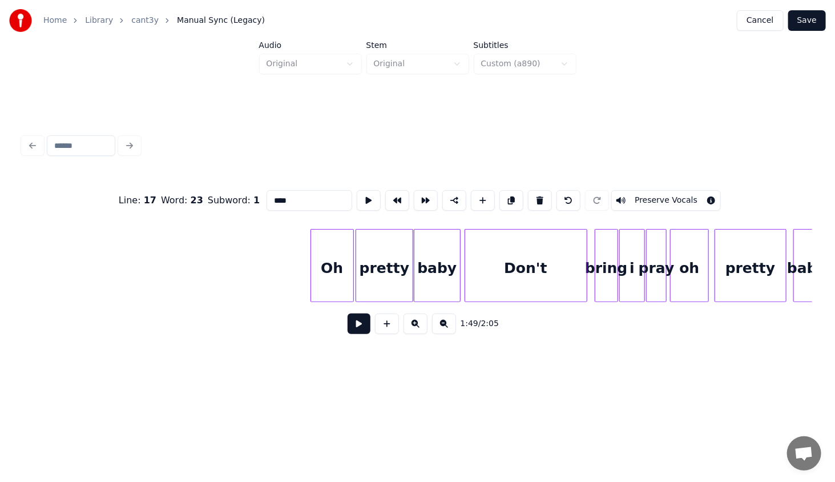
click at [336, 269] on div "Oh" at bounding box center [332, 268] width 42 height 78
type input "**"
click at [364, 326] on button at bounding box center [359, 323] width 23 height 21
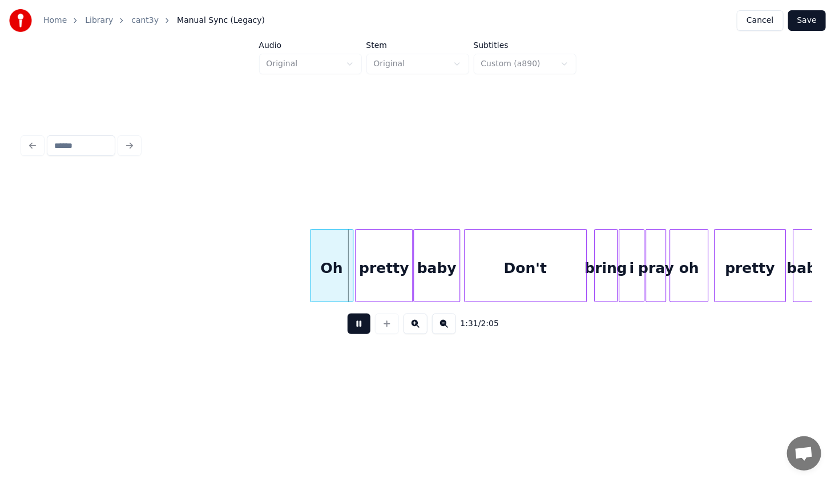
click at [362, 326] on button at bounding box center [359, 323] width 23 height 21
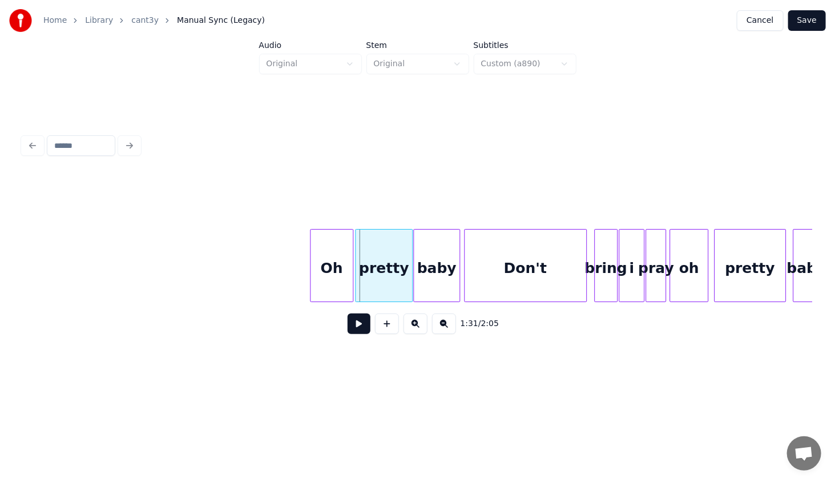
click at [313, 266] on div at bounding box center [312, 265] width 3 height 72
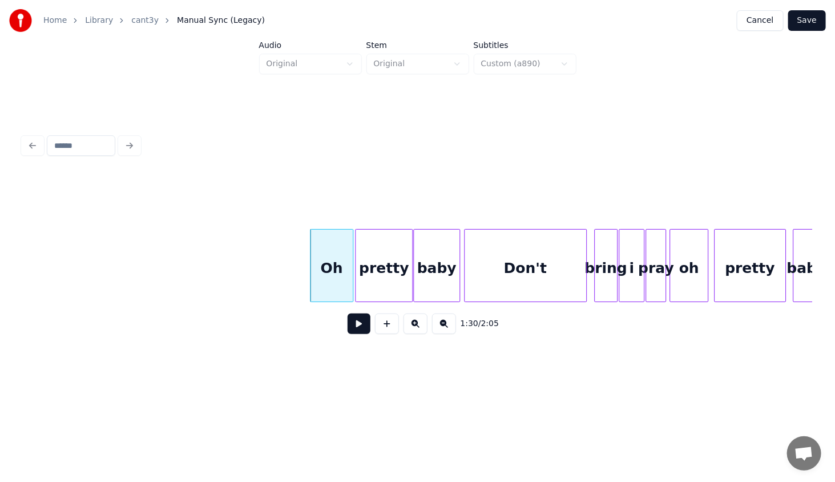
click at [359, 327] on button at bounding box center [359, 323] width 23 height 21
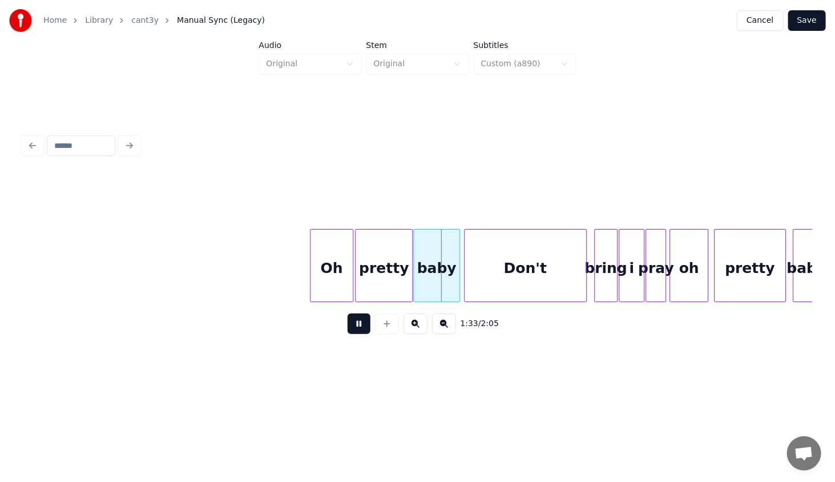
drag, startPoint x: 358, startPoint y: 326, endPoint x: 415, endPoint y: 274, distance: 78.0
click at [358, 326] on button at bounding box center [359, 323] width 23 height 21
click at [531, 273] on div at bounding box center [531, 265] width 3 height 72
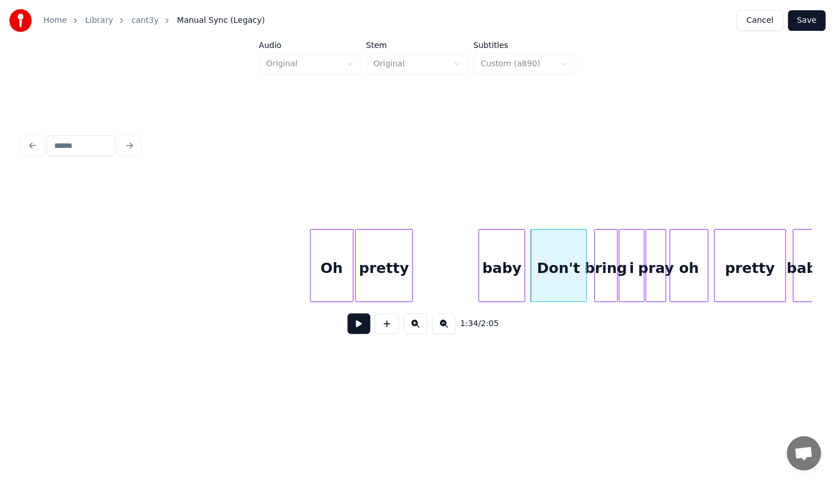
click at [496, 277] on div "baby" at bounding box center [502, 268] width 46 height 78
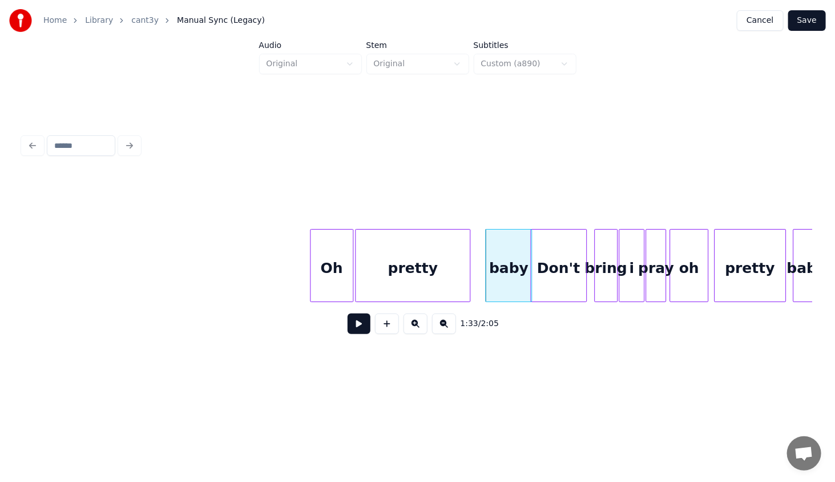
click at [467, 272] on div at bounding box center [468, 265] width 3 height 72
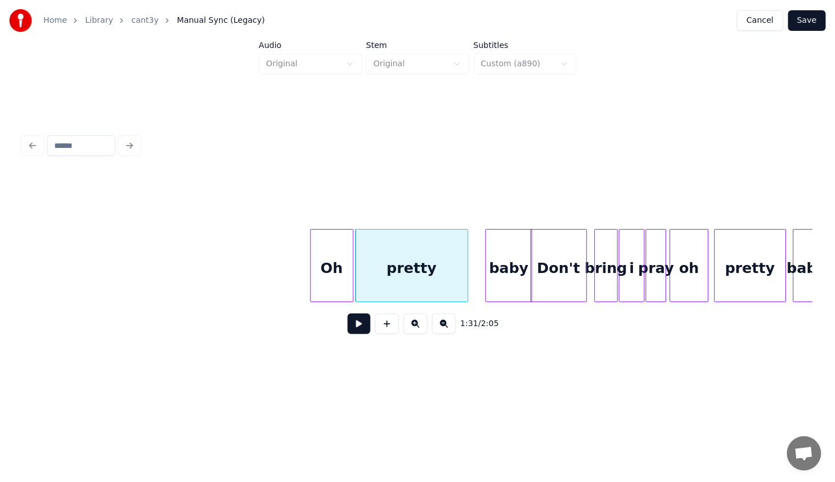
click at [326, 284] on div "Oh" at bounding box center [332, 268] width 42 height 78
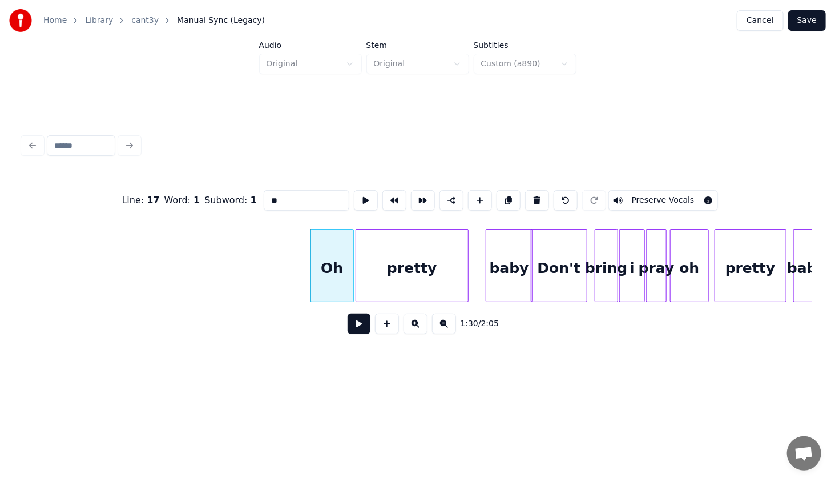
click at [362, 328] on button at bounding box center [359, 323] width 23 height 21
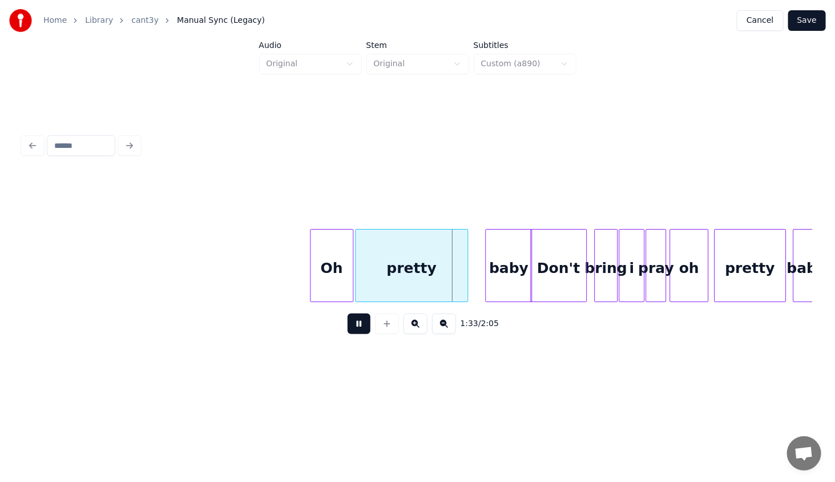
click at [361, 327] on button at bounding box center [359, 323] width 23 height 21
click at [450, 276] on div at bounding box center [448, 265] width 3 height 72
click at [474, 275] on div "baby" at bounding box center [480, 268] width 46 height 78
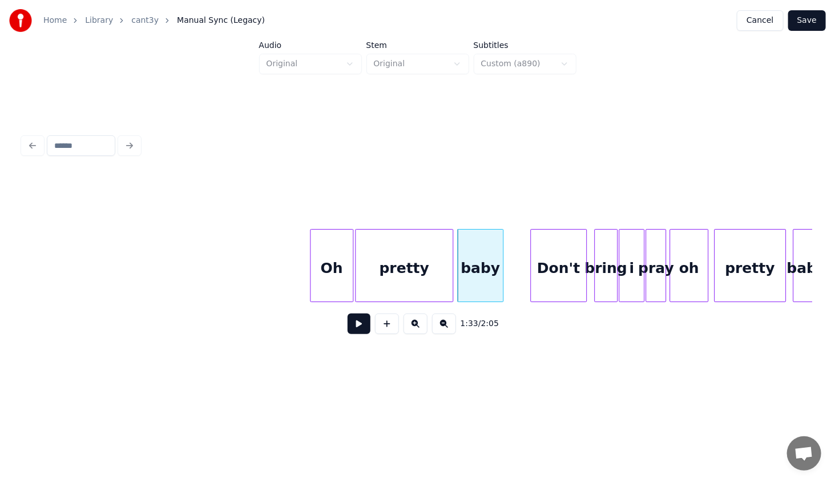
click at [338, 286] on div "Oh" at bounding box center [332, 268] width 42 height 78
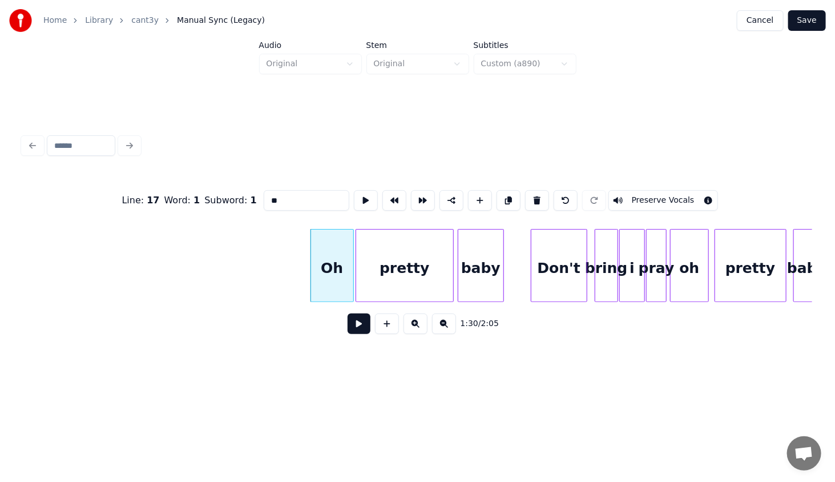
click at [362, 330] on button at bounding box center [359, 323] width 23 height 21
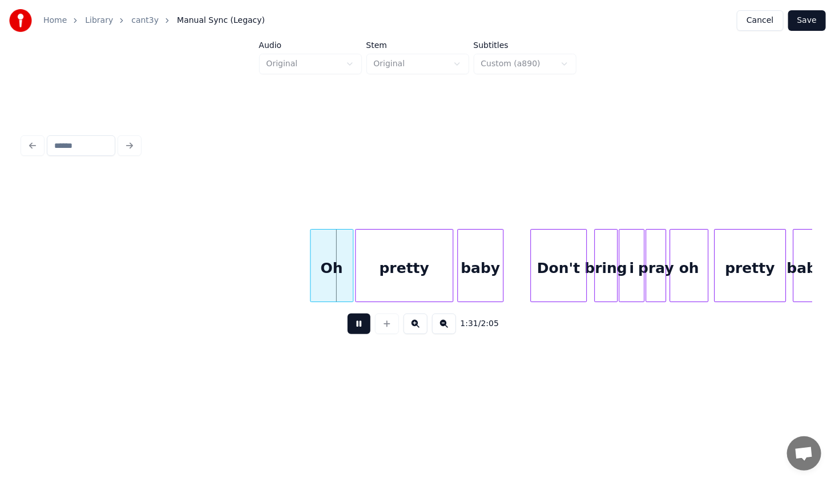
click at [361, 329] on button at bounding box center [359, 323] width 23 height 21
click at [341, 280] on div "Oh" at bounding box center [332, 268] width 42 height 78
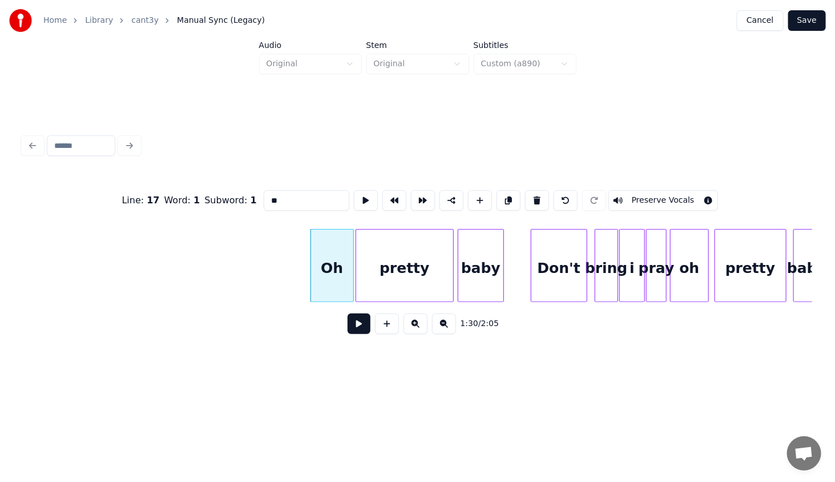
click at [362, 322] on button at bounding box center [359, 323] width 23 height 21
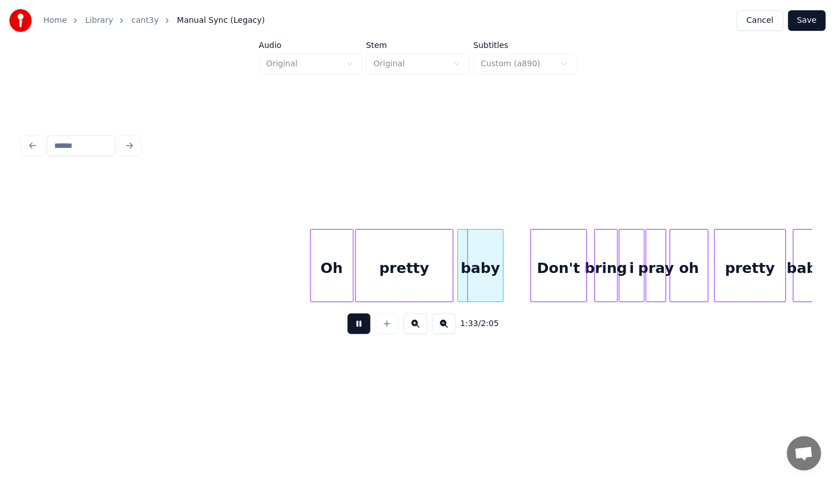
click at [361, 323] on button at bounding box center [359, 323] width 23 height 21
click at [475, 288] on div "baby" at bounding box center [486, 268] width 46 height 78
click at [356, 329] on button at bounding box center [359, 323] width 23 height 21
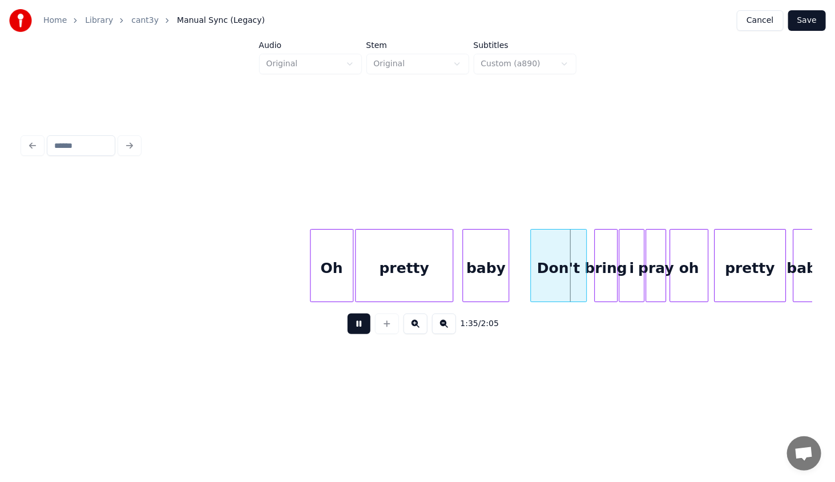
click at [356, 329] on button at bounding box center [359, 323] width 23 height 21
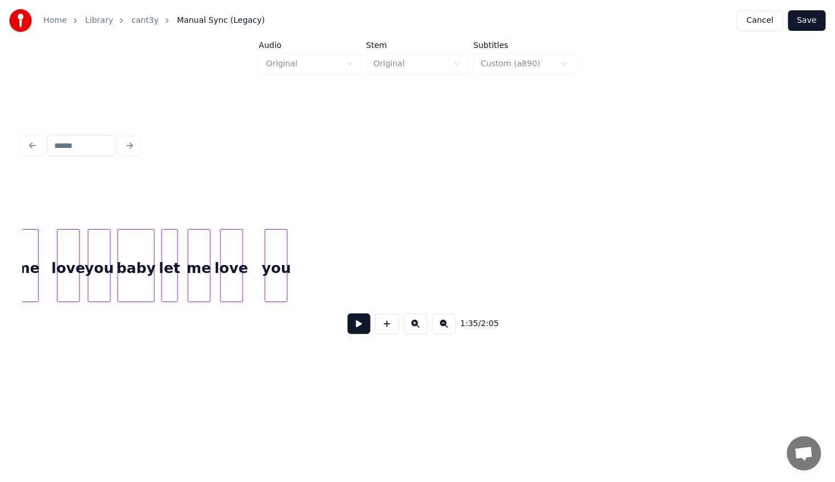
scroll to position [0, 6354]
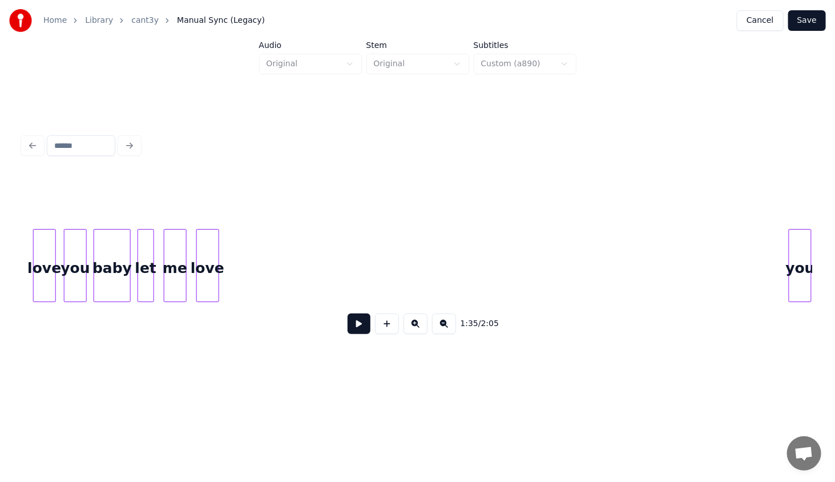
click at [834, 228] on div "Home Library cant3y Manual Sync (Legacy) Cancel Save Audio Original Stem Origin…" at bounding box center [417, 190] width 835 height 381
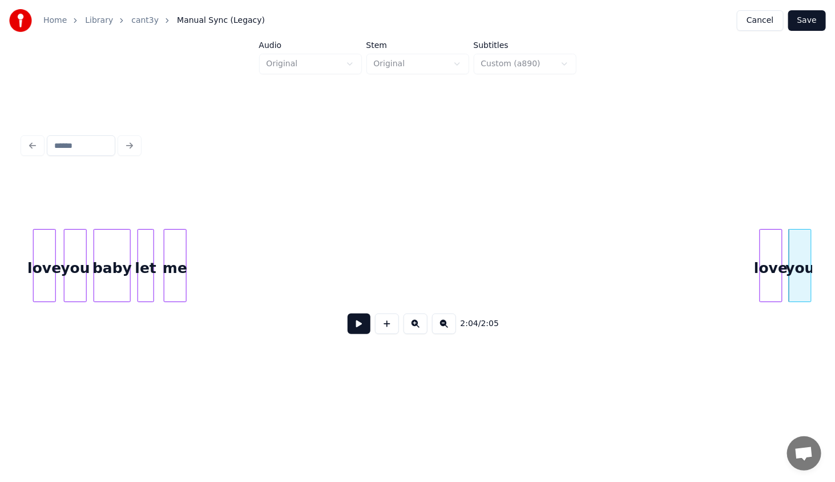
click at [764, 217] on div "2:04 / 2:05" at bounding box center [417, 258] width 789 height 173
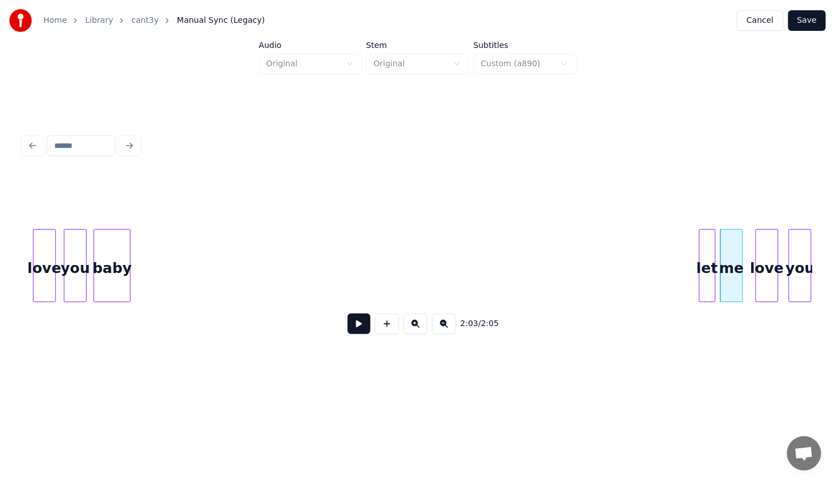
click at [705, 245] on div "let" at bounding box center [707, 268] width 15 height 78
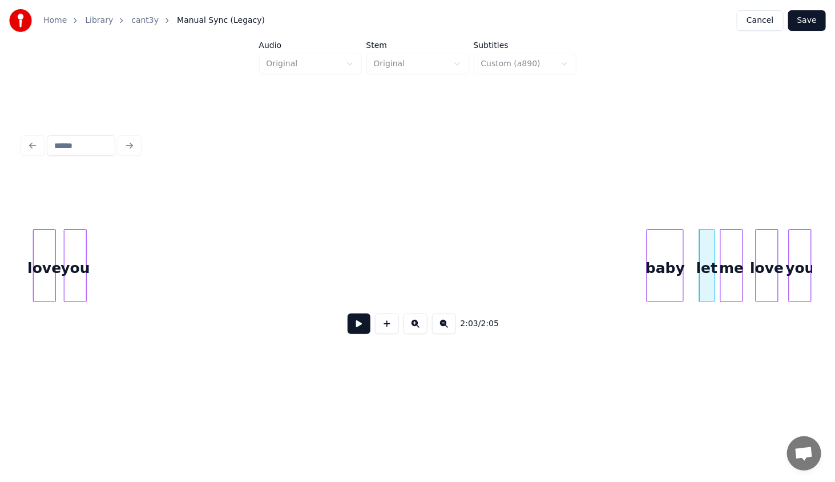
click at [666, 243] on div "baby" at bounding box center [665, 268] width 36 height 78
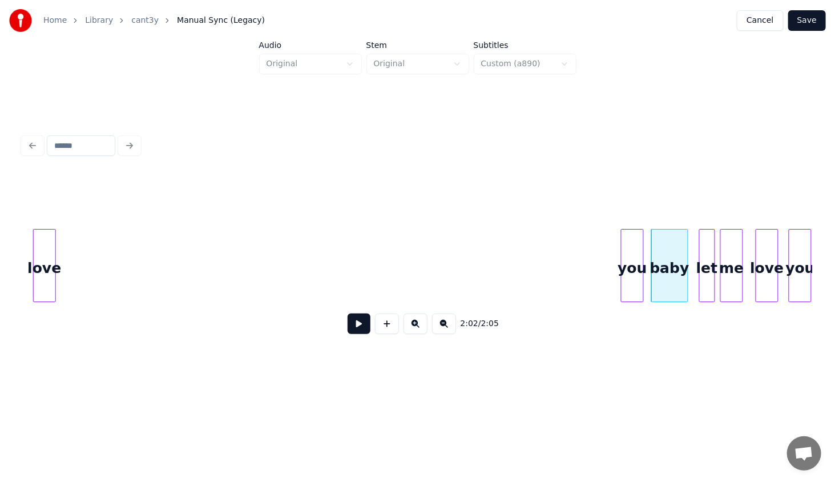
click at [630, 229] on div "you" at bounding box center [632, 268] width 22 height 78
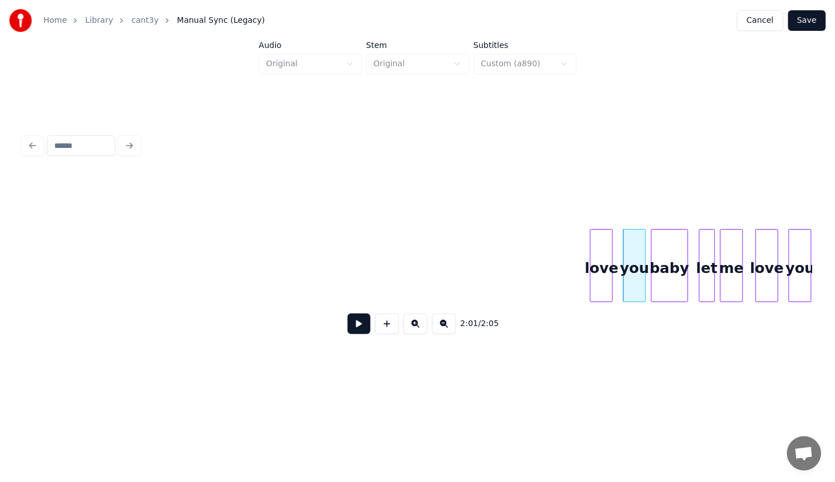
click at [601, 224] on div "2:01 / 2:05" at bounding box center [417, 258] width 789 height 173
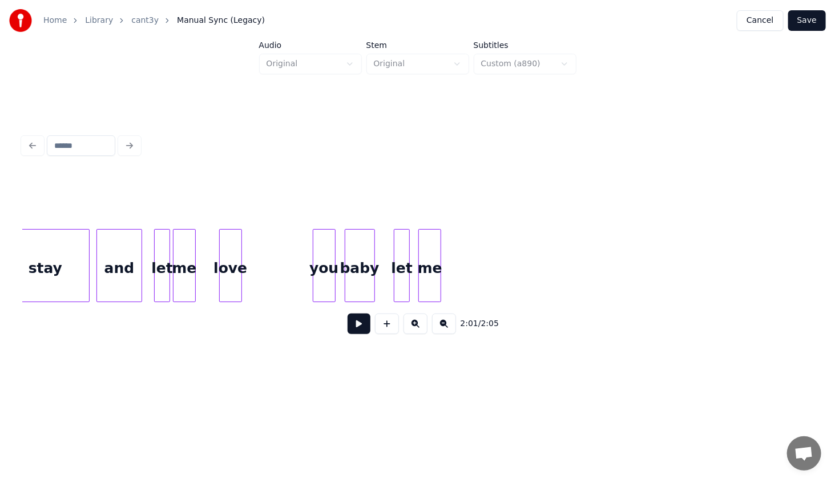
scroll to position [0, 5940]
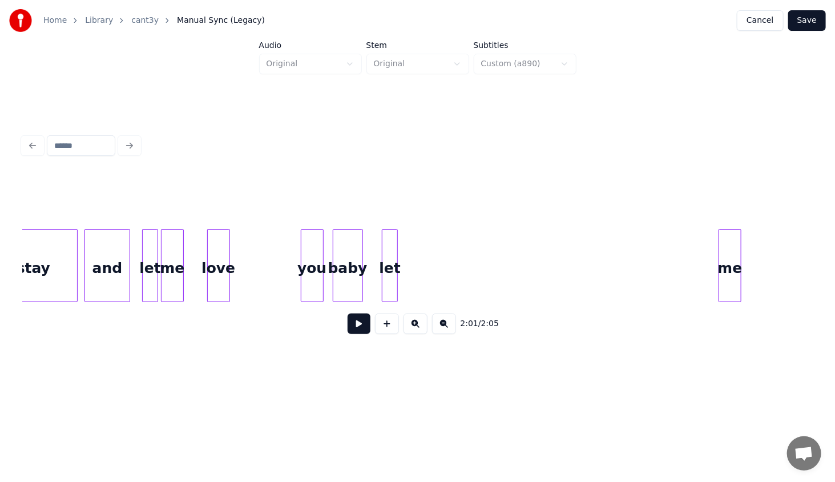
click at [727, 244] on div "me" at bounding box center [730, 268] width 22 height 78
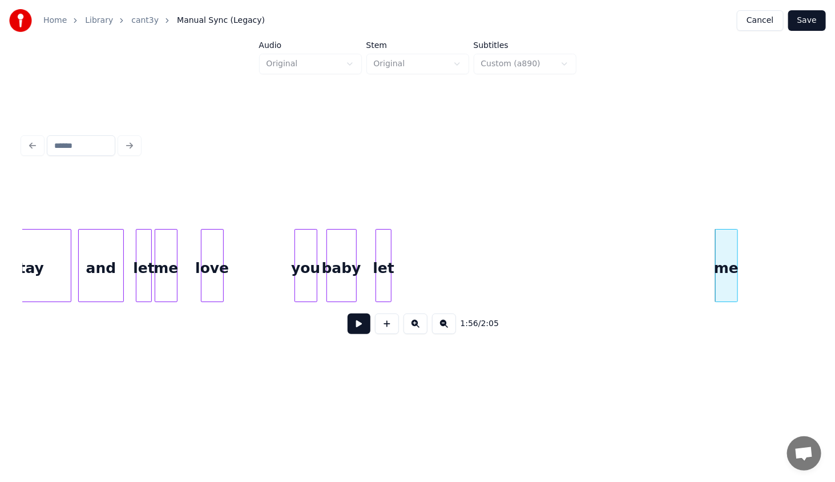
click at [439, 333] on button at bounding box center [444, 323] width 24 height 21
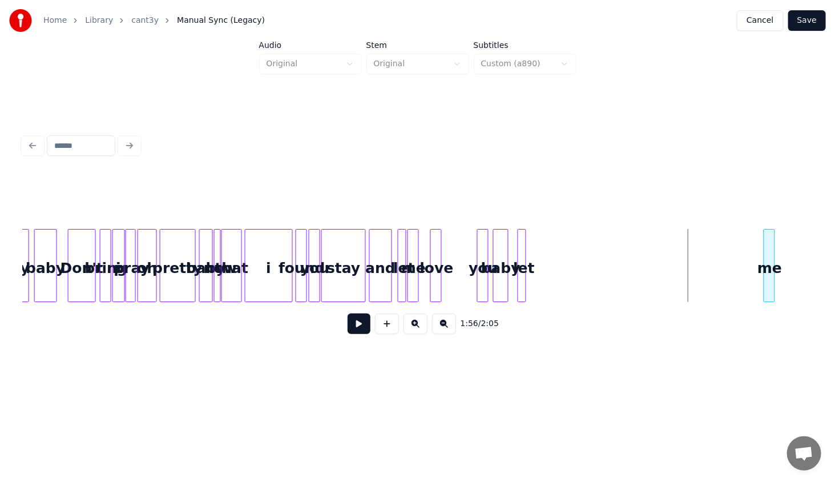
scroll to position [0, 2655]
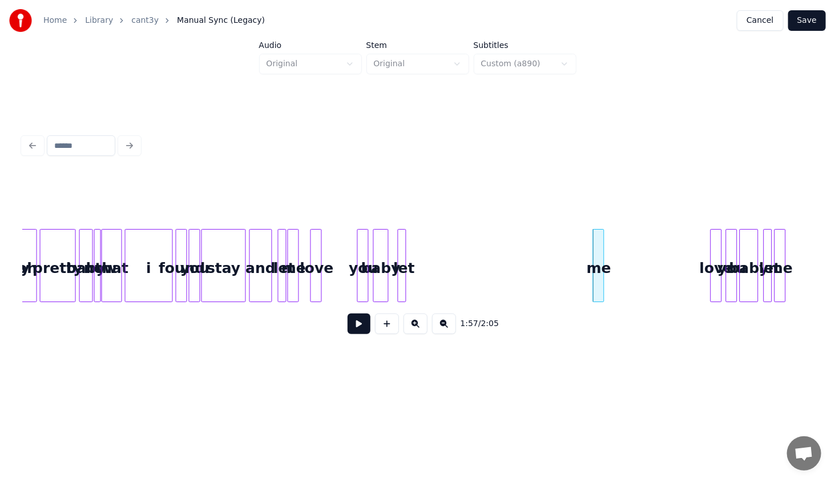
scroll to position [0, 2789]
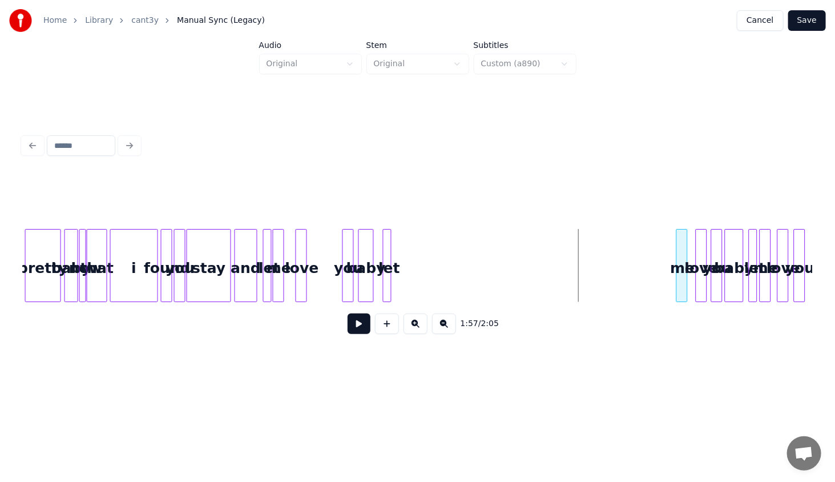
click at [681, 264] on div "me" at bounding box center [682, 268] width 11 height 78
click at [670, 248] on div "let" at bounding box center [670, 268] width 11 height 78
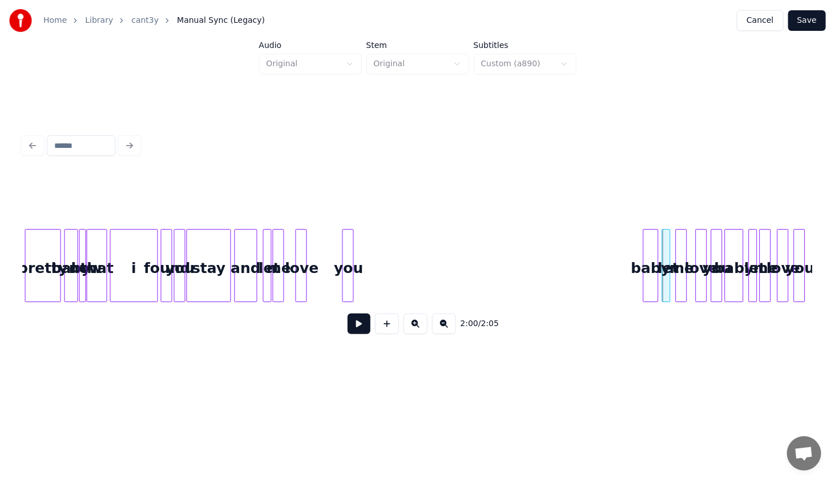
click at [649, 259] on div "baby" at bounding box center [651, 268] width 14 height 78
click at [630, 262] on div "you" at bounding box center [630, 268] width 11 height 78
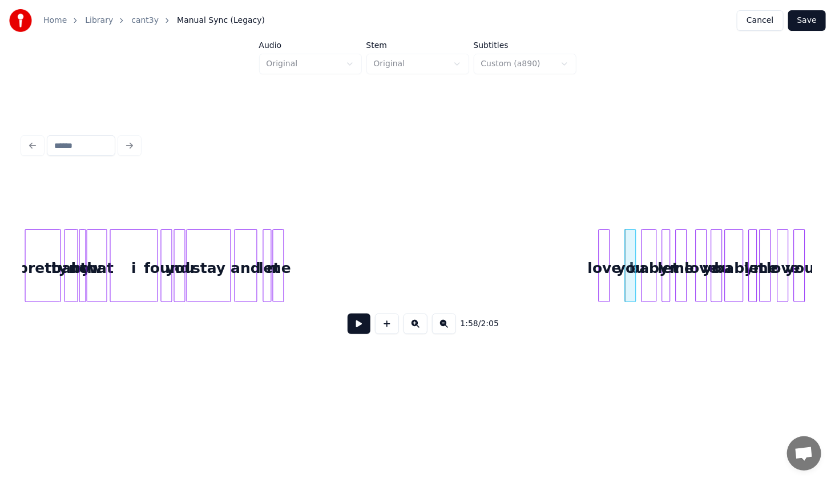
click at [603, 266] on div "love" at bounding box center [604, 268] width 11 height 78
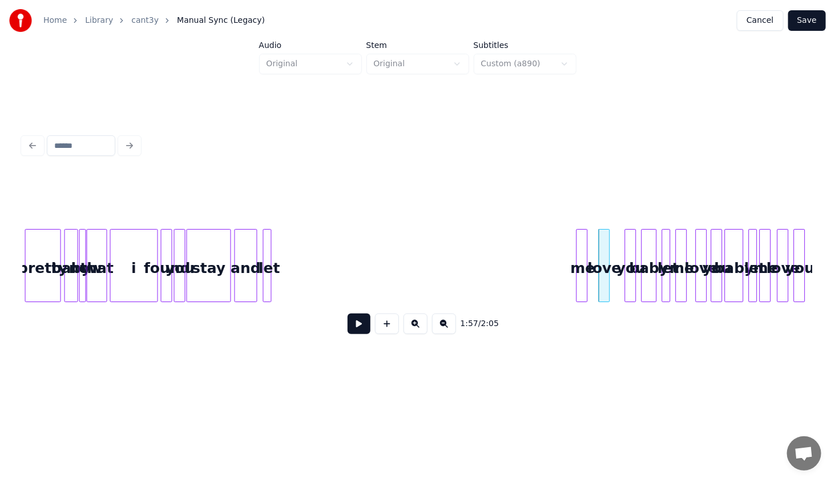
click at [581, 259] on div "me" at bounding box center [582, 268] width 11 height 78
click at [568, 249] on div "let" at bounding box center [566, 268] width 11 height 78
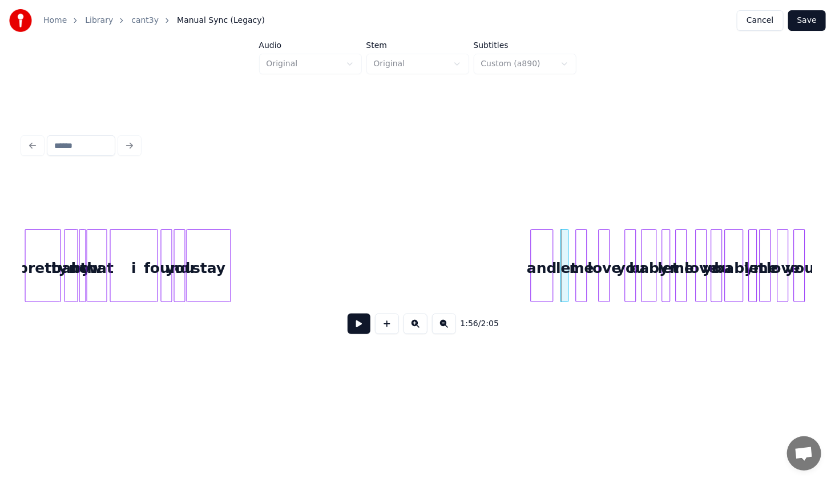
click at [538, 245] on div "and" at bounding box center [542, 268] width 22 height 78
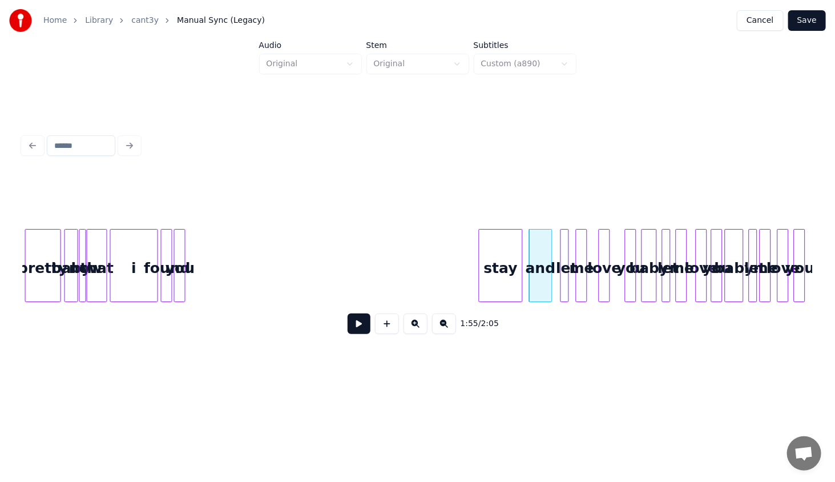
click at [502, 257] on div "stay" at bounding box center [500, 268] width 43 height 78
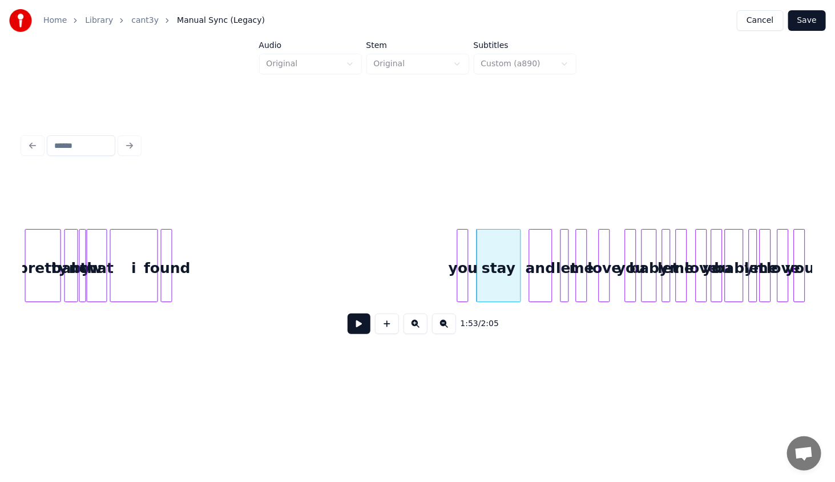
click at [465, 248] on div "you" at bounding box center [463, 268] width 11 height 78
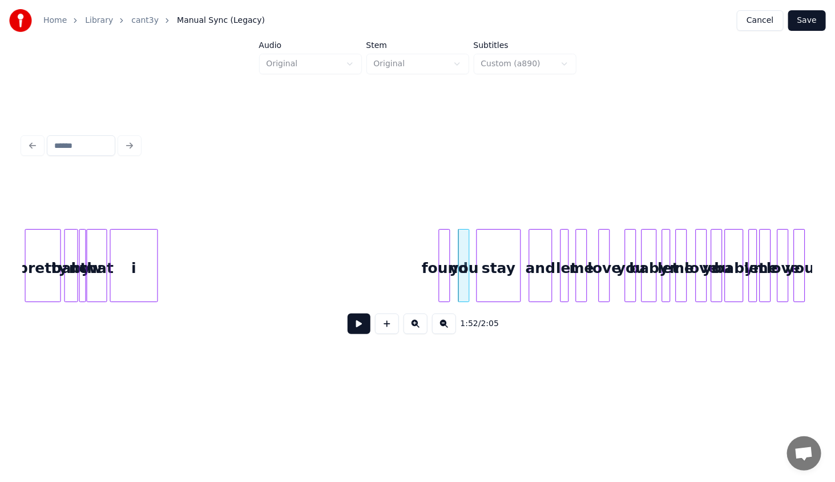
click at [442, 229] on div "found" at bounding box center [444, 268] width 11 height 78
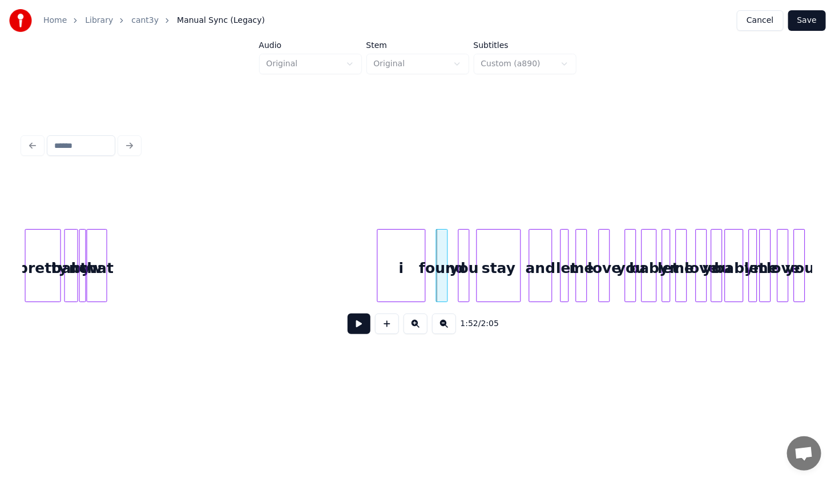
click at [401, 229] on div "i" at bounding box center [401, 268] width 47 height 78
click at [410, 327] on button at bounding box center [415, 323] width 24 height 21
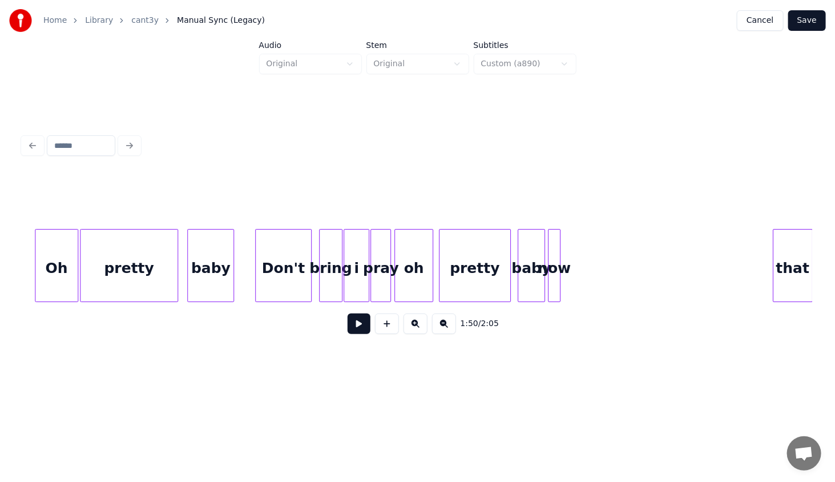
scroll to position [0, 5169]
click at [807, 261] on div "that" at bounding box center [789, 268] width 39 height 78
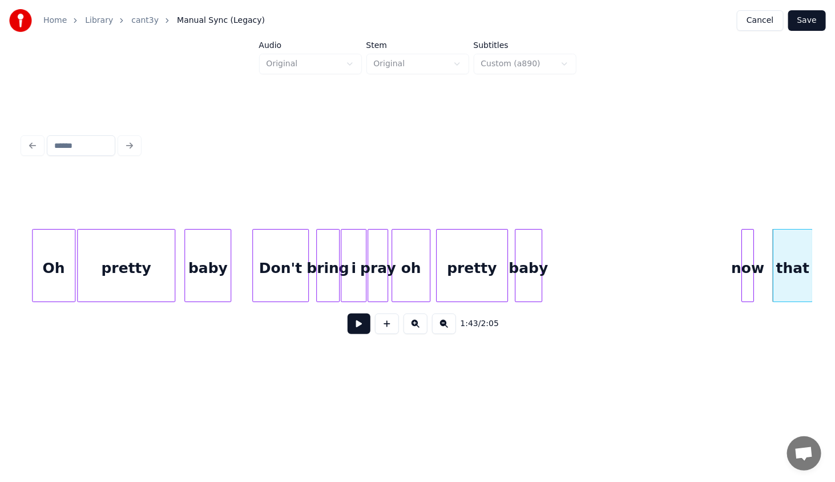
click at [754, 250] on div "now" at bounding box center [748, 268] width 12 height 78
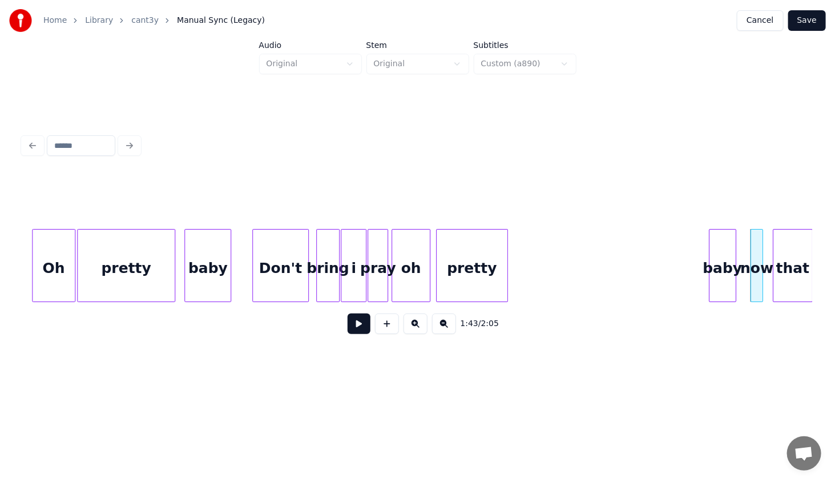
click at [728, 249] on div "baby" at bounding box center [722, 268] width 26 height 78
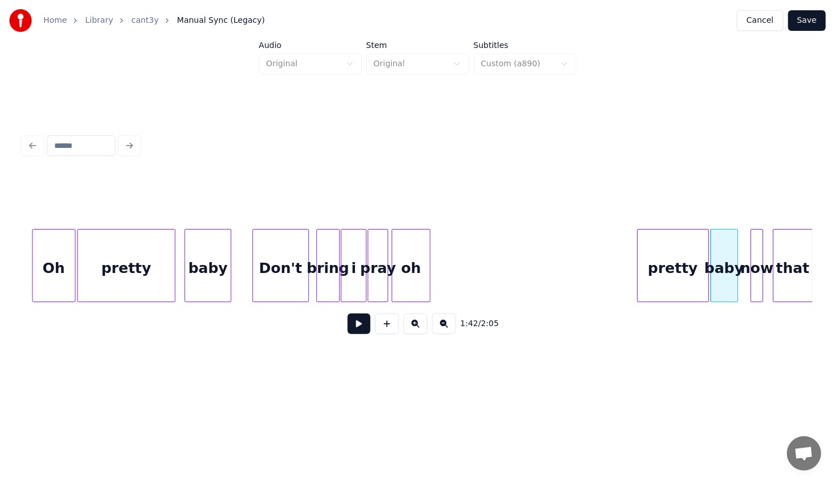
click at [680, 237] on div "pretty" at bounding box center [672, 268] width 71 height 78
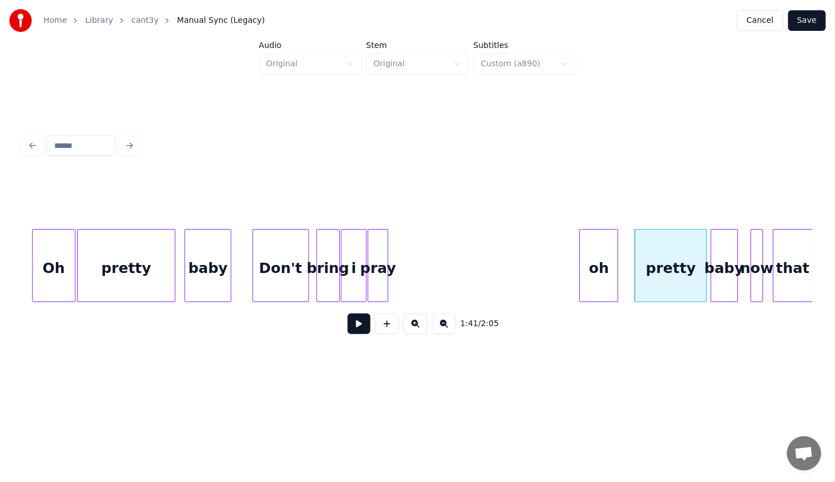
click at [591, 253] on div "oh" at bounding box center [599, 268] width 38 height 78
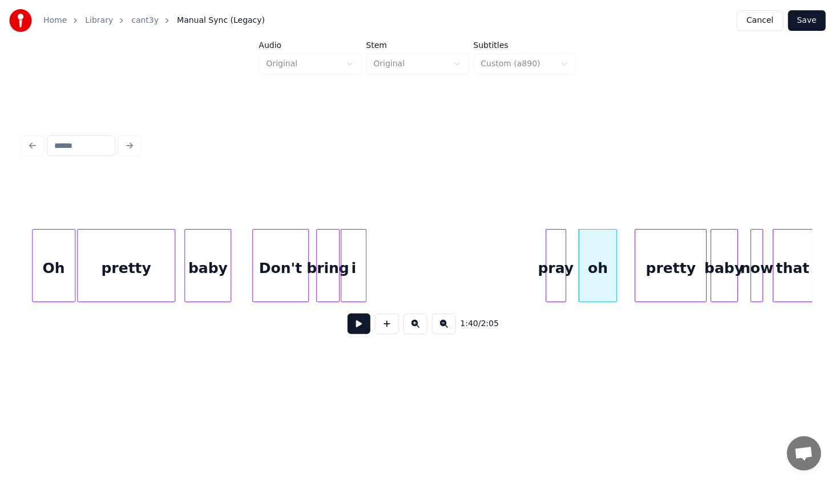
click at [556, 234] on div "pray" at bounding box center [555, 268] width 19 height 78
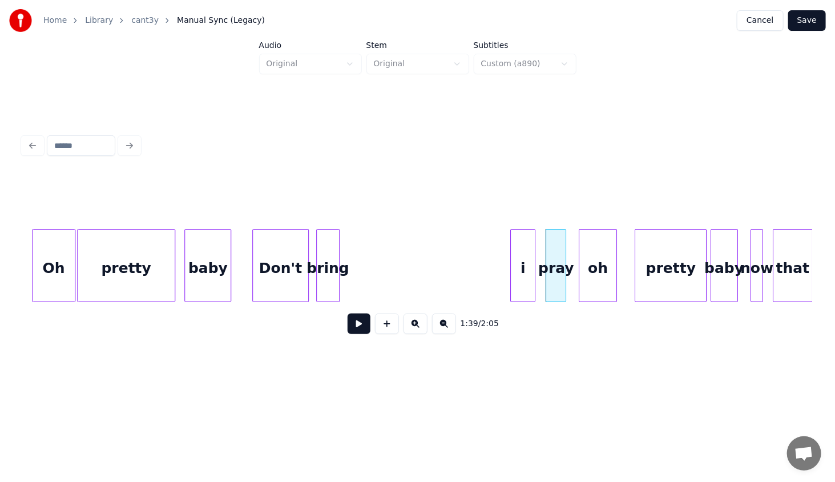
click at [523, 234] on div "i" at bounding box center [523, 268] width 24 height 78
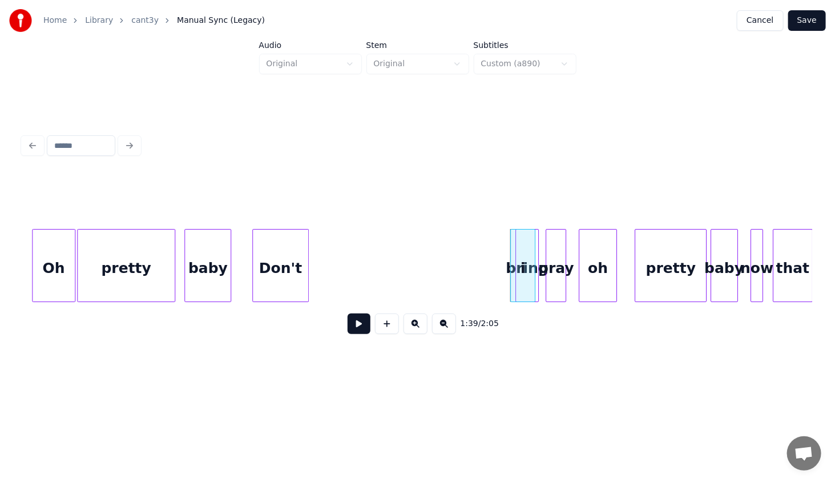
click at [148, 264] on div "pretty" at bounding box center [126, 268] width 97 height 78
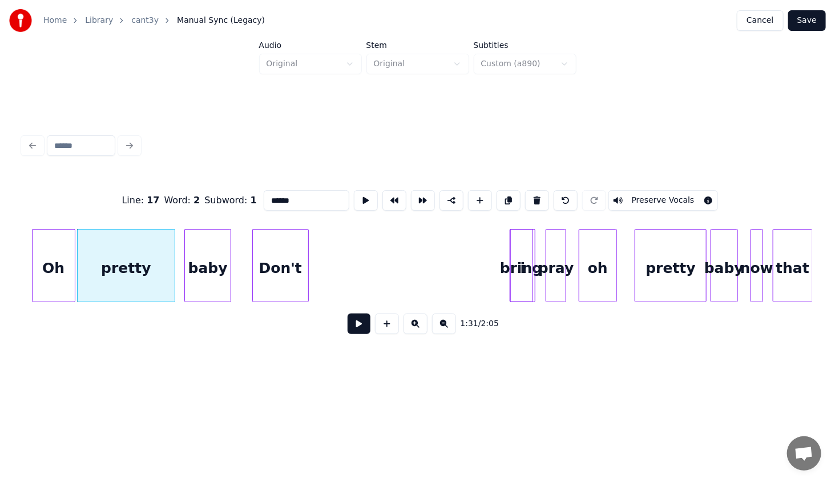
click at [361, 329] on button at bounding box center [359, 323] width 23 height 21
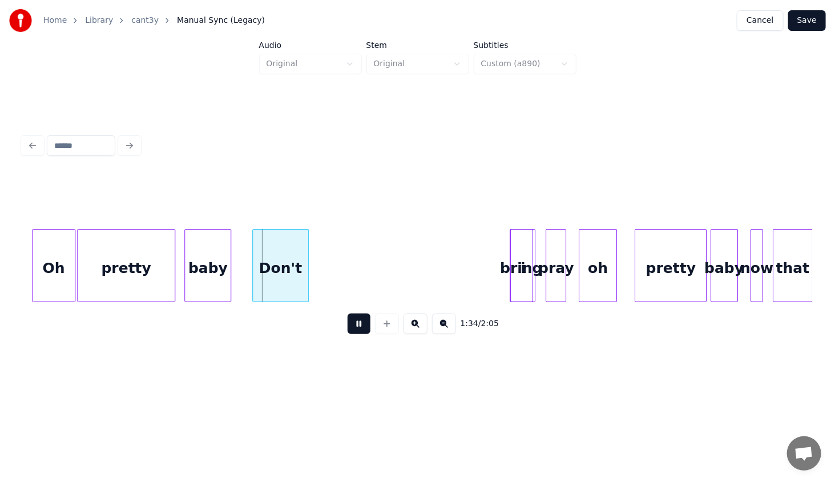
drag, startPoint x: 357, startPoint y: 324, endPoint x: 327, endPoint y: 301, distance: 37.8
click at [357, 324] on button at bounding box center [359, 323] width 23 height 21
click at [329, 265] on div "Don't" at bounding box center [307, 268] width 55 height 78
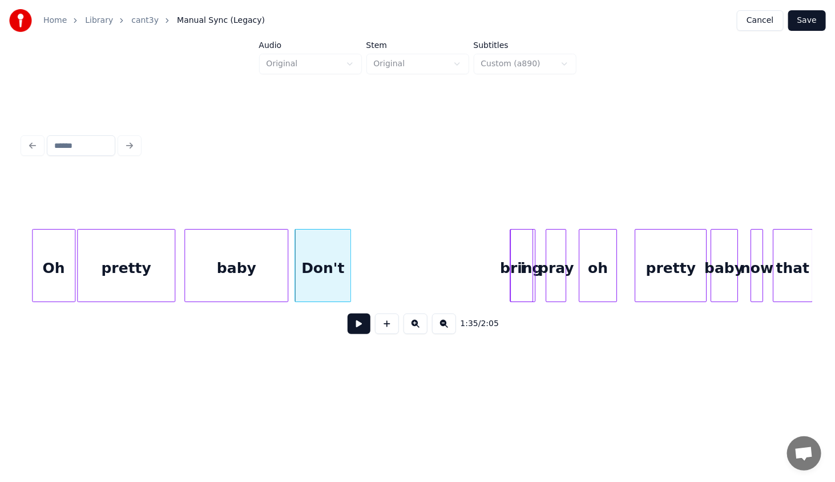
click at [285, 269] on div at bounding box center [285, 265] width 3 height 72
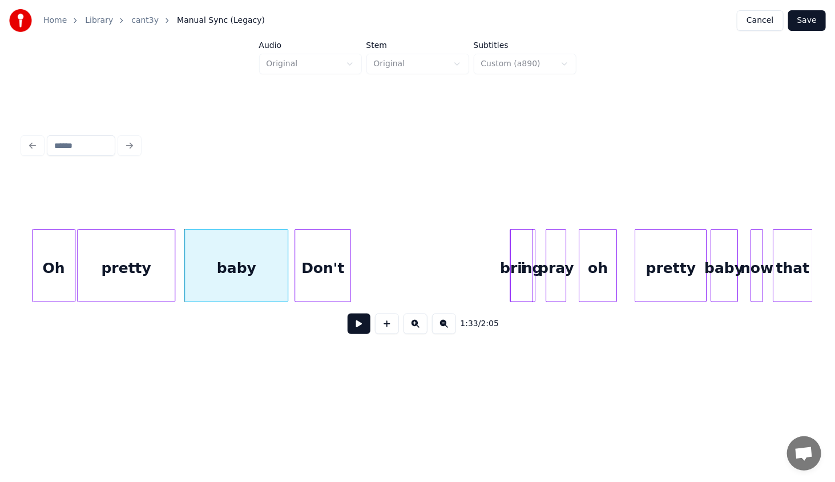
click at [123, 253] on div "pretty" at bounding box center [126, 268] width 97 height 78
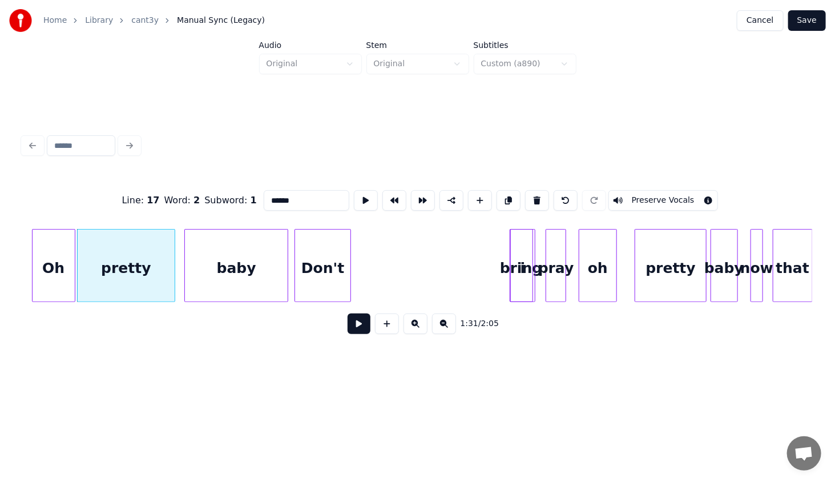
click at [357, 323] on button at bounding box center [359, 323] width 23 height 21
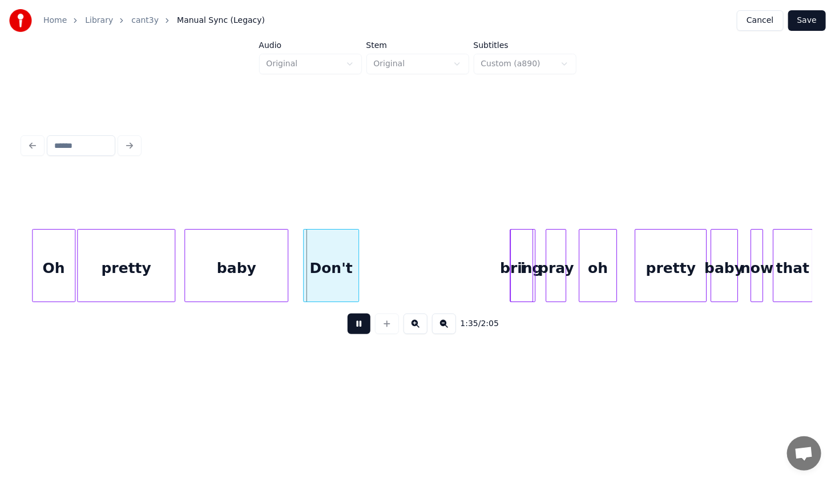
click at [346, 285] on div "Don't" at bounding box center [331, 268] width 55 height 78
click at [331, 269] on div at bounding box center [331, 265] width 3 height 72
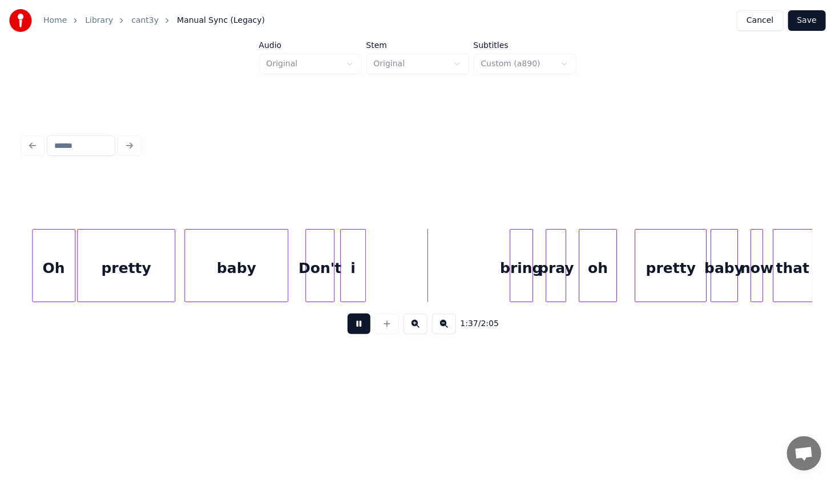
click at [350, 291] on div "i" at bounding box center [353, 268] width 24 height 78
click at [326, 276] on div "Don't" at bounding box center [319, 268] width 27 height 78
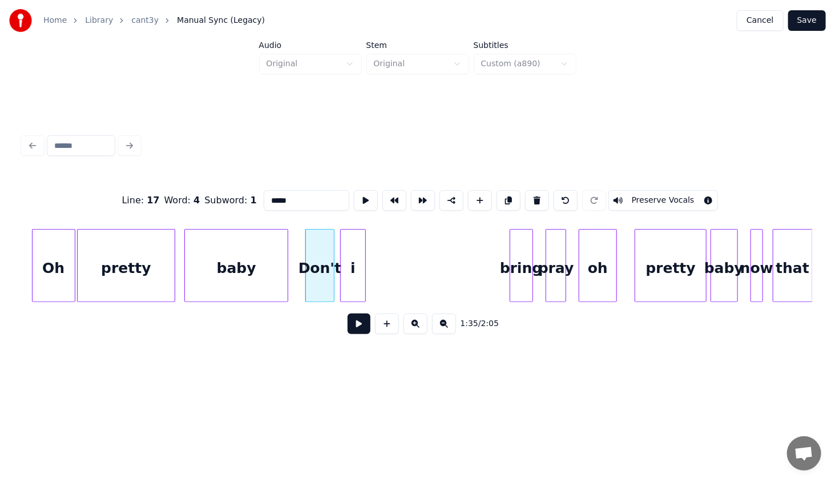
click at [320, 269] on div "Don't" at bounding box center [319, 268] width 27 height 78
click at [452, 279] on div "i" at bounding box center [445, 268] width 24 height 78
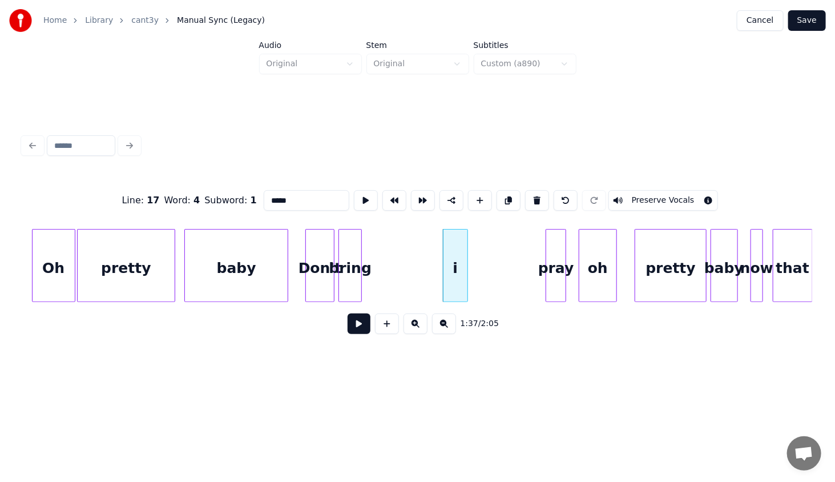
click at [349, 287] on div "bring" at bounding box center [350, 268] width 22 height 78
click at [324, 279] on div "Don't" at bounding box center [319, 268] width 27 height 78
click at [362, 324] on button at bounding box center [359, 323] width 23 height 21
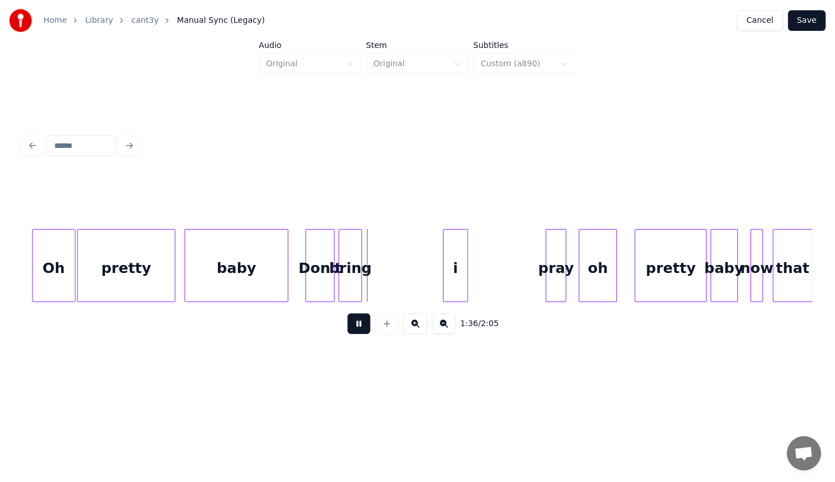
click at [362, 324] on button at bounding box center [359, 323] width 23 height 21
click at [375, 322] on button at bounding box center [387, 323] width 24 height 21
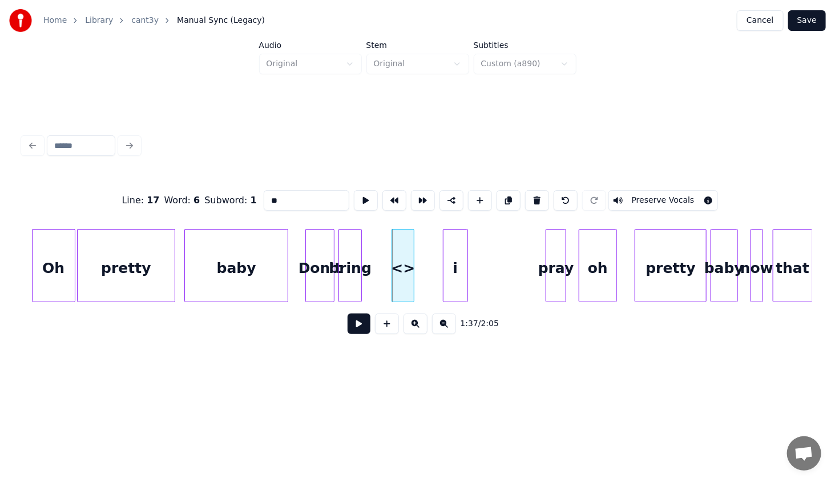
drag, startPoint x: 290, startPoint y: 196, endPoint x: 209, endPoint y: 191, distance: 81.8
click at [209, 189] on div "Line : 17 Word : 6 Subword : 1 ** Preserve Vocals" at bounding box center [417, 200] width 789 height 57
click at [379, 276] on div "me" at bounding box center [378, 268] width 22 height 78
click at [312, 283] on div "Don't" at bounding box center [319, 268] width 27 height 78
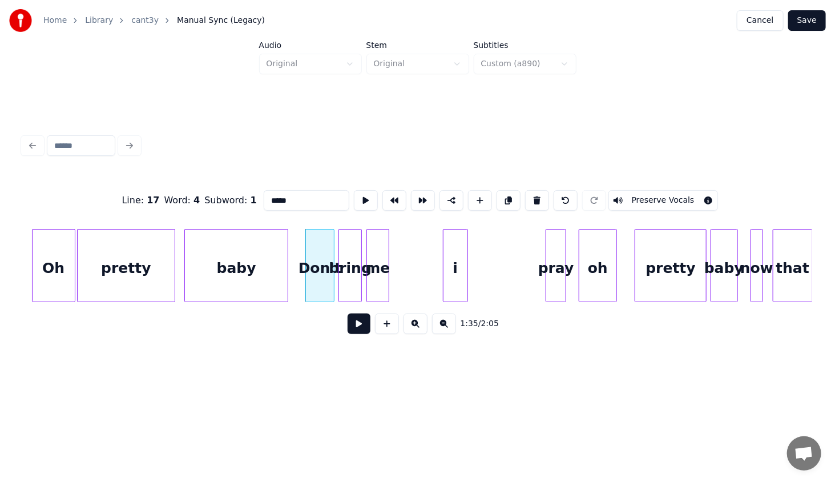
type input "*****"
click at [360, 333] on button at bounding box center [359, 323] width 23 height 21
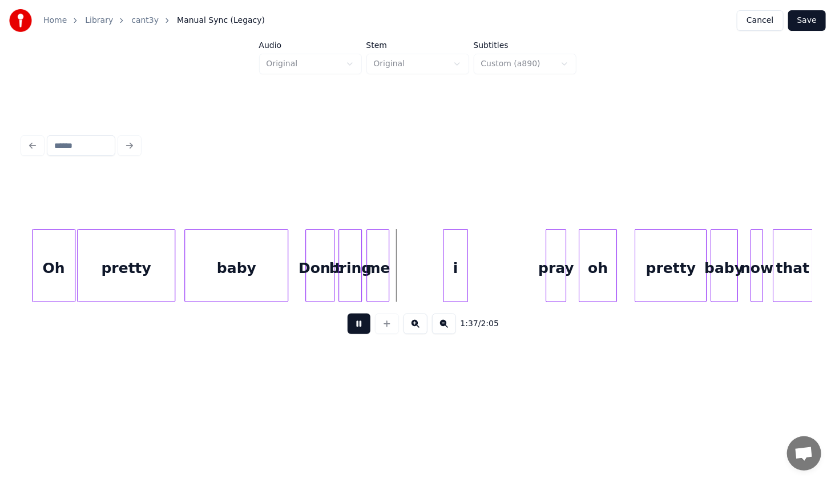
click at [361, 330] on button at bounding box center [359, 323] width 23 height 21
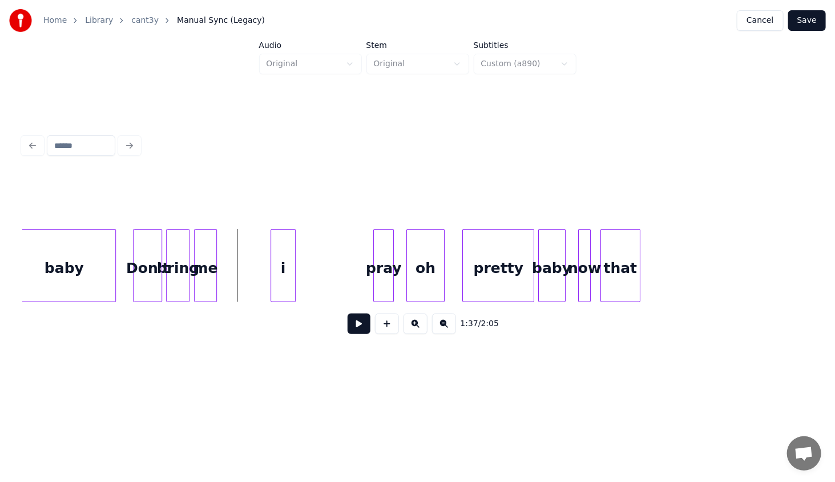
scroll to position [0, 5366]
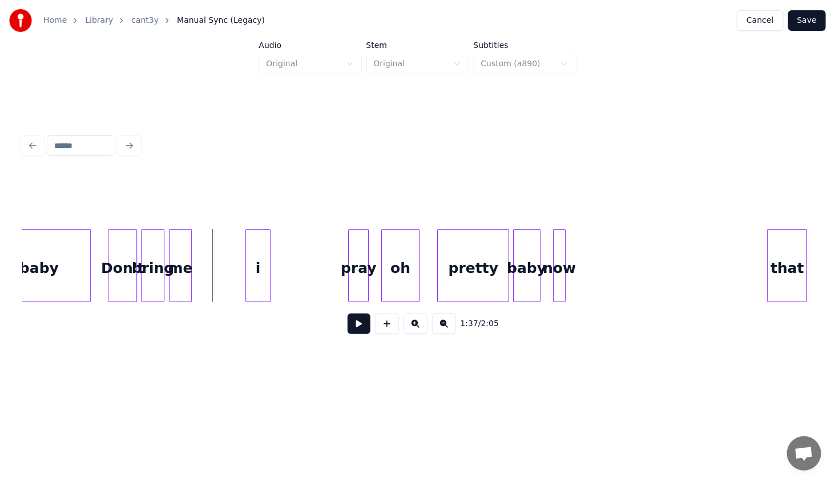
click at [803, 245] on div "that" at bounding box center [787, 268] width 39 height 78
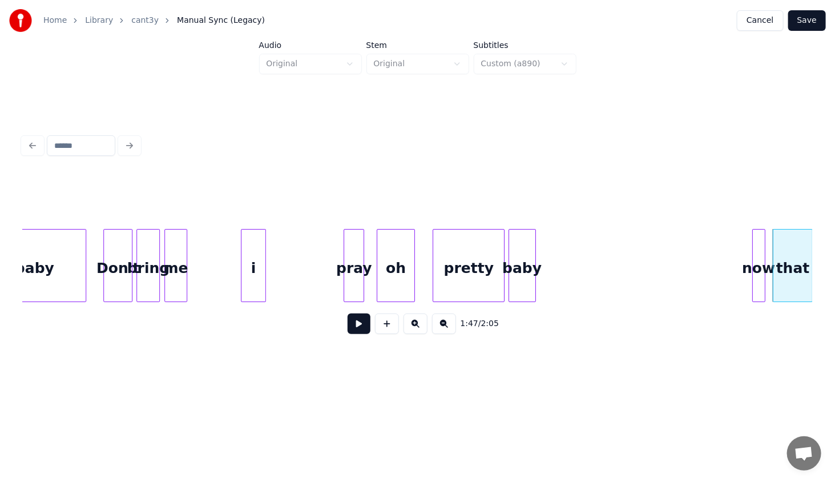
click at [761, 251] on div "now" at bounding box center [759, 268] width 12 height 78
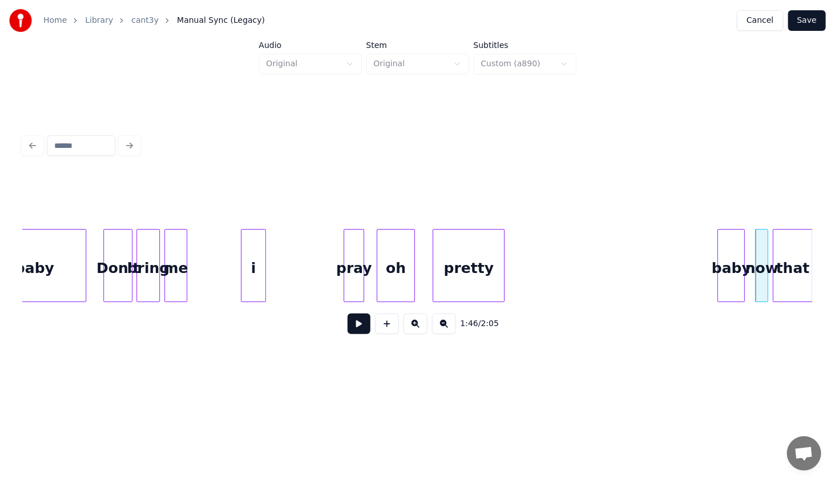
click at [736, 257] on div "baby" at bounding box center [731, 268] width 26 height 78
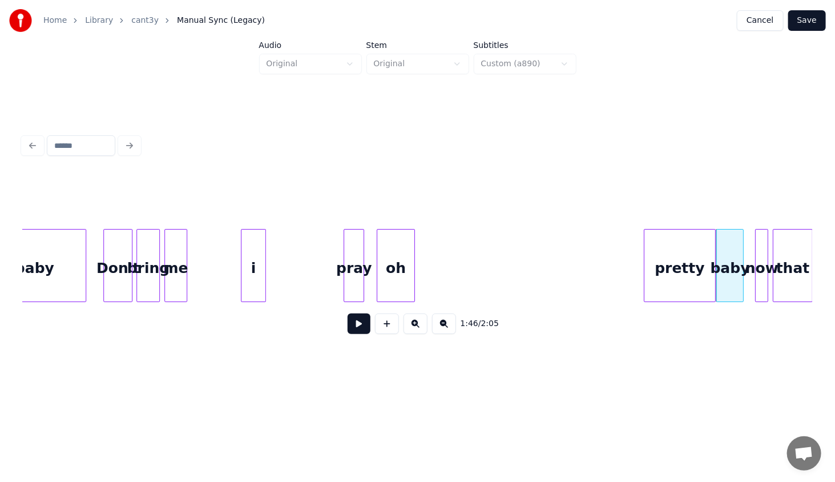
click at [685, 254] on div "pretty" at bounding box center [679, 268] width 71 height 78
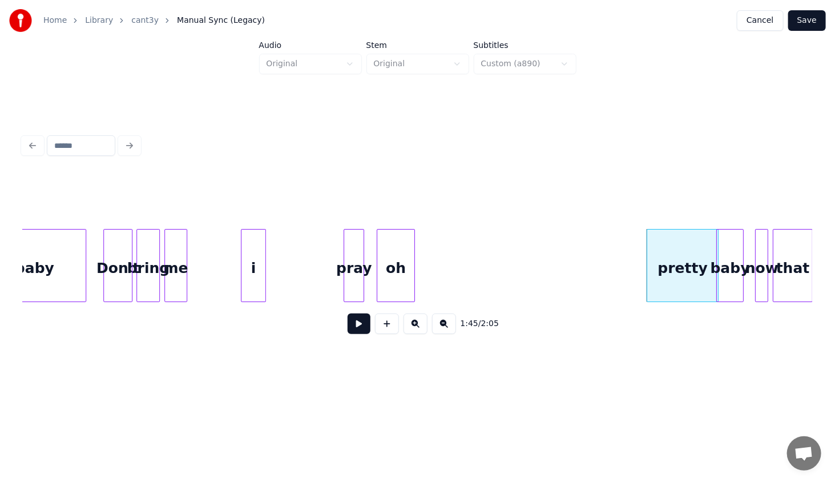
click at [176, 274] on div "me" at bounding box center [176, 268] width 22 height 78
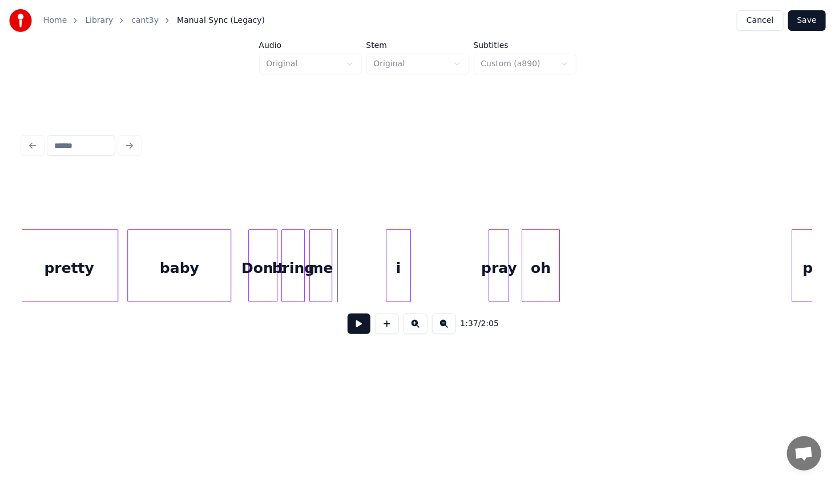
scroll to position [0, 5284]
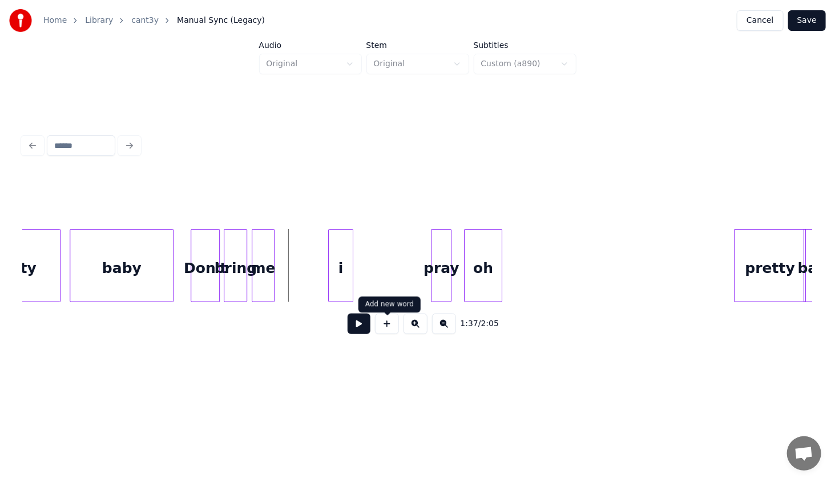
click at [386, 327] on button at bounding box center [387, 323] width 24 height 21
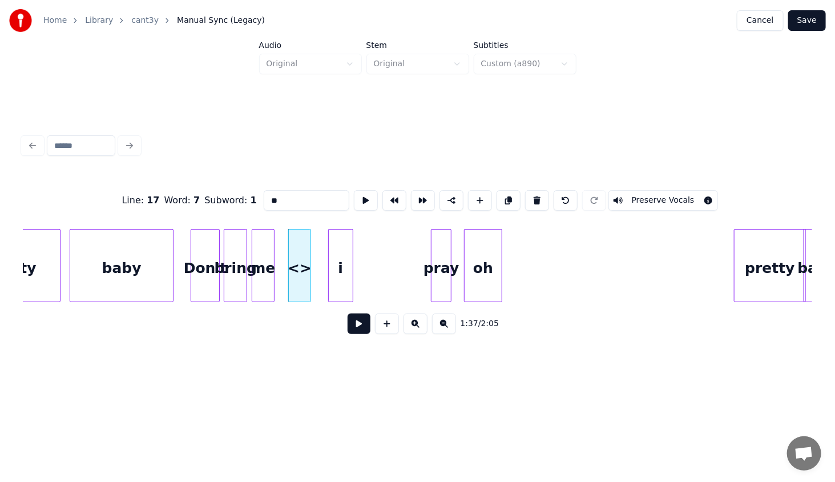
drag, startPoint x: 289, startPoint y: 195, endPoint x: 196, endPoint y: 203, distance: 92.8
click at [198, 201] on div "Line : 17 Word : 7 Subword : 1 ** Preserve Vocals" at bounding box center [417, 200] width 789 height 57
click at [297, 281] on div "down" at bounding box center [291, 268] width 22 height 78
type input "****"
click at [371, 335] on div "1:37 / 2:05" at bounding box center [417, 323] width 771 height 25
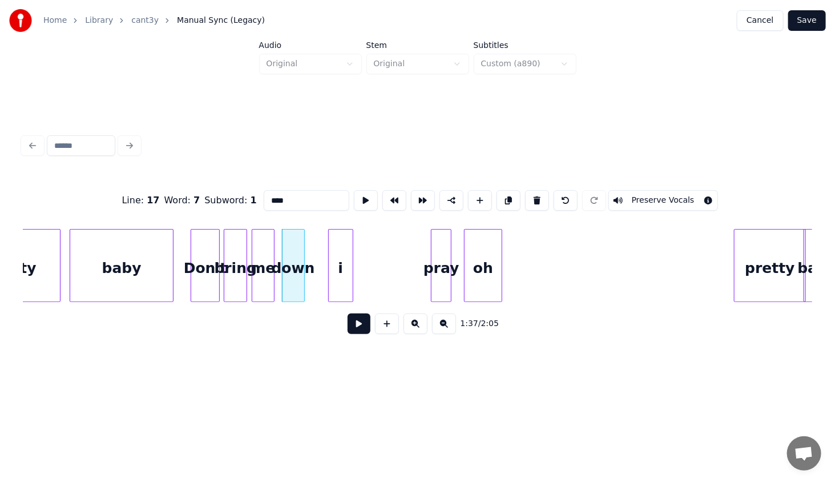
click at [363, 331] on button at bounding box center [359, 323] width 23 height 21
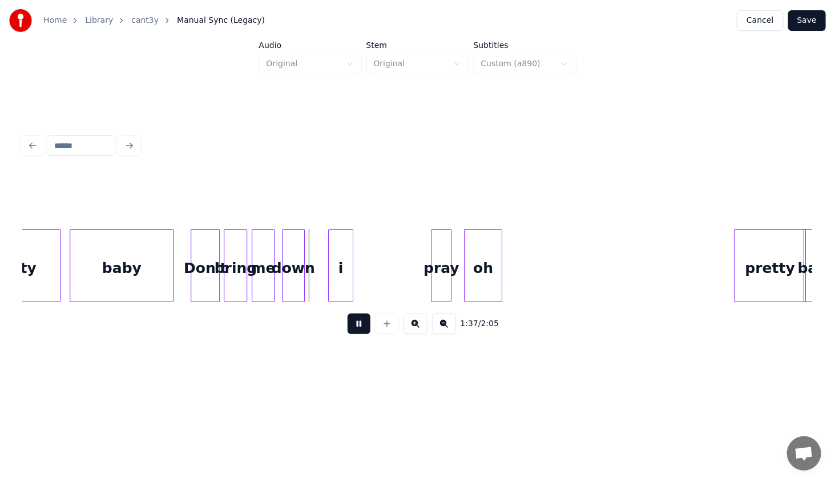
drag, startPoint x: 358, startPoint y: 324, endPoint x: 320, endPoint y: 307, distance: 42.4
click at [358, 323] on button at bounding box center [359, 323] width 23 height 21
click at [295, 286] on div at bounding box center [296, 265] width 3 height 72
click at [206, 268] on div "Don't" at bounding box center [204, 268] width 27 height 78
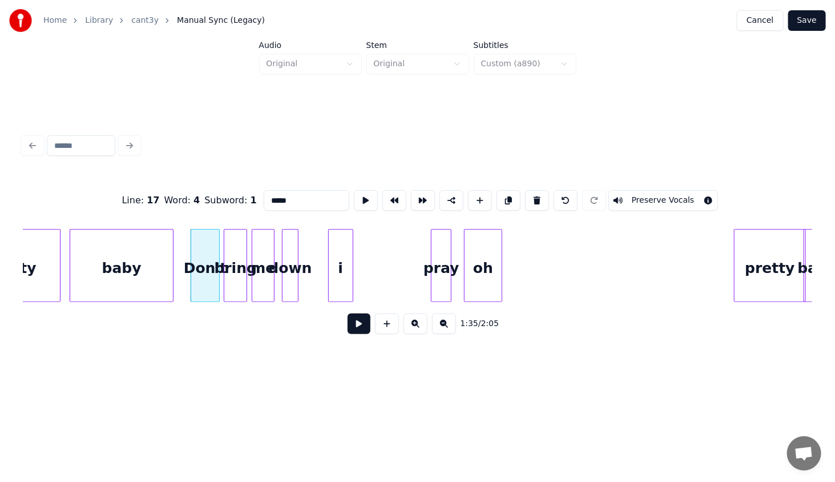
click at [356, 327] on button at bounding box center [359, 323] width 23 height 21
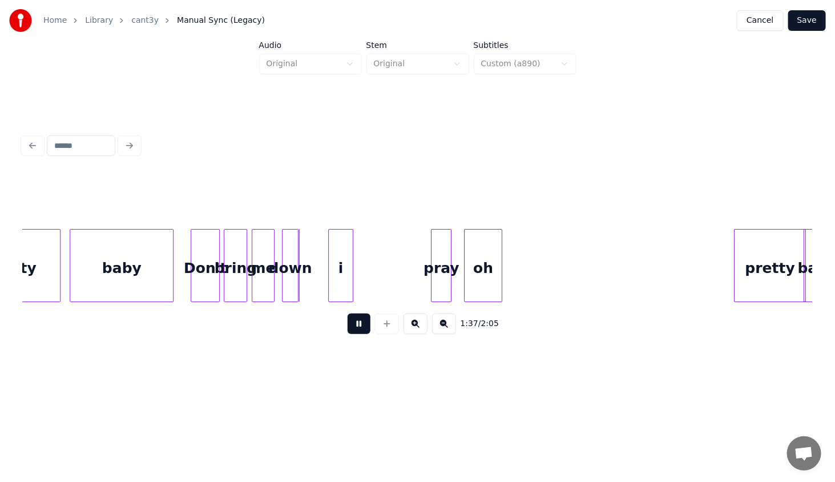
click at [354, 325] on button at bounding box center [359, 323] width 23 height 21
click at [322, 286] on div at bounding box center [322, 265] width 3 height 72
click at [308, 282] on div "down" at bounding box center [303, 268] width 43 height 78
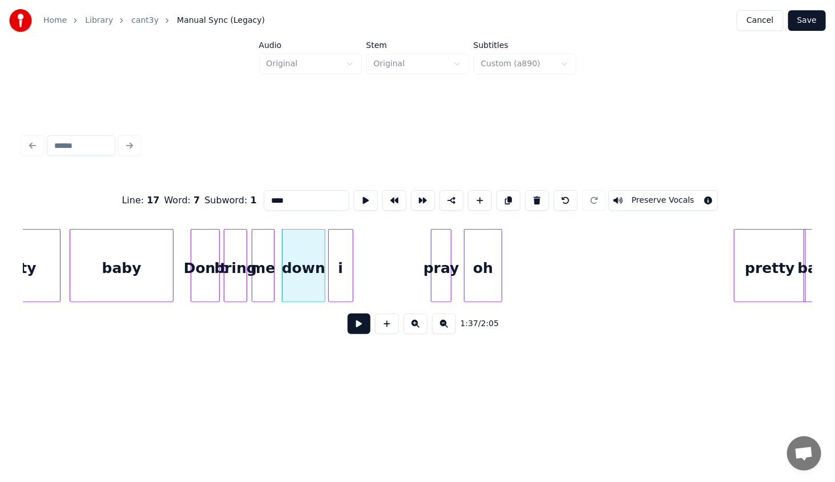
click at [356, 323] on button at bounding box center [359, 323] width 23 height 21
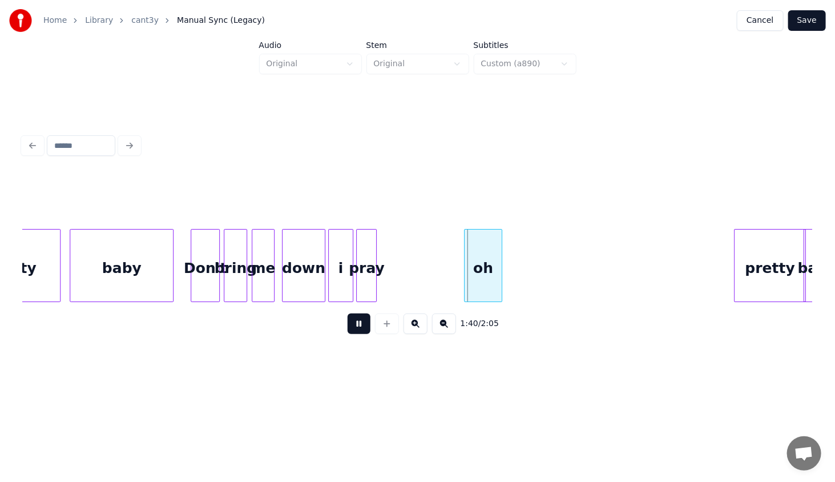
click at [366, 274] on div "pray" at bounding box center [366, 268] width 19 height 78
click at [345, 264] on div "i" at bounding box center [341, 268] width 24 height 78
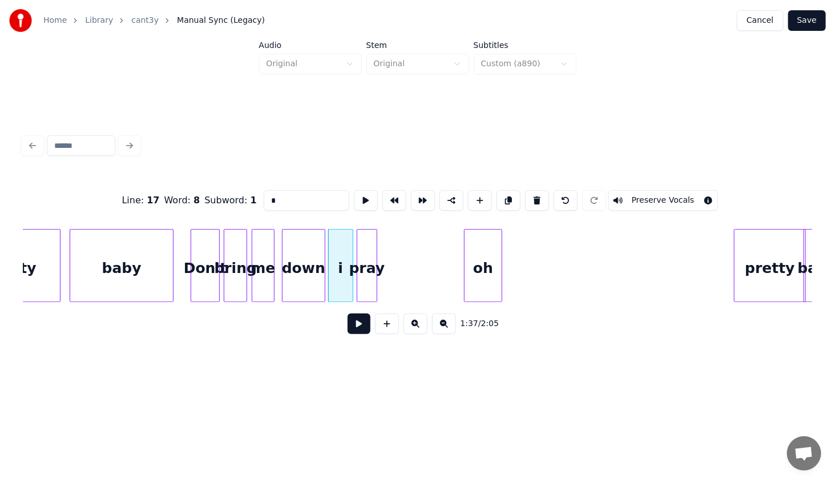
click at [340, 284] on div "i" at bounding box center [341, 268] width 24 height 78
click at [358, 329] on button at bounding box center [359, 323] width 23 height 21
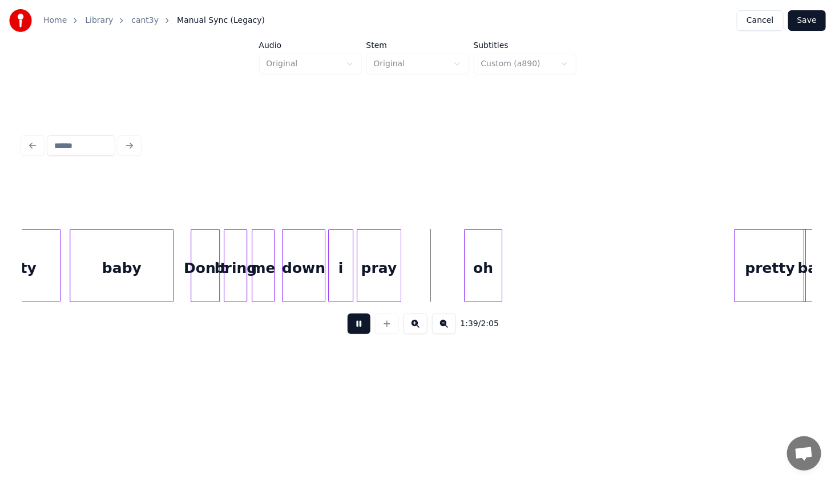
click at [398, 281] on div at bounding box center [398, 265] width 3 height 72
click at [450, 278] on div "oh" at bounding box center [445, 268] width 38 height 78
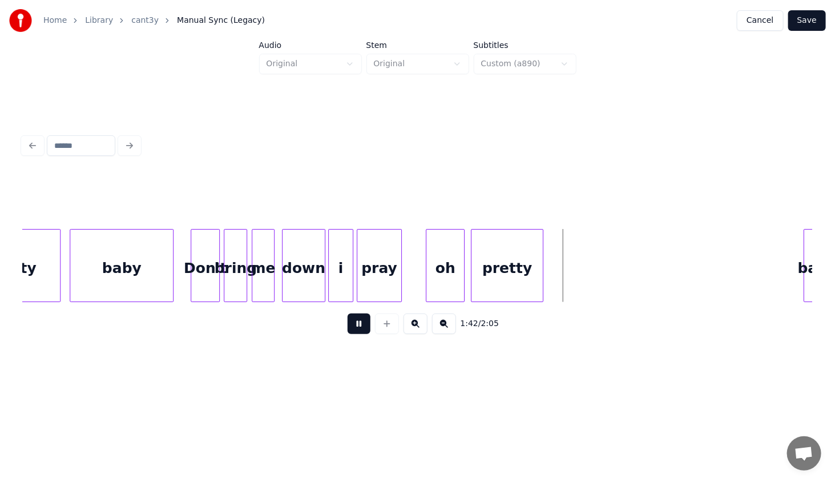
click at [529, 309] on div "1:42 / 2:05" at bounding box center [417, 258] width 789 height 173
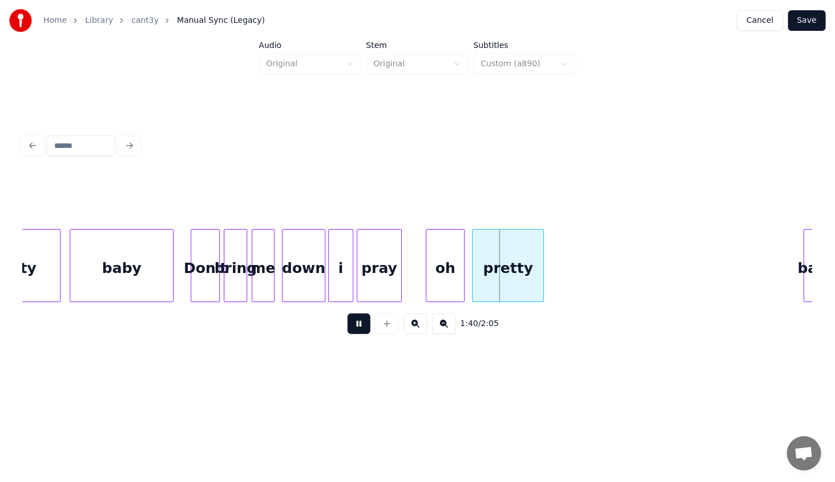
click at [203, 265] on div "Don't" at bounding box center [204, 268] width 27 height 78
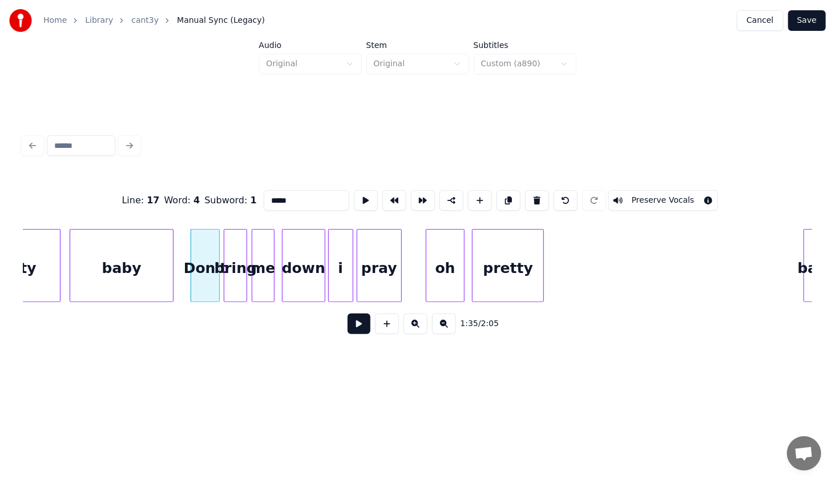
click at [356, 326] on button at bounding box center [359, 323] width 23 height 21
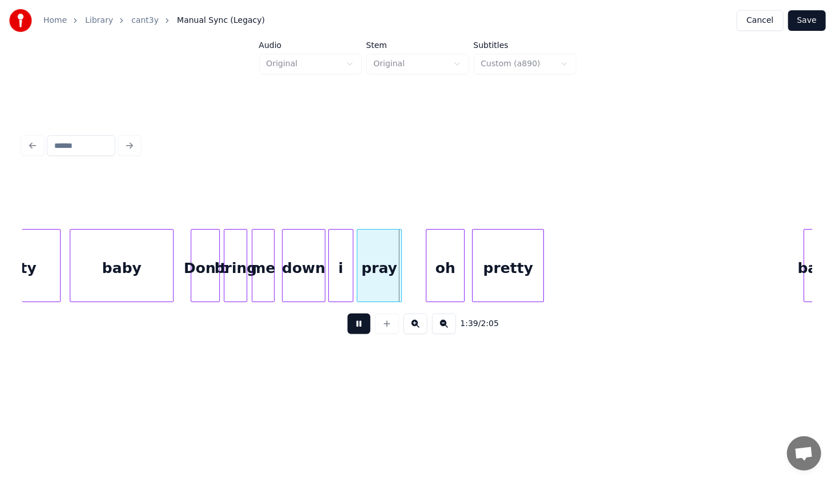
click at [364, 328] on button at bounding box center [359, 323] width 23 height 21
click at [397, 277] on div "pray" at bounding box center [374, 265] width 45 height 73
click at [398, 281] on div "pray" at bounding box center [378, 268] width 44 height 78
click at [395, 284] on div at bounding box center [395, 265] width 3 height 72
click at [407, 281] on div "oh" at bounding box center [417, 268] width 38 height 78
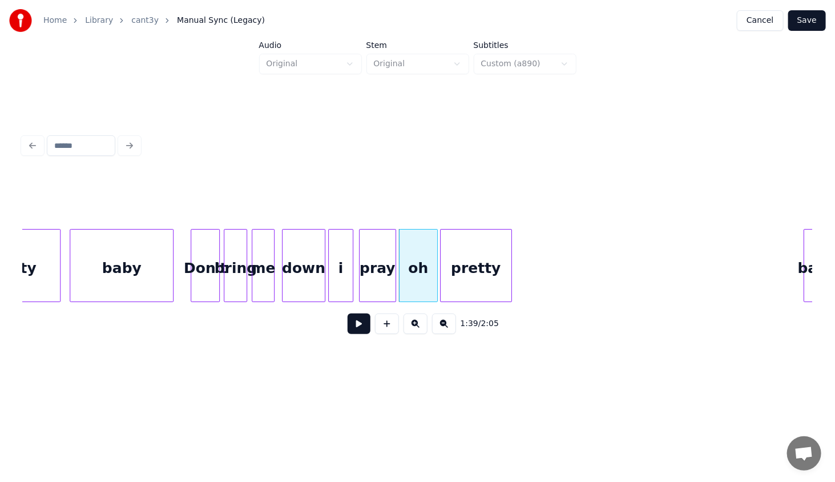
click at [480, 280] on div "pretty" at bounding box center [476, 268] width 71 height 78
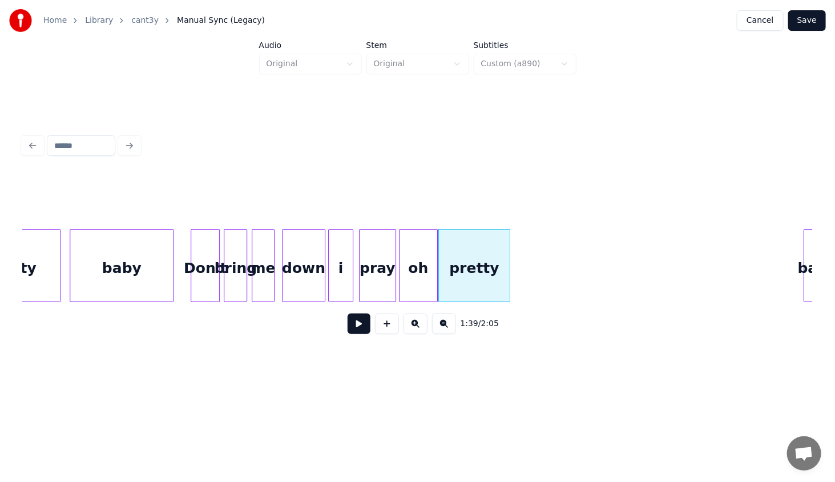
click at [300, 259] on div "down" at bounding box center [303, 268] width 43 height 78
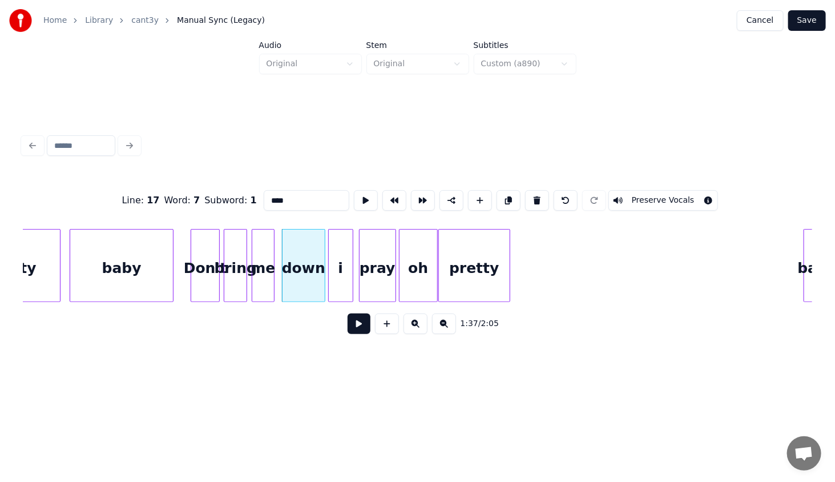
click at [357, 322] on button at bounding box center [359, 323] width 23 height 21
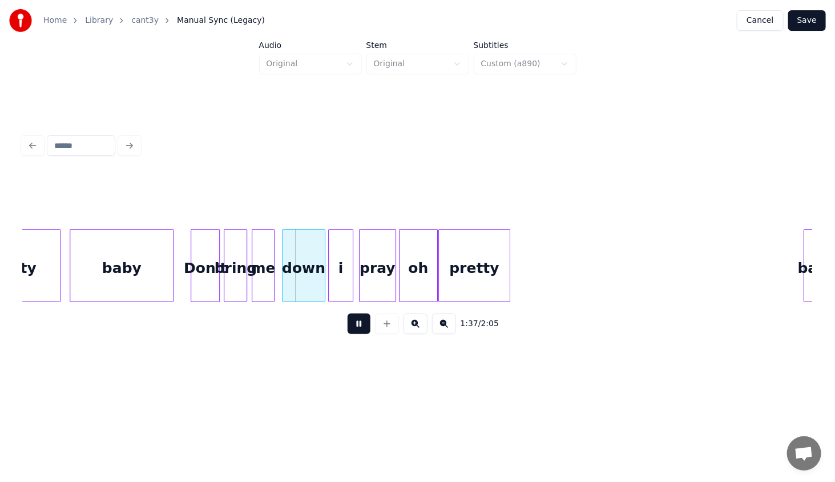
drag, startPoint x: 357, startPoint y: 322, endPoint x: 317, endPoint y: 291, distance: 50.4
click at [354, 319] on button at bounding box center [359, 323] width 23 height 21
click at [312, 284] on div "down" at bounding box center [303, 268] width 43 height 78
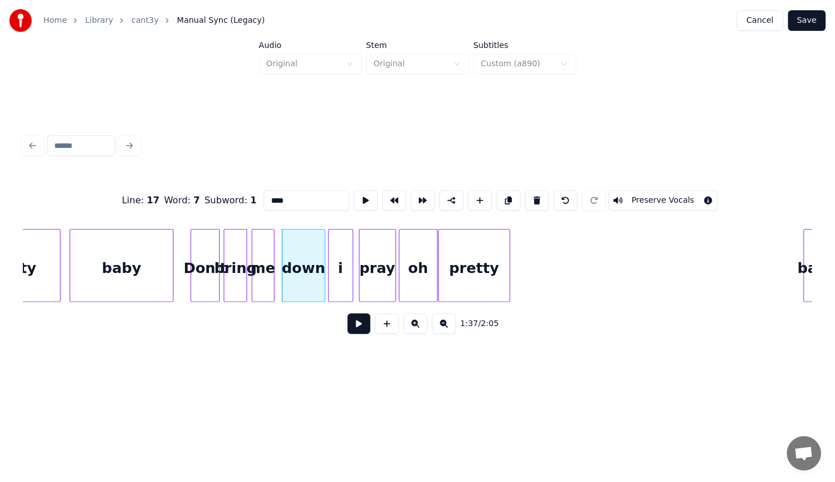
click at [360, 330] on button at bounding box center [359, 323] width 23 height 21
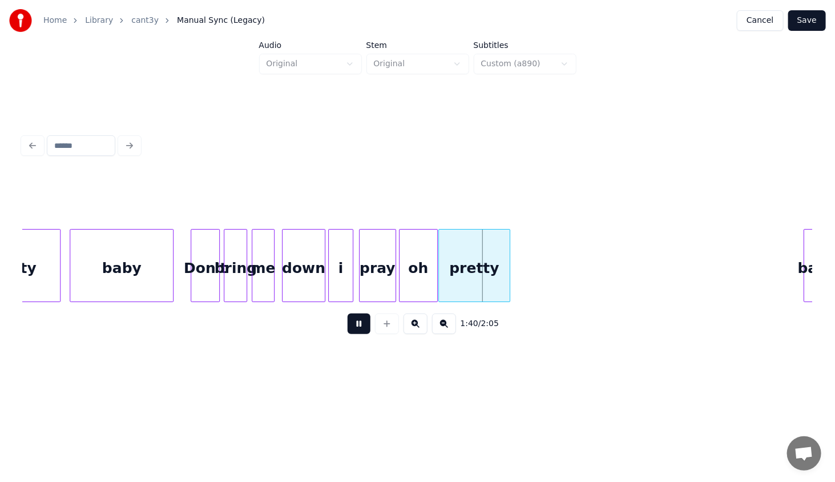
drag, startPoint x: 360, startPoint y: 330, endPoint x: 368, endPoint y: 320, distance: 13.4
click at [361, 328] on button at bounding box center [359, 323] width 23 height 21
click at [486, 275] on div at bounding box center [485, 265] width 3 height 72
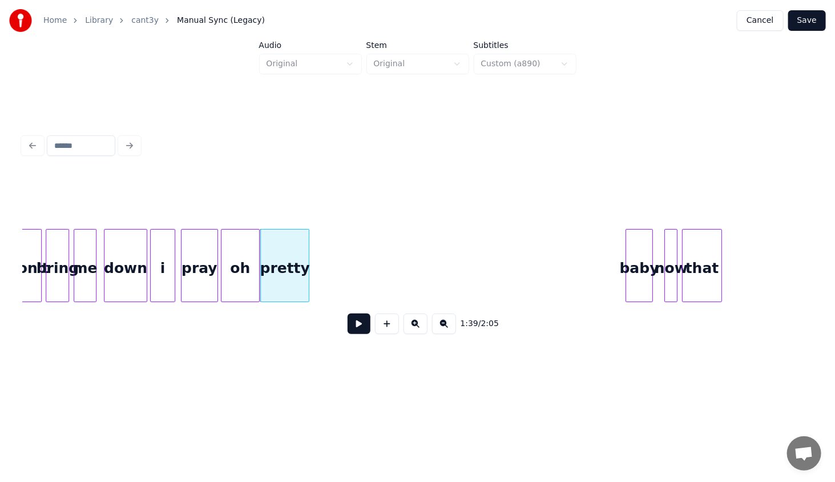
scroll to position [0, 5474]
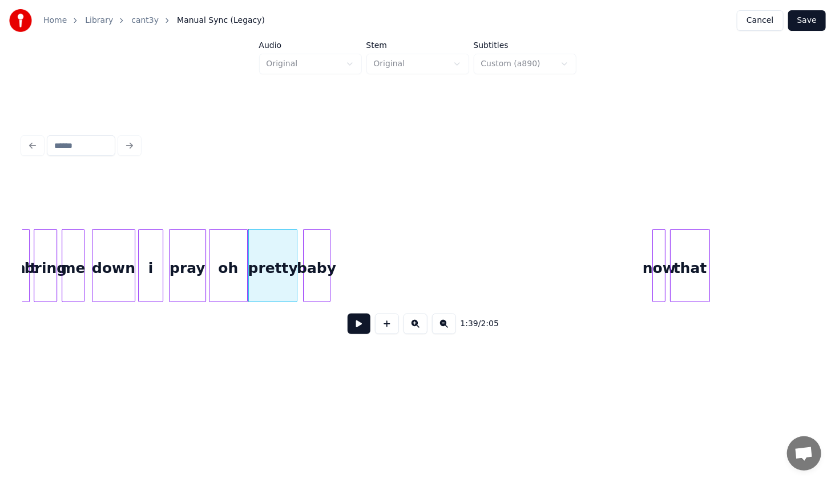
click at [318, 291] on div "baby" at bounding box center [317, 268] width 26 height 78
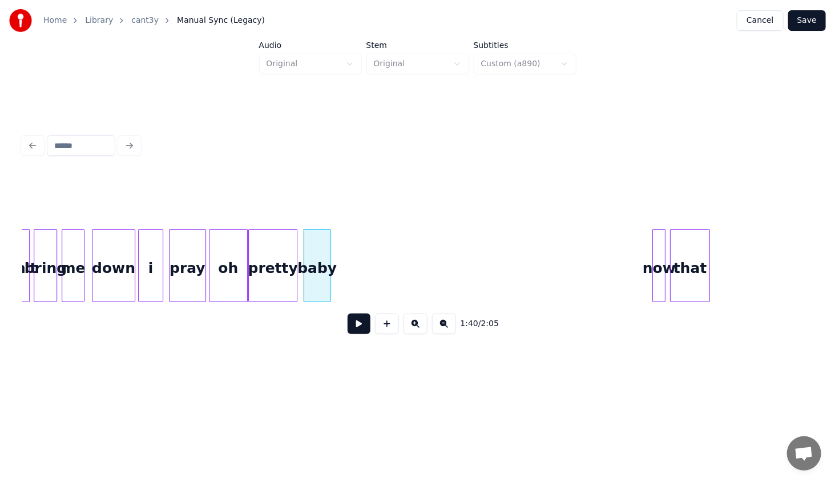
click at [289, 269] on div "pretty" at bounding box center [273, 268] width 49 height 78
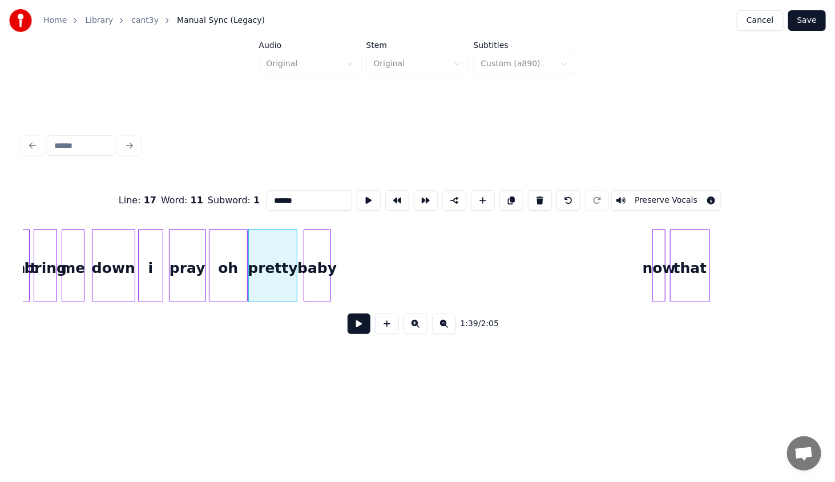
click at [354, 327] on button at bounding box center [359, 323] width 23 height 21
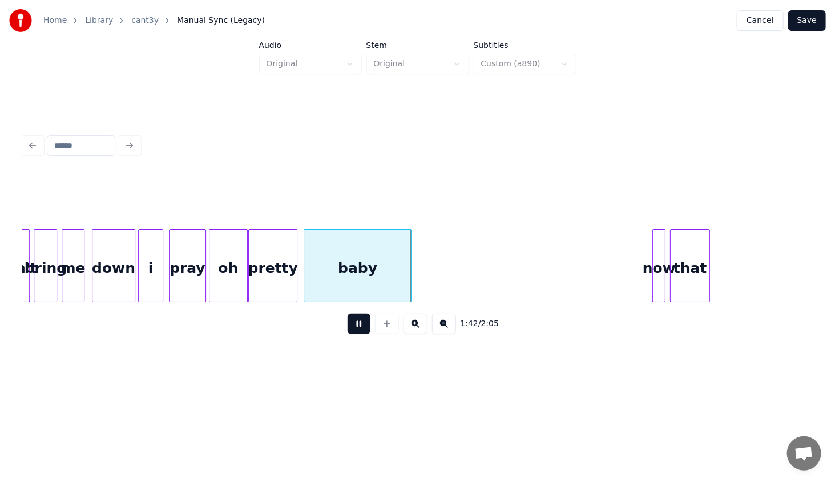
click at [409, 286] on div at bounding box center [408, 265] width 3 height 72
click at [266, 261] on div "pretty" at bounding box center [273, 268] width 49 height 78
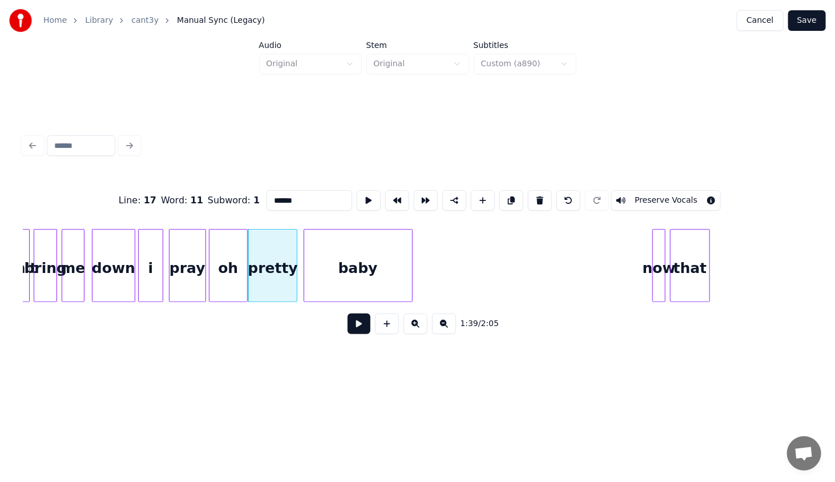
click at [361, 327] on button at bounding box center [359, 323] width 23 height 21
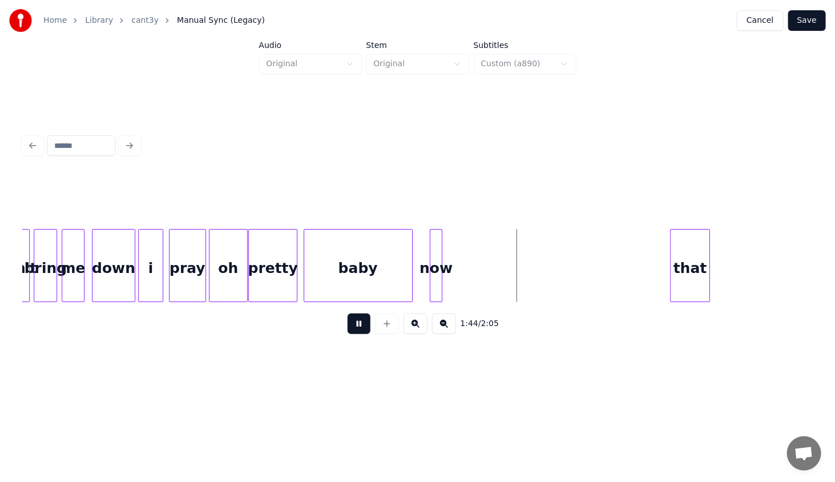
click at [436, 288] on div "now" at bounding box center [436, 268] width 12 height 78
click at [475, 298] on div "Don't bring i me pray oh pretty baby down now that" at bounding box center [417, 265] width 789 height 73
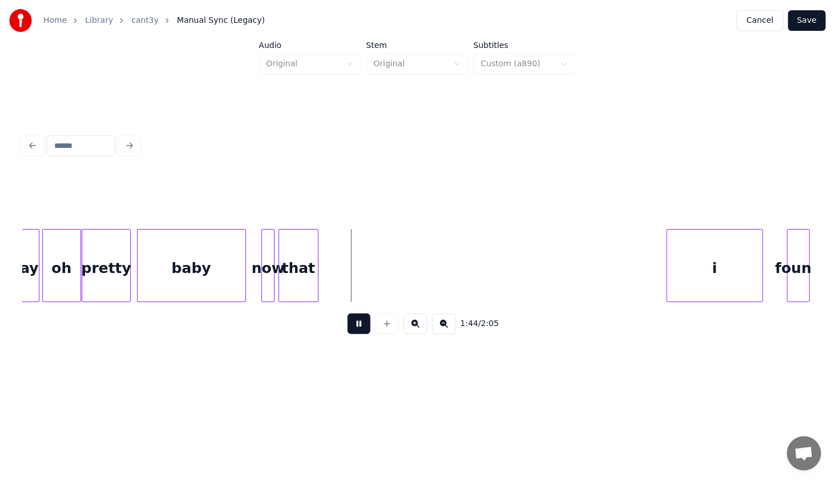
scroll to position [0, 5629]
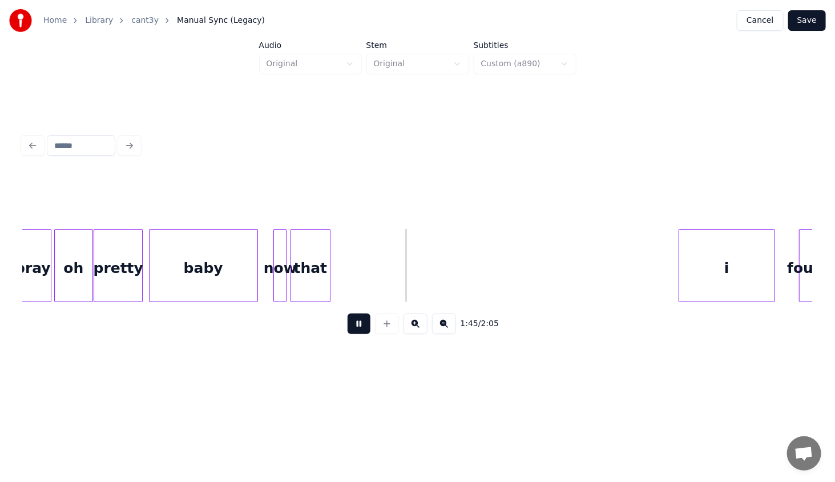
click at [356, 329] on button at bounding box center [359, 323] width 23 height 21
click at [809, 22] on button "Save" at bounding box center [807, 20] width 38 height 21
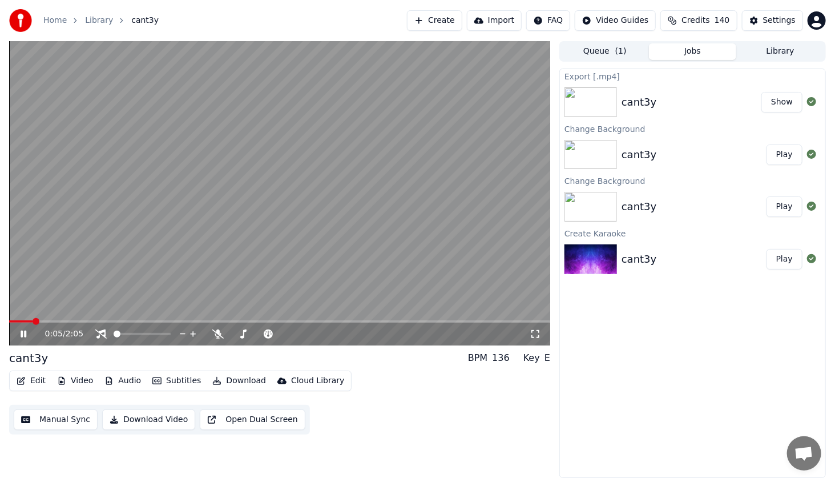
click at [22, 332] on icon at bounding box center [24, 333] width 6 height 7
